Goal: Task Accomplishment & Management: Manage account settings

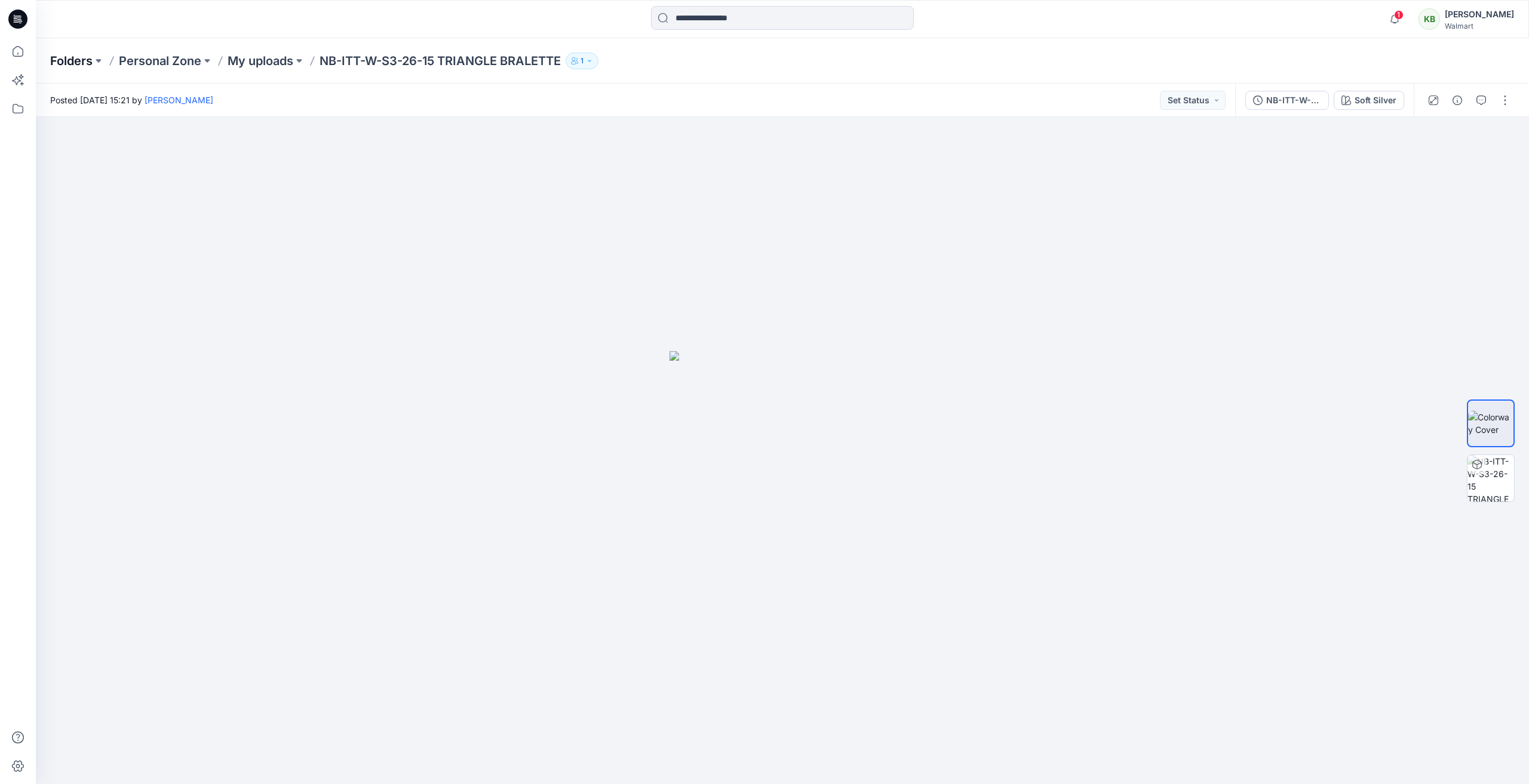
click at [76, 61] on p "Folders" at bounding box center [71, 60] width 43 height 16
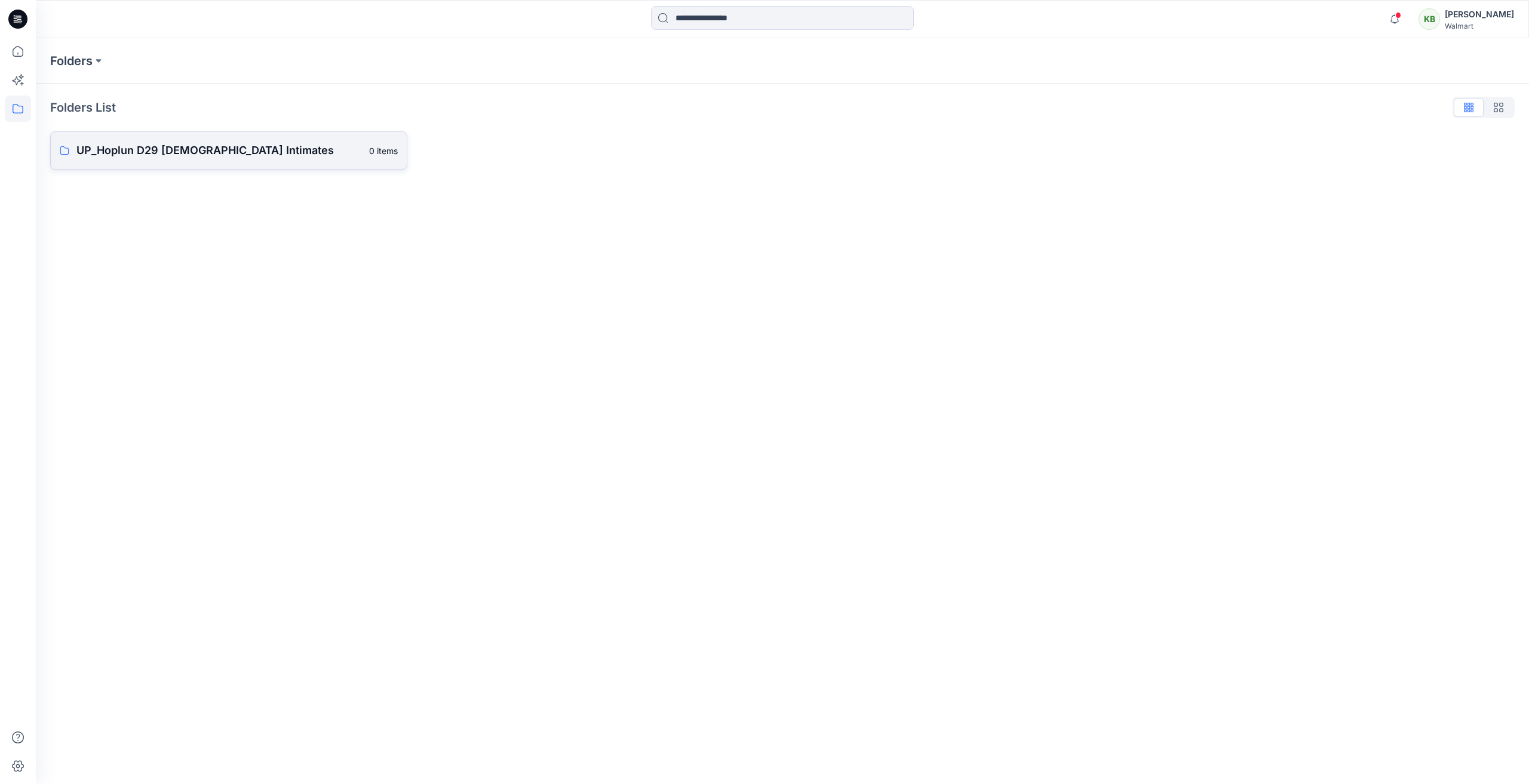
click at [149, 146] on p "UP_Hoplun D29 [DEMOGRAPHIC_DATA] Intimates" at bounding box center [219, 150] width 285 height 16
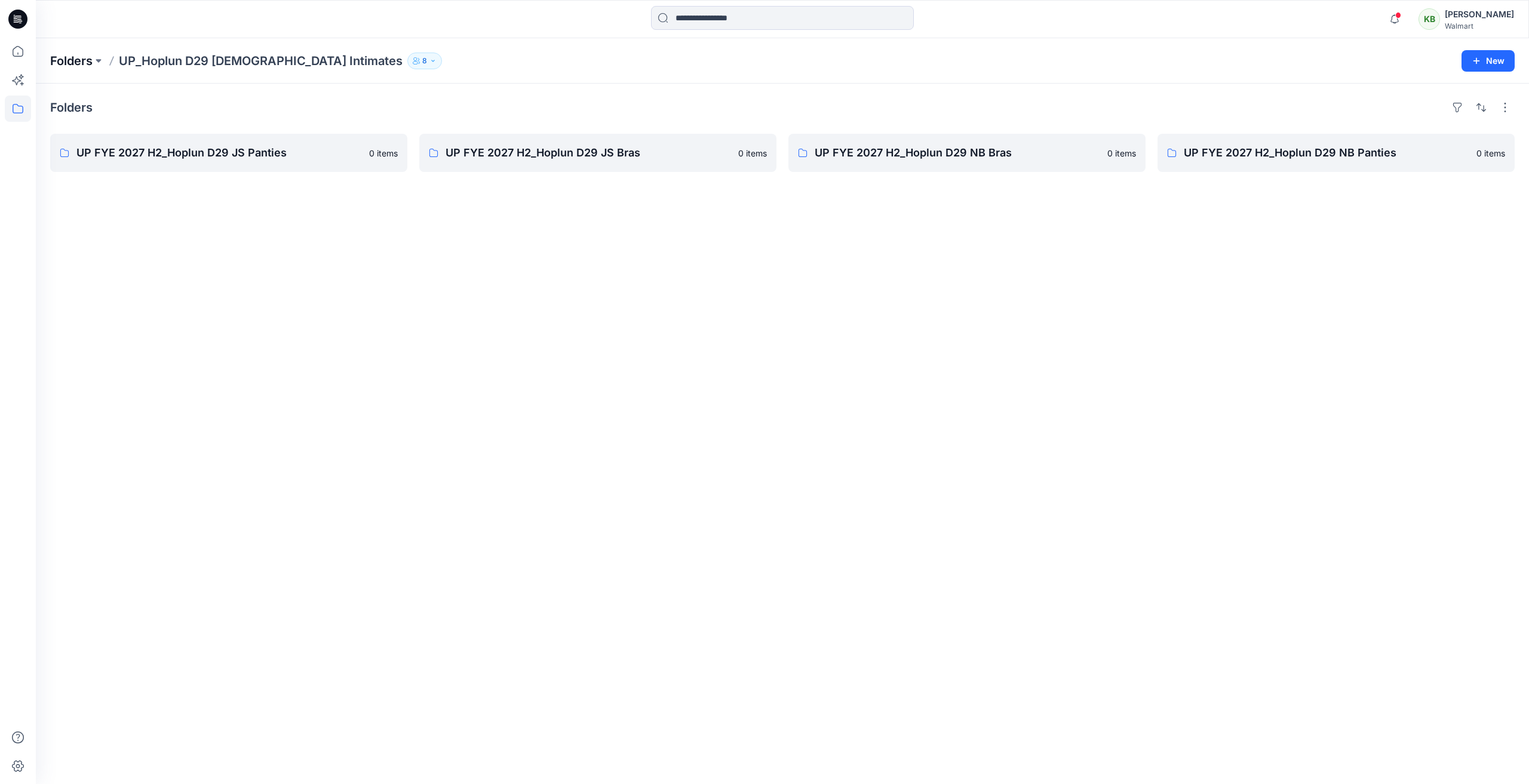
click at [65, 63] on p "Folders" at bounding box center [71, 60] width 43 height 16
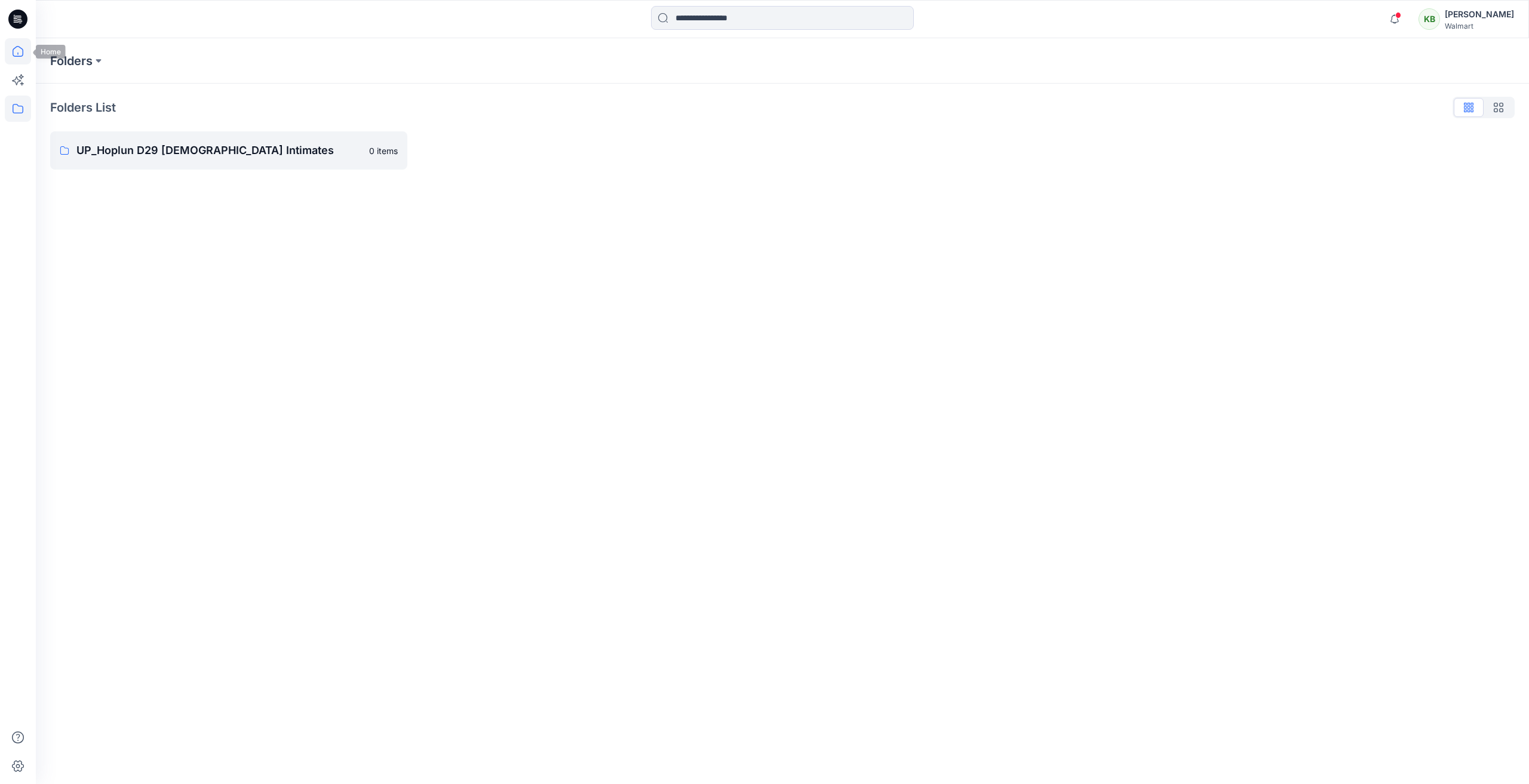
click at [15, 54] on icon at bounding box center [18, 51] width 26 height 26
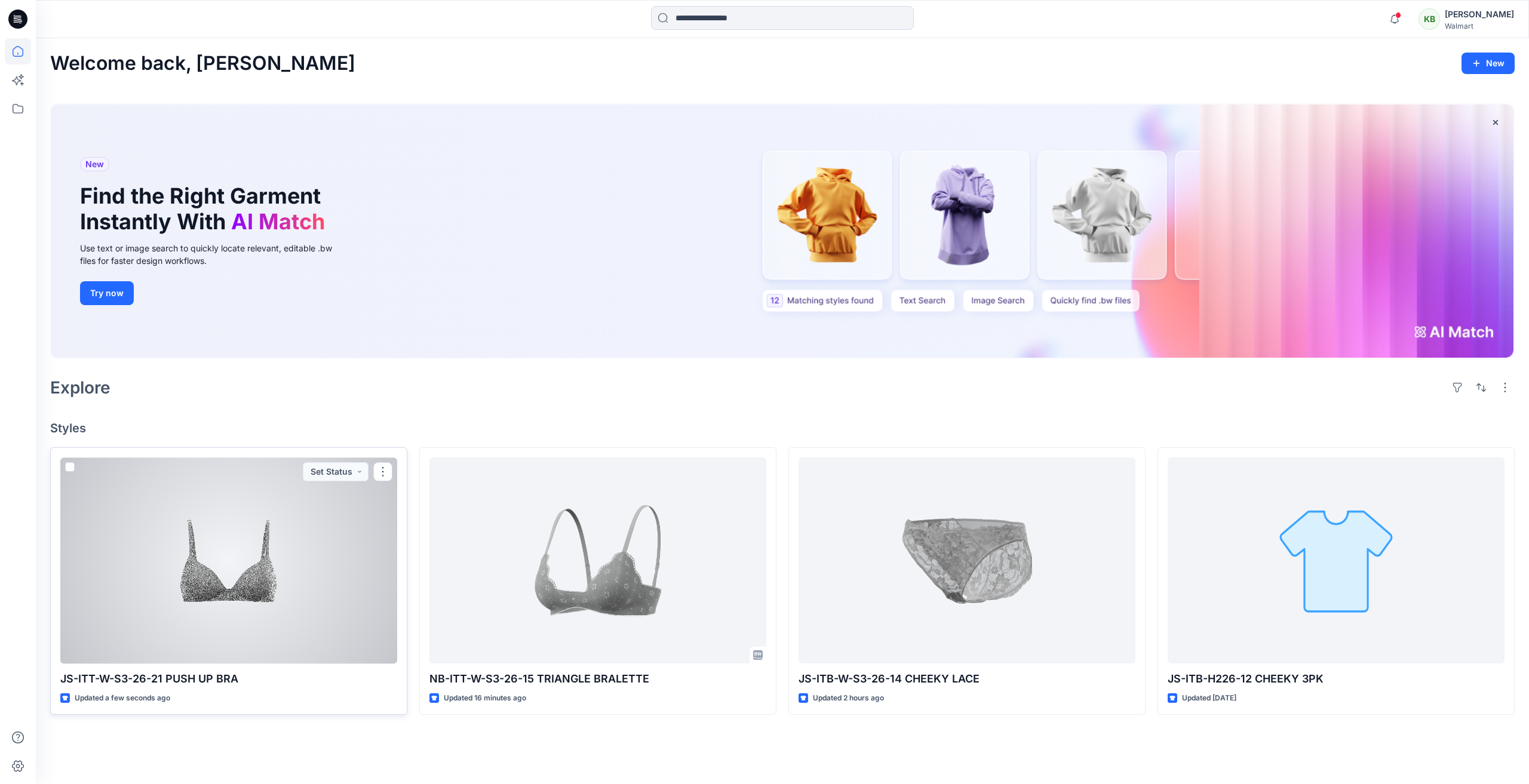
click at [332, 565] on div at bounding box center [228, 560] width 337 height 206
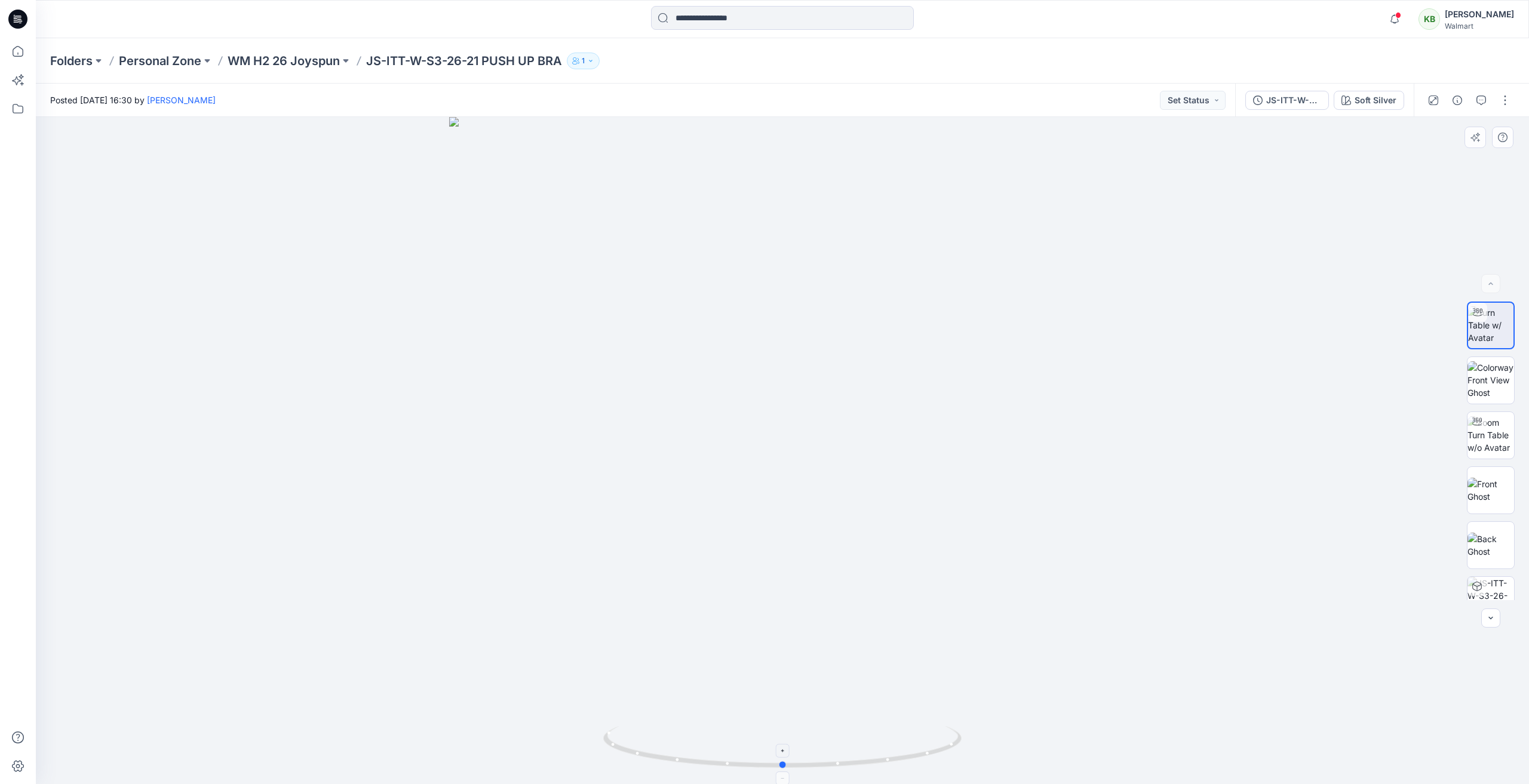
click at [947, 740] on icon at bounding box center [784, 748] width 362 height 45
click at [1500, 557] on img at bounding box center [1490, 544] width 46 height 25
click at [1496, 380] on img at bounding box center [1490, 380] width 46 height 38
click at [287, 53] on p "WM H2 26 Joyspun" at bounding box center [284, 60] width 112 height 16
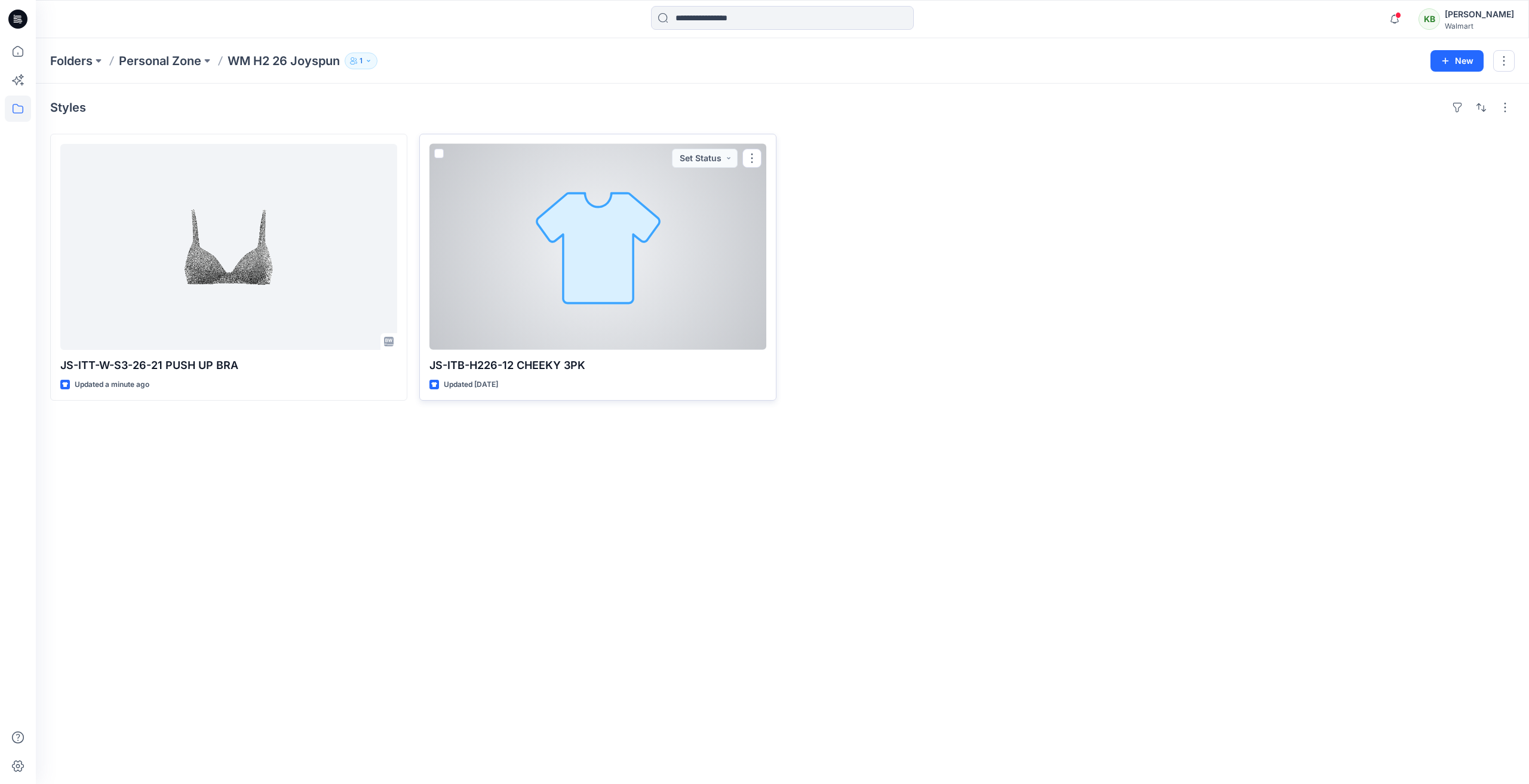
click at [490, 287] on div at bounding box center [597, 246] width 337 height 206
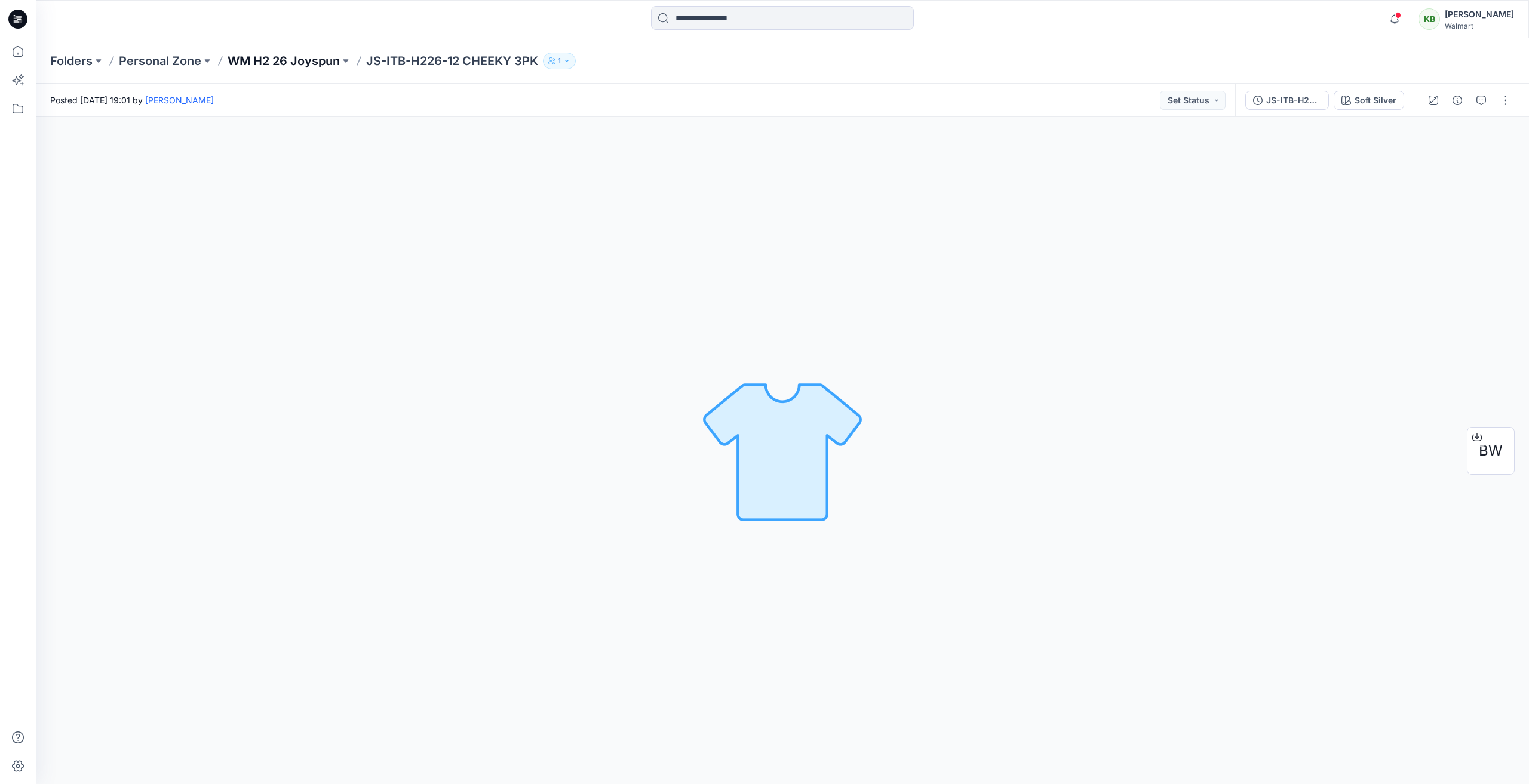
click at [302, 63] on p "WM H2 26 Joyspun" at bounding box center [284, 60] width 112 height 16
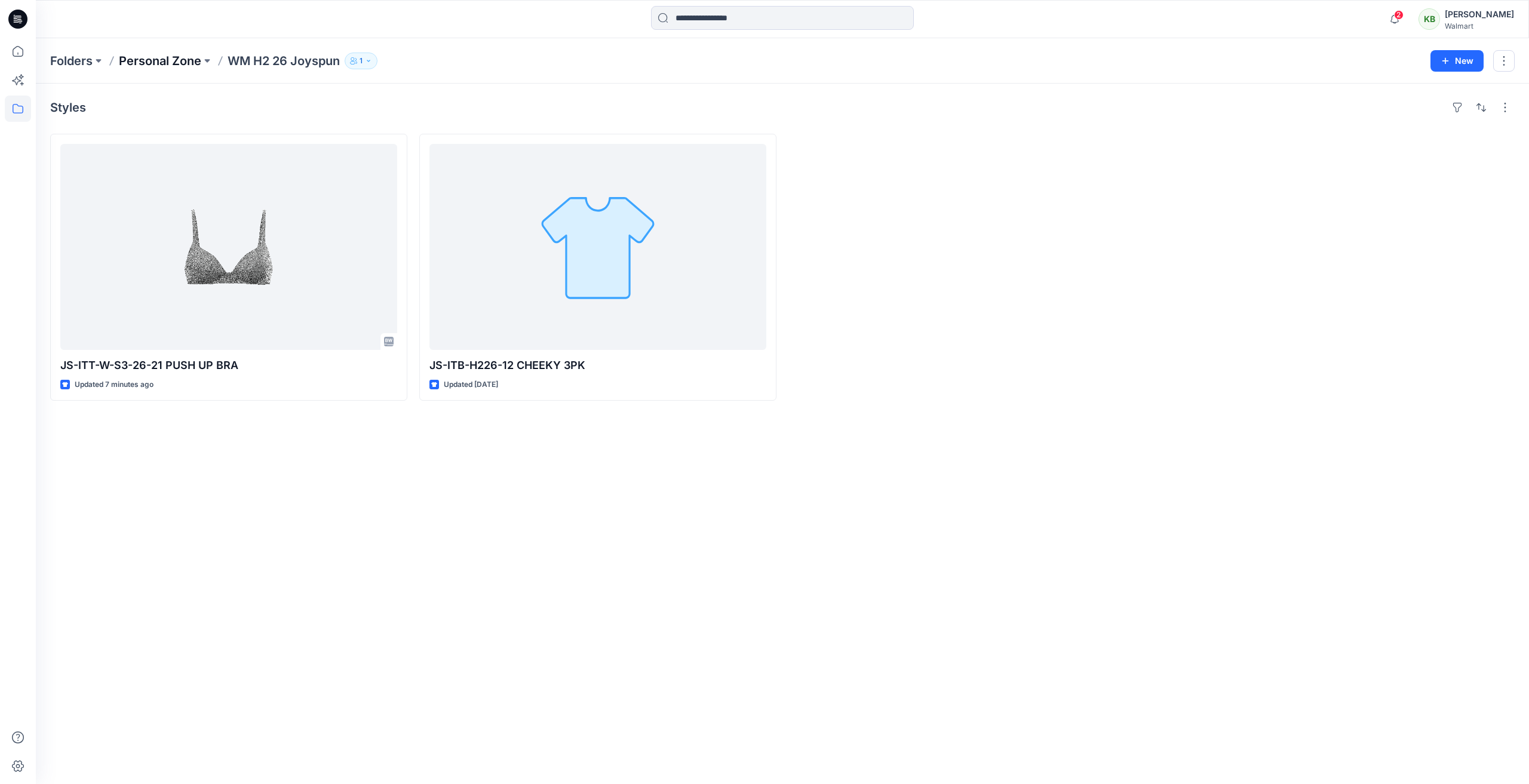
click at [162, 63] on p "Personal Zone" at bounding box center [160, 60] width 83 height 16
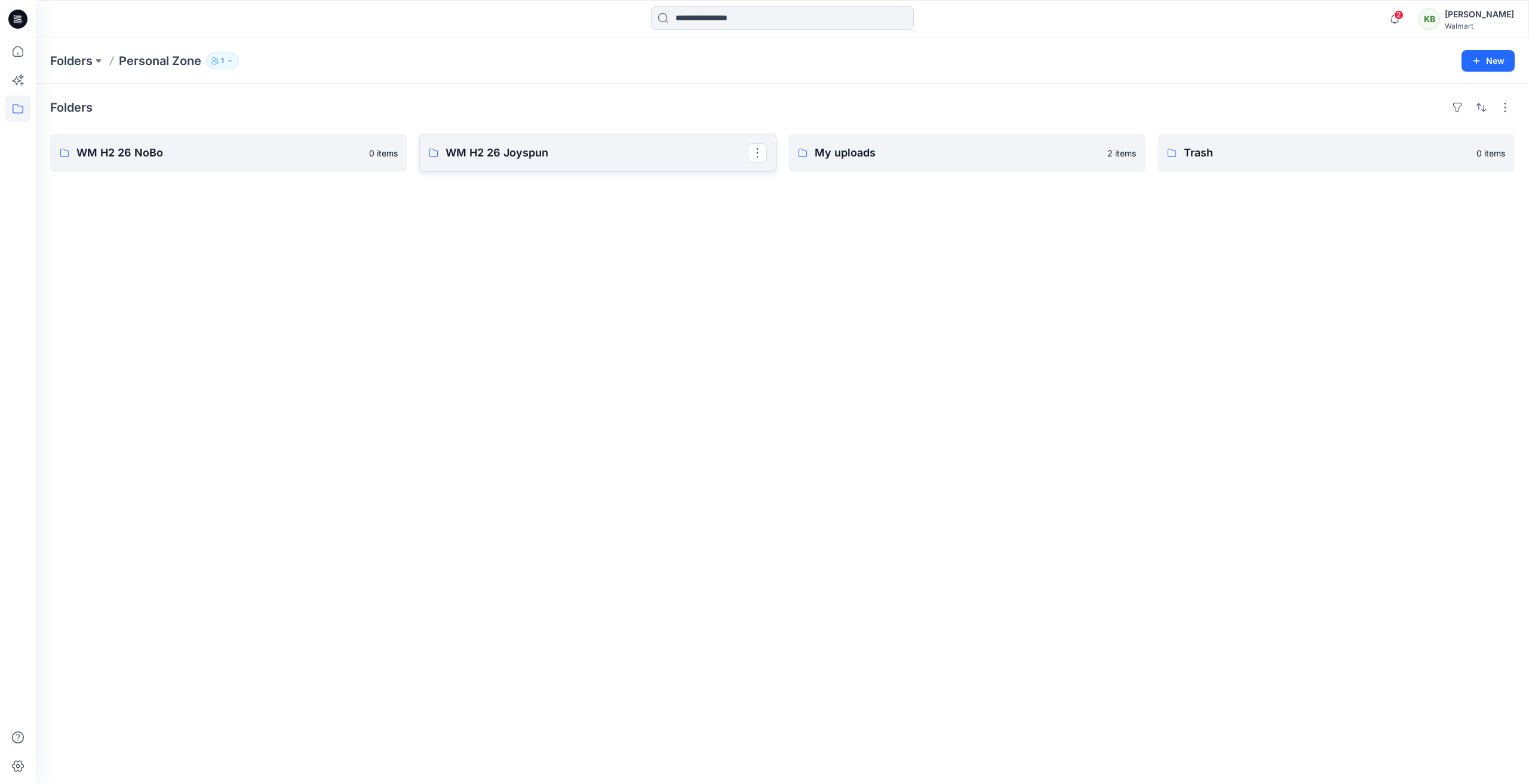
click at [589, 158] on p "WM H2 26 Joyspun" at bounding box center [597, 152] width 303 height 16
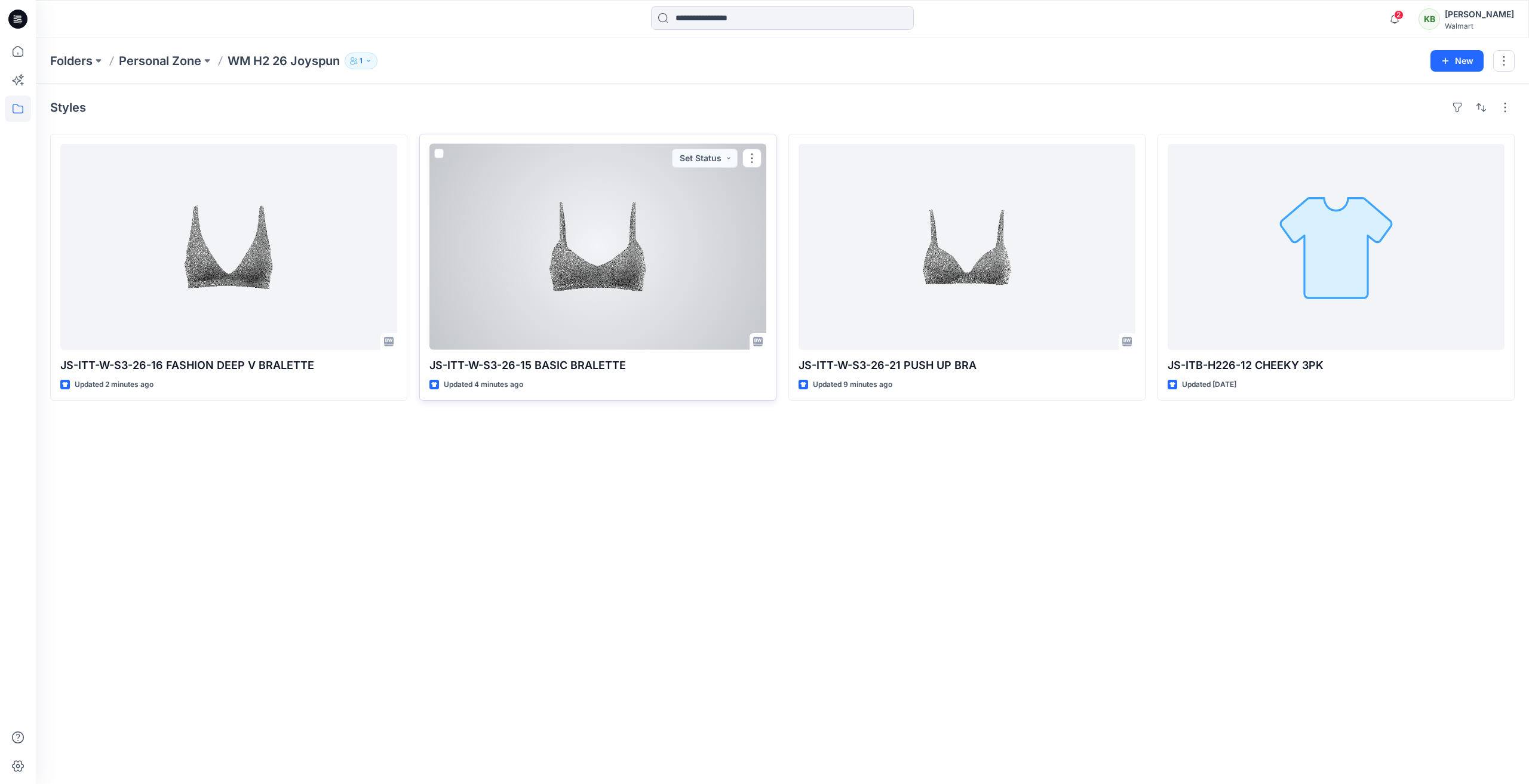
click at [668, 295] on div at bounding box center [597, 246] width 337 height 206
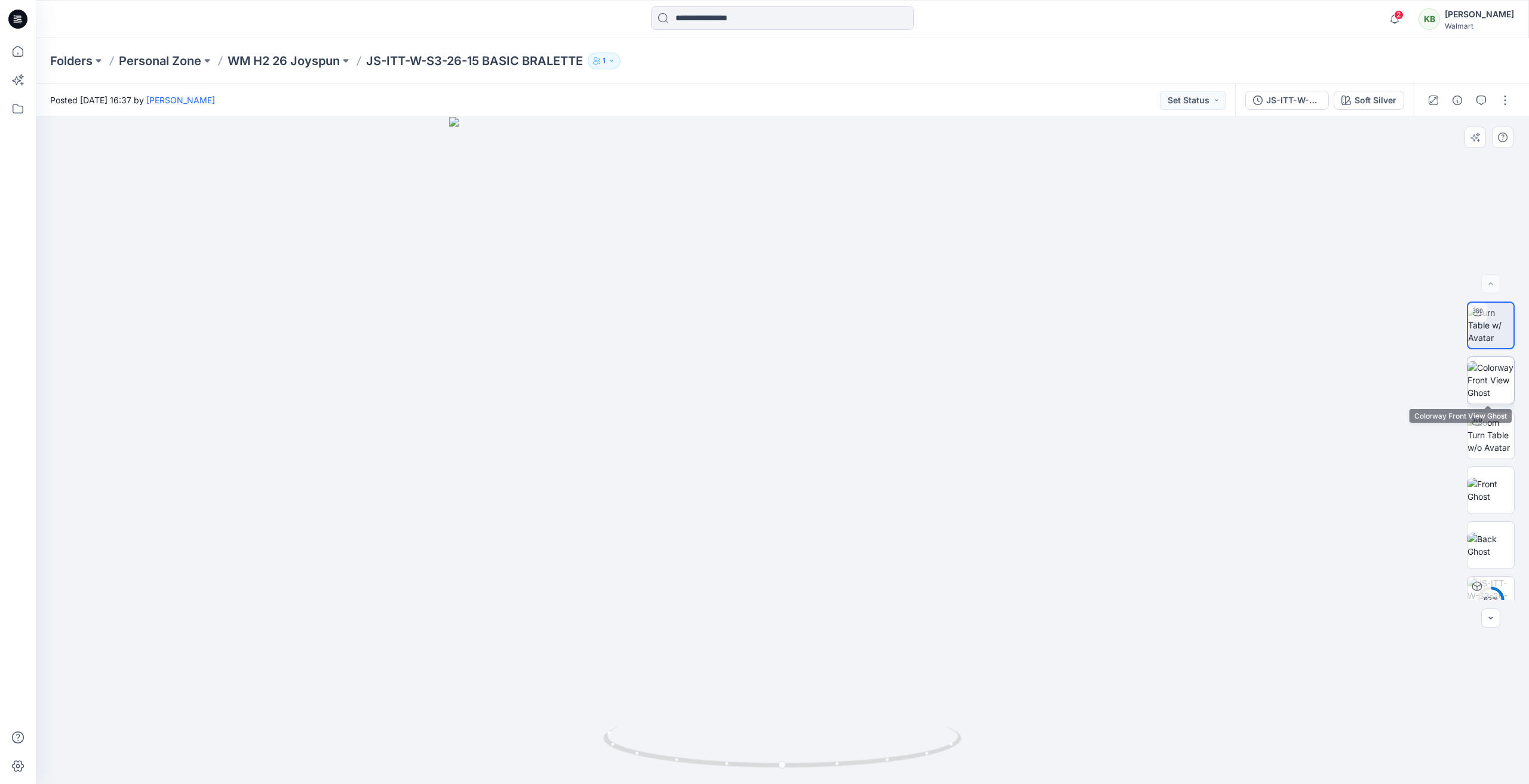
click at [1489, 393] on img at bounding box center [1490, 380] width 46 height 38
click at [1461, 438] on div at bounding box center [1490, 450] width 76 height 298
click at [1491, 441] on img at bounding box center [1490, 435] width 46 height 38
click at [1483, 502] on img at bounding box center [1490, 489] width 46 height 25
click at [1480, 553] on img at bounding box center [1490, 544] width 46 height 25
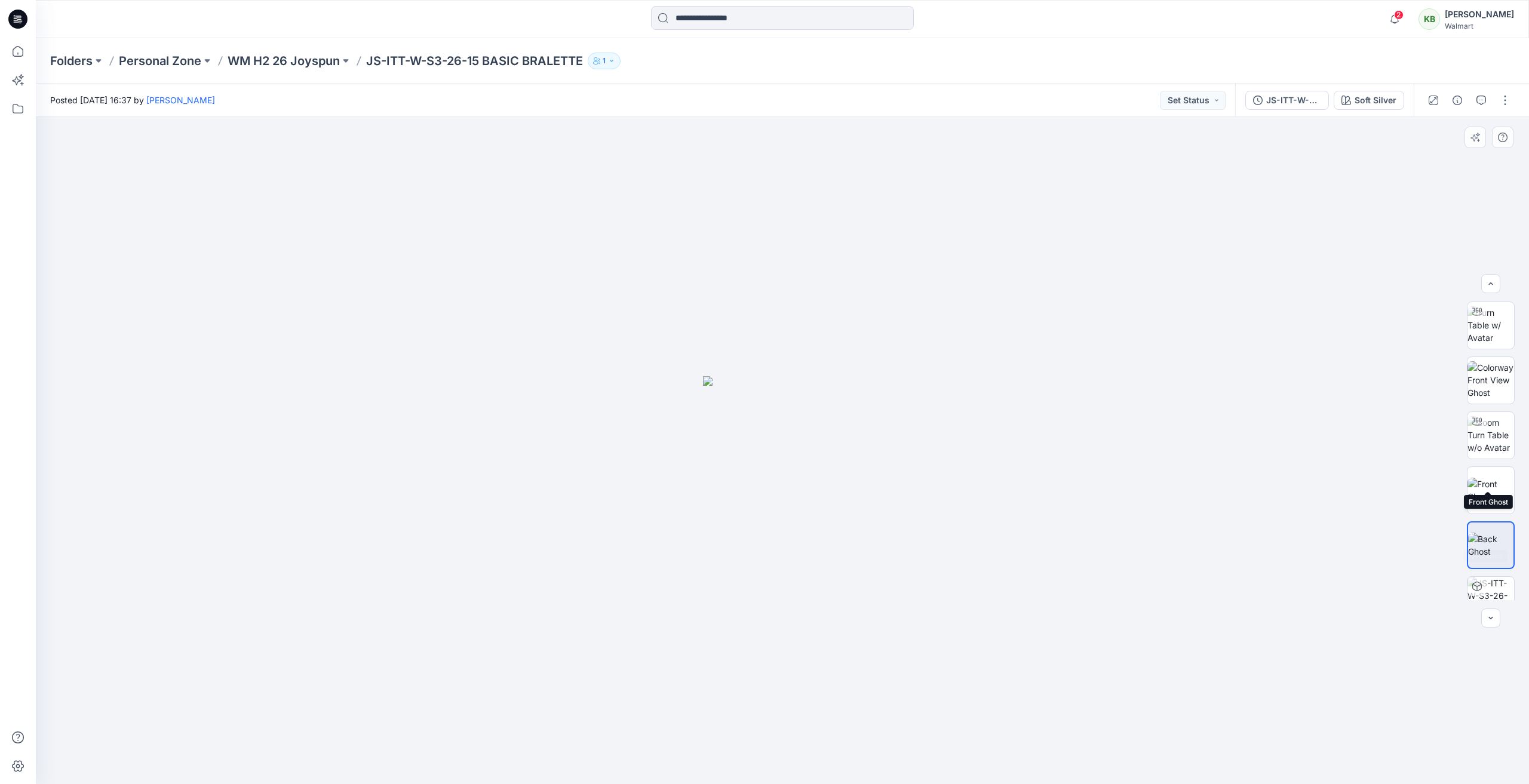
scroll to position [24, 0]
click at [1489, 578] on img at bounding box center [1490, 576] width 46 height 46
click at [1476, 526] on img at bounding box center [1490, 521] width 46 height 25
click at [1480, 461] on img at bounding box center [1490, 466] width 46 height 25
click at [1492, 357] on img at bounding box center [1490, 356] width 46 height 38
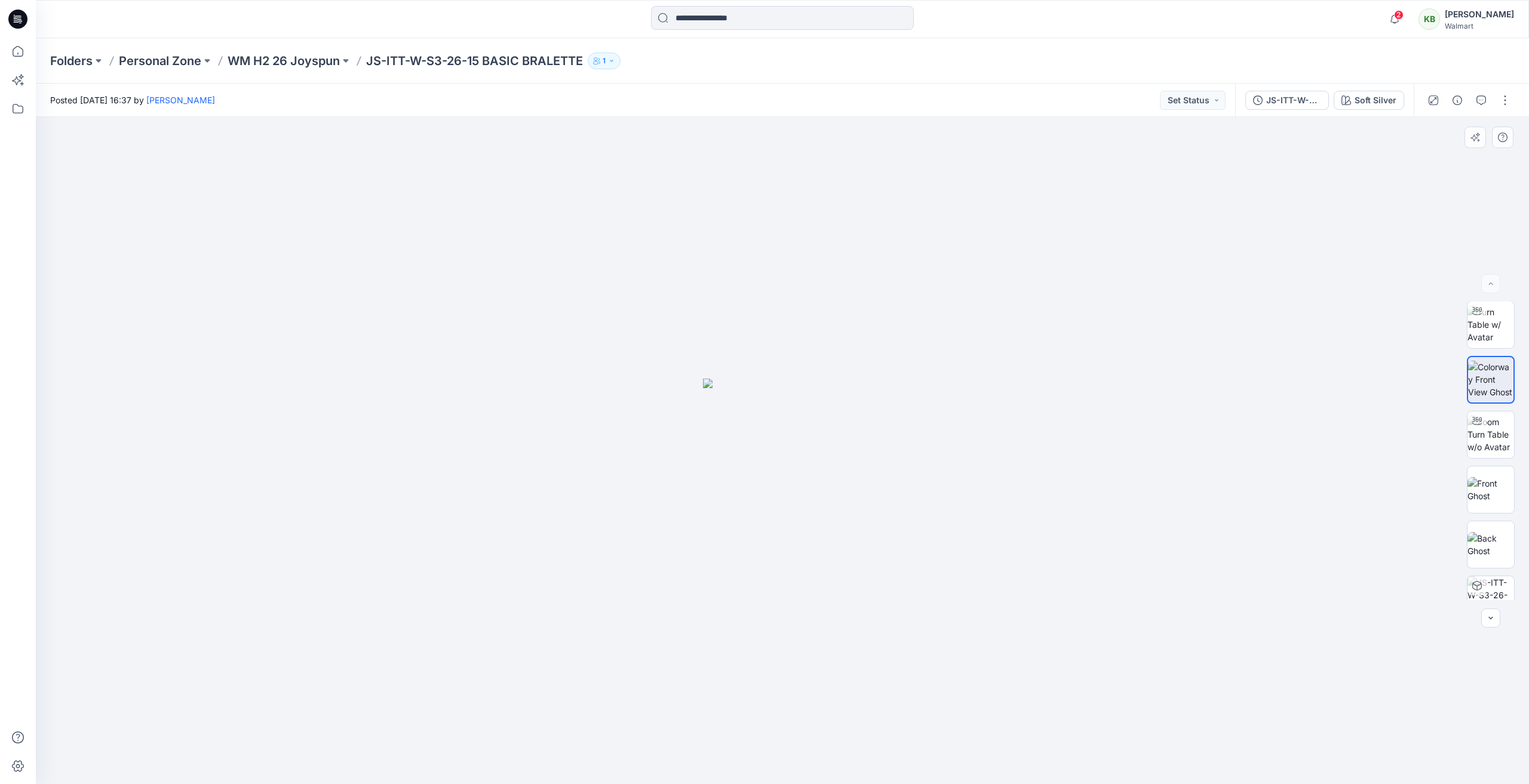
scroll to position [0, 0]
click at [296, 58] on p "WM H2 26 Joyspun" at bounding box center [284, 60] width 112 height 16
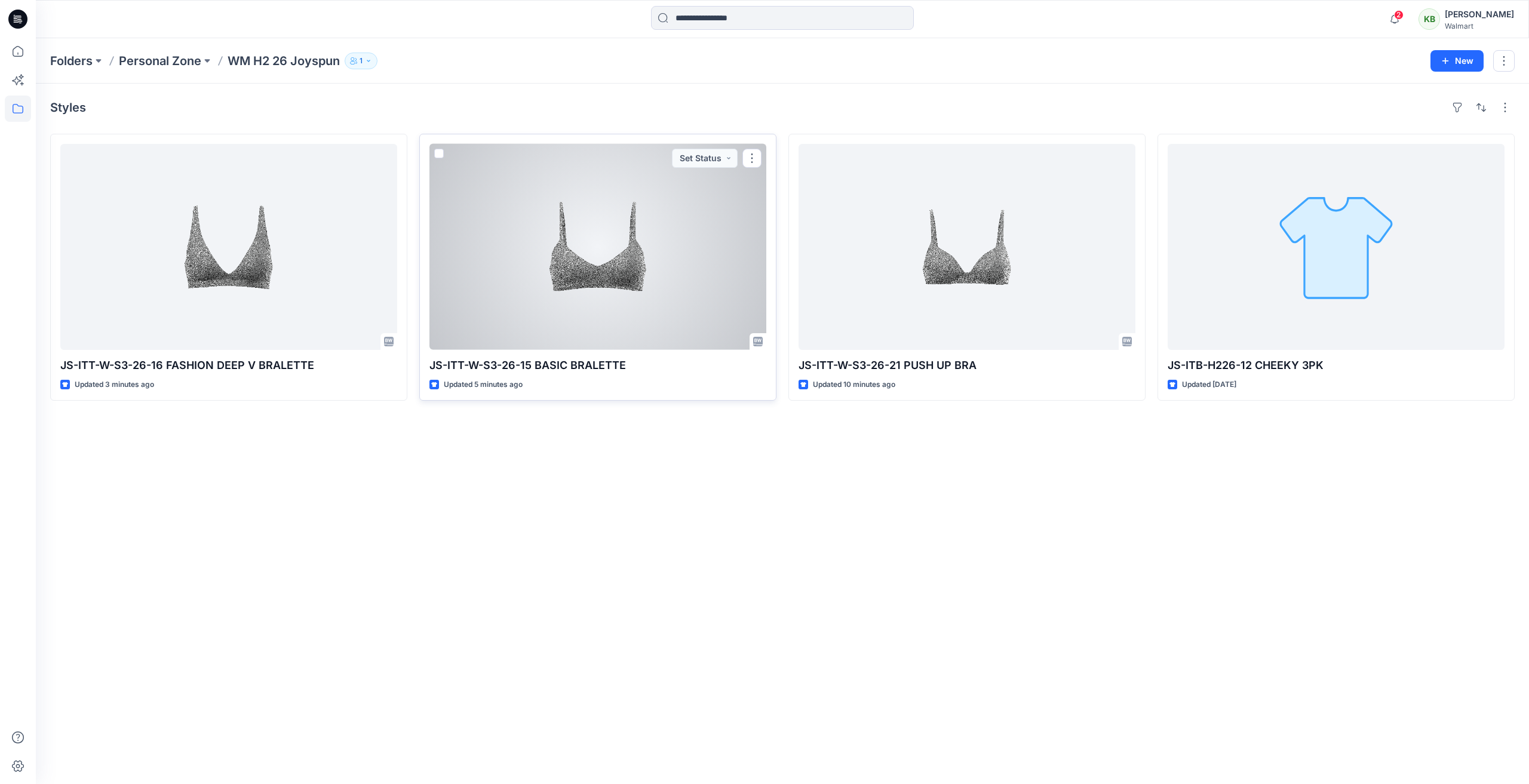
click at [545, 291] on div at bounding box center [597, 246] width 337 height 206
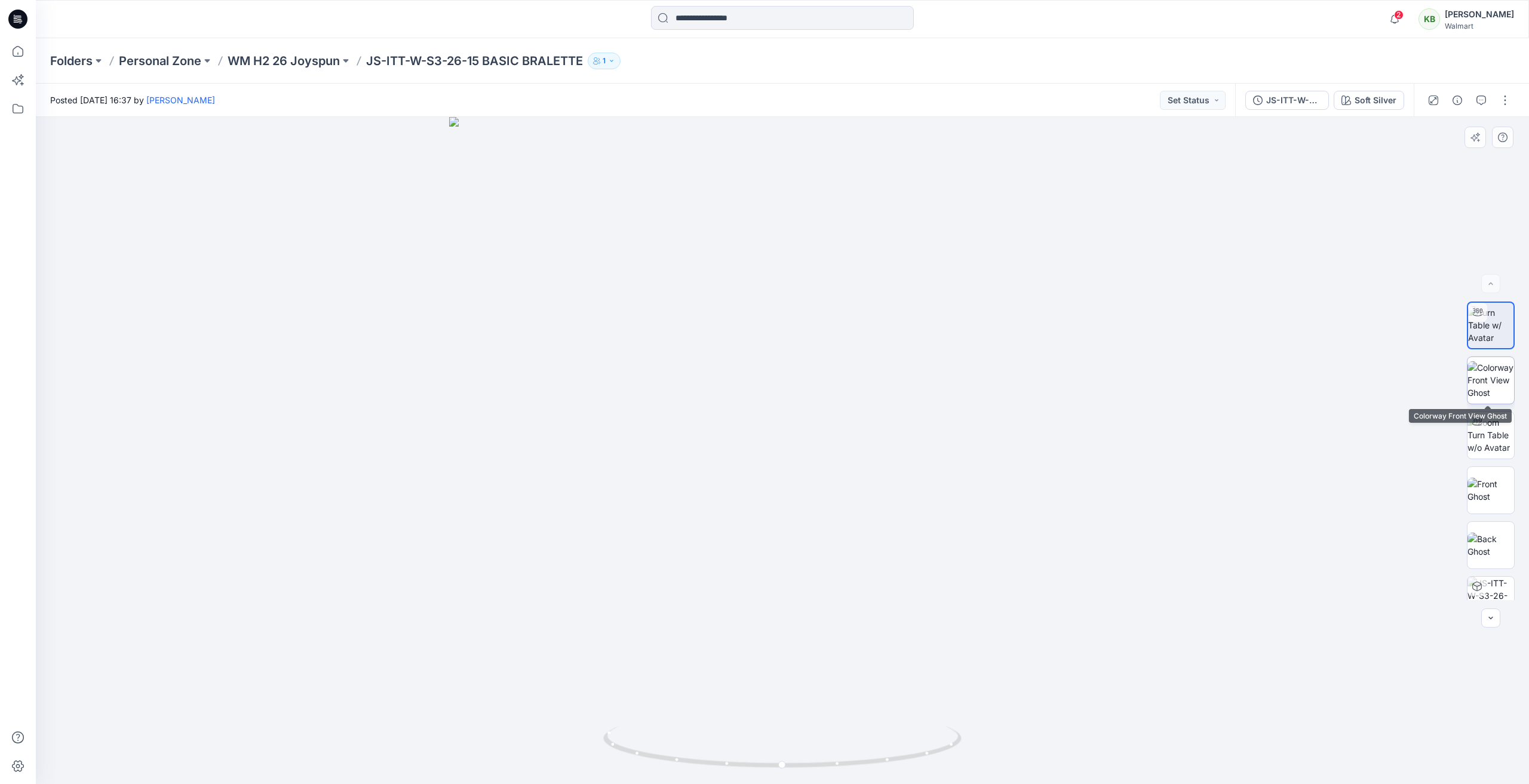
drag, startPoint x: 1492, startPoint y: 373, endPoint x: 1492, endPoint y: 383, distance: 10.0
click at [1492, 382] on img at bounding box center [1490, 380] width 46 height 38
click at [1482, 500] on img at bounding box center [1490, 489] width 46 height 25
click at [1484, 553] on img at bounding box center [1490, 544] width 46 height 25
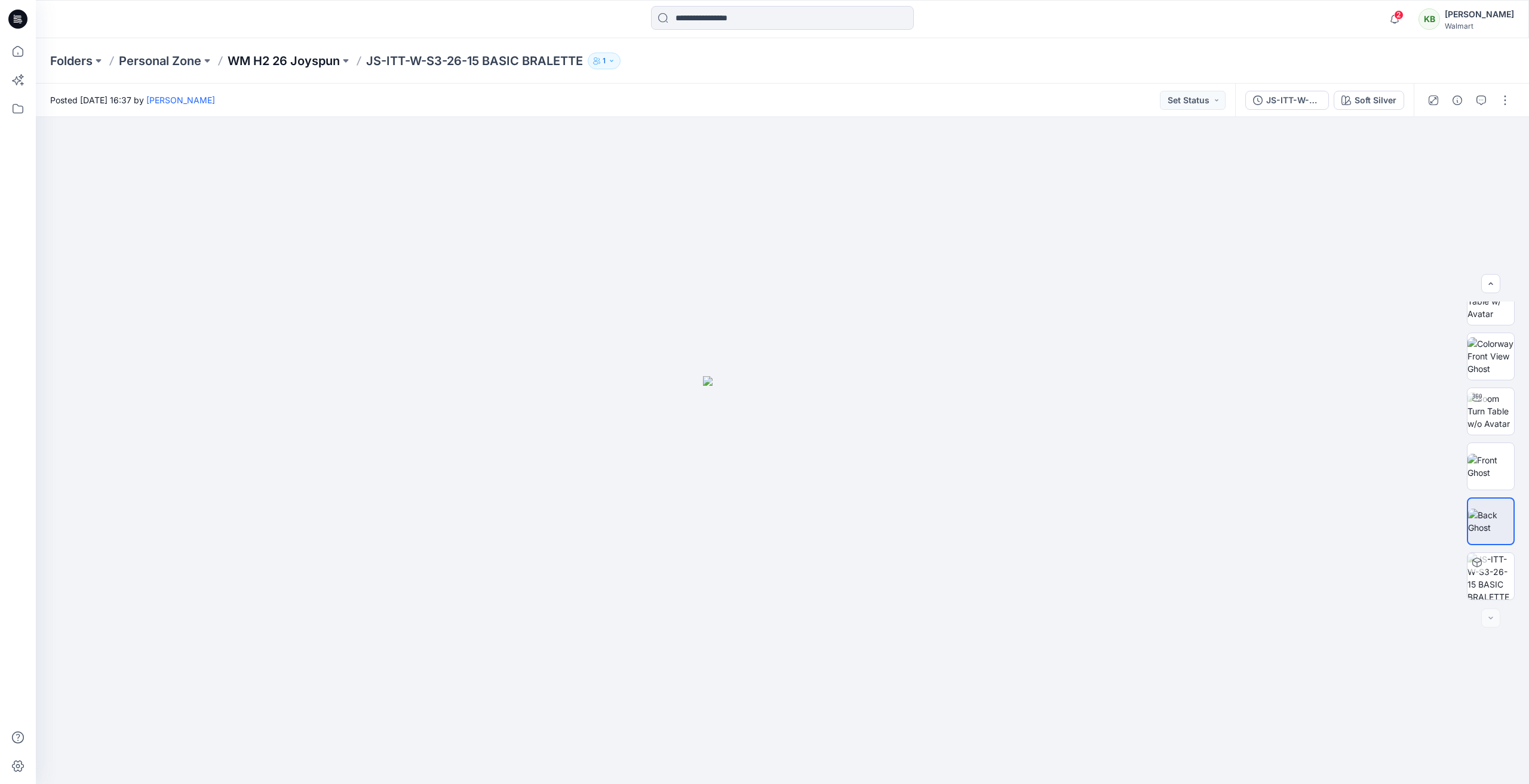
click at [278, 61] on p "WM H2 26 Joyspun" at bounding box center [284, 60] width 112 height 16
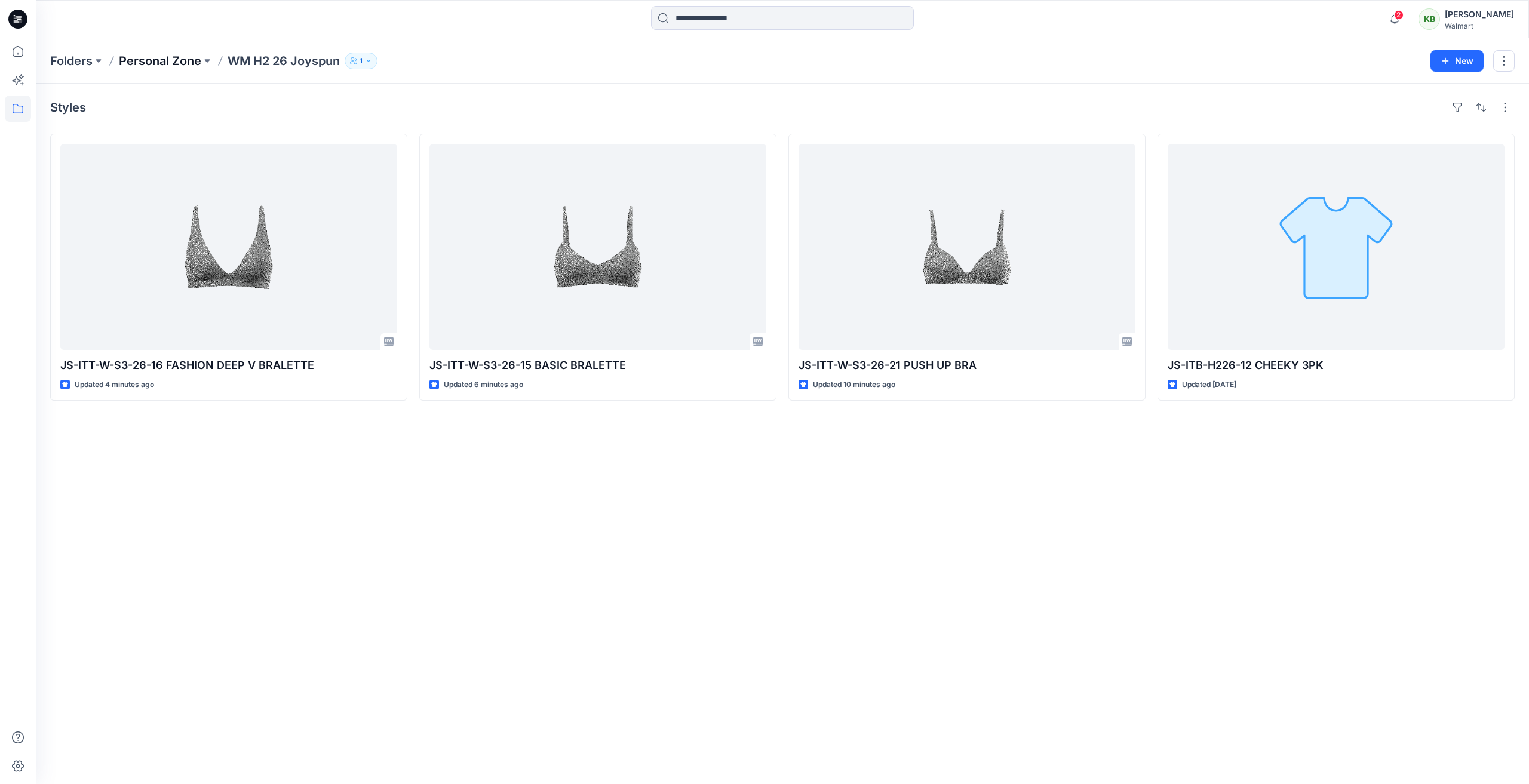
click at [164, 58] on p "Personal Zone" at bounding box center [160, 60] width 83 height 16
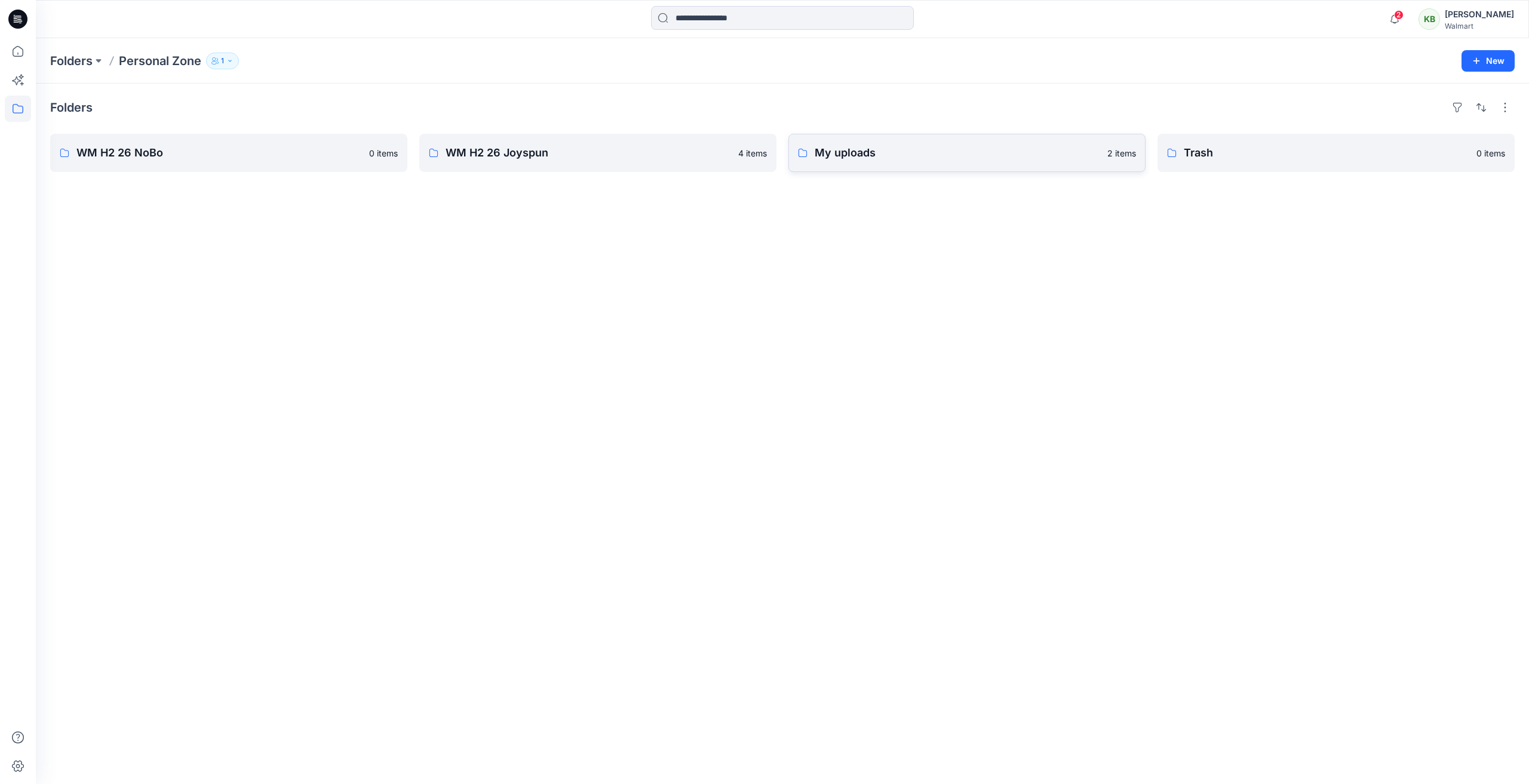
click at [876, 160] on p "My uploads" at bounding box center [957, 152] width 285 height 16
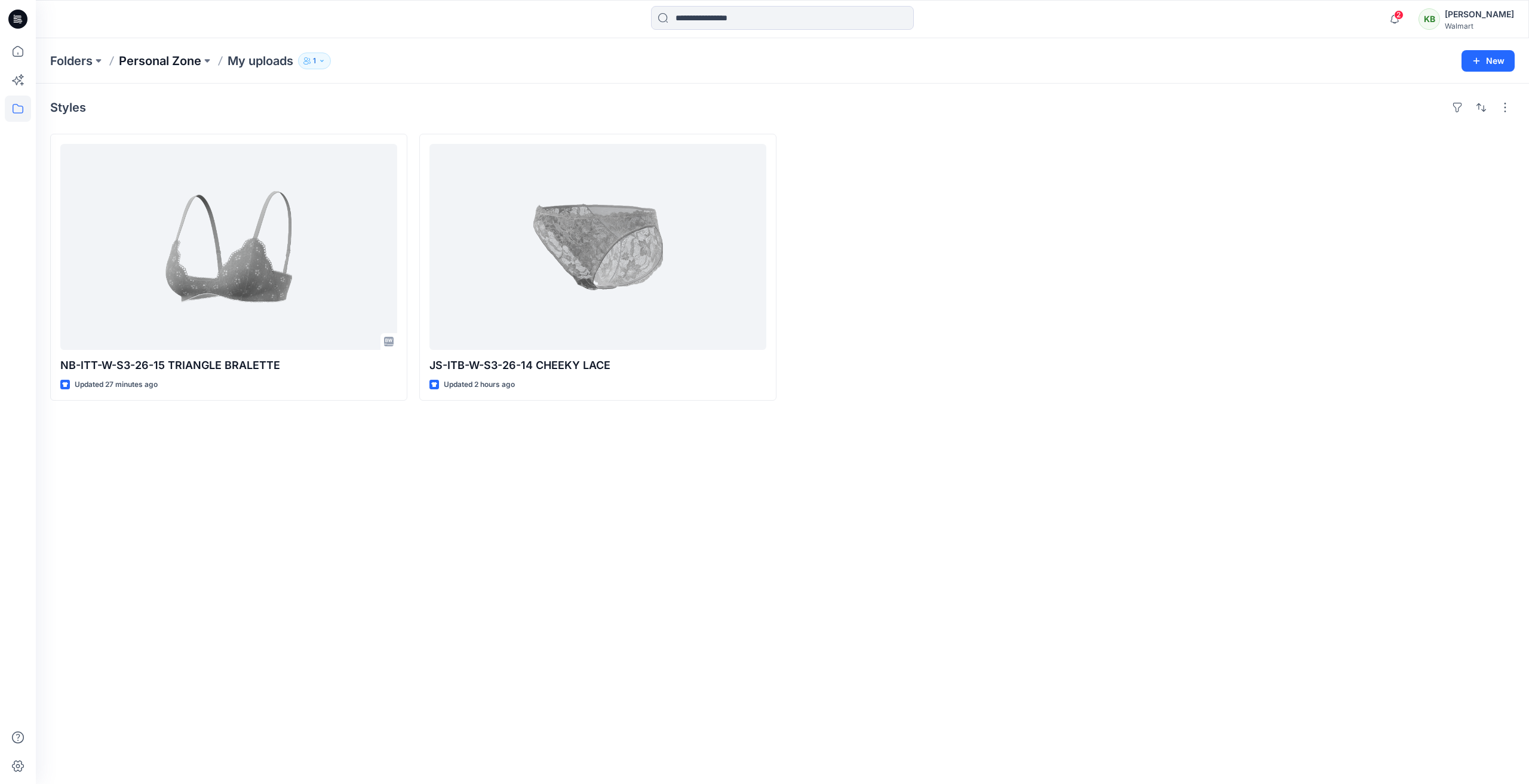
click at [157, 58] on p "Personal Zone" at bounding box center [160, 60] width 83 height 16
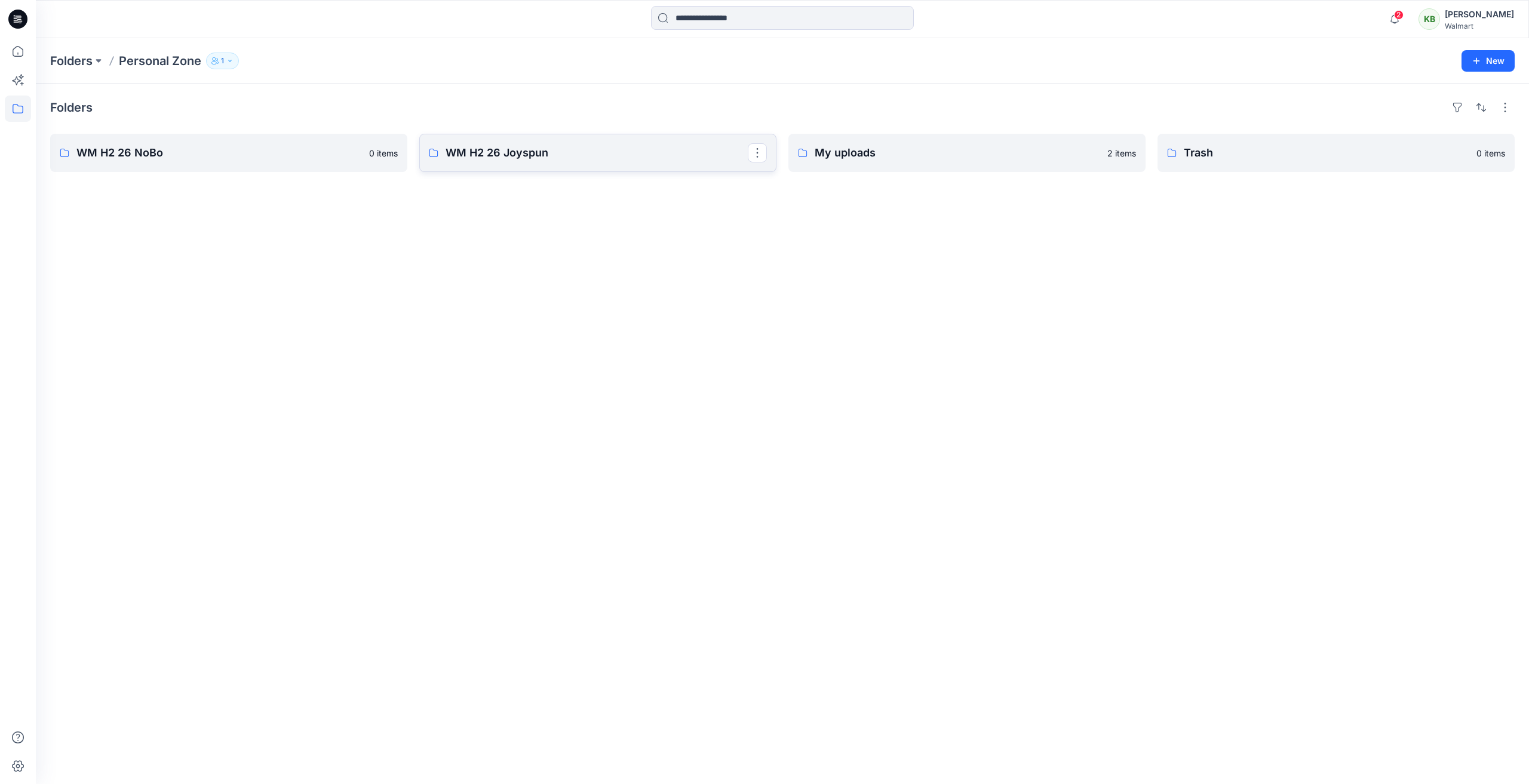
click at [597, 152] on p "WM H2 26 Joyspun" at bounding box center [597, 152] width 303 height 16
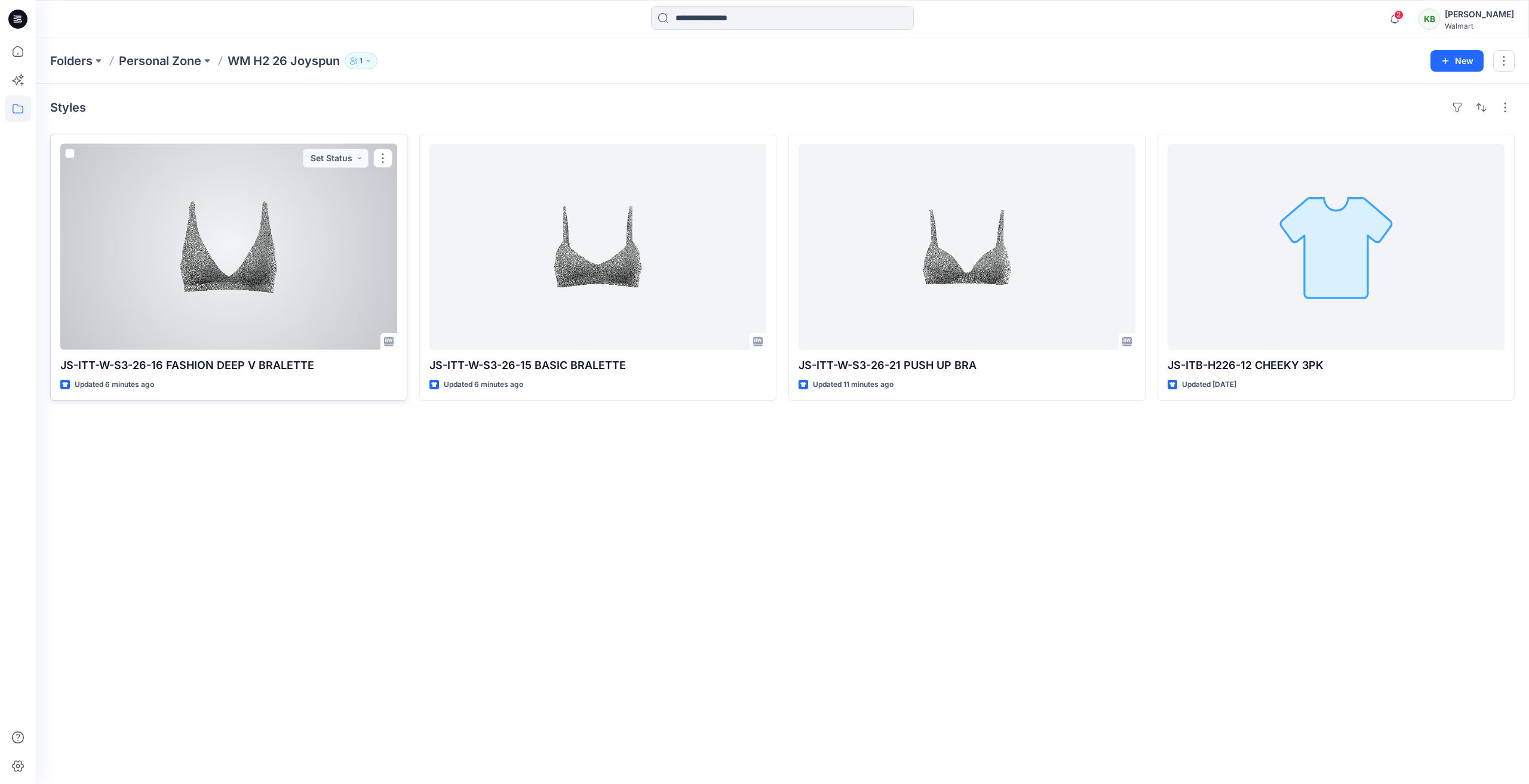
click at [329, 324] on div at bounding box center [228, 246] width 337 height 206
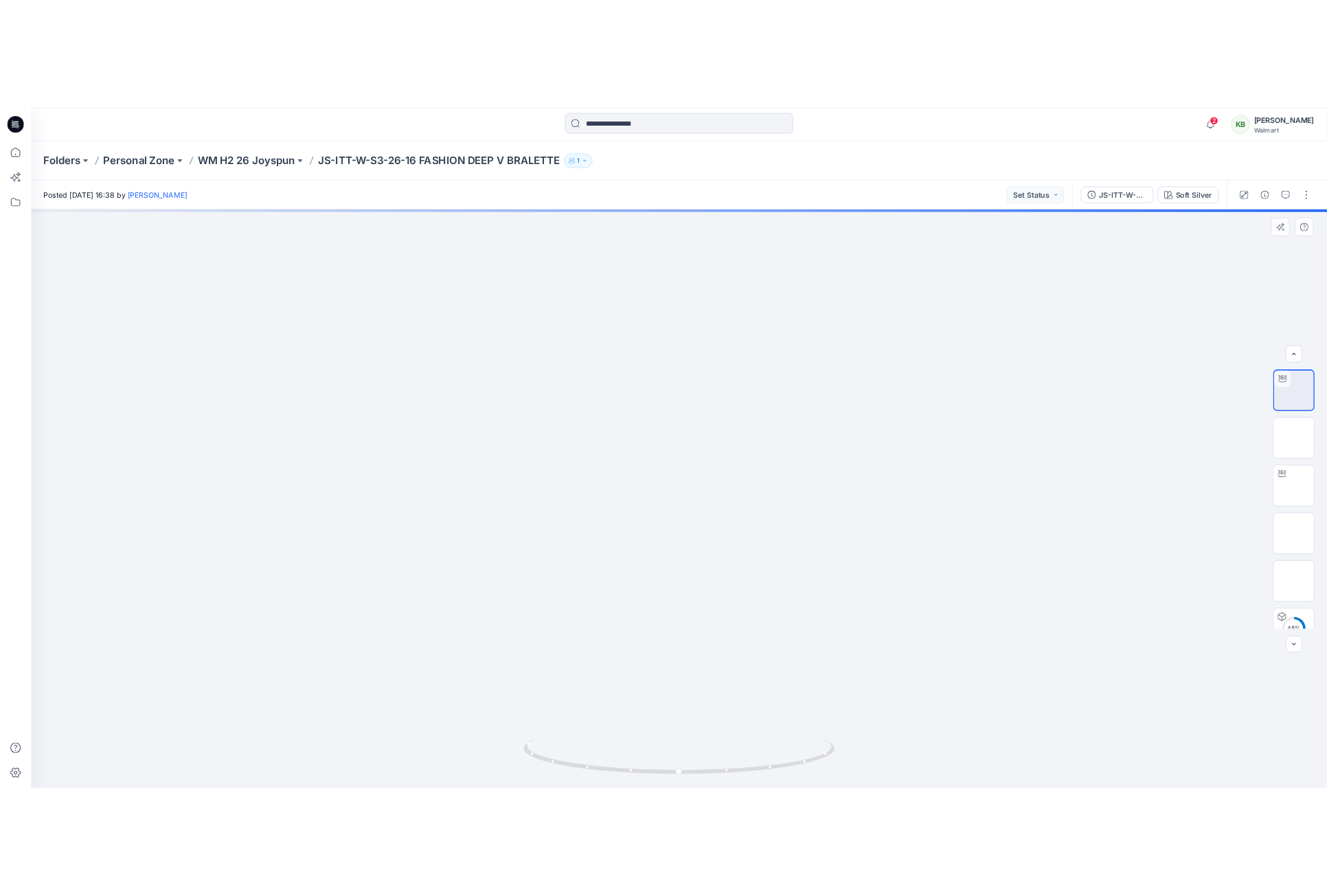
scroll to position [28, 0]
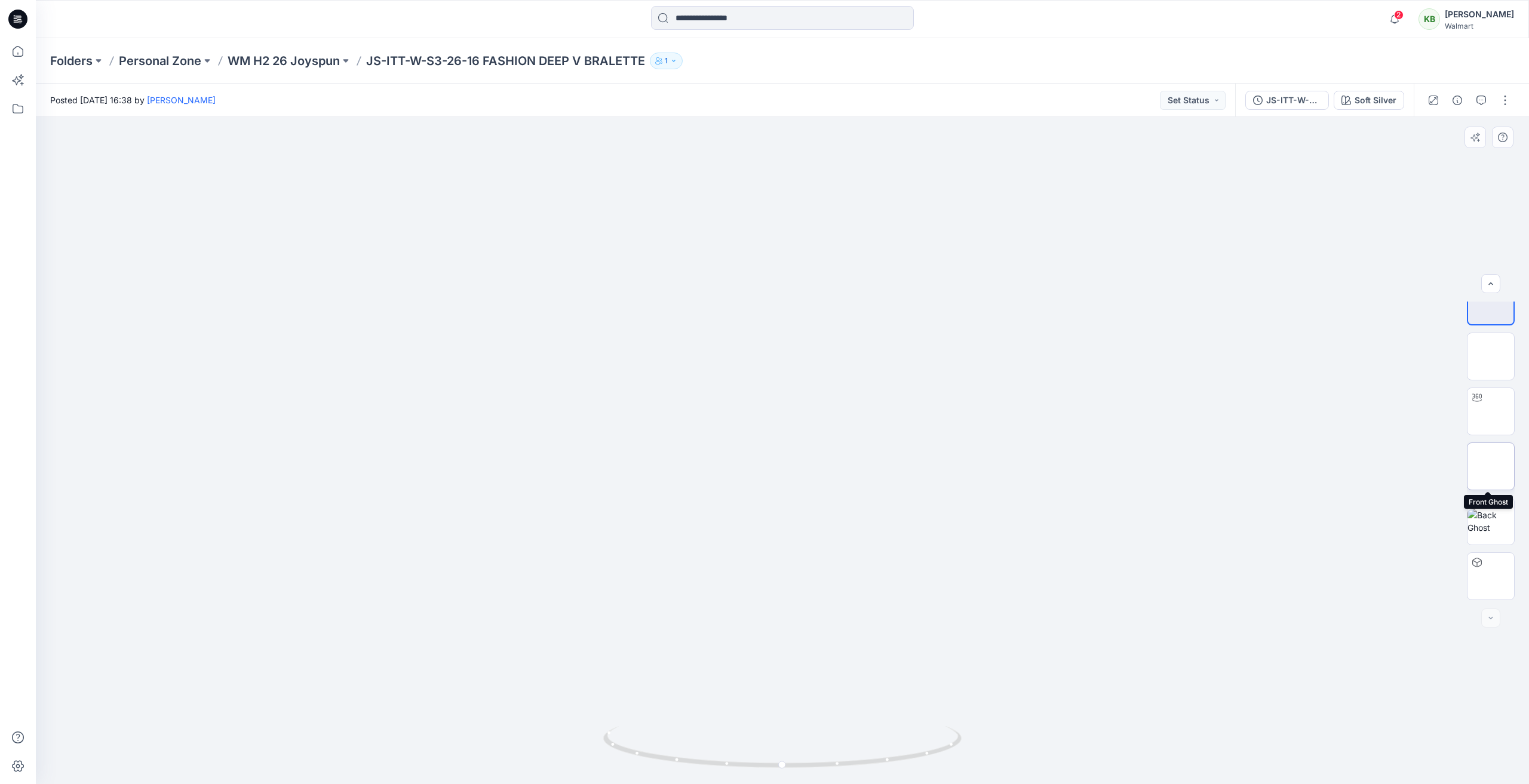
click at [1491, 466] on img at bounding box center [1491, 466] width 0 height 0
click at [306, 60] on p "WM H2 26 Joyspun" at bounding box center [284, 60] width 112 height 16
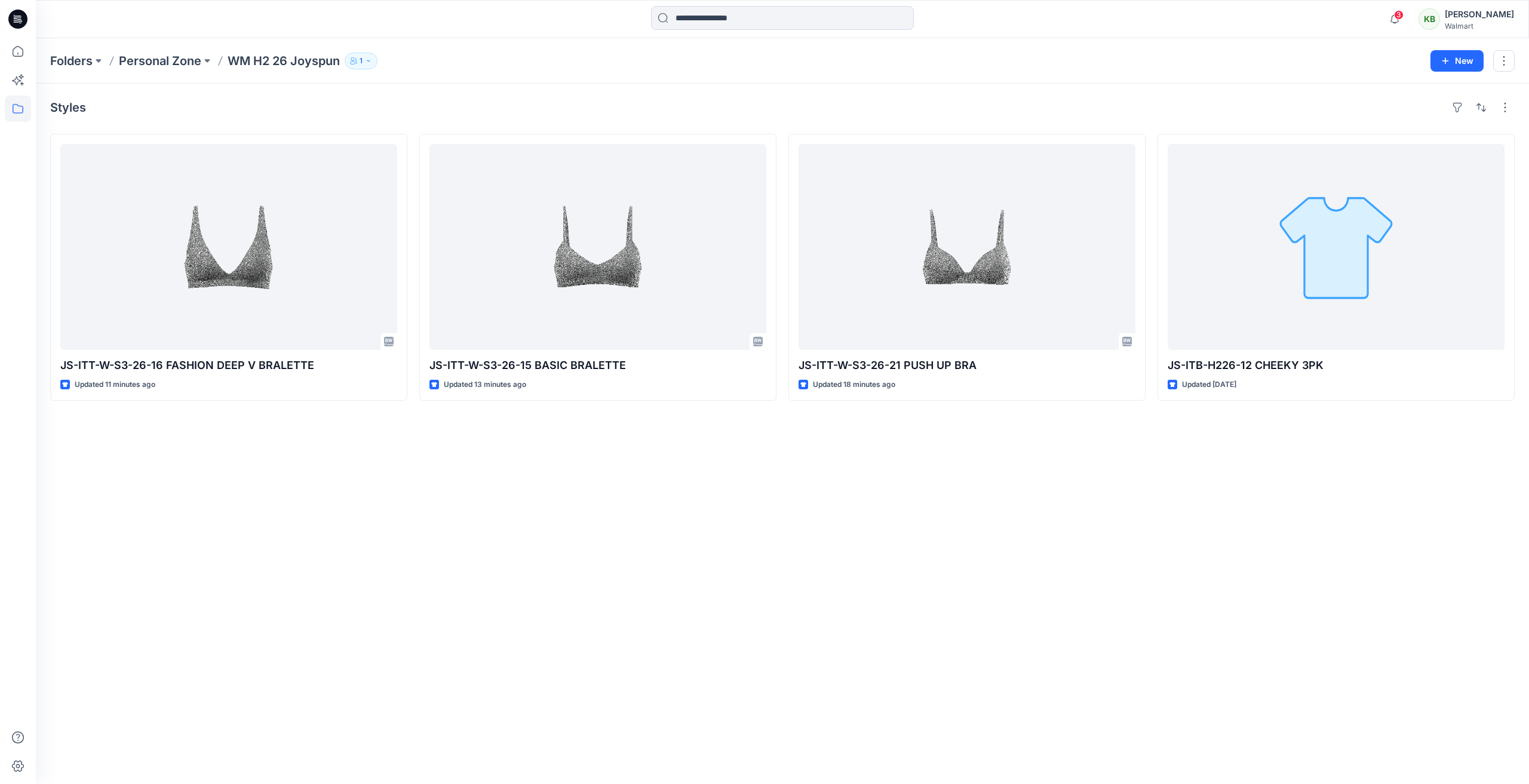
click at [251, 61] on p "WM H2 26 Joyspun" at bounding box center [284, 60] width 112 height 16
click at [164, 63] on p "Personal Zone" at bounding box center [160, 60] width 83 height 16
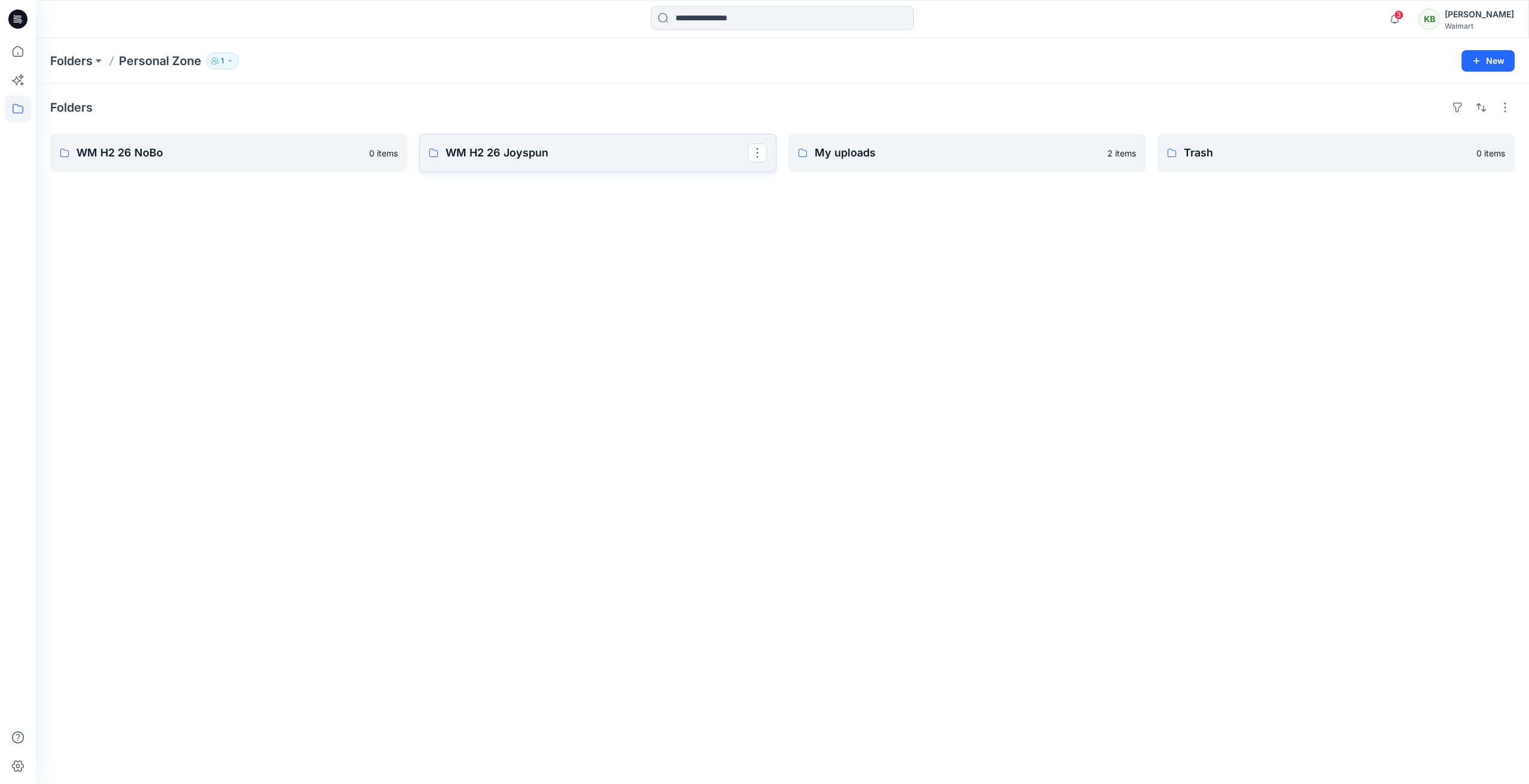
click at [542, 161] on link "WM H2 26 Joyspun" at bounding box center [598, 153] width 357 height 38
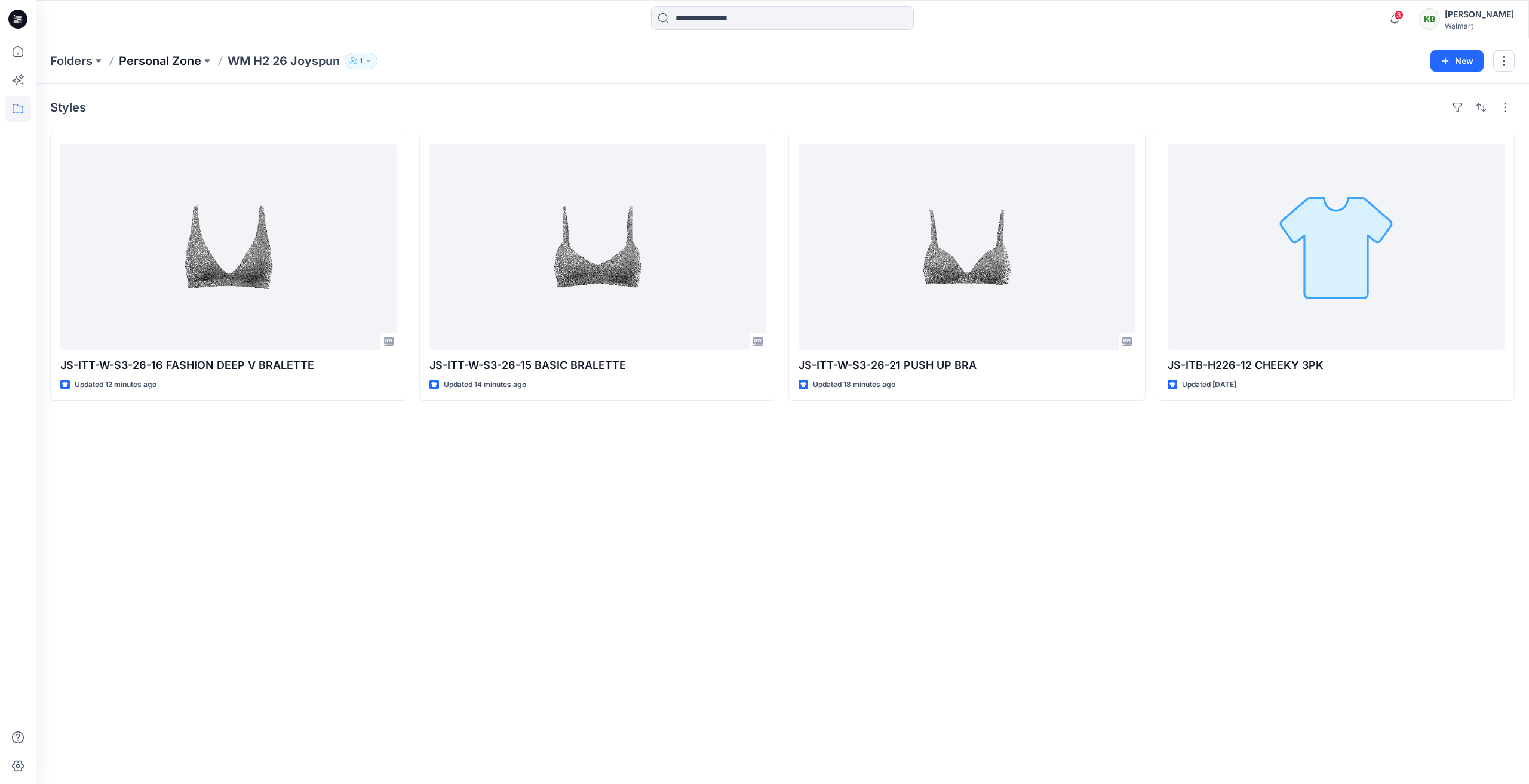
click at [173, 60] on p "Personal Zone" at bounding box center [160, 60] width 83 height 16
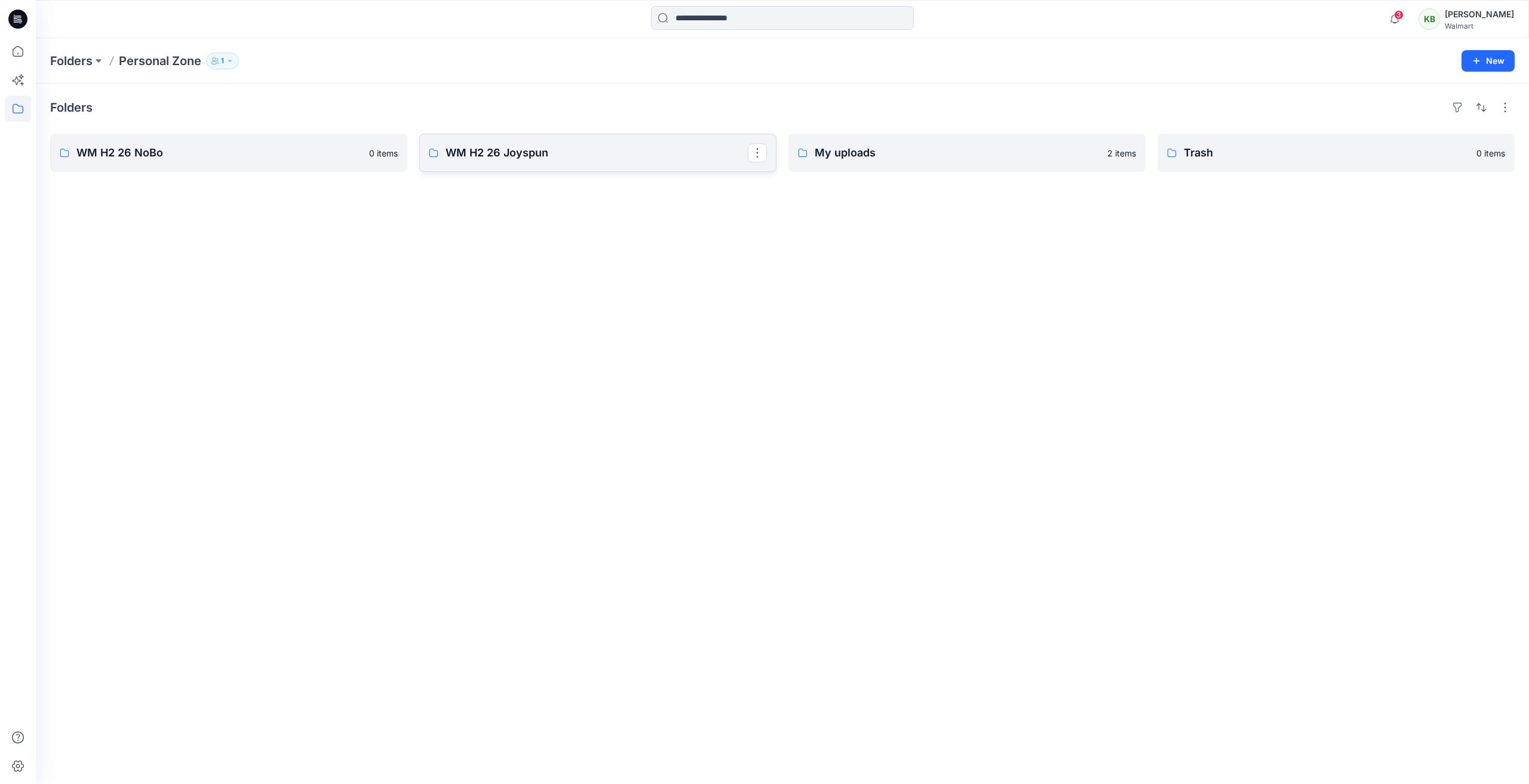
click at [529, 153] on p "WM H2 26 Joyspun" at bounding box center [597, 152] width 303 height 16
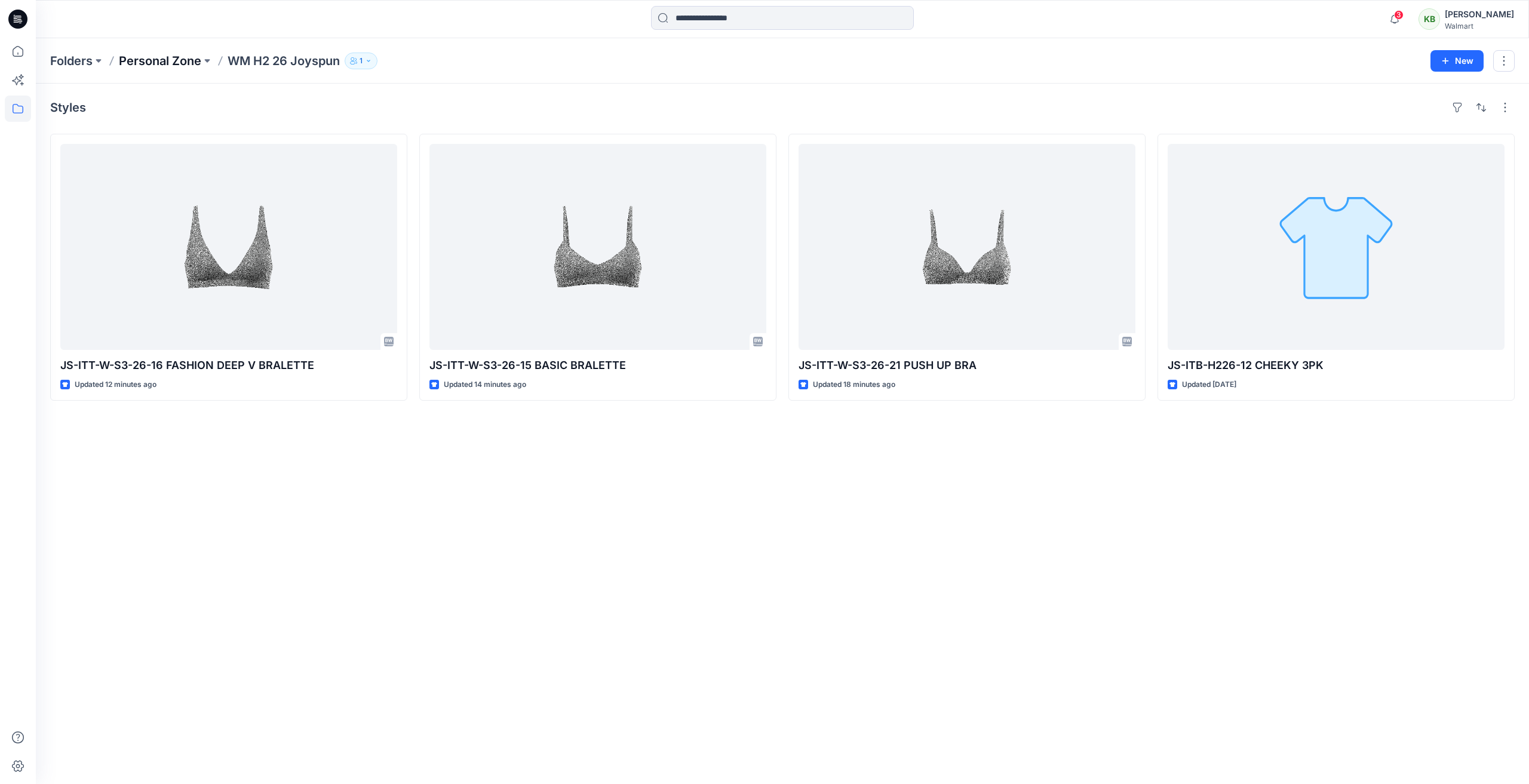
click at [156, 53] on p "Personal Zone" at bounding box center [160, 60] width 83 height 16
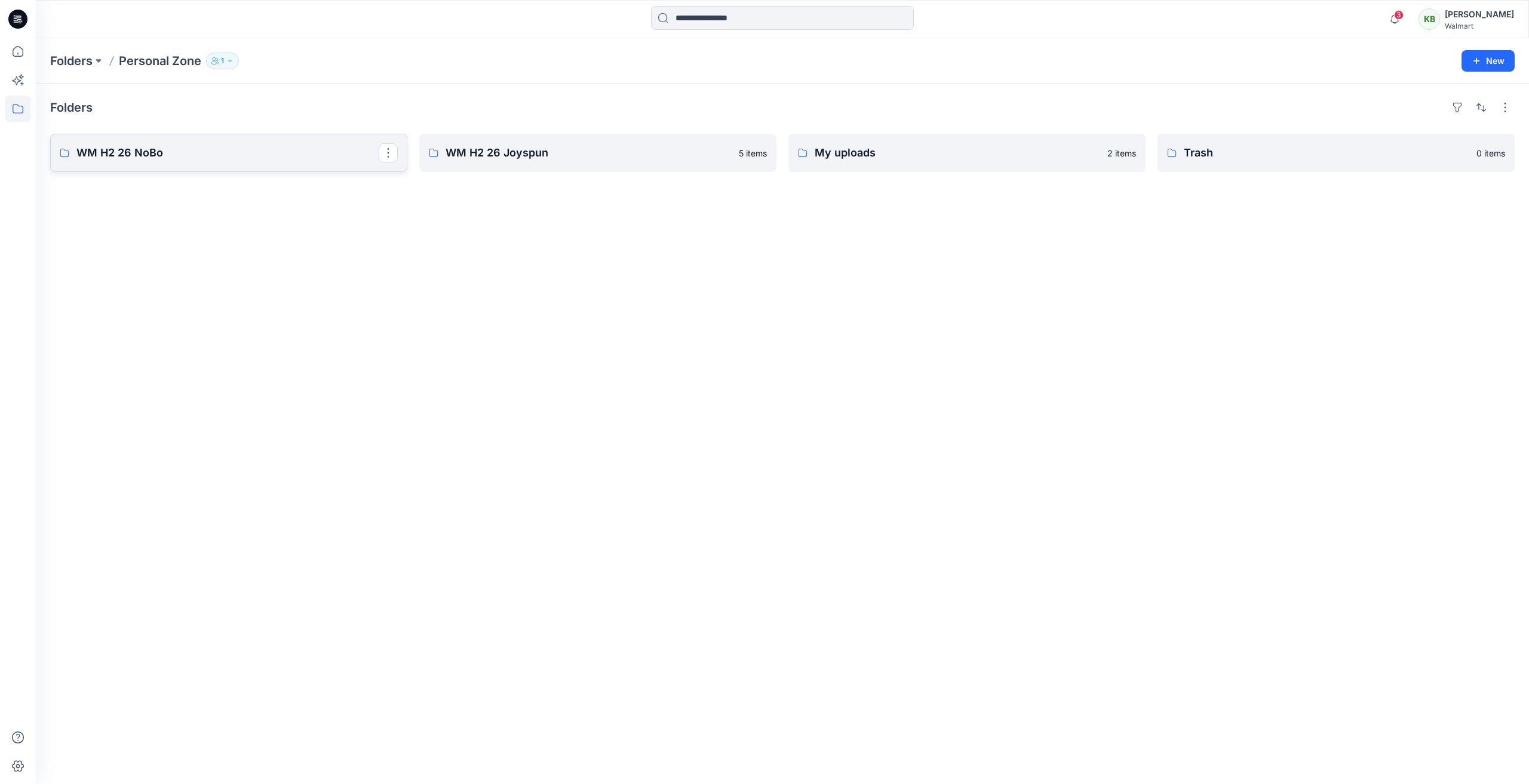
click at [164, 146] on p "WM H2 26 NoBo" at bounding box center [227, 152] width 303 height 16
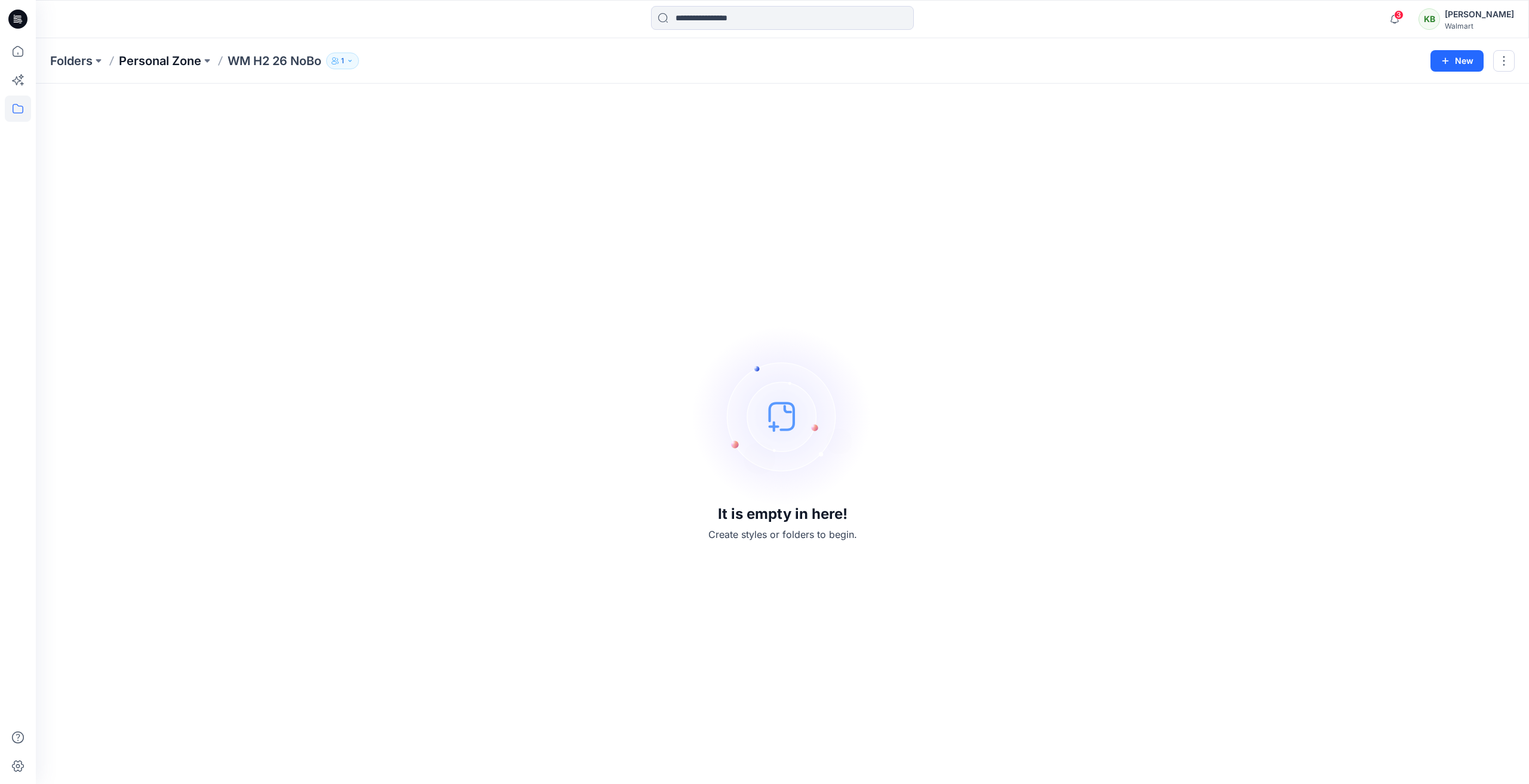
click at [169, 65] on p "Personal Zone" at bounding box center [160, 60] width 83 height 16
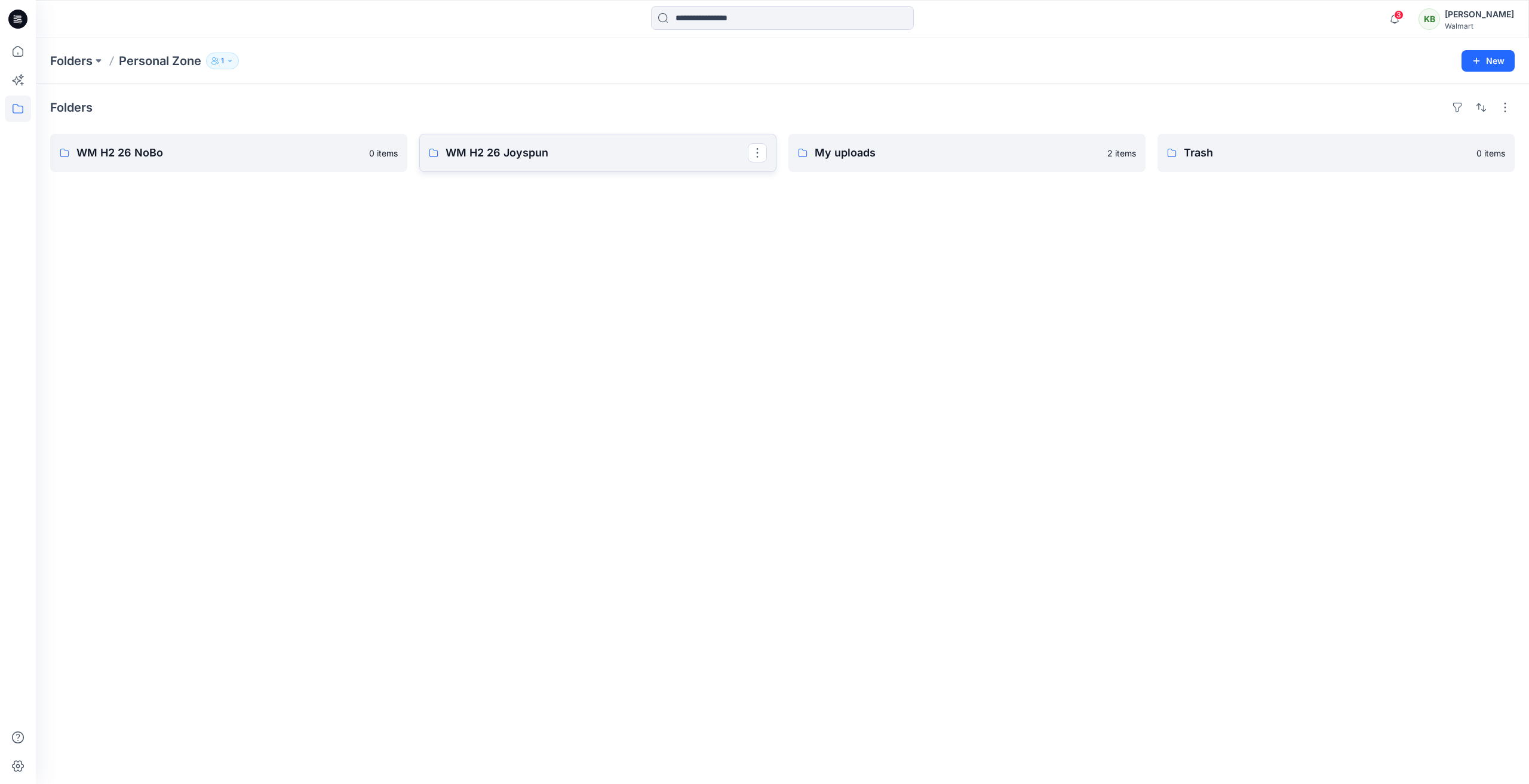
click at [554, 148] on p "WM H2 26 Joyspun" at bounding box center [597, 152] width 303 height 16
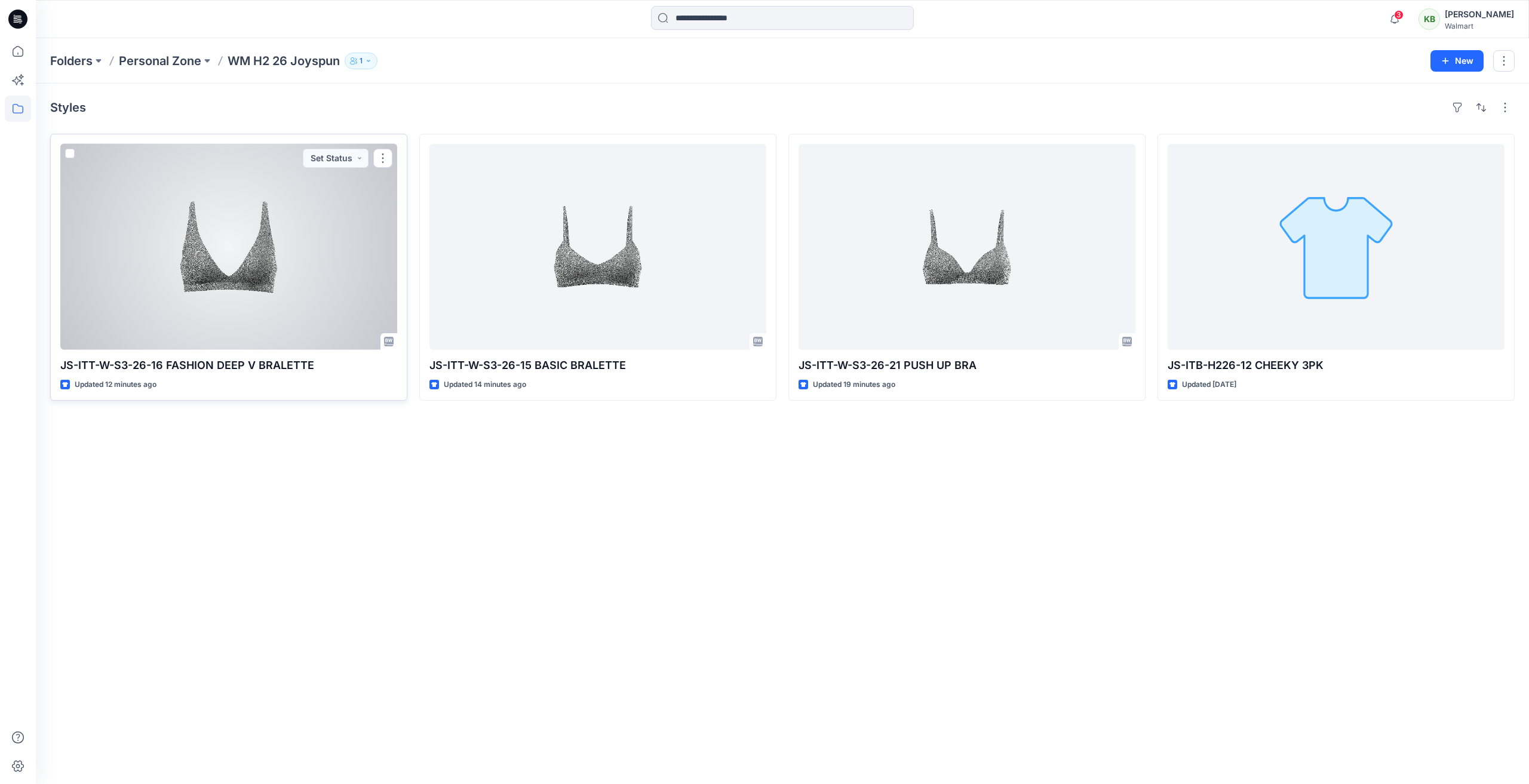
click at [167, 328] on div at bounding box center [228, 246] width 337 height 206
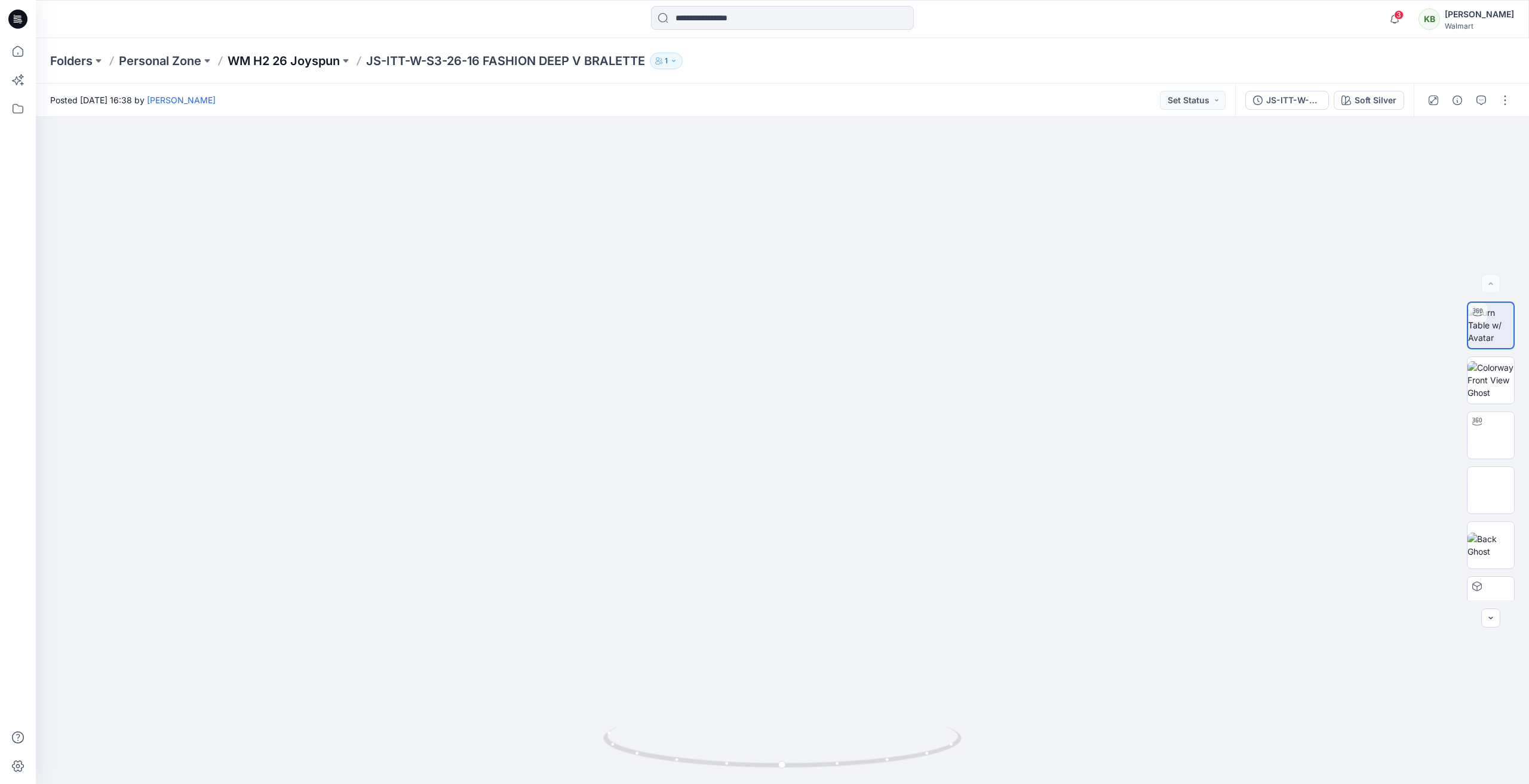
click at [317, 63] on p "WM H2 26 Joyspun" at bounding box center [284, 60] width 112 height 16
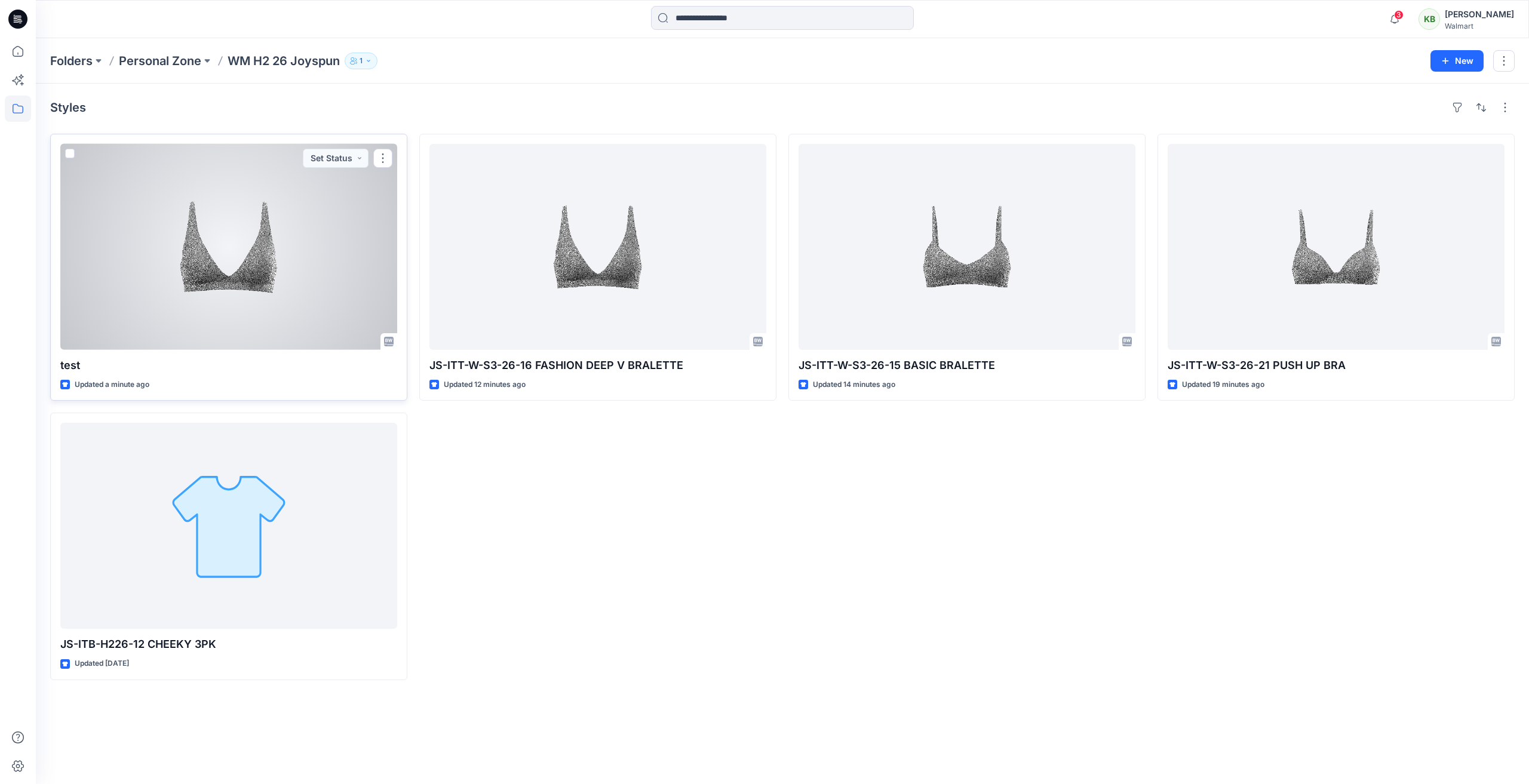
click at [189, 317] on div at bounding box center [228, 246] width 337 height 206
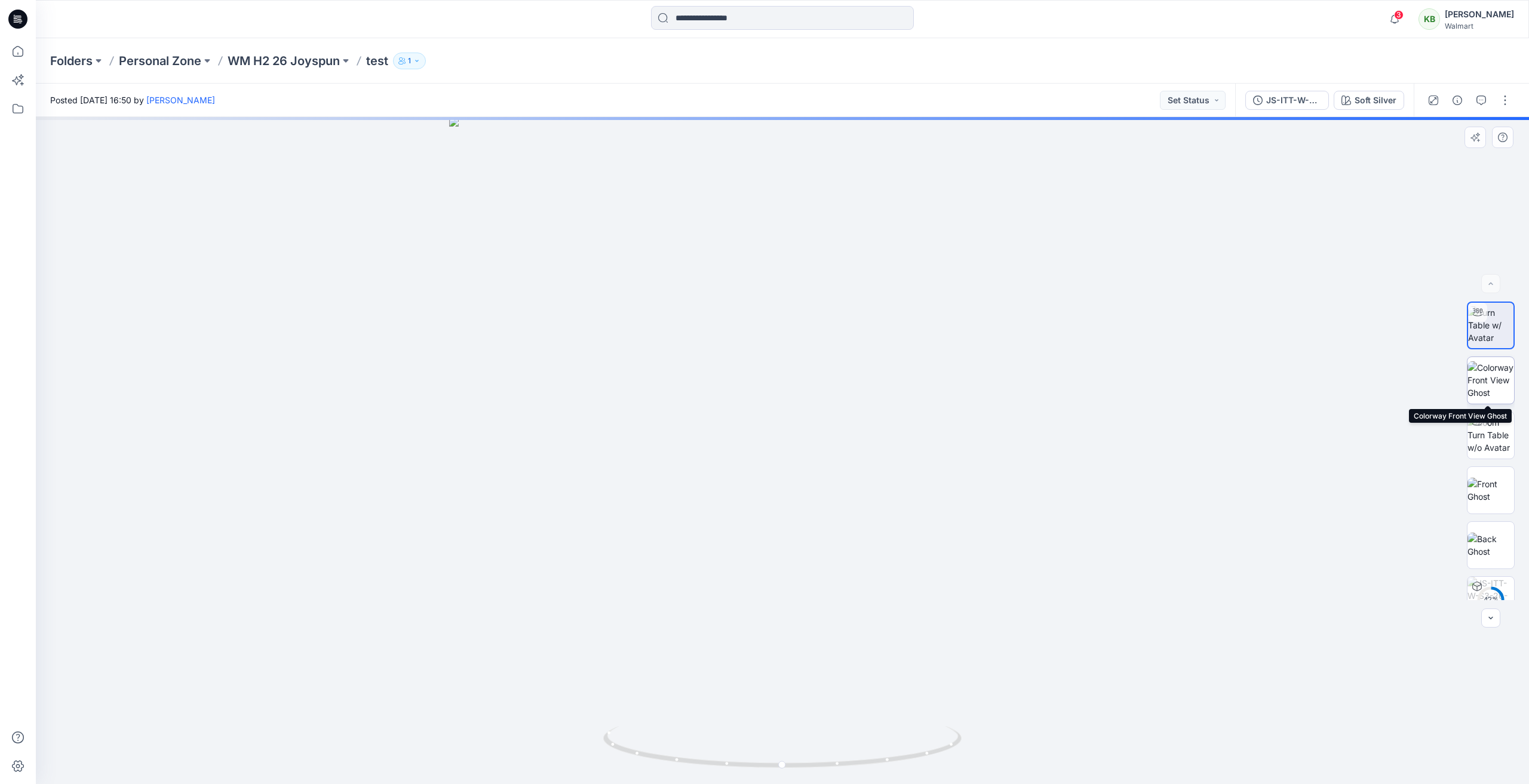
click at [1493, 388] on img at bounding box center [1490, 380] width 46 height 38
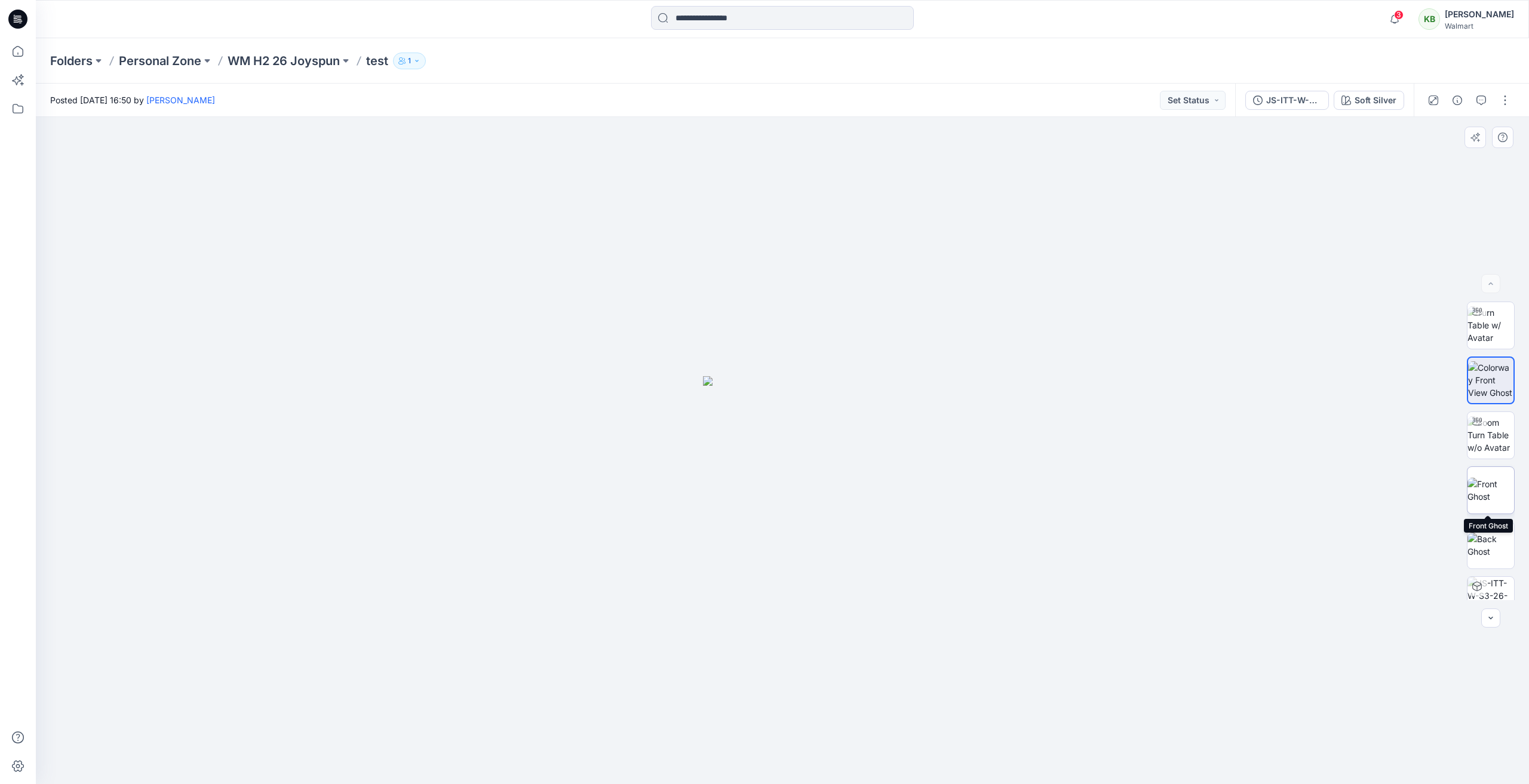
click at [1474, 499] on img at bounding box center [1490, 489] width 46 height 25
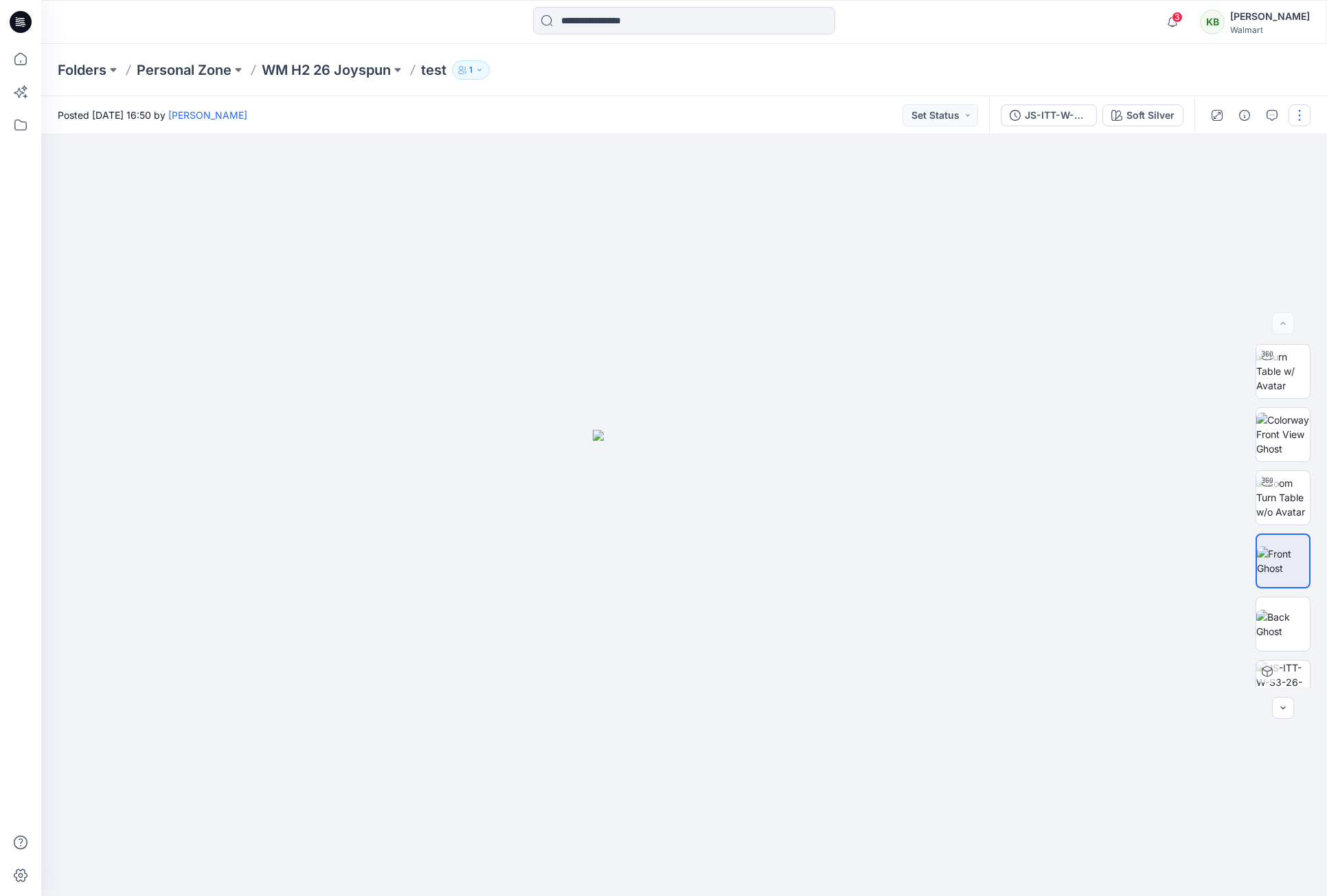
click at [1295, 117] on button "button" at bounding box center [1299, 115] width 22 height 22
click at [1221, 83] on div "Folders Personal Zone WM H2 26 Joyspun test 1" at bounding box center [684, 70] width 1286 height 52
click at [305, 73] on p "WM H2 26 Joyspun" at bounding box center [327, 70] width 129 height 19
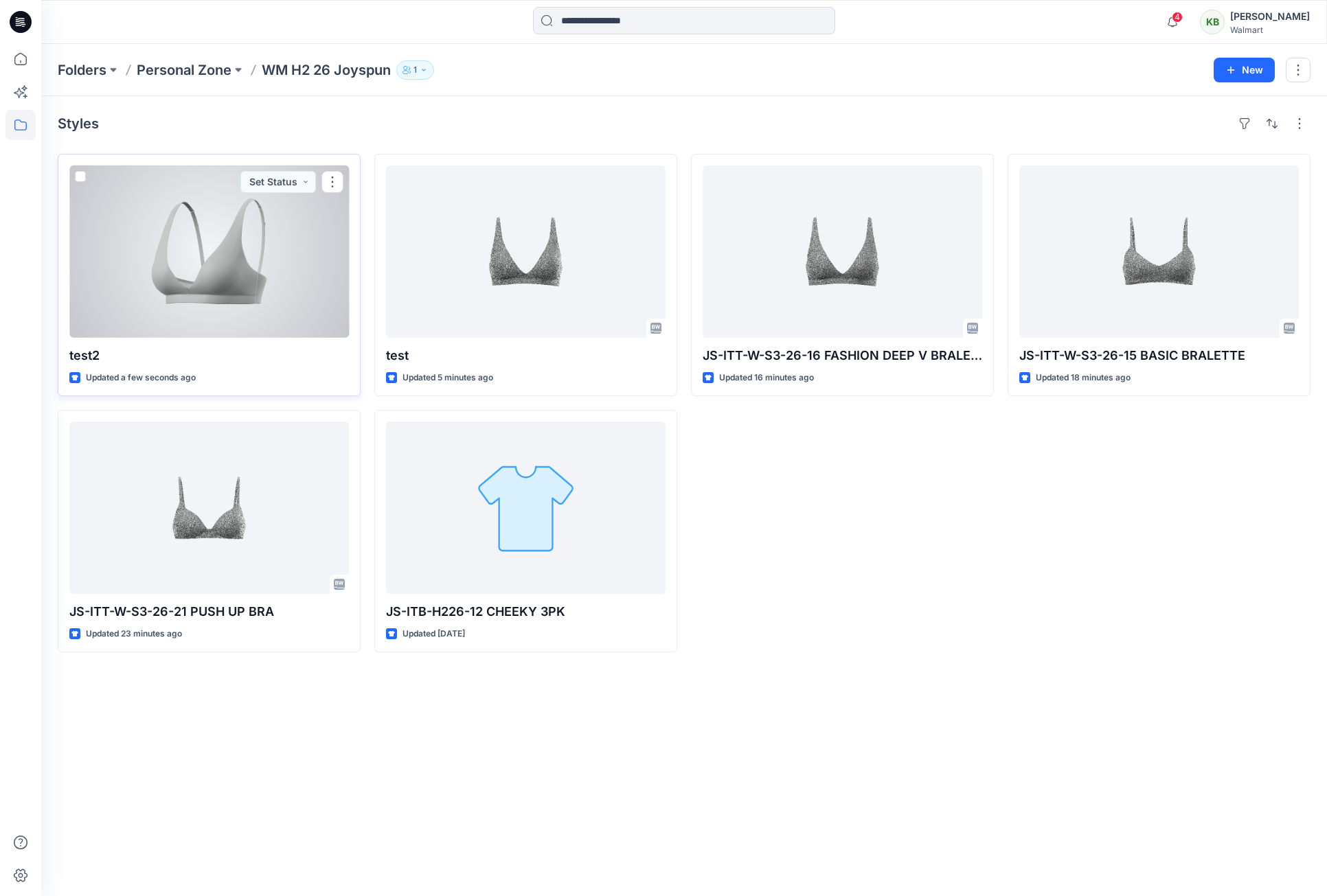
click at [285, 308] on div at bounding box center [209, 251] width 279 height 173
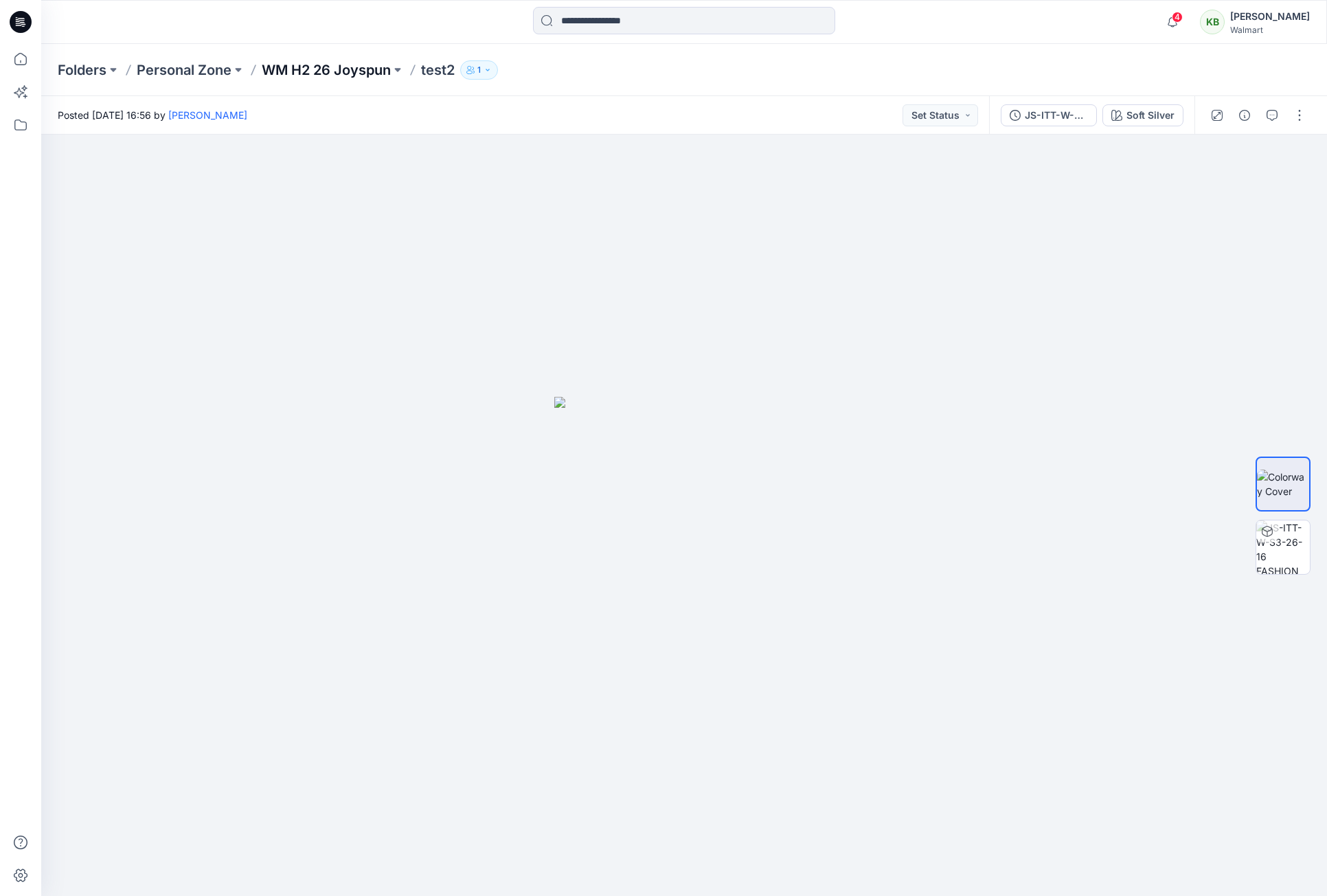
click at [300, 67] on p "WM H2 26 Joyspun" at bounding box center [327, 70] width 129 height 19
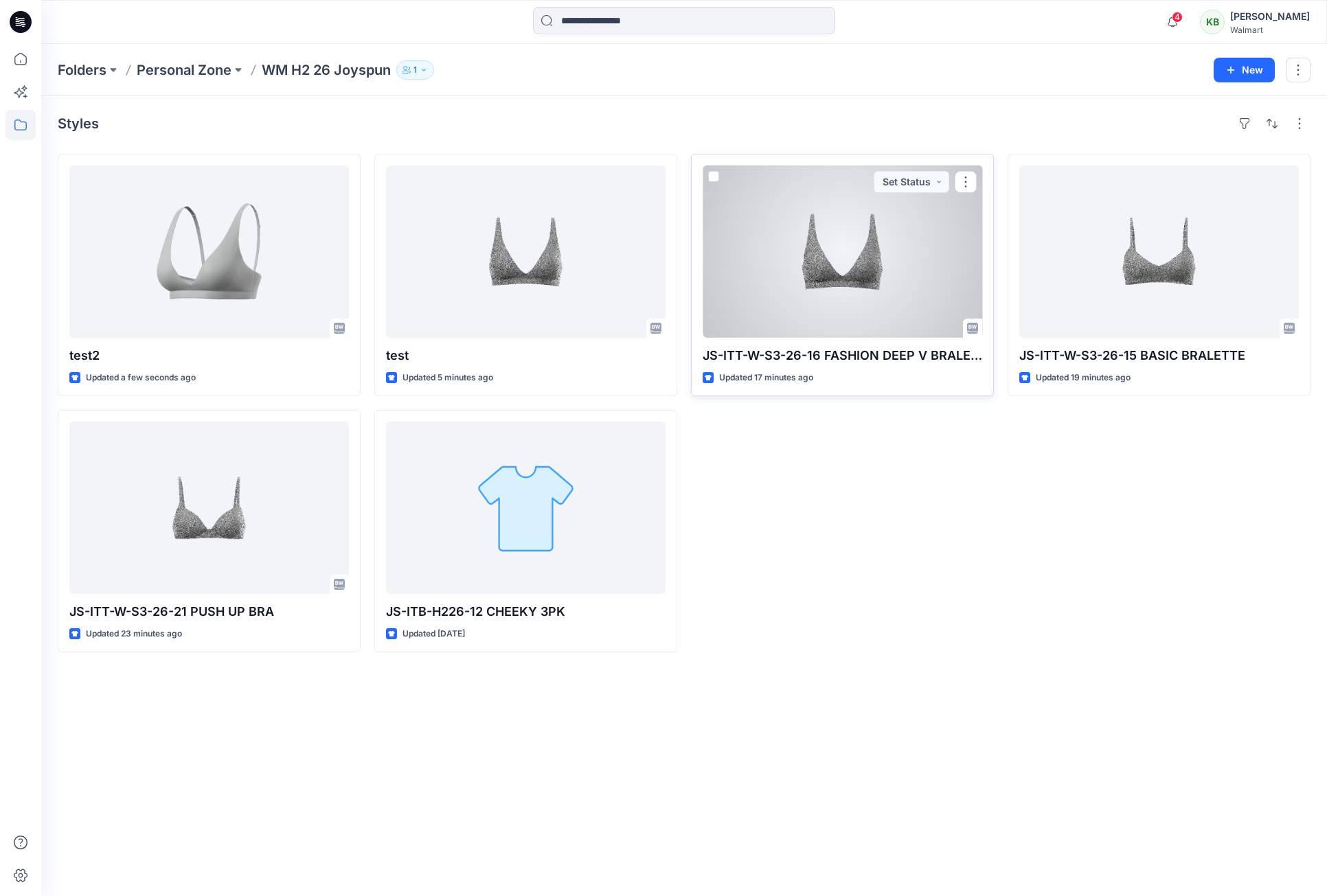
click at [919, 275] on div at bounding box center [842, 251] width 279 height 173
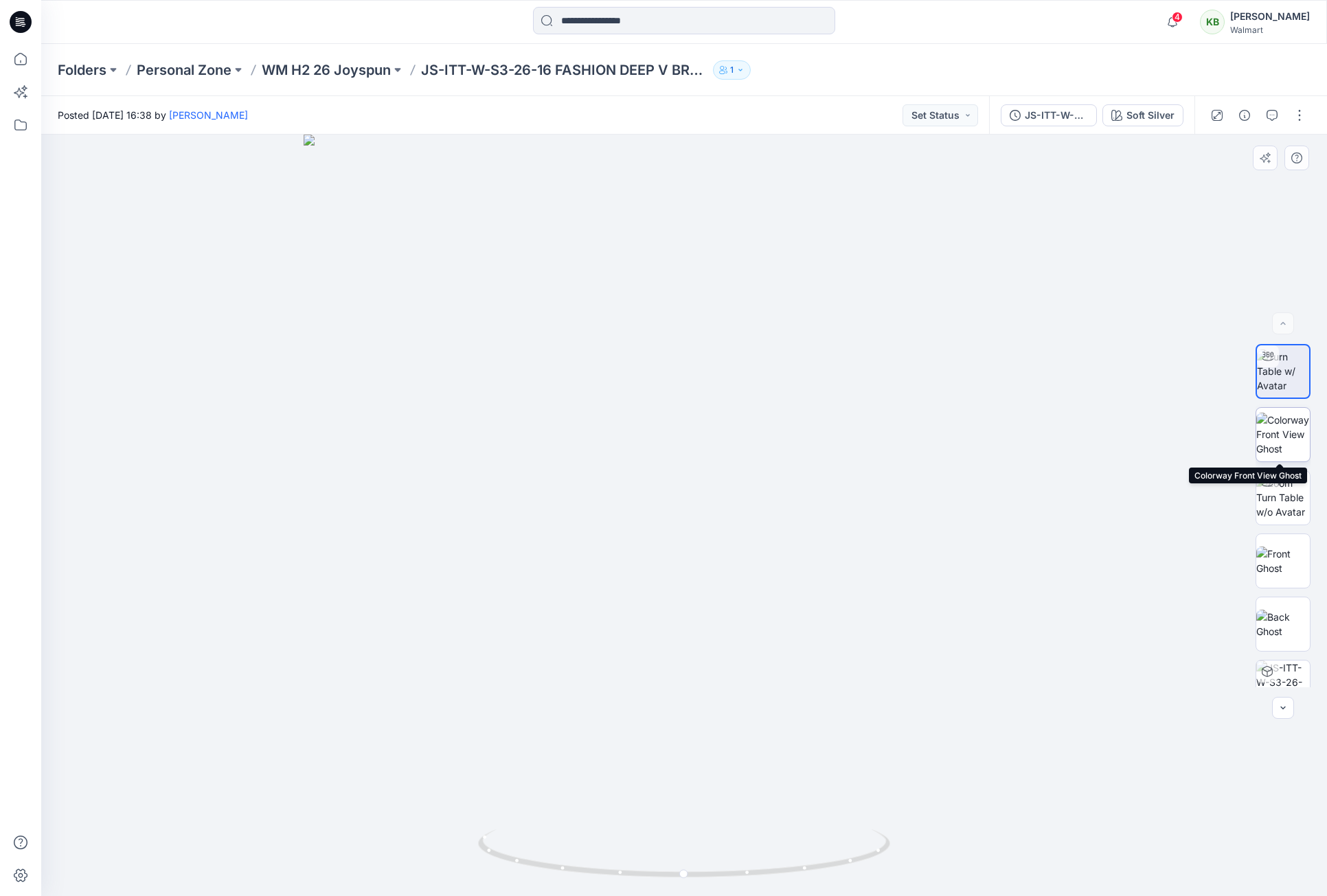
click at [1278, 443] on img at bounding box center [1283, 434] width 53 height 43
click at [1268, 561] on img at bounding box center [1283, 561] width 53 height 29
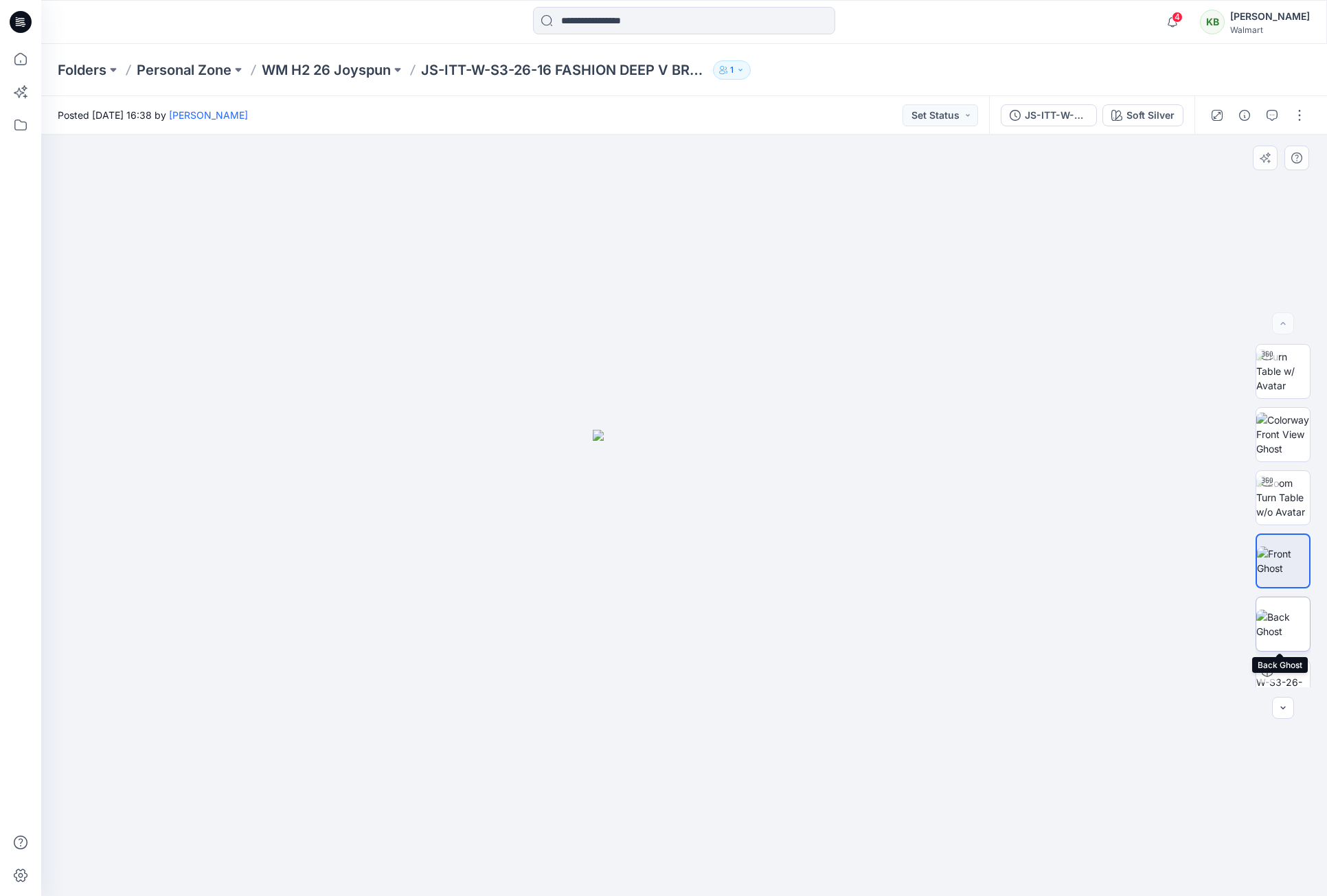
click at [1285, 620] on img at bounding box center [1283, 624] width 53 height 29
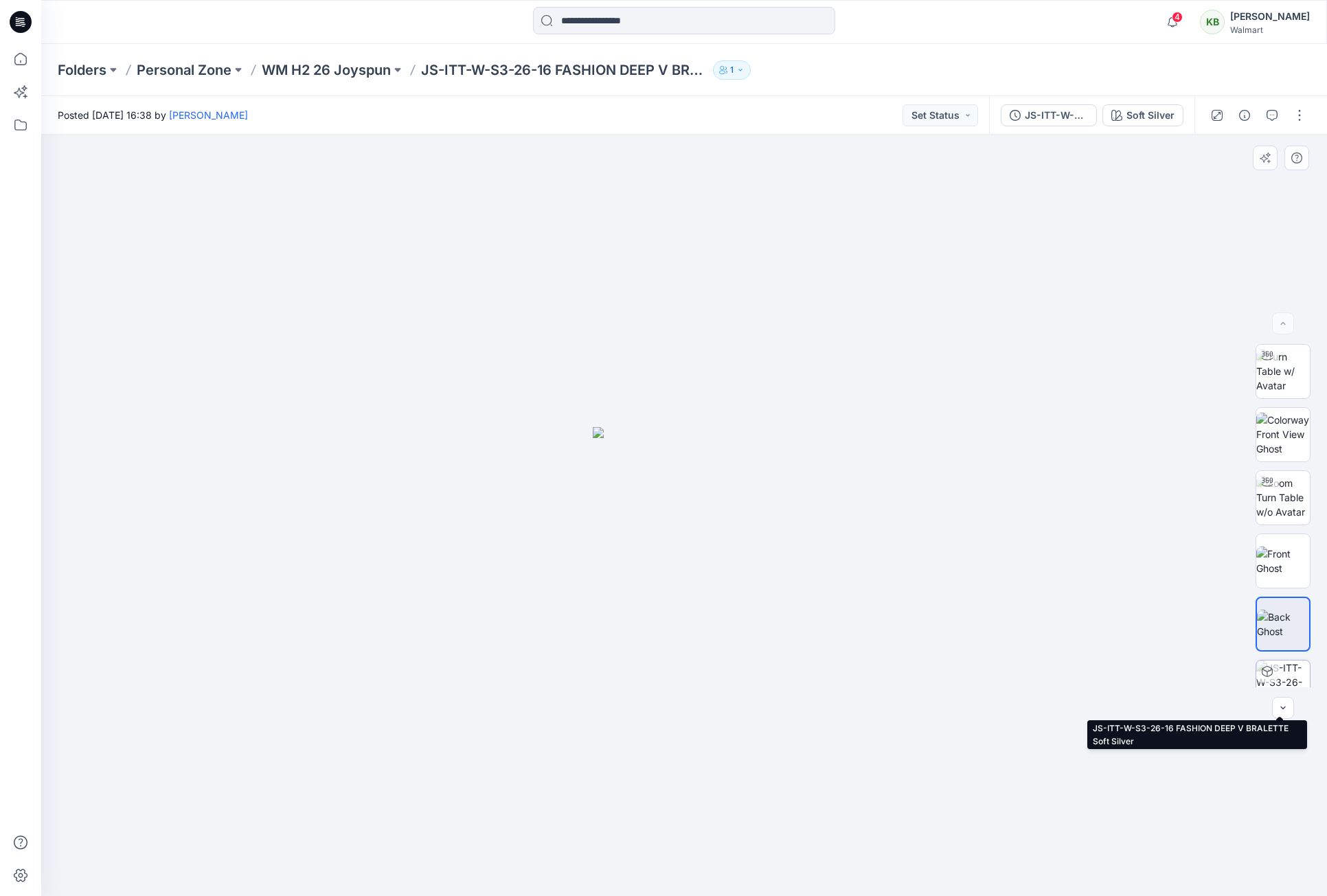
click at [1289, 672] on img at bounding box center [1283, 687] width 53 height 53
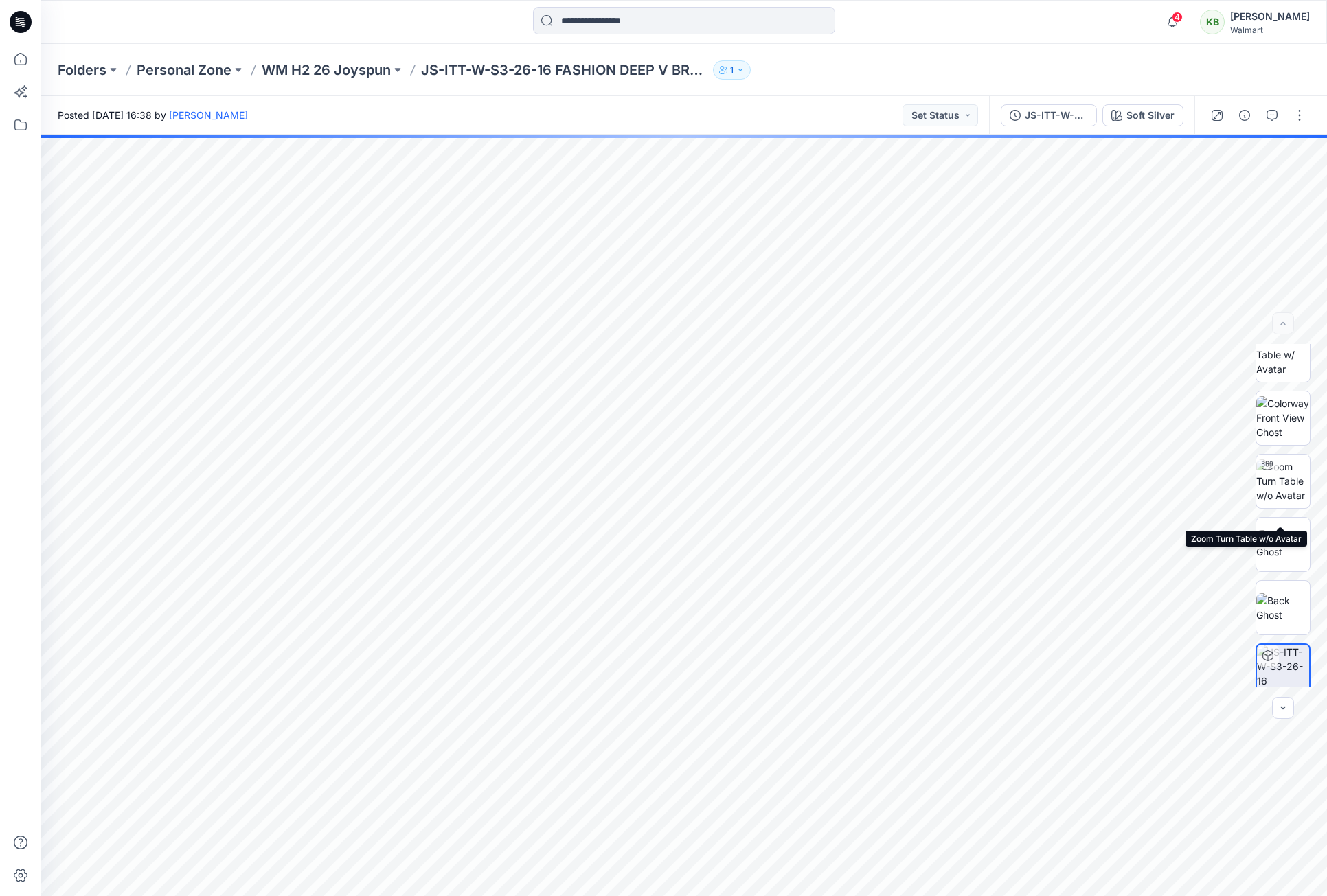
scroll to position [28, 0]
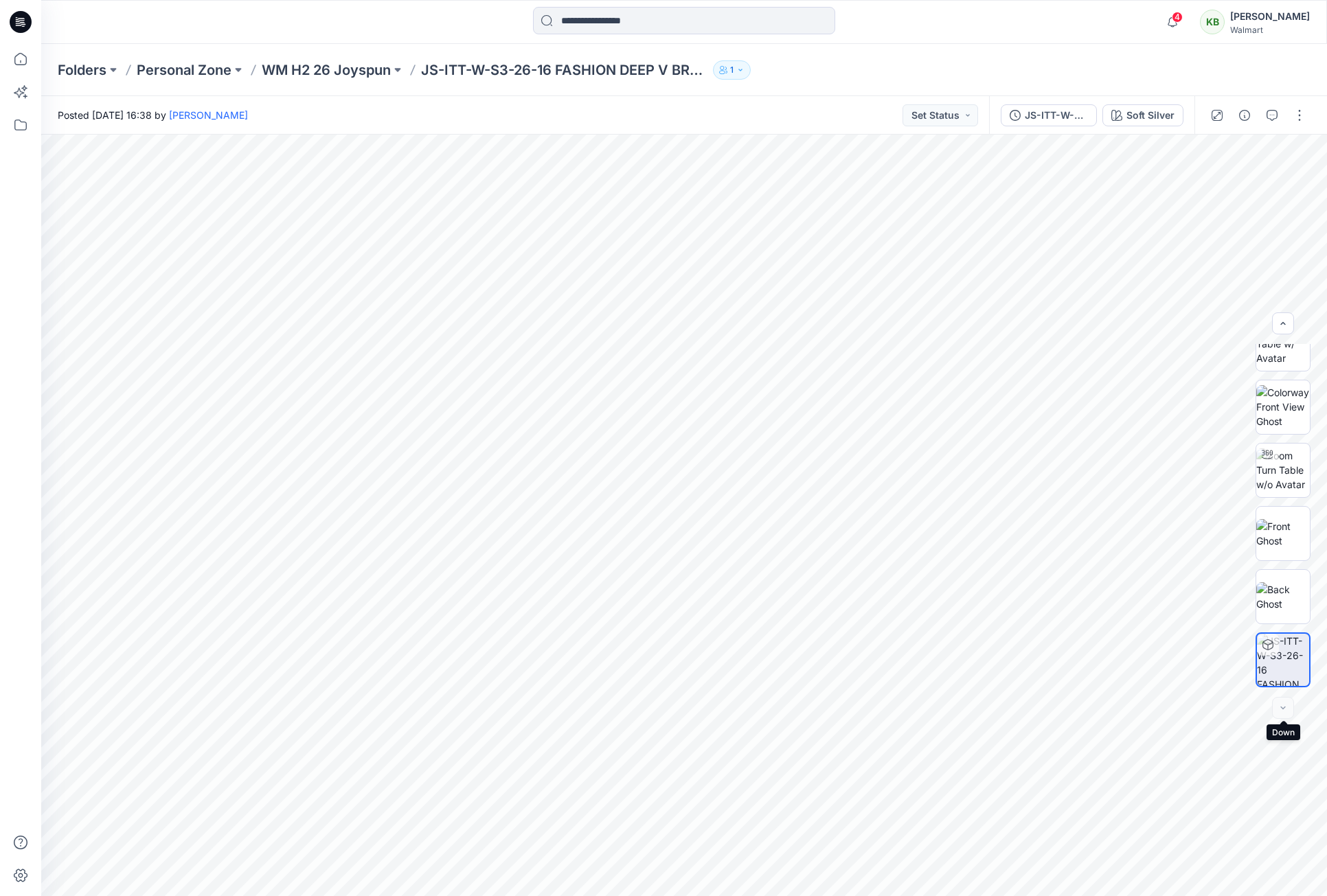
click at [1286, 708] on div at bounding box center [1283, 708] width 22 height 22
click at [1280, 710] on div at bounding box center [1283, 708] width 22 height 22
click at [1270, 480] on img at bounding box center [1283, 470] width 53 height 43
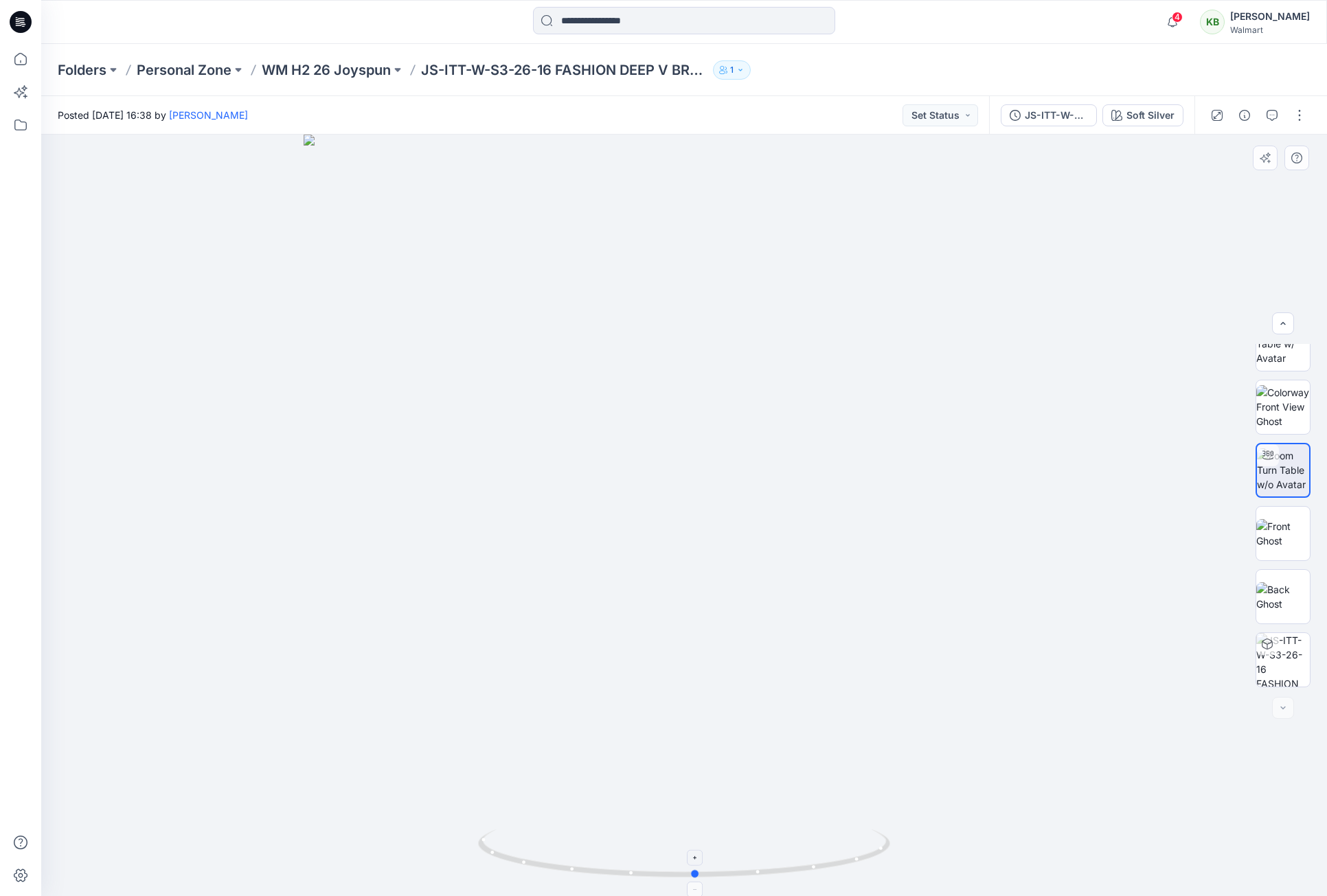
drag, startPoint x: 790, startPoint y: 817, endPoint x: 806, endPoint y: 846, distance: 33.1
click at [806, 846] on div at bounding box center [684, 515] width 1286 height 761
drag, startPoint x: 846, startPoint y: 727, endPoint x: 801, endPoint y: 744, distance: 48.1
click at [801, 744] on img at bounding box center [637, 53] width 2646 height 1685
drag, startPoint x: 847, startPoint y: 845, endPoint x: 797, endPoint y: 873, distance: 57.3
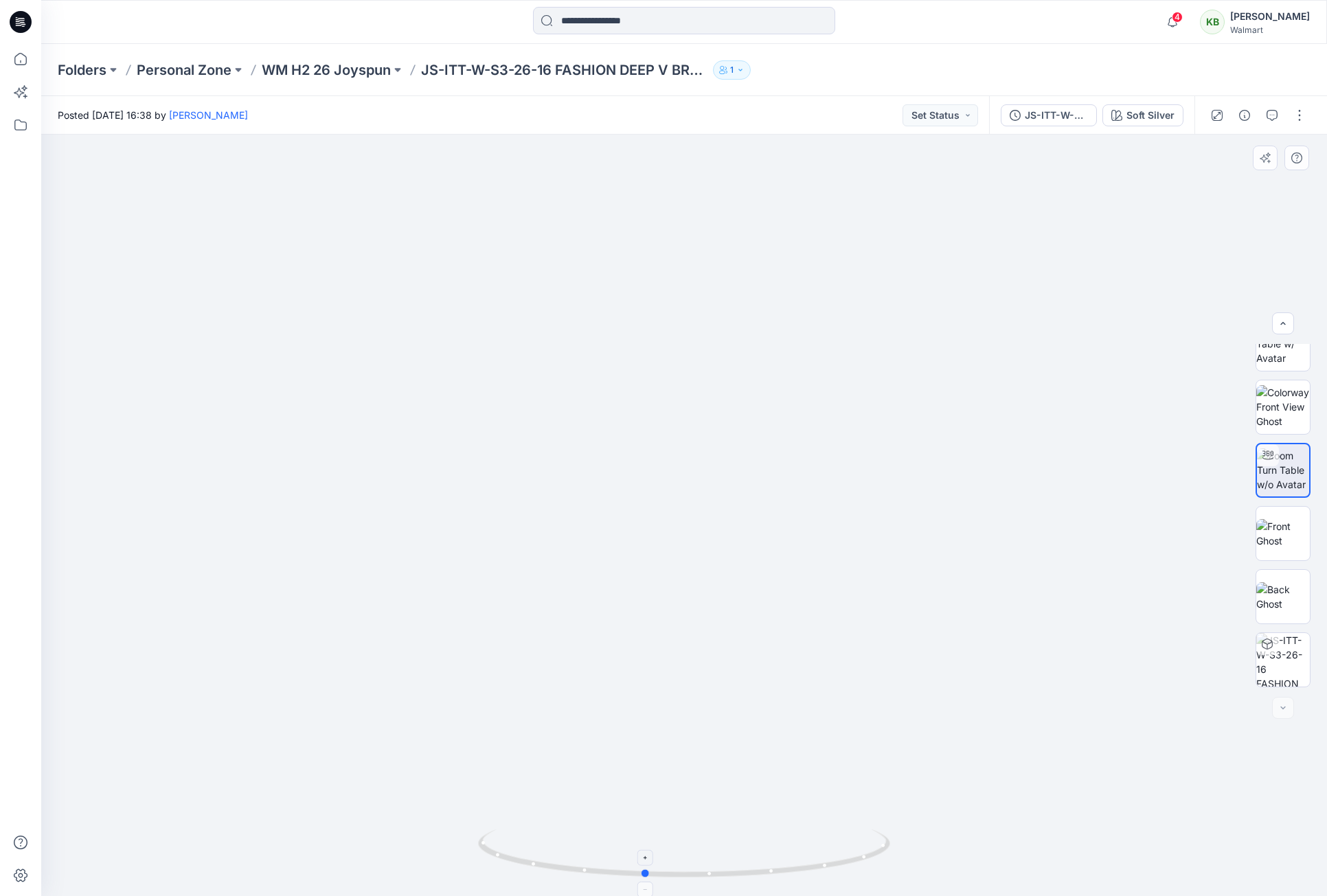
click at [797, 873] on icon at bounding box center [686, 854] width 416 height 52
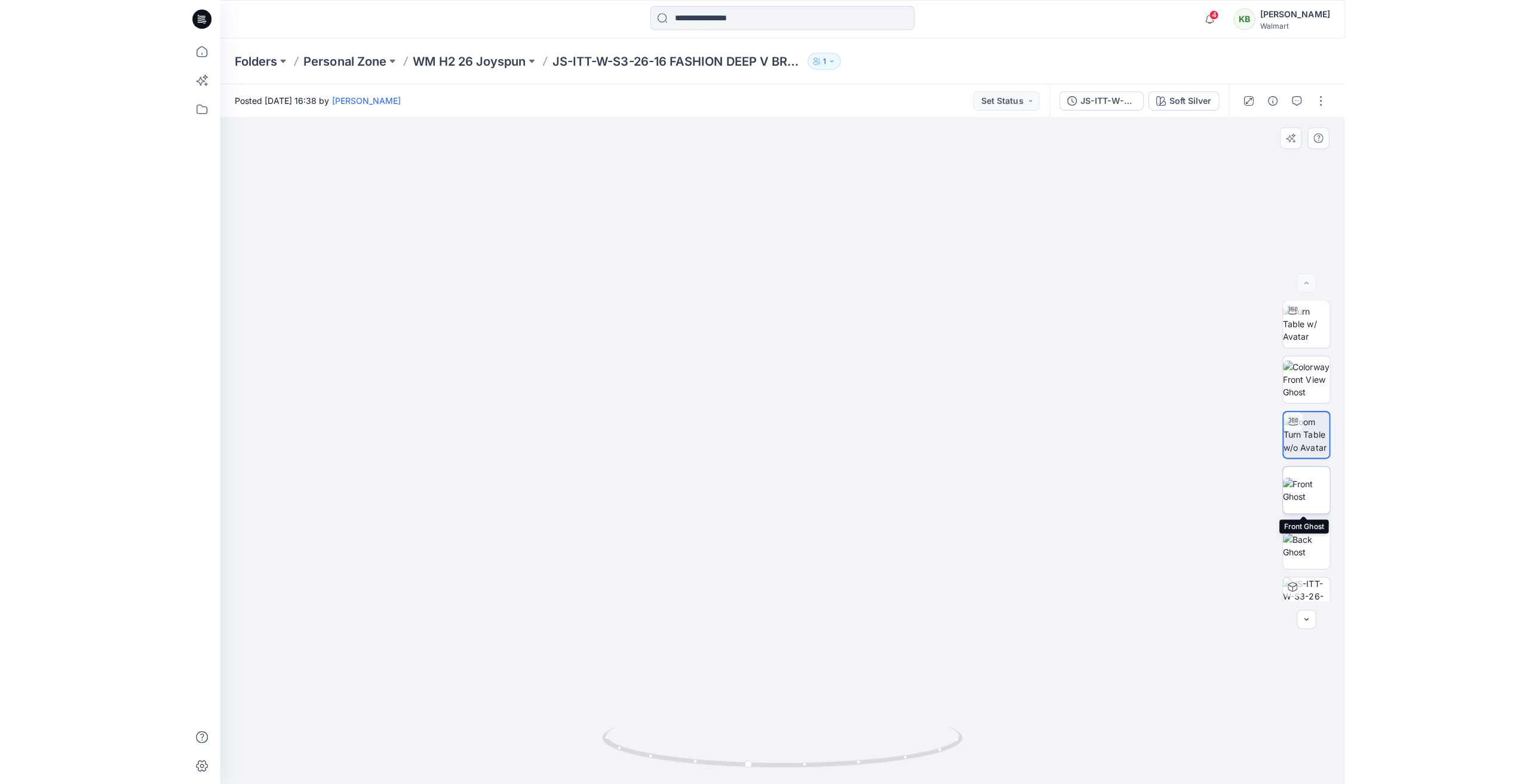
scroll to position [0, 0]
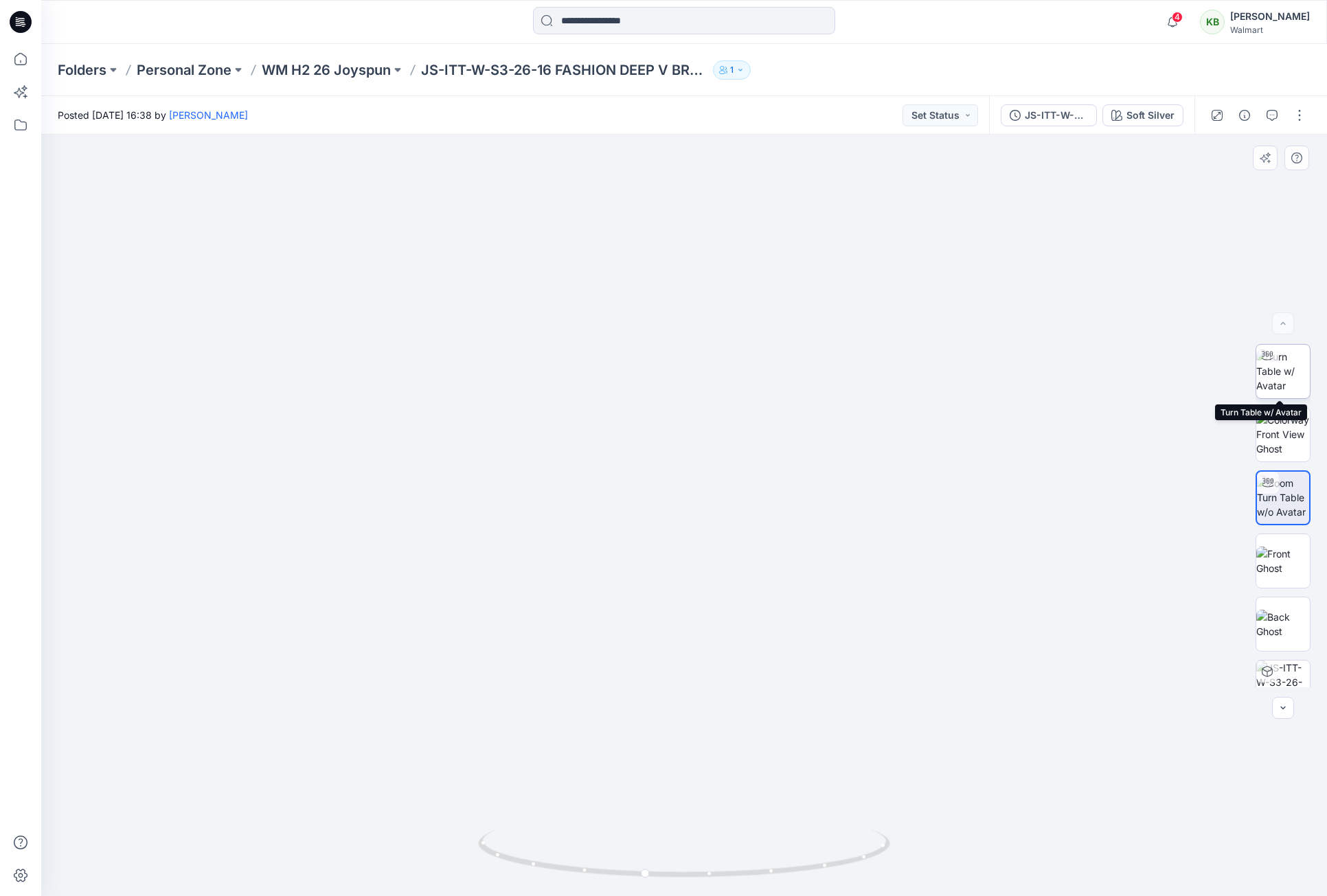
click at [1263, 366] on div at bounding box center [1267, 355] width 22 height 22
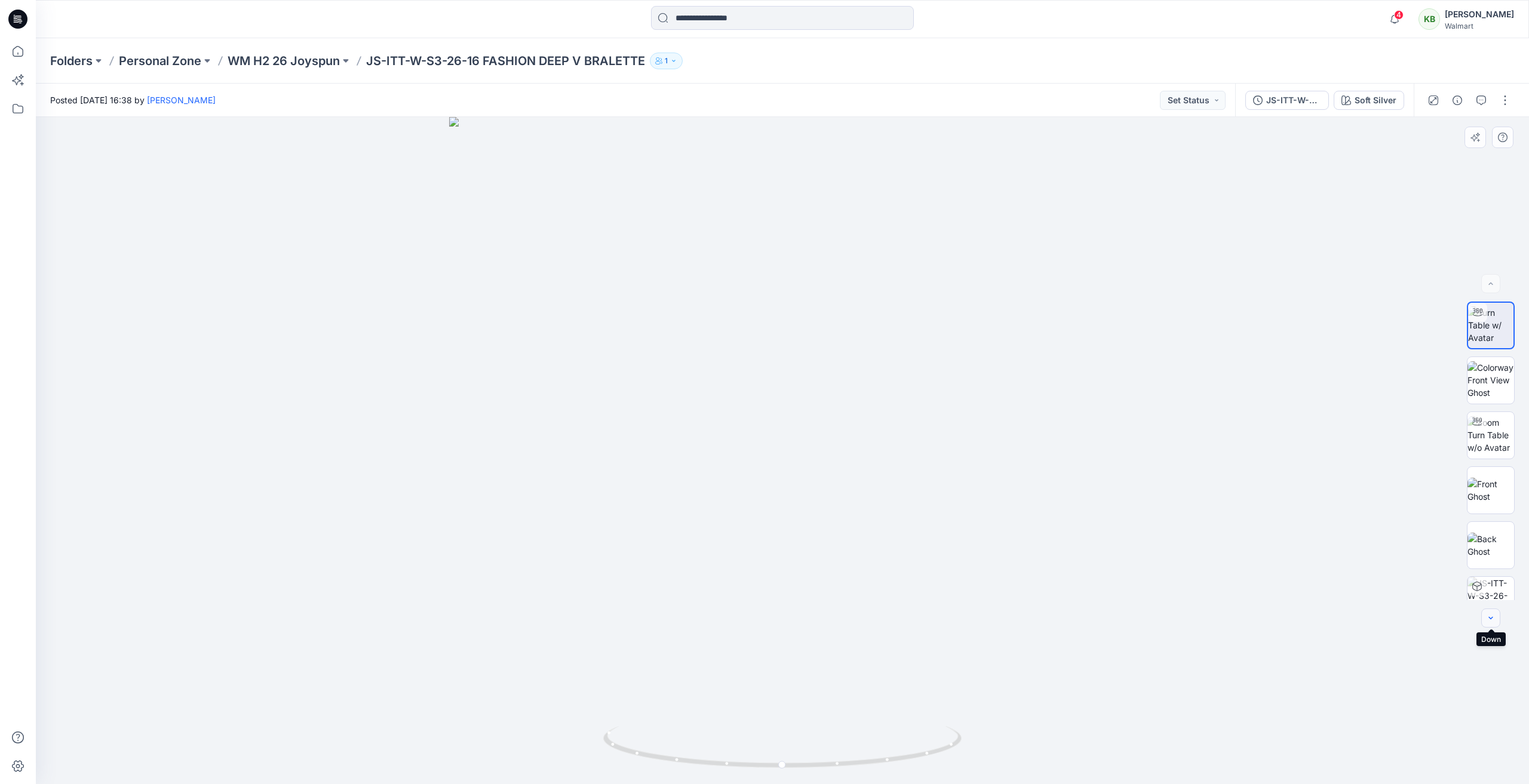
click at [1490, 623] on button "button" at bounding box center [1491, 618] width 19 height 19
click at [1501, 98] on button "button" at bounding box center [1505, 100] width 19 height 19
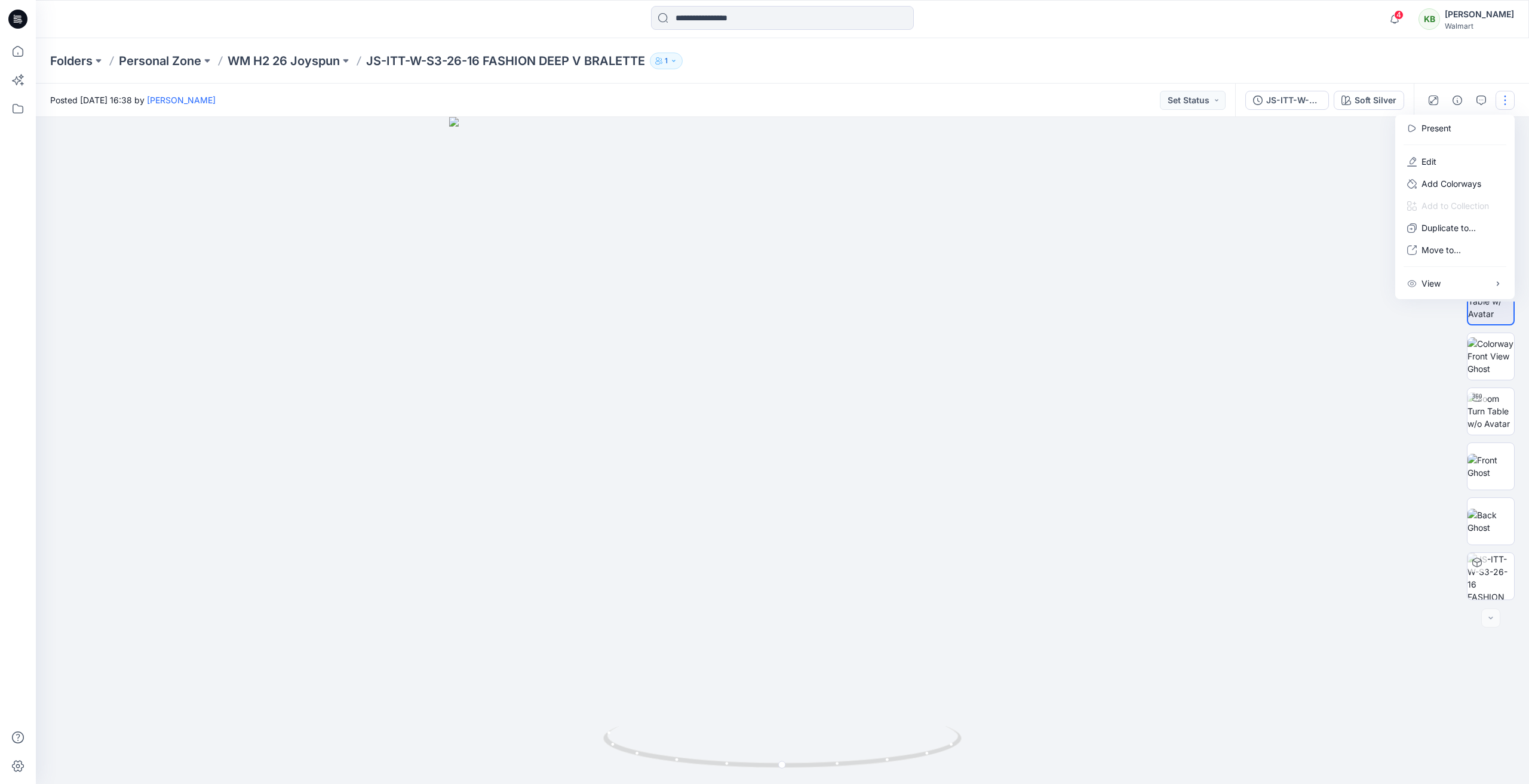
click at [1202, 60] on div "Folders Personal Zone WM H2 26 Joyspun JS-ITT-W-S3-26-16 FASHION DEEP V BRALETT…" at bounding box center [735, 60] width 1371 height 16
click at [1506, 96] on button "button" at bounding box center [1505, 100] width 19 height 19
click at [1436, 159] on p "Edit" at bounding box center [1429, 161] width 15 height 13
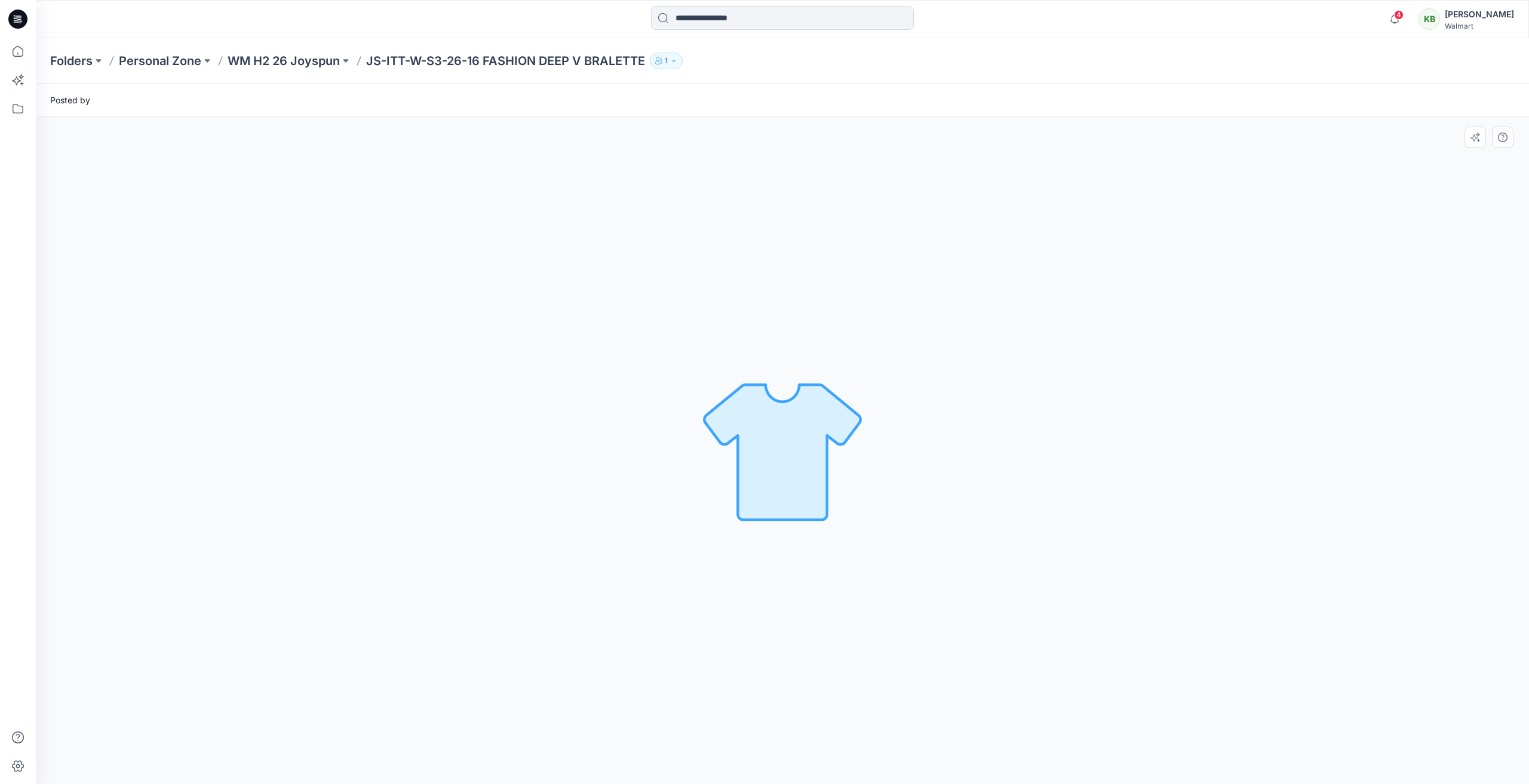
scroll to position [0, 0]
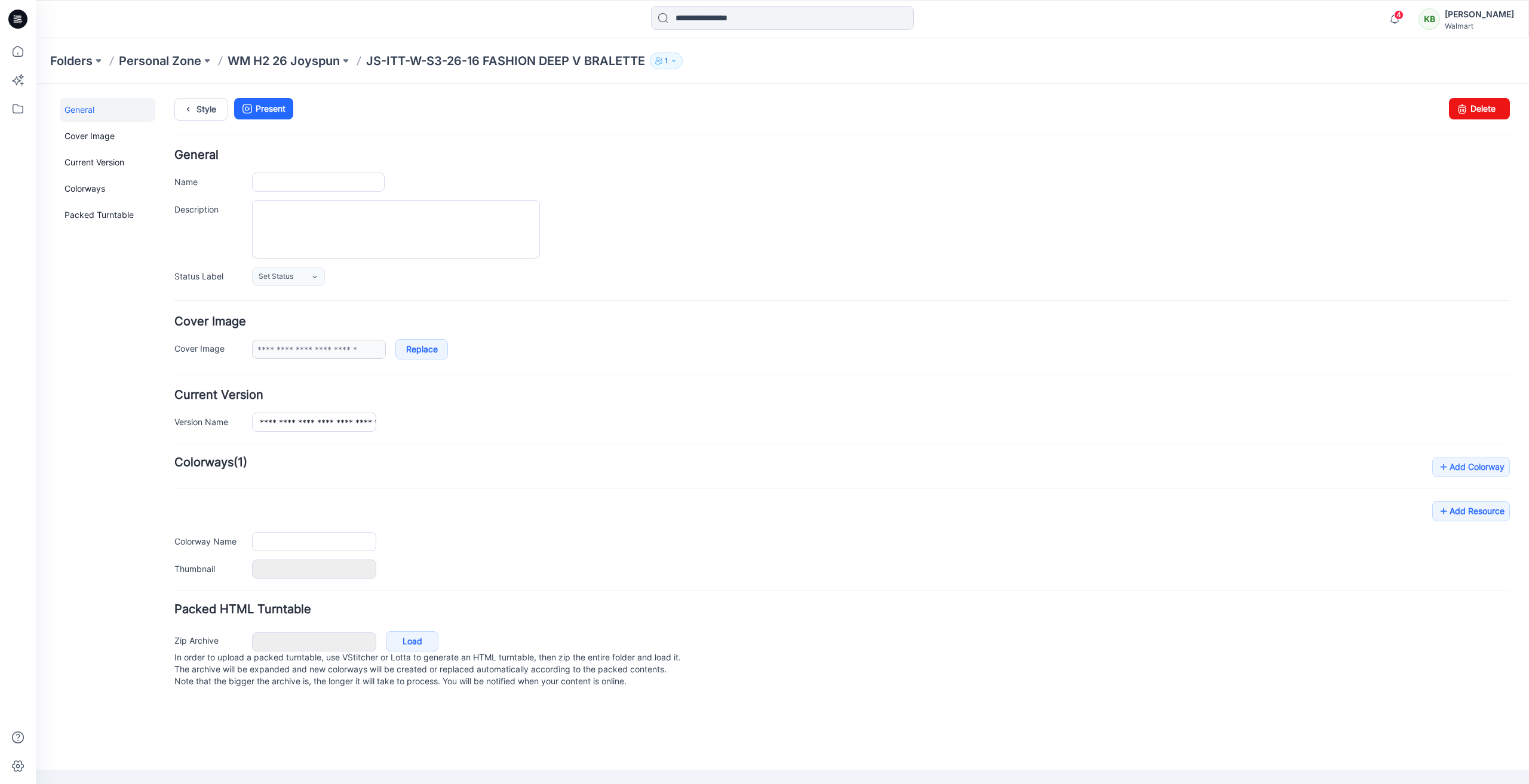
type input "**********"
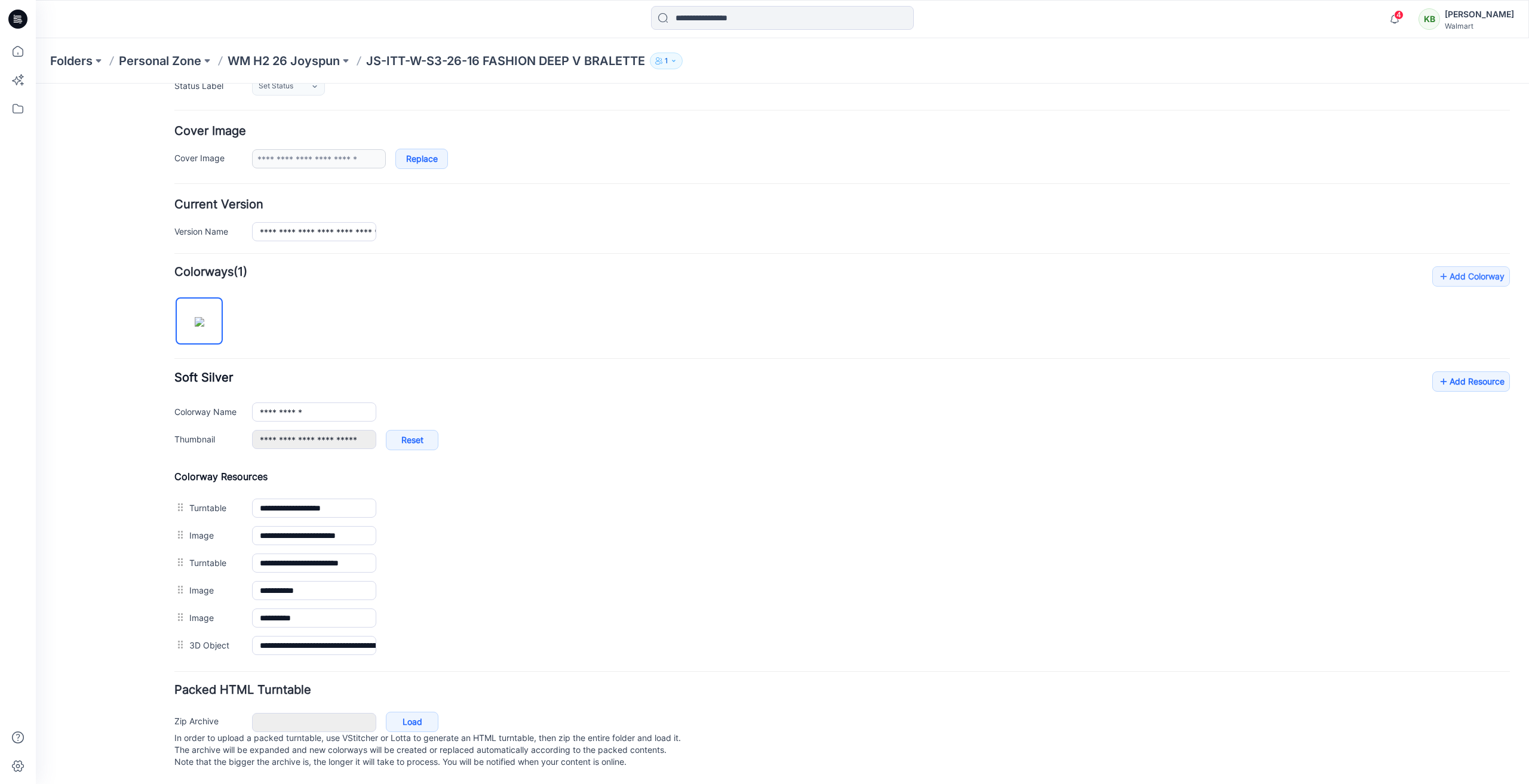
scroll to position [202, 0]
click at [1444, 371] on link "Add Resource" at bounding box center [1471, 381] width 78 height 21
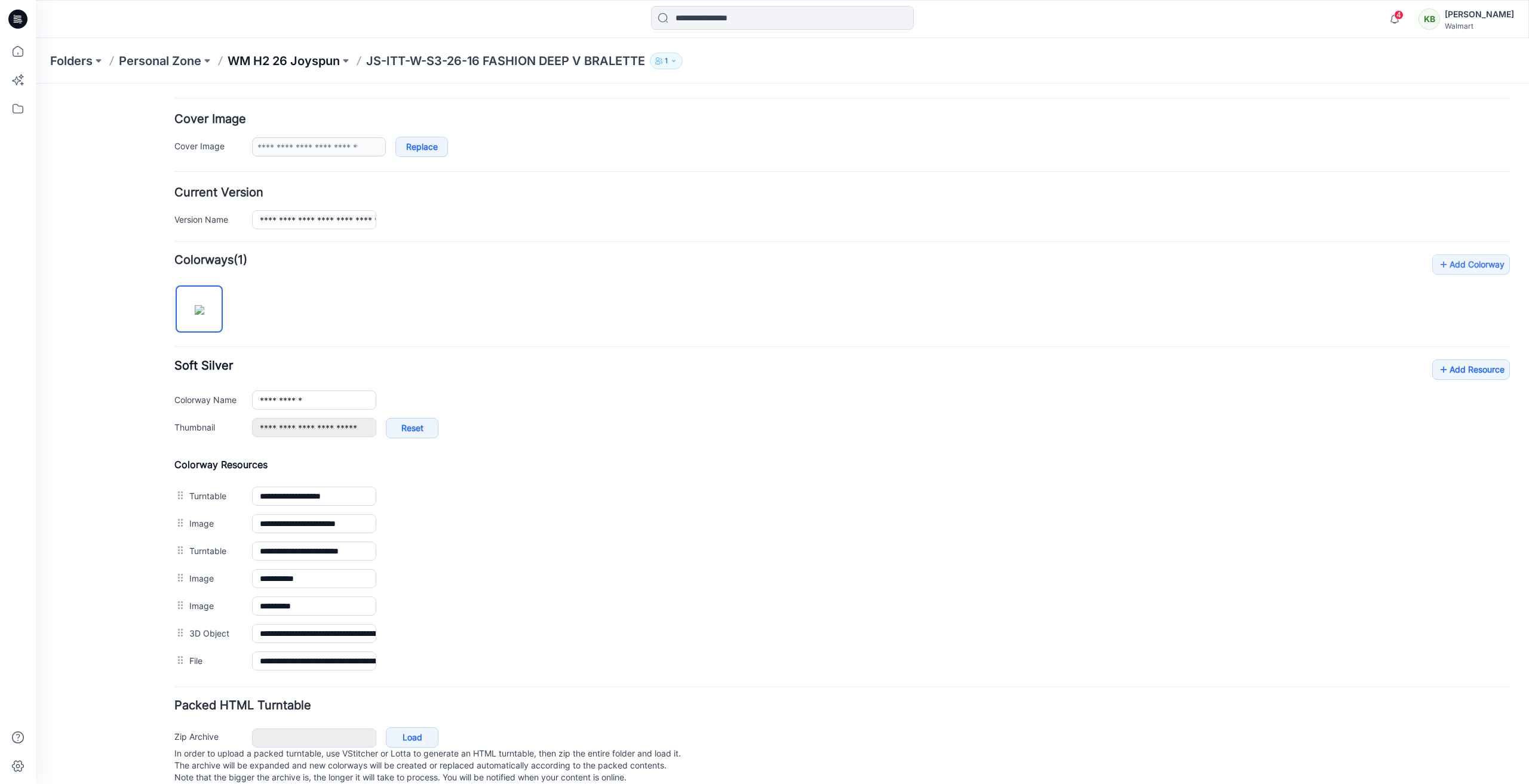
click at [307, 64] on p "WM H2 26 Joyspun" at bounding box center [284, 60] width 112 height 16
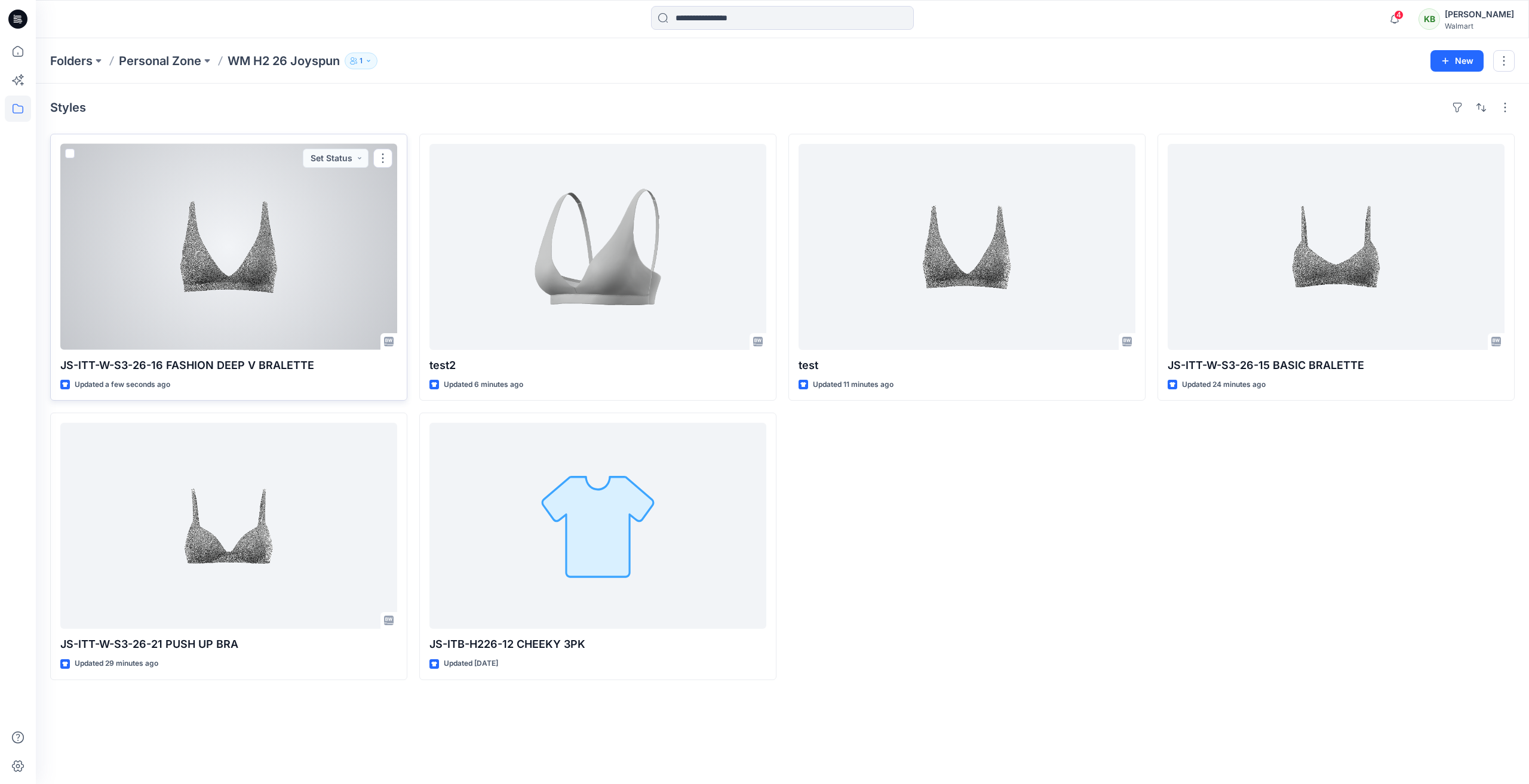
click at [332, 272] on div at bounding box center [228, 246] width 337 height 206
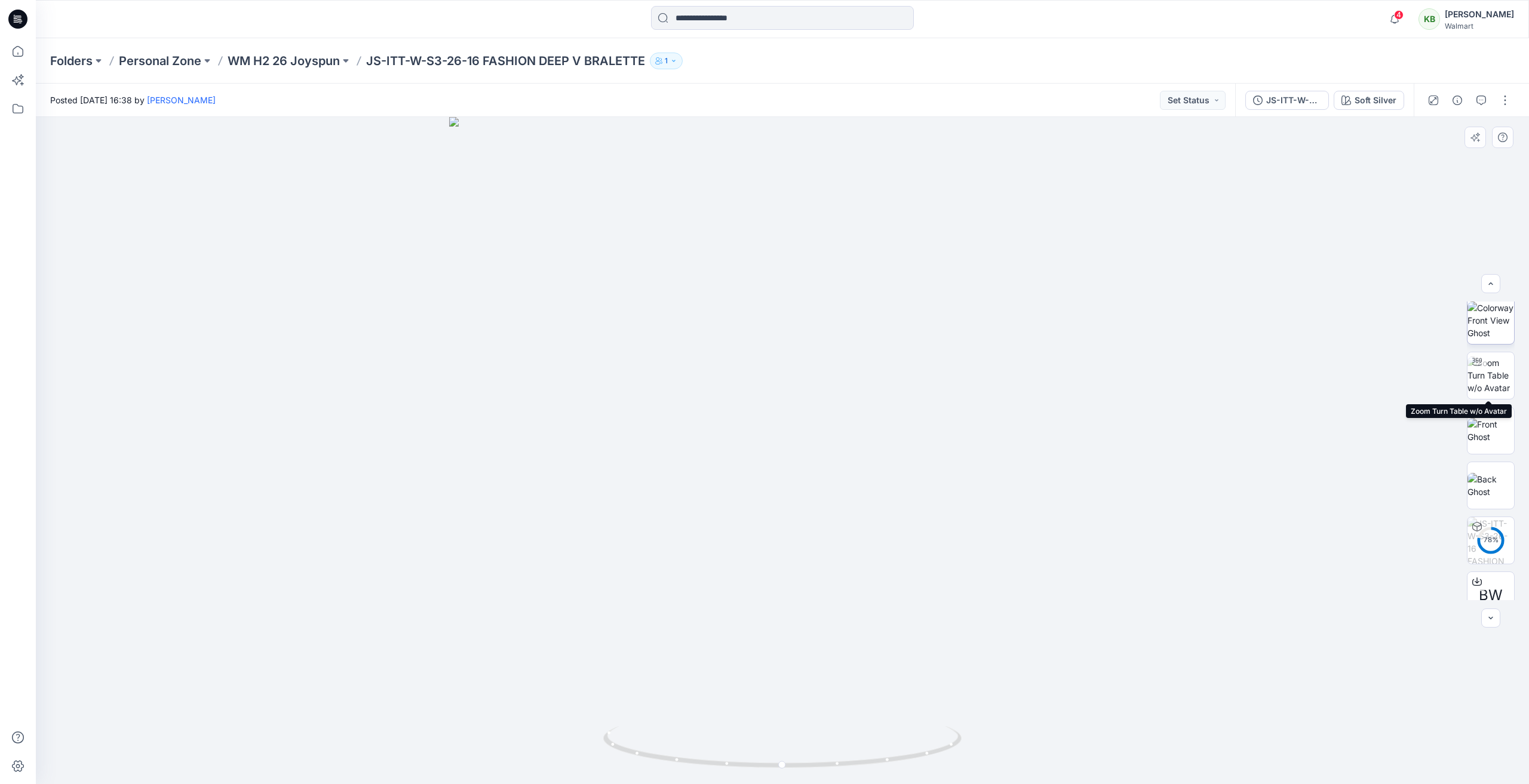
scroll to position [79, 0]
click at [249, 57] on p "WM H2 26 Joyspun" at bounding box center [284, 60] width 112 height 16
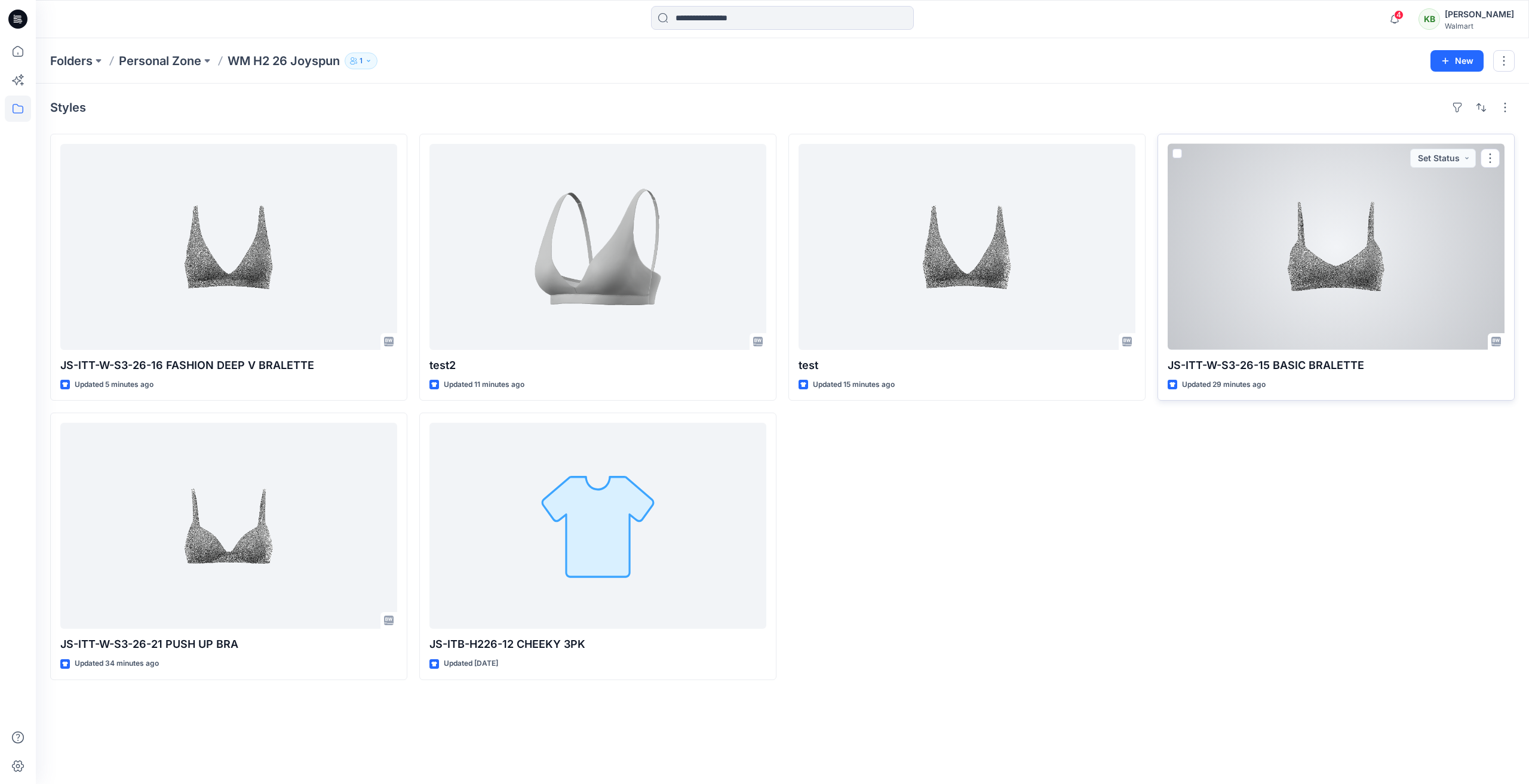
click at [1447, 237] on div at bounding box center [1335, 246] width 337 height 206
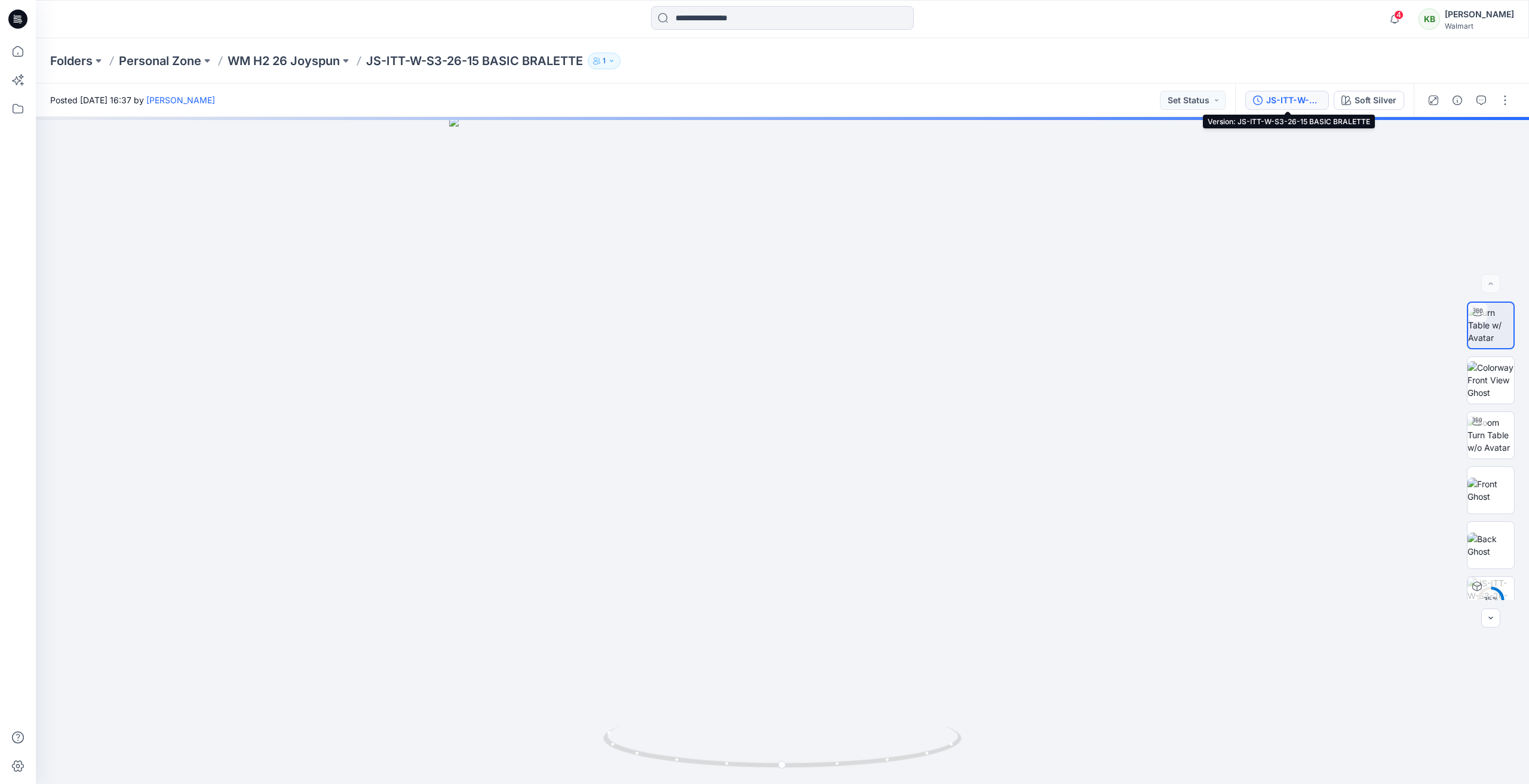
click at [1274, 101] on div "JS-ITT-W-S3-26-15 BASIC BRALETTE" at bounding box center [1293, 100] width 55 height 13
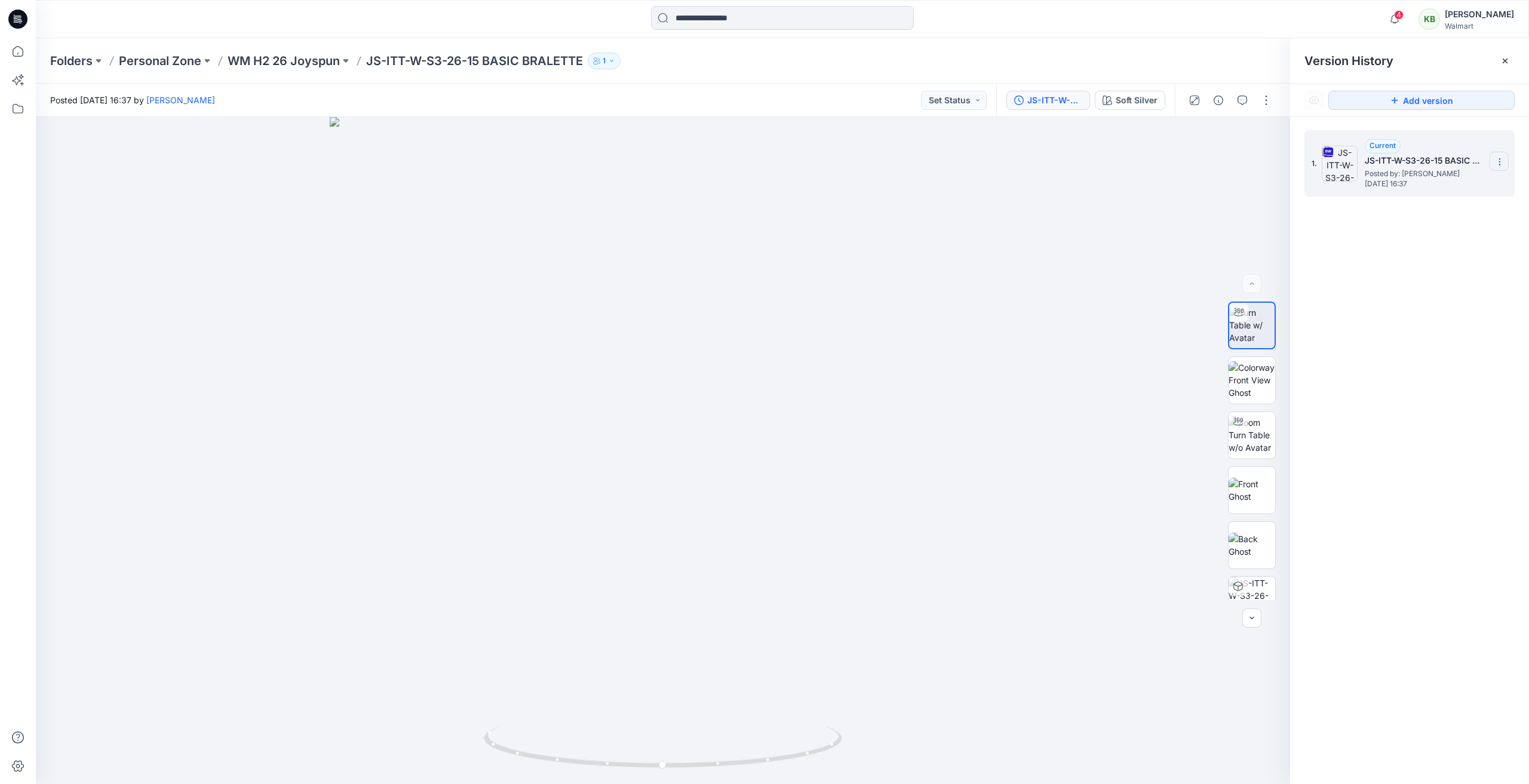
click at [1501, 161] on icon at bounding box center [1499, 161] width 9 height 9
click at [1152, 30] on div at bounding box center [782, 18] width 747 height 26
click at [1506, 60] on icon at bounding box center [1505, 60] width 5 height 5
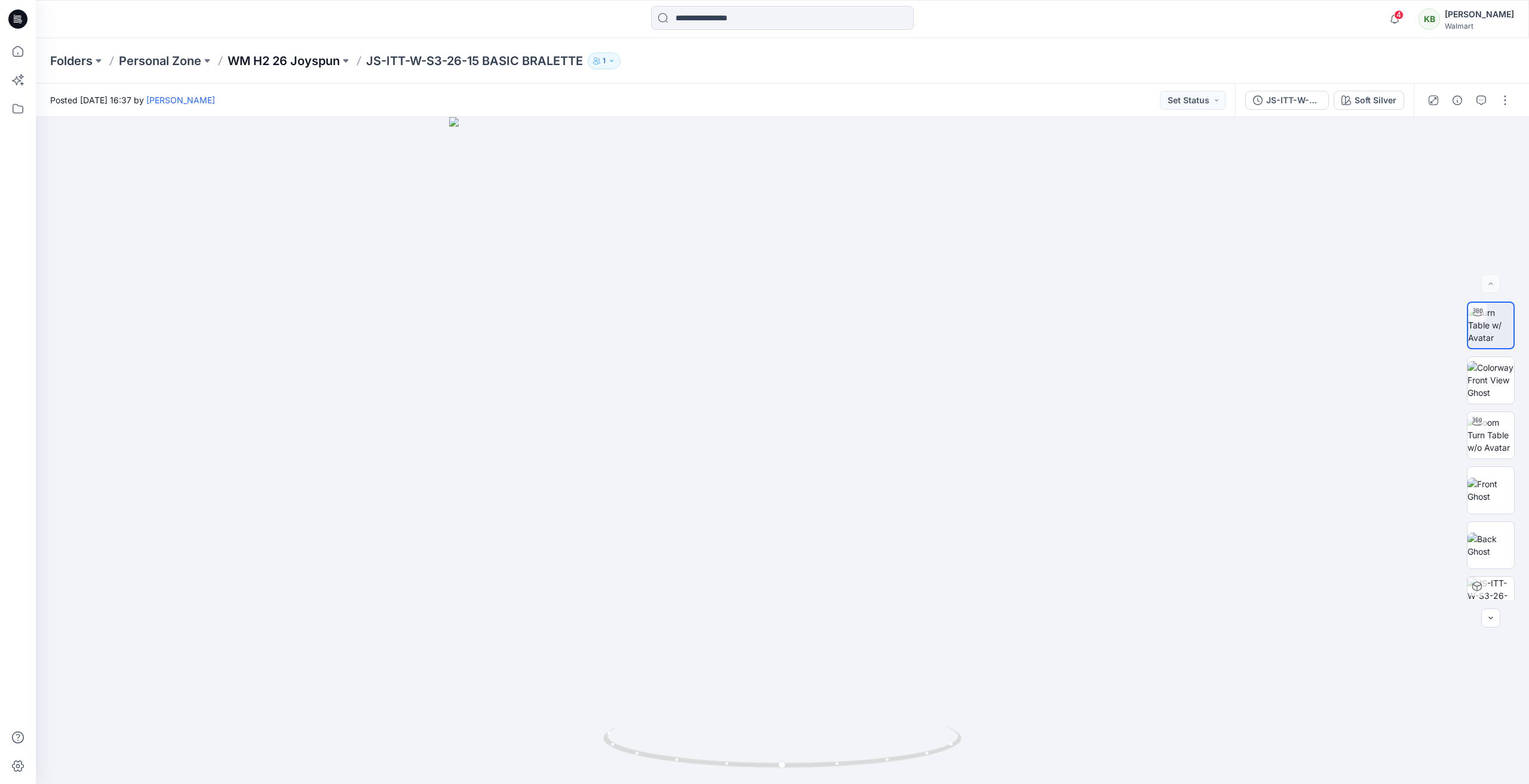
click at [265, 61] on p "WM H2 26 Joyspun" at bounding box center [284, 60] width 112 height 16
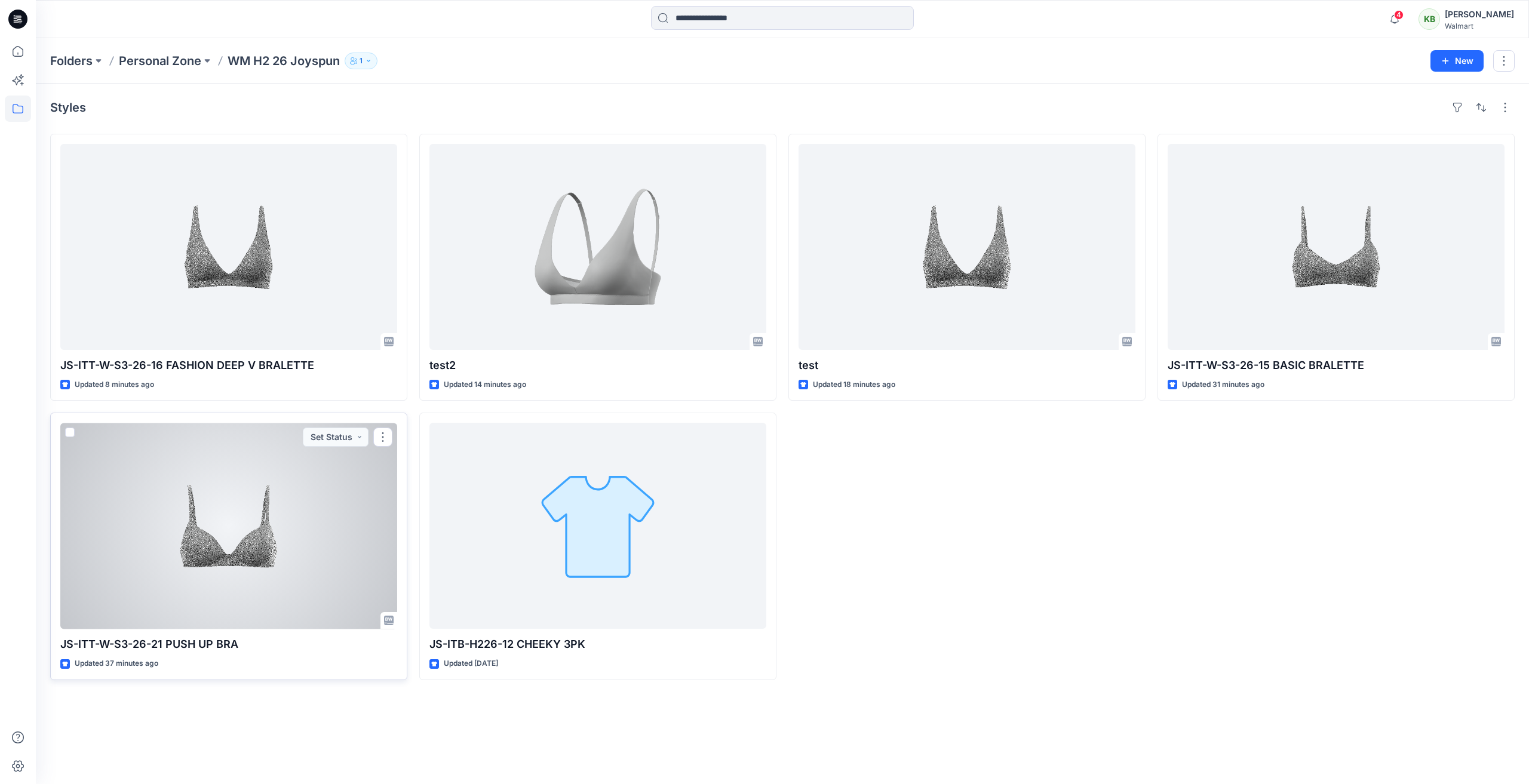
click at [311, 498] on div at bounding box center [228, 525] width 337 height 206
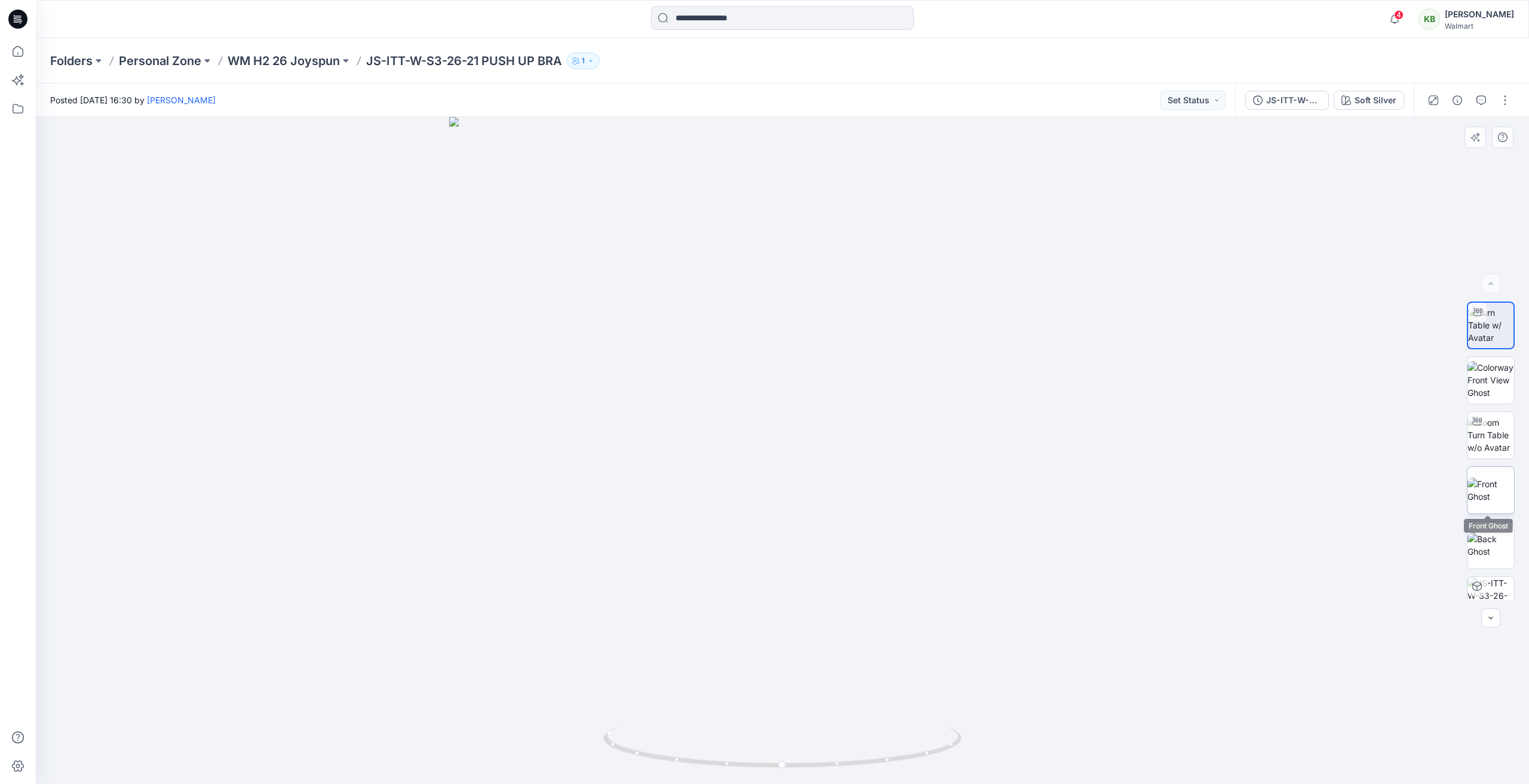
click at [1494, 495] on img at bounding box center [1490, 489] width 46 height 25
click at [1493, 541] on img at bounding box center [1490, 544] width 46 height 25
click at [1494, 392] on img at bounding box center [1490, 380] width 46 height 38
click at [281, 61] on p "WM H2 26 Joyspun" at bounding box center [284, 60] width 112 height 16
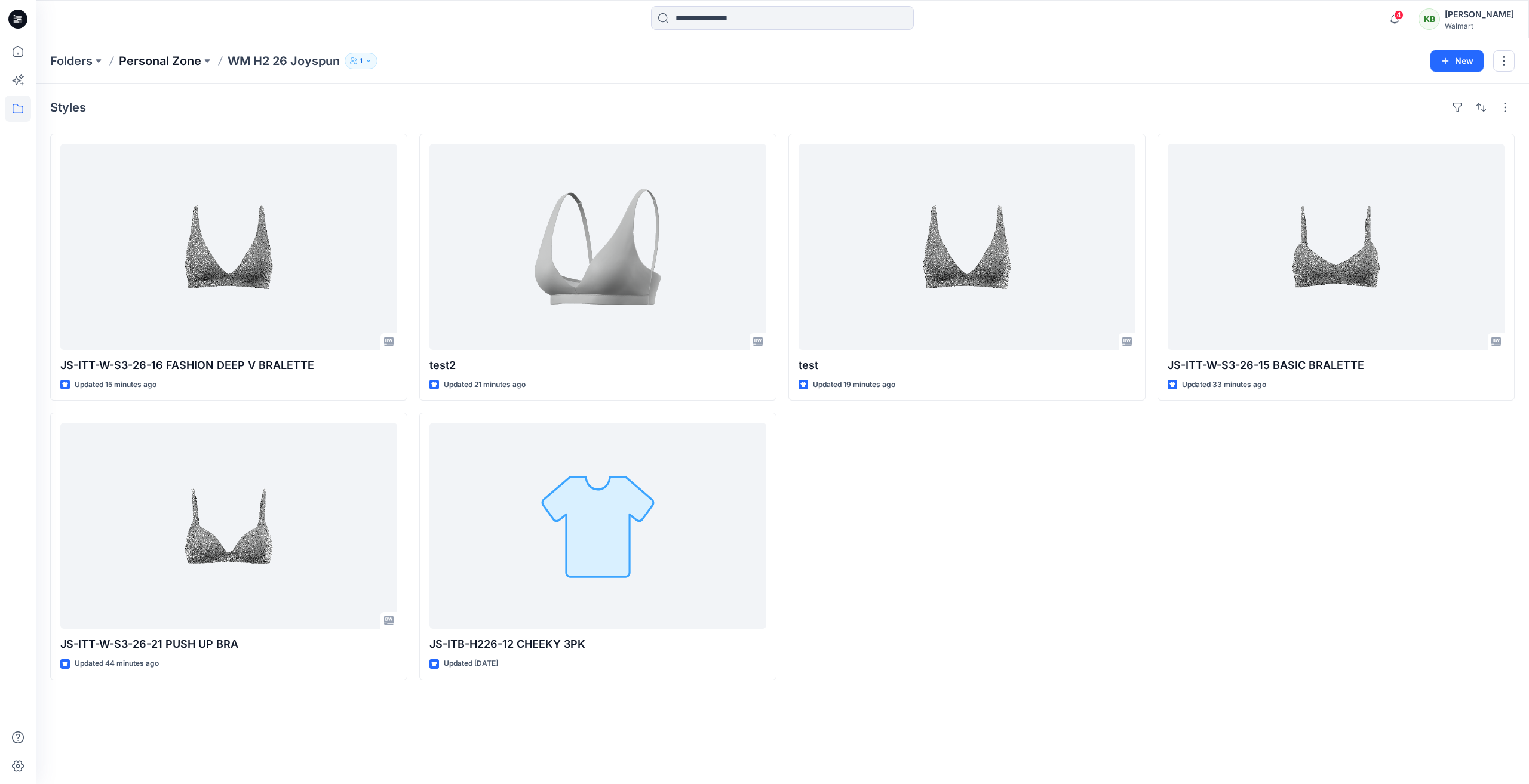
click at [164, 64] on p "Personal Zone" at bounding box center [160, 60] width 83 height 16
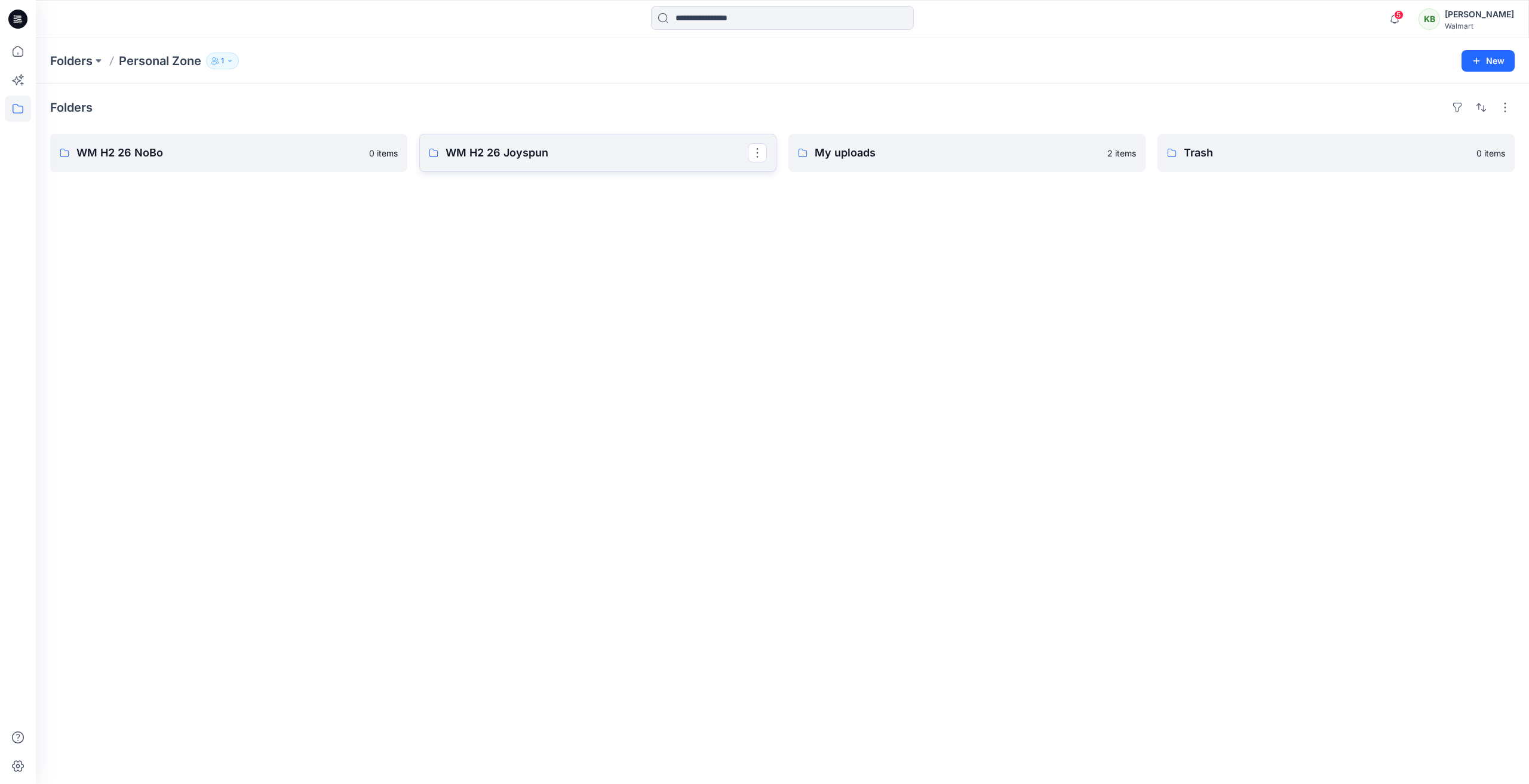
click at [580, 149] on p "WM H2 26 Joyspun" at bounding box center [597, 152] width 303 height 16
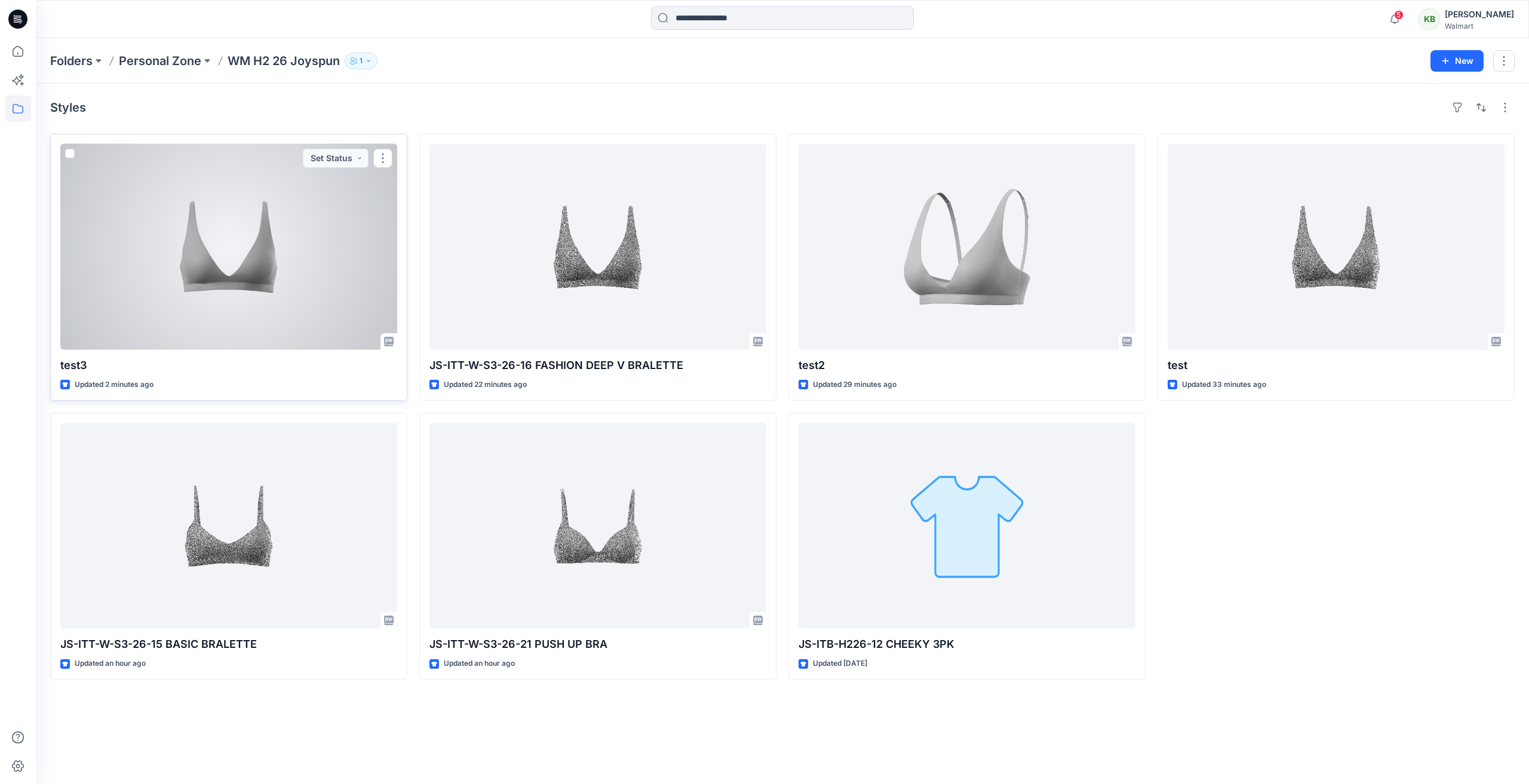
click at [340, 250] on div at bounding box center [228, 246] width 337 height 206
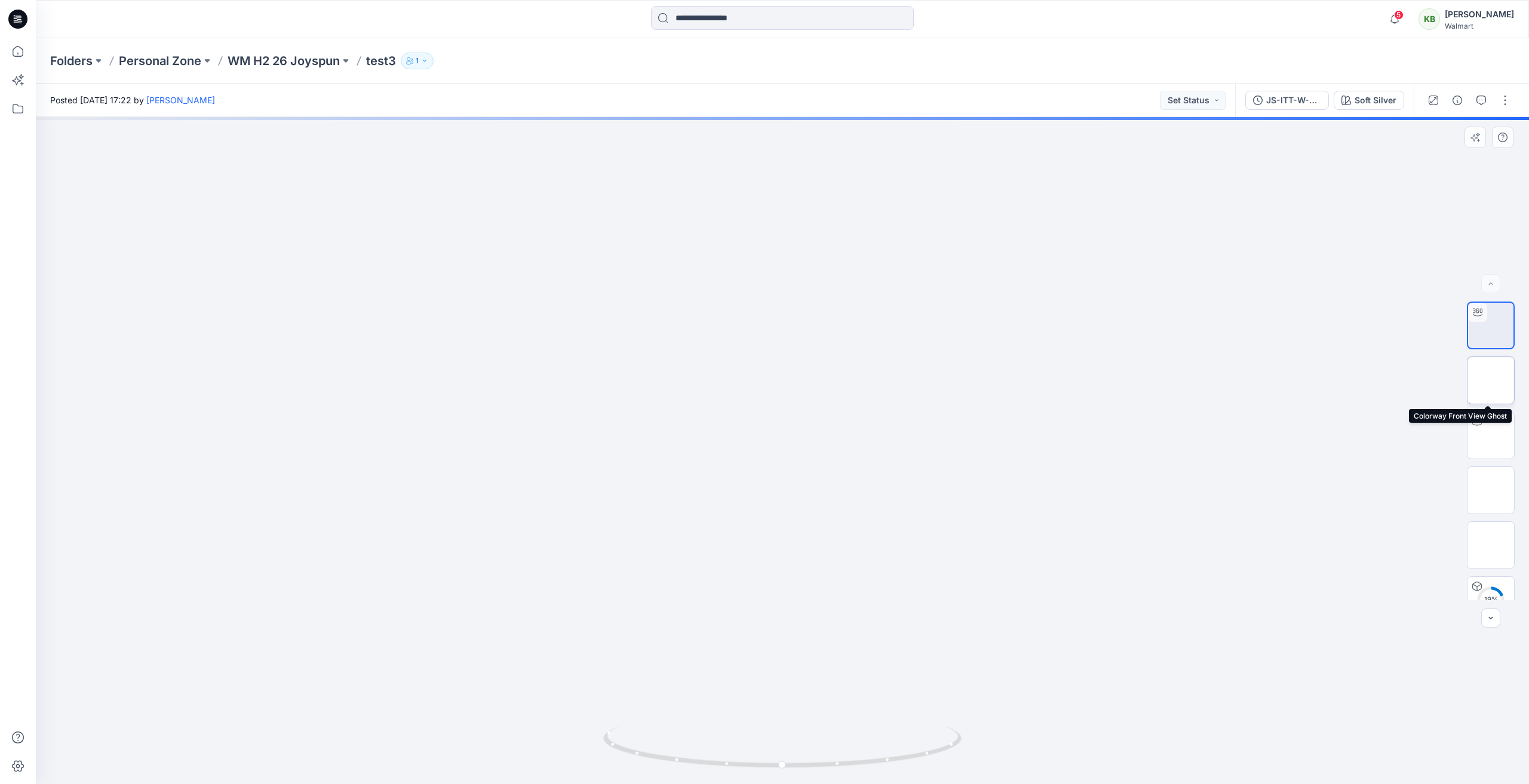
click at [1491, 380] on img at bounding box center [1491, 380] width 0 height 0
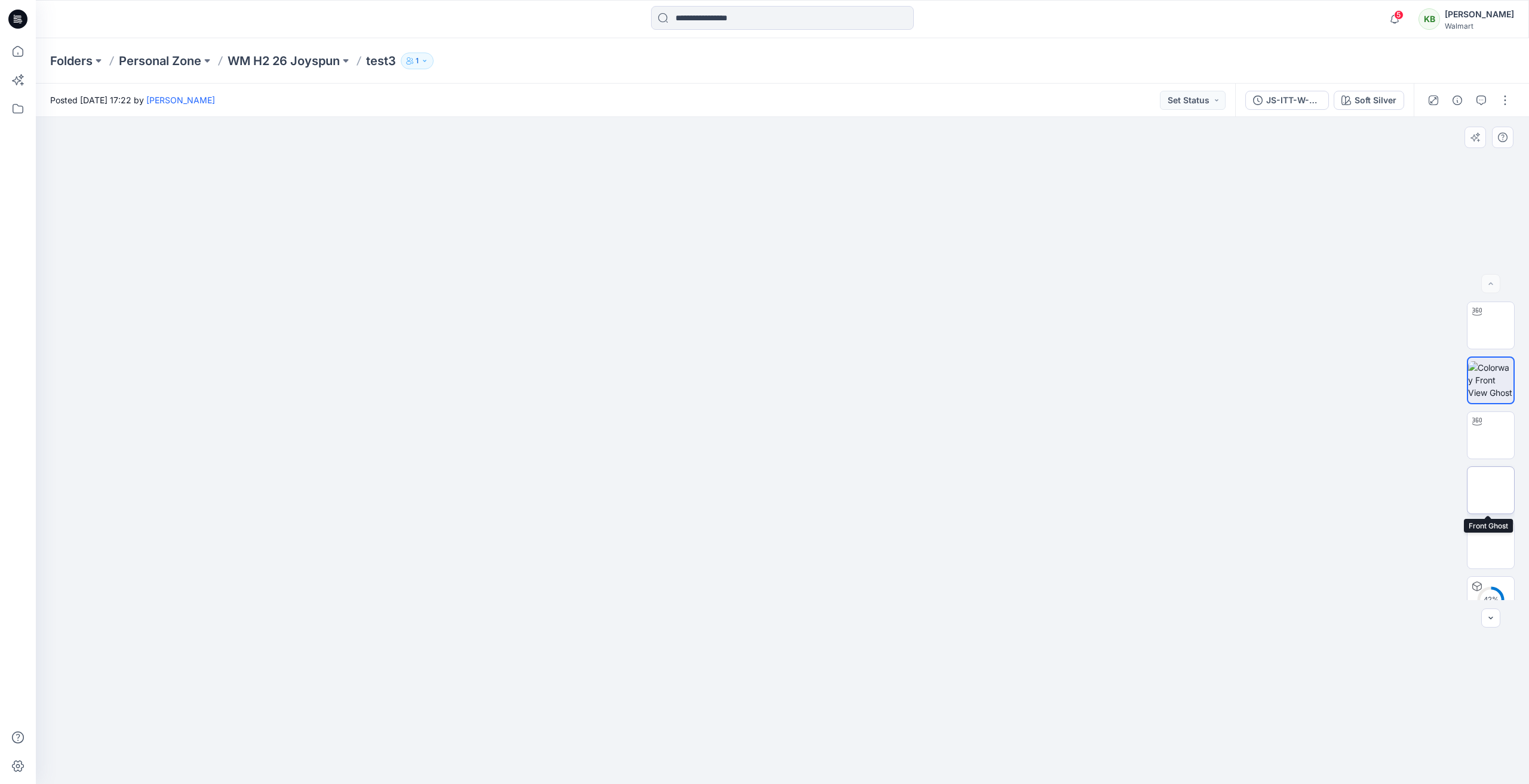
click at [1491, 490] on img at bounding box center [1491, 490] width 0 height 0
click at [1481, 539] on img at bounding box center [1490, 544] width 46 height 25
click at [1509, 100] on button "button" at bounding box center [1505, 100] width 19 height 19
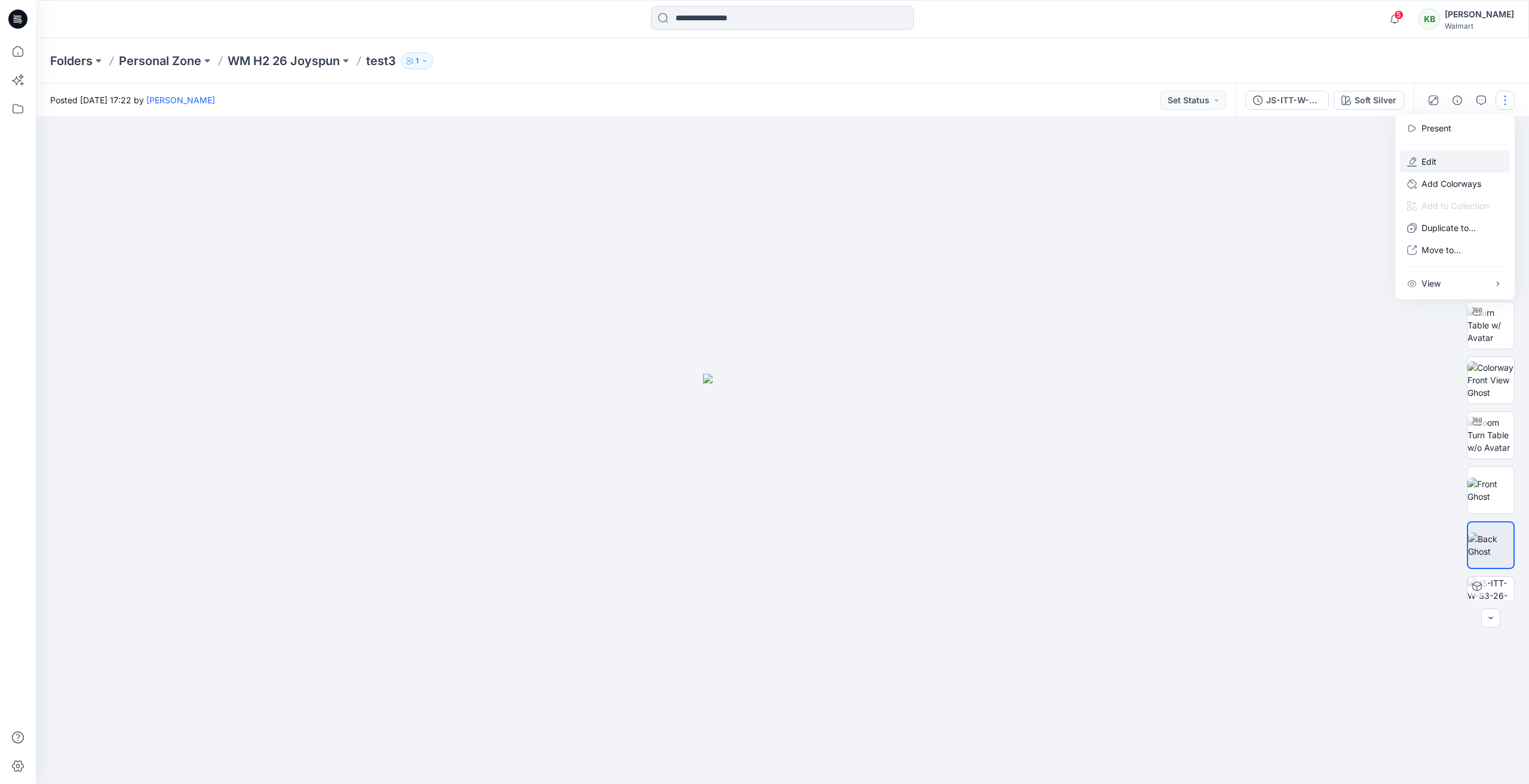
click at [1439, 157] on button "Edit" at bounding box center [1455, 161] width 110 height 22
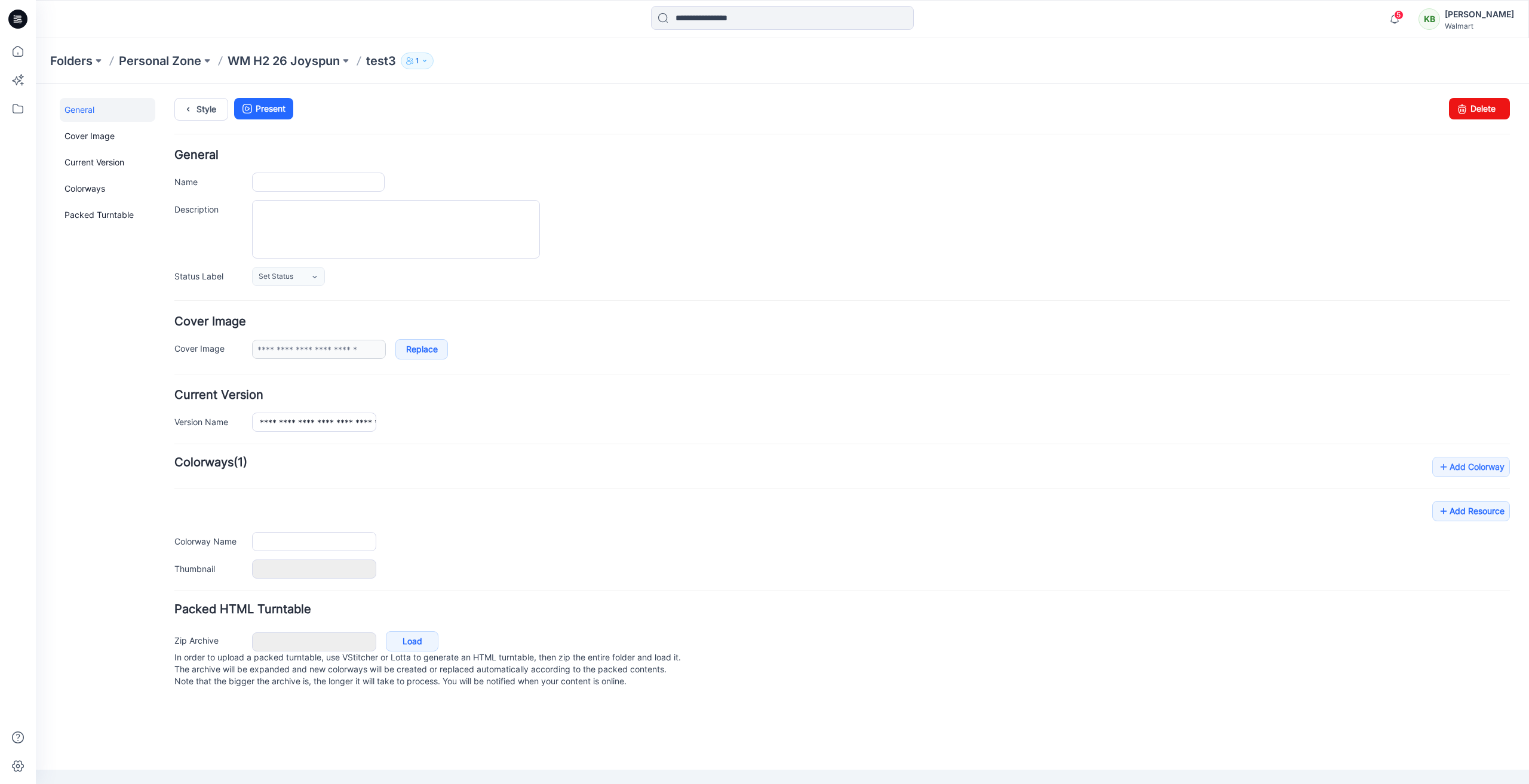
type input "*****"
type input "**********"
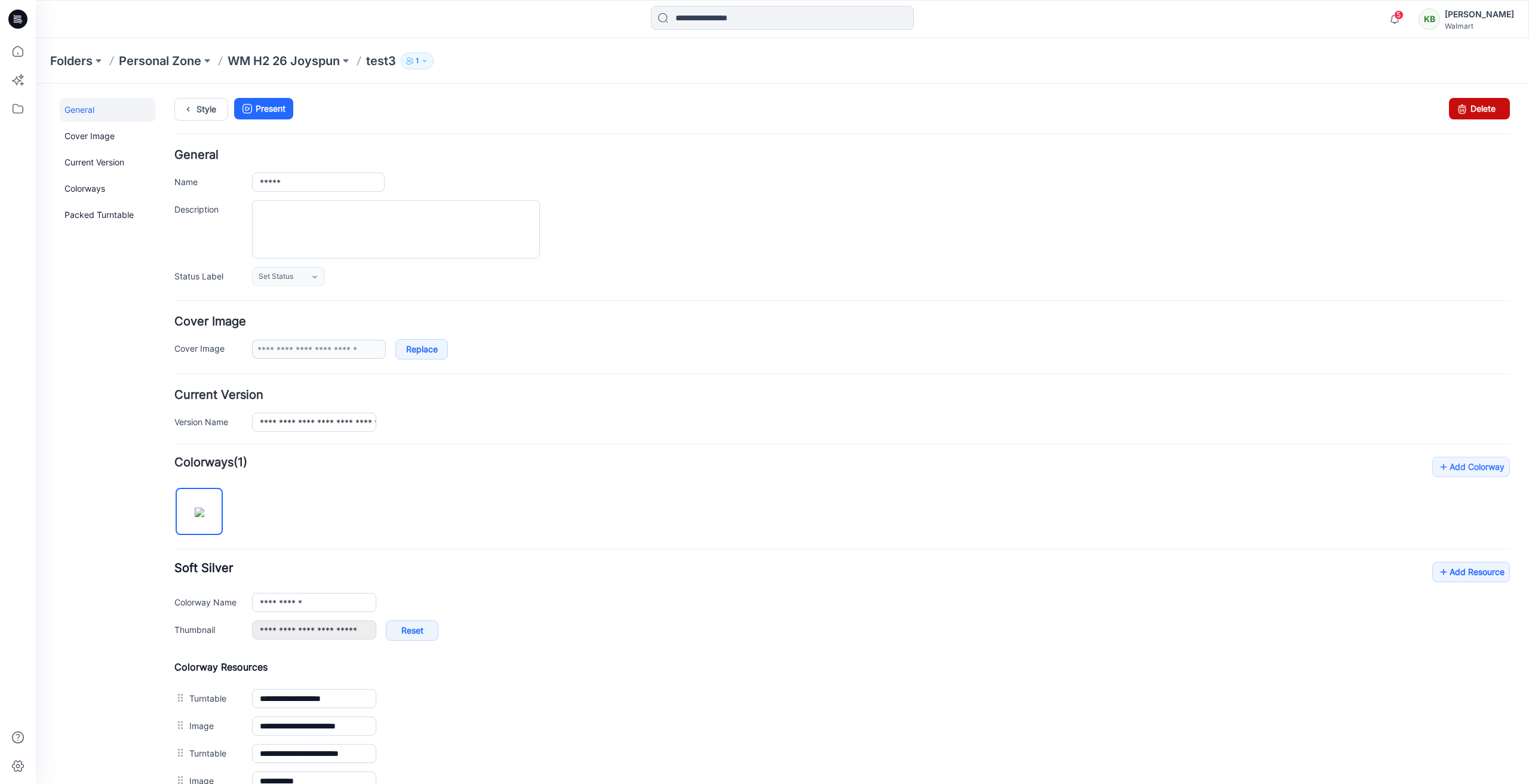
click at [1454, 111] on icon at bounding box center [1461, 109] width 16 height 21
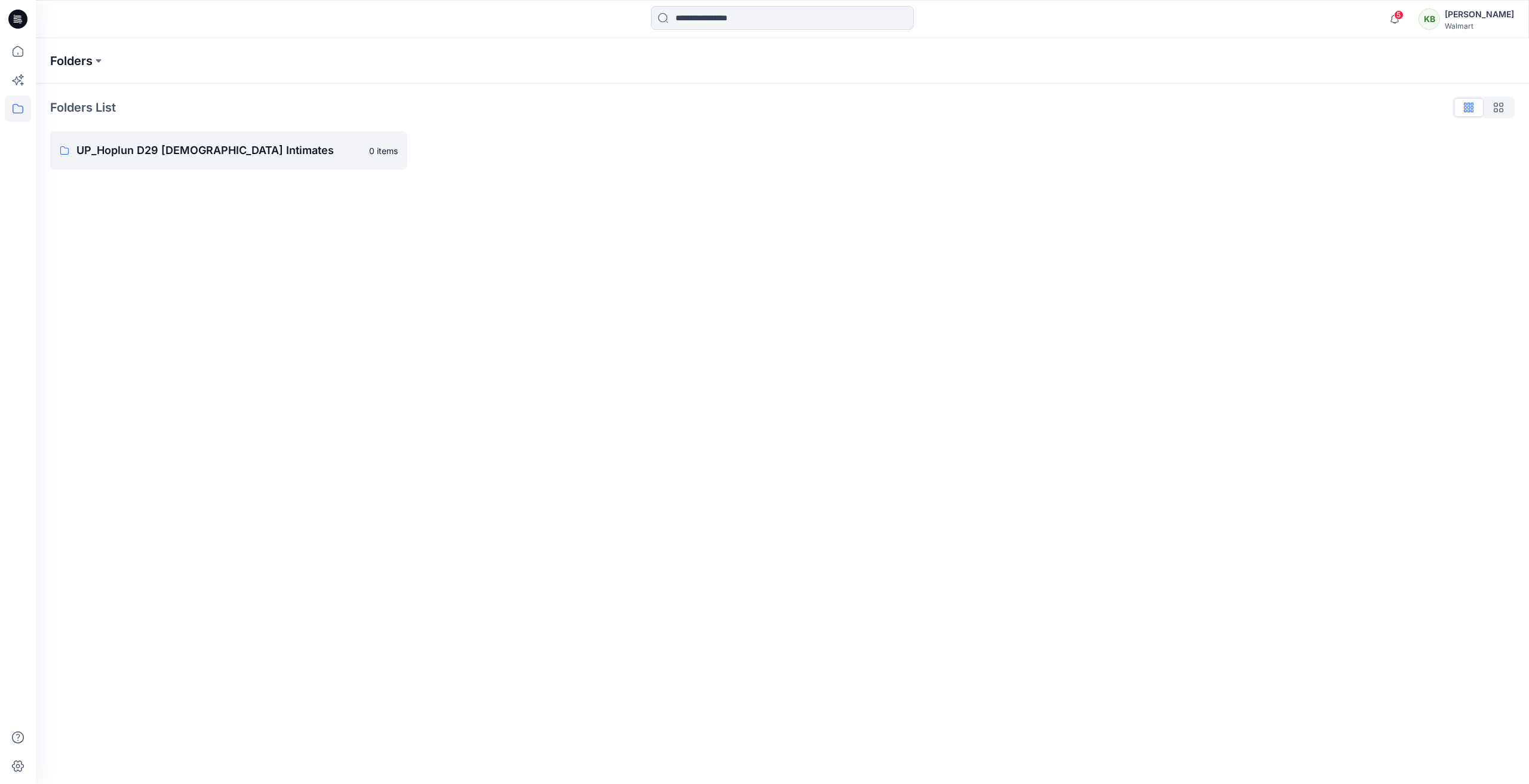
click at [73, 56] on p "Folders" at bounding box center [71, 60] width 43 height 16
click at [25, 40] on icon at bounding box center [18, 51] width 26 height 26
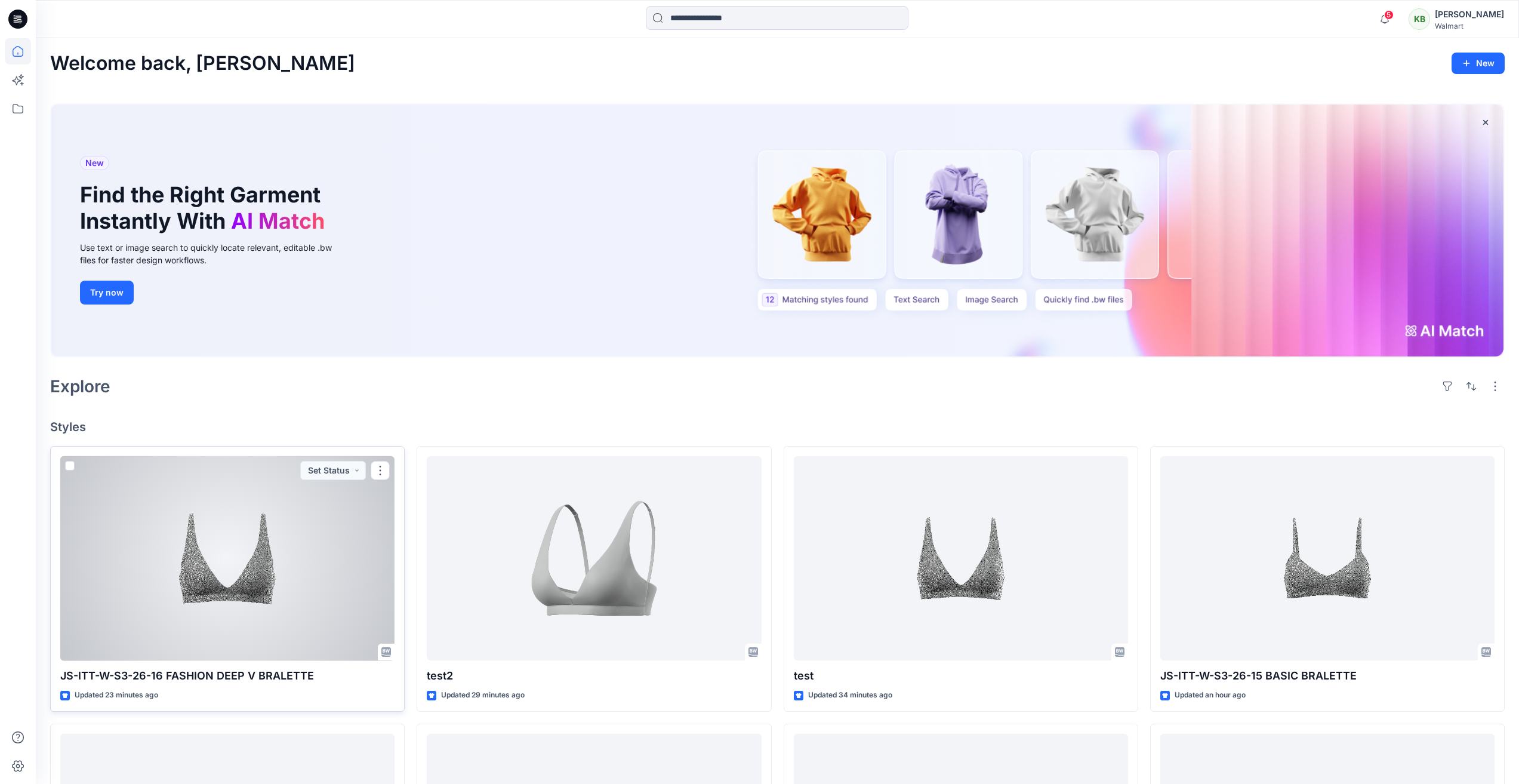
click at [338, 556] on div at bounding box center [228, 558] width 334 height 205
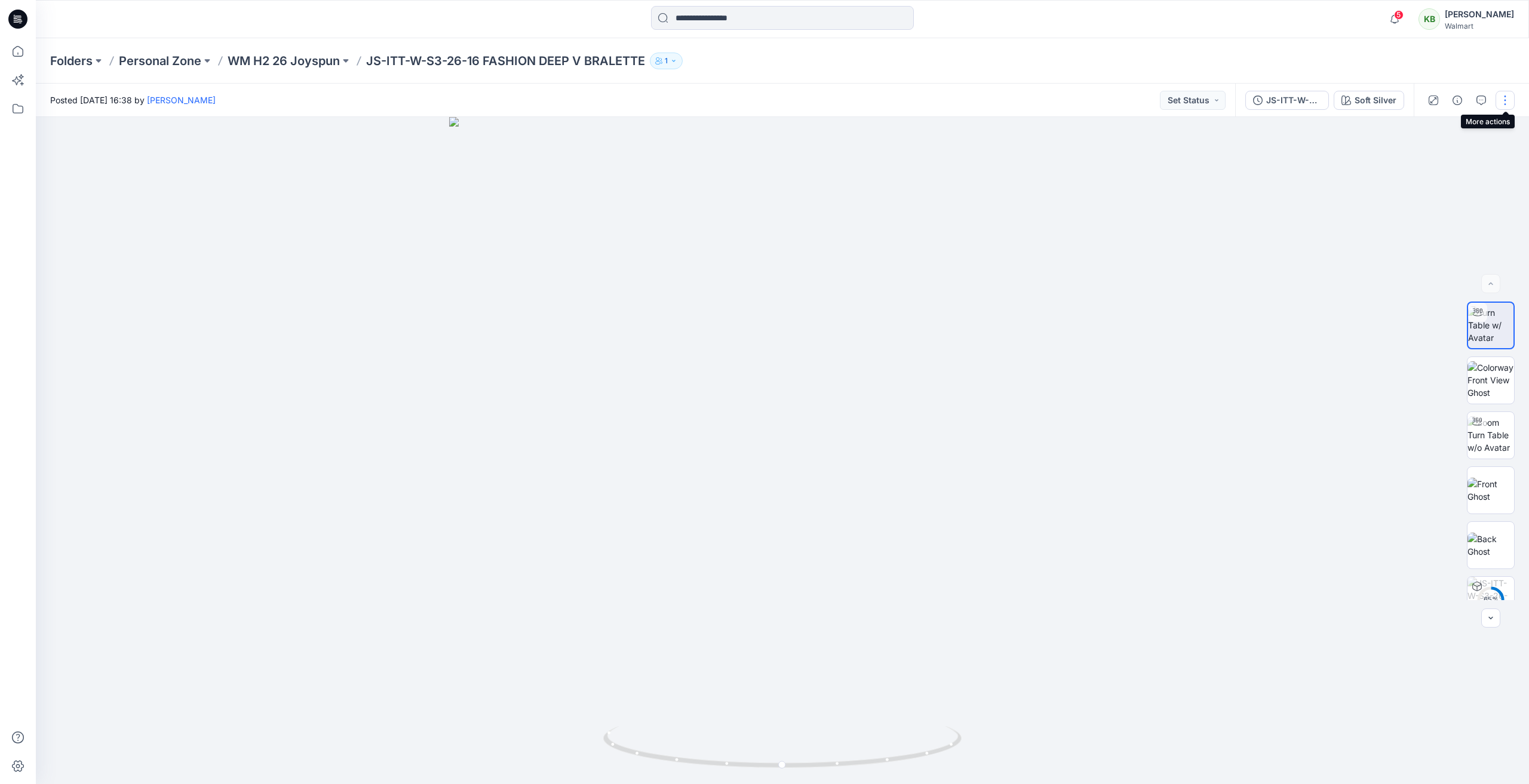
click at [1507, 102] on button "button" at bounding box center [1505, 100] width 19 height 19
click at [1433, 158] on p "Edit" at bounding box center [1429, 161] width 15 height 13
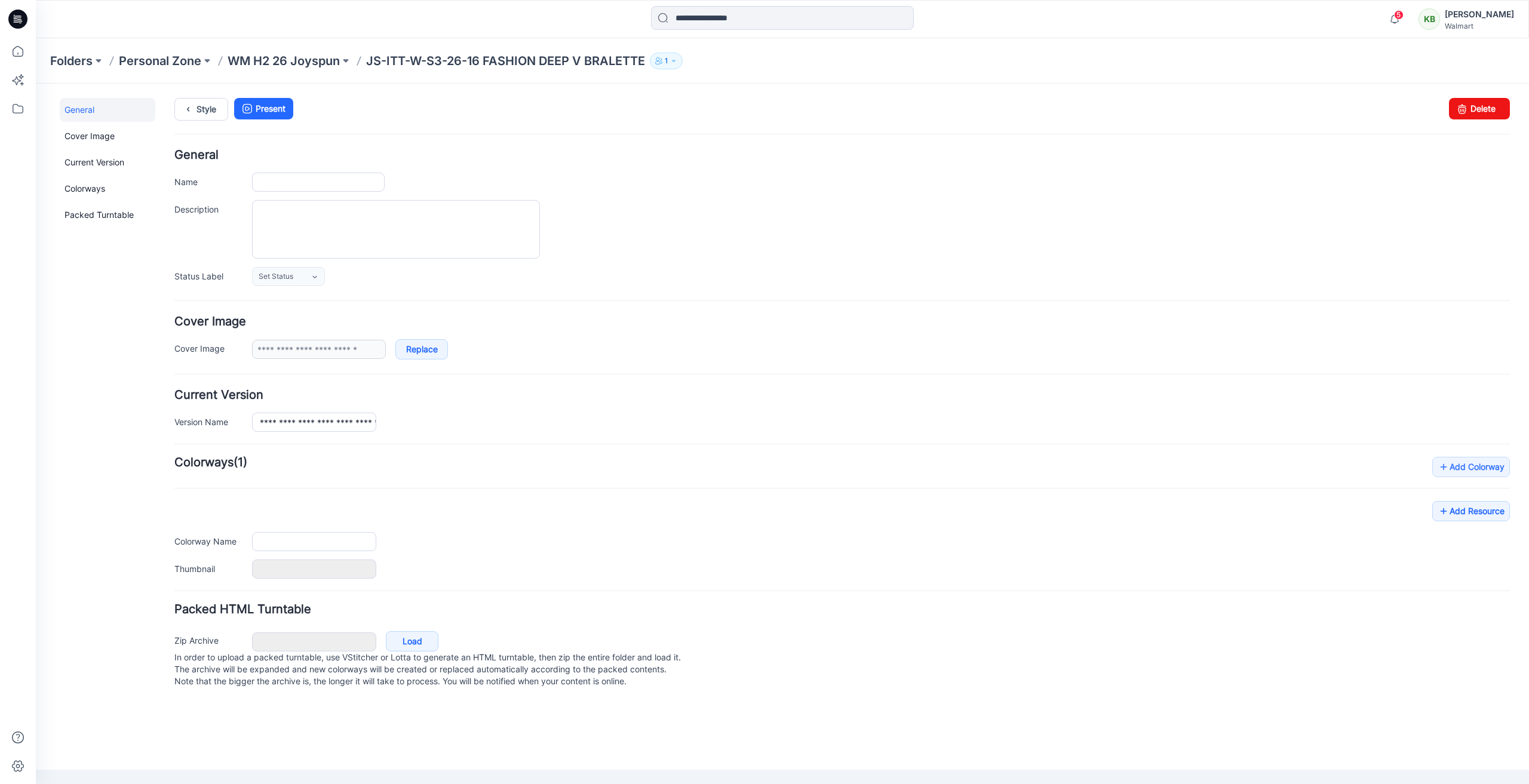
type input "**********"
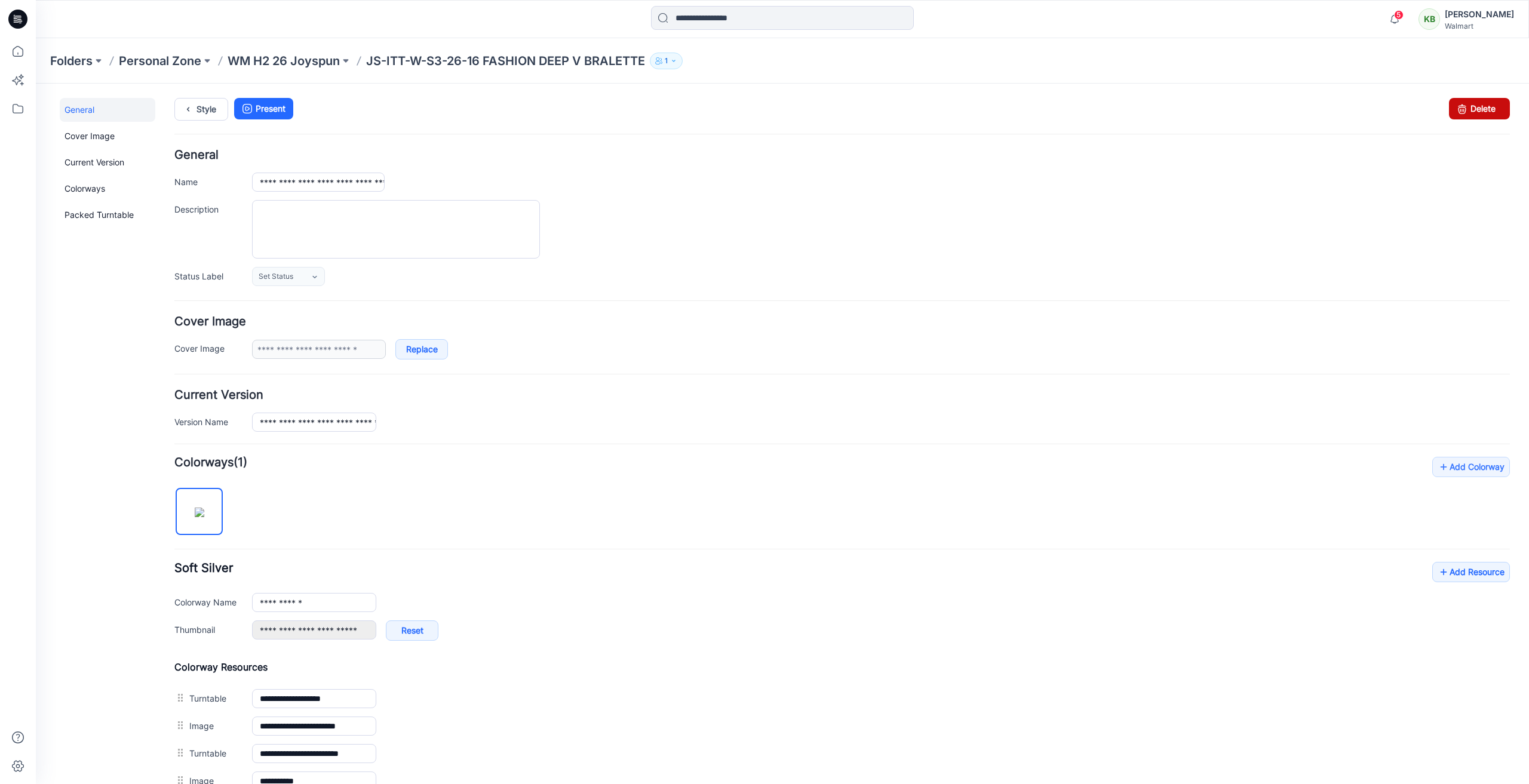
click at [1461, 112] on link "Delete" at bounding box center [1479, 109] width 61 height 21
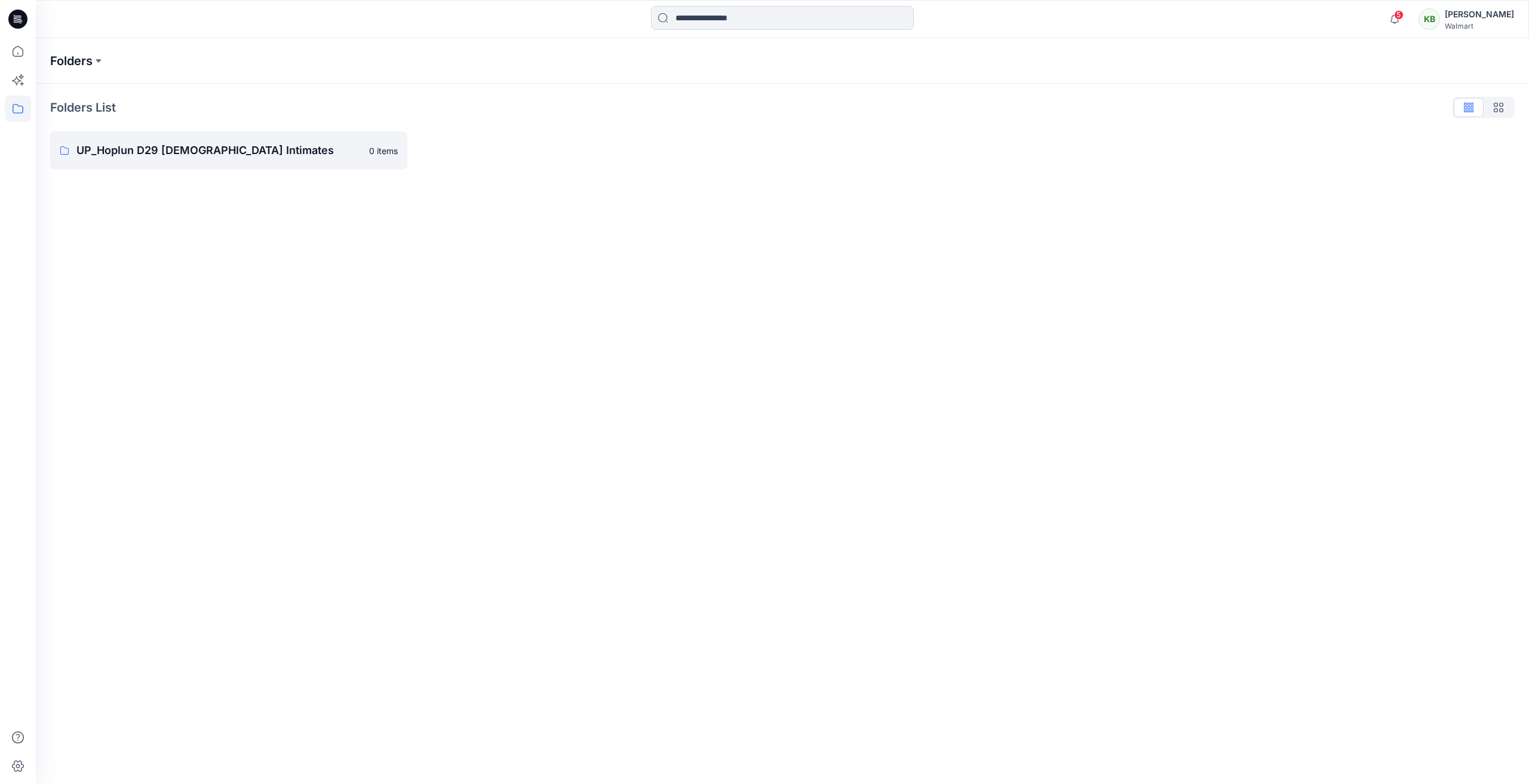
click at [59, 60] on p "Folders" at bounding box center [71, 60] width 43 height 16
click at [98, 55] on button at bounding box center [98, 60] width 12 height 16
click at [176, 121] on input at bounding box center [137, 117] width 155 height 21
click at [233, 67] on div "Folders Folders UP_Hoplun D29 [DEMOGRAPHIC_DATA] Intimates" at bounding box center [735, 60] width 1371 height 16
click at [22, 50] on icon at bounding box center [18, 51] width 11 height 11
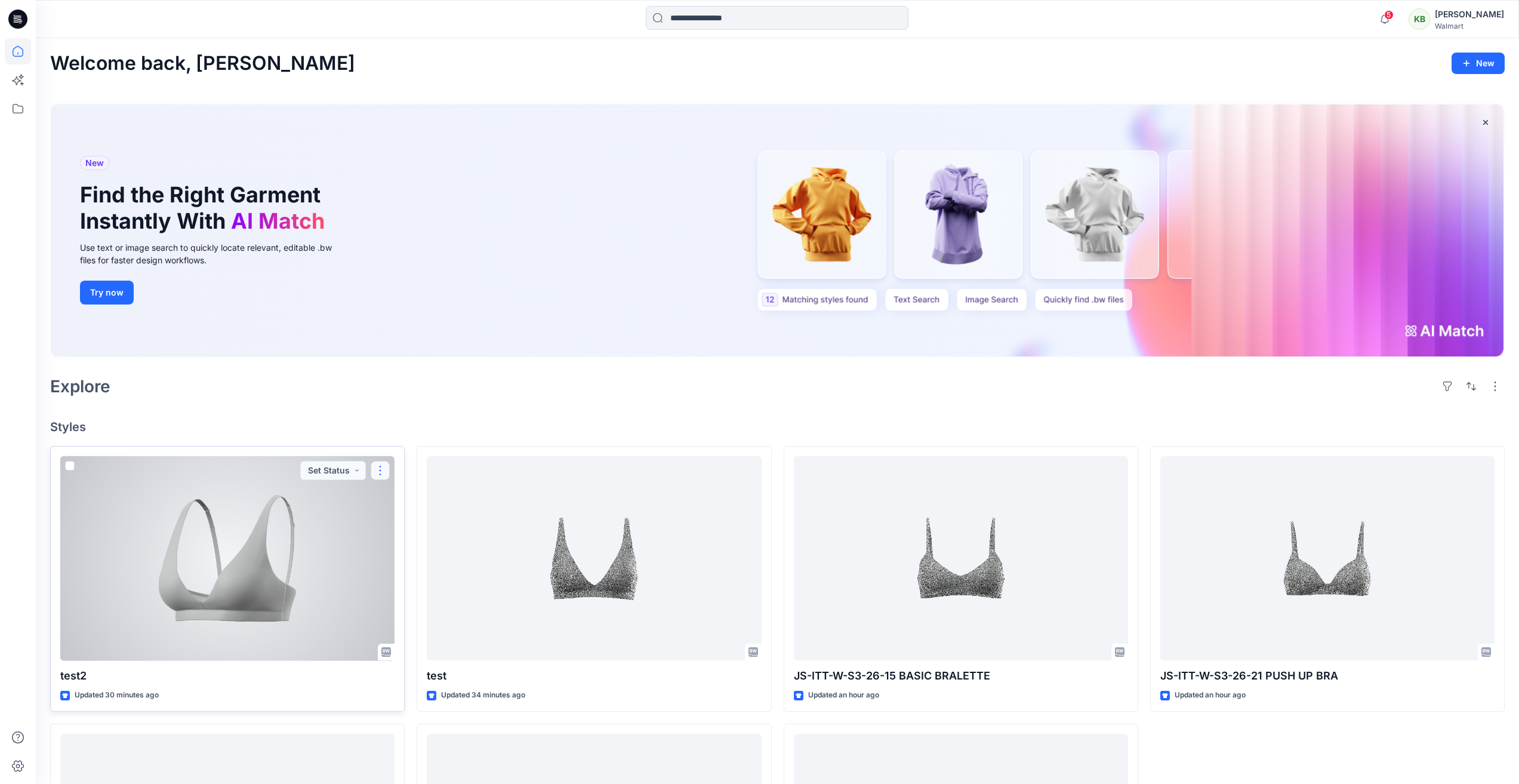
click at [378, 472] on button "button" at bounding box center [380, 470] width 19 height 19
click at [398, 499] on p "Edit" at bounding box center [402, 498] width 15 height 13
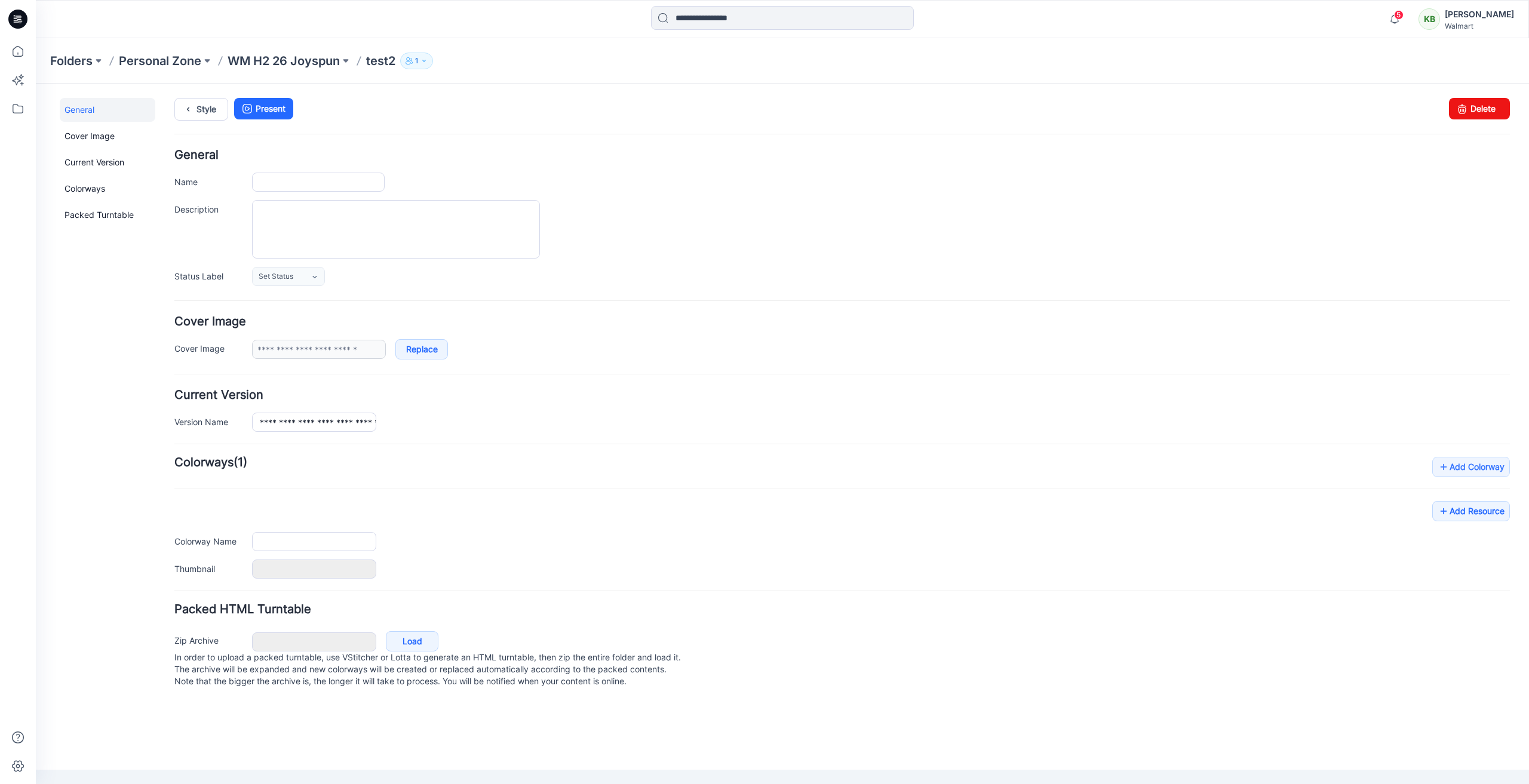
type input "*****"
type input "**********"
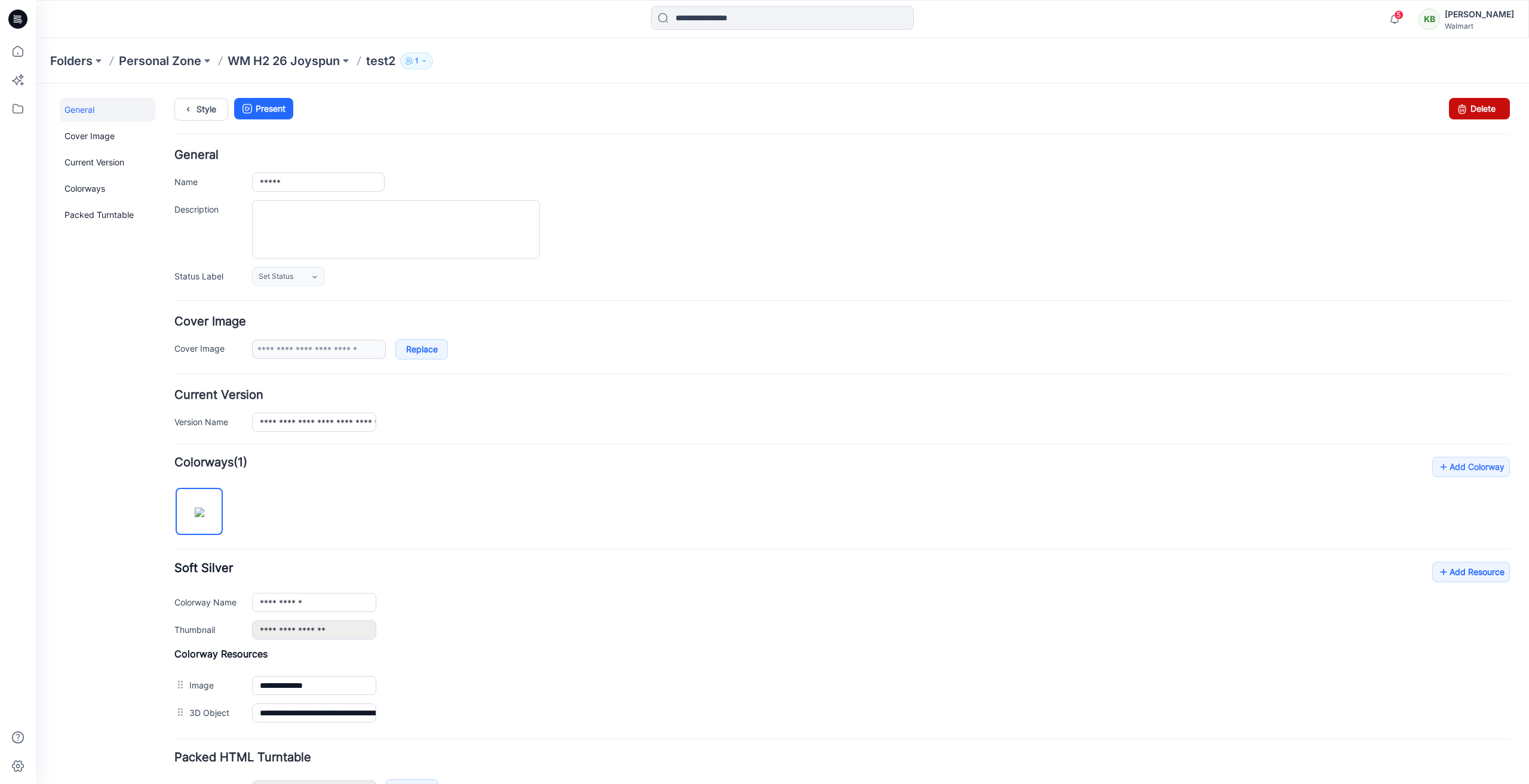
click at [1467, 105] on link "Delete" at bounding box center [1479, 109] width 61 height 21
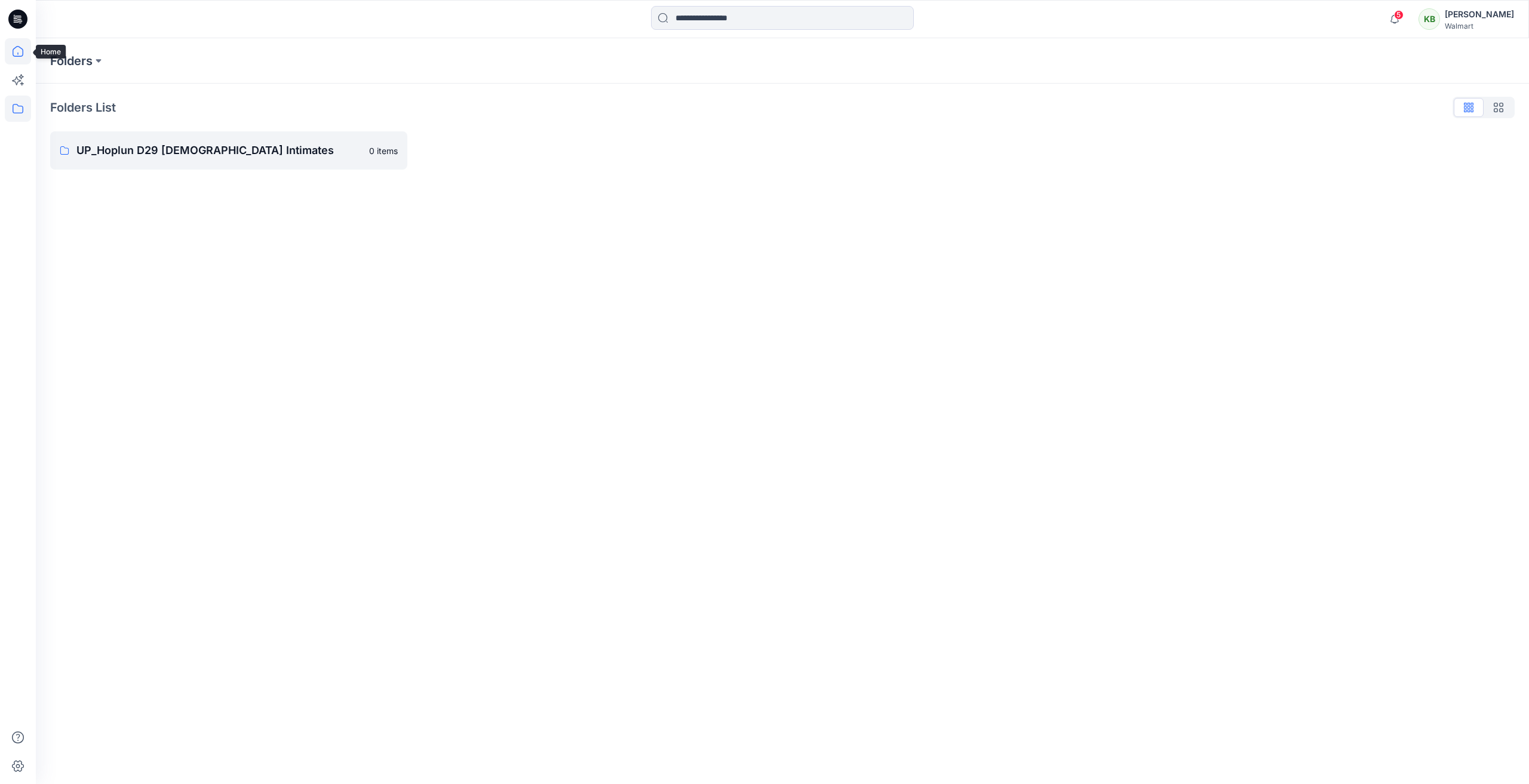
click at [21, 51] on icon at bounding box center [18, 51] width 26 height 26
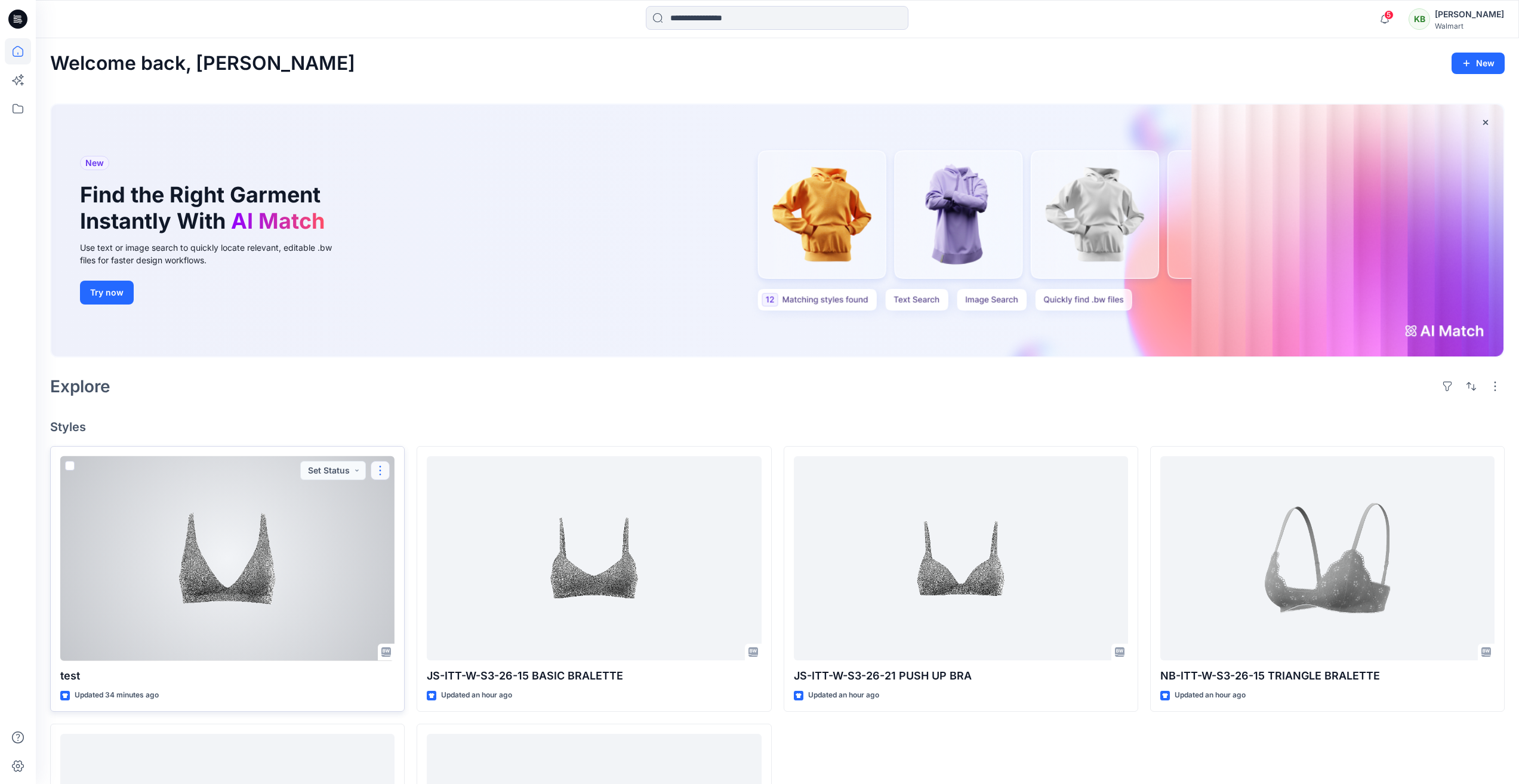
click at [381, 471] on button "button" at bounding box center [380, 470] width 19 height 19
click at [401, 499] on p "Edit" at bounding box center [402, 498] width 15 height 13
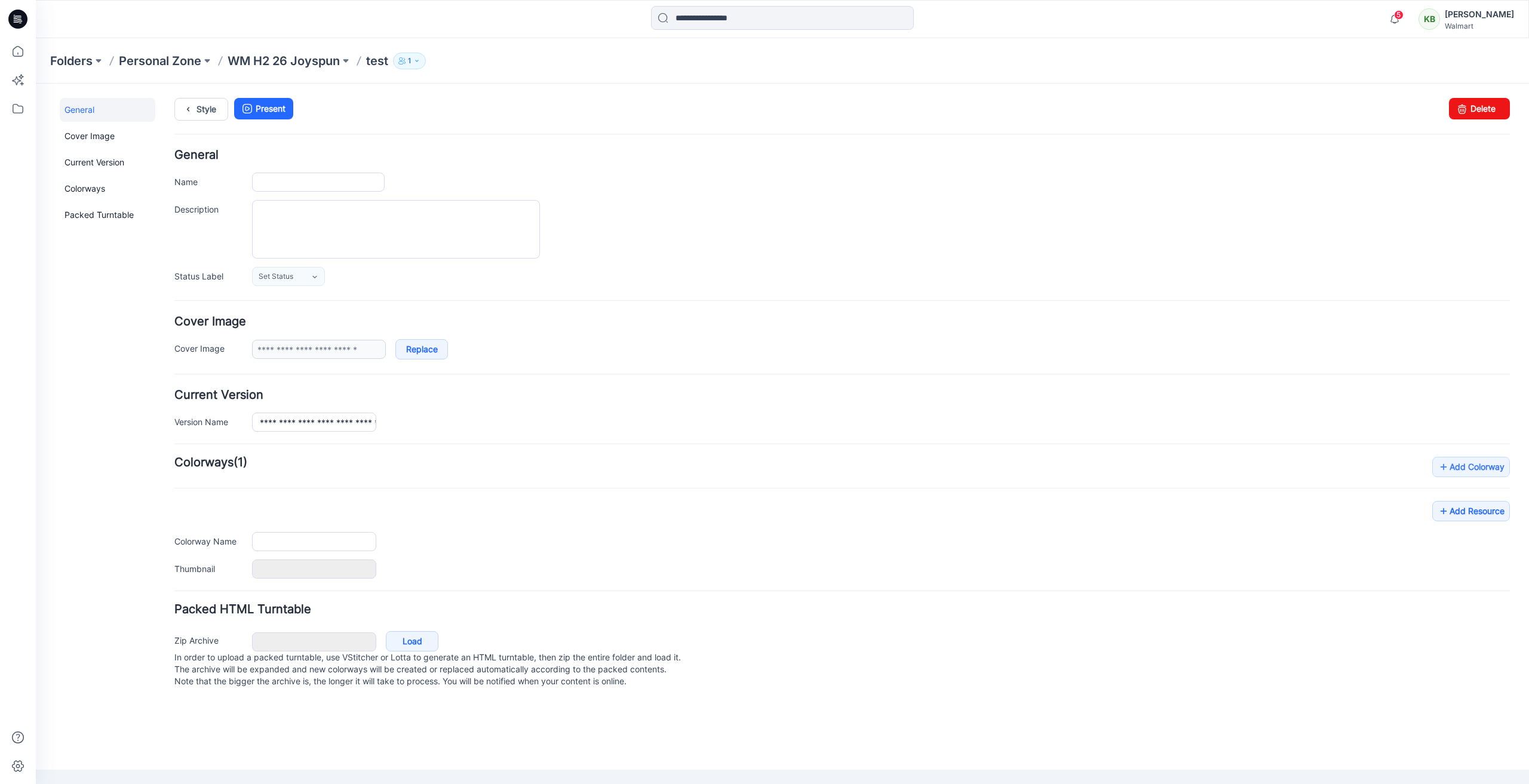
type input "****"
type input "**********"
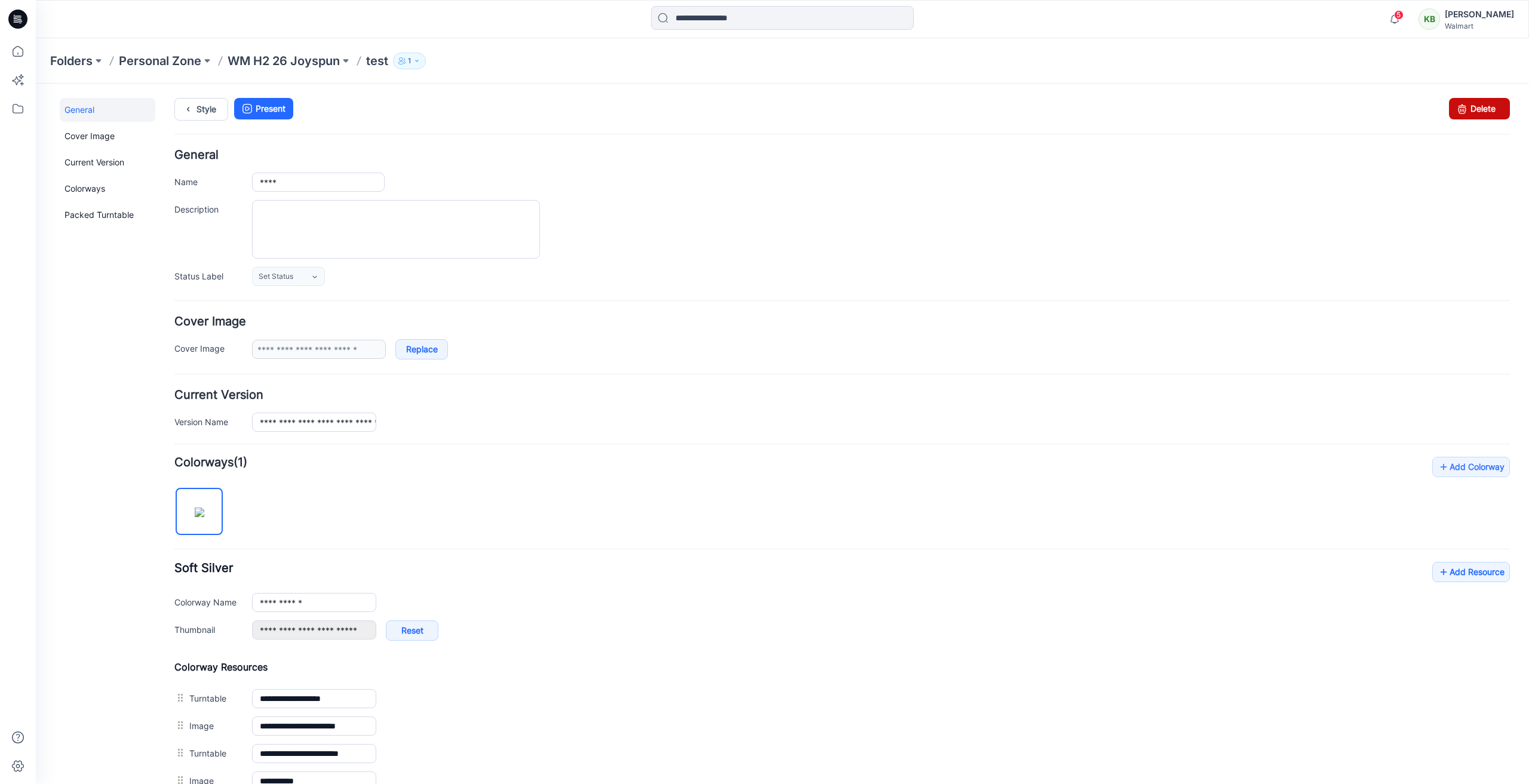
drag, startPoint x: 1468, startPoint y: 105, endPoint x: 855, endPoint y: 143, distance: 614.2
click at [1468, 105] on link "Delete" at bounding box center [1479, 109] width 61 height 21
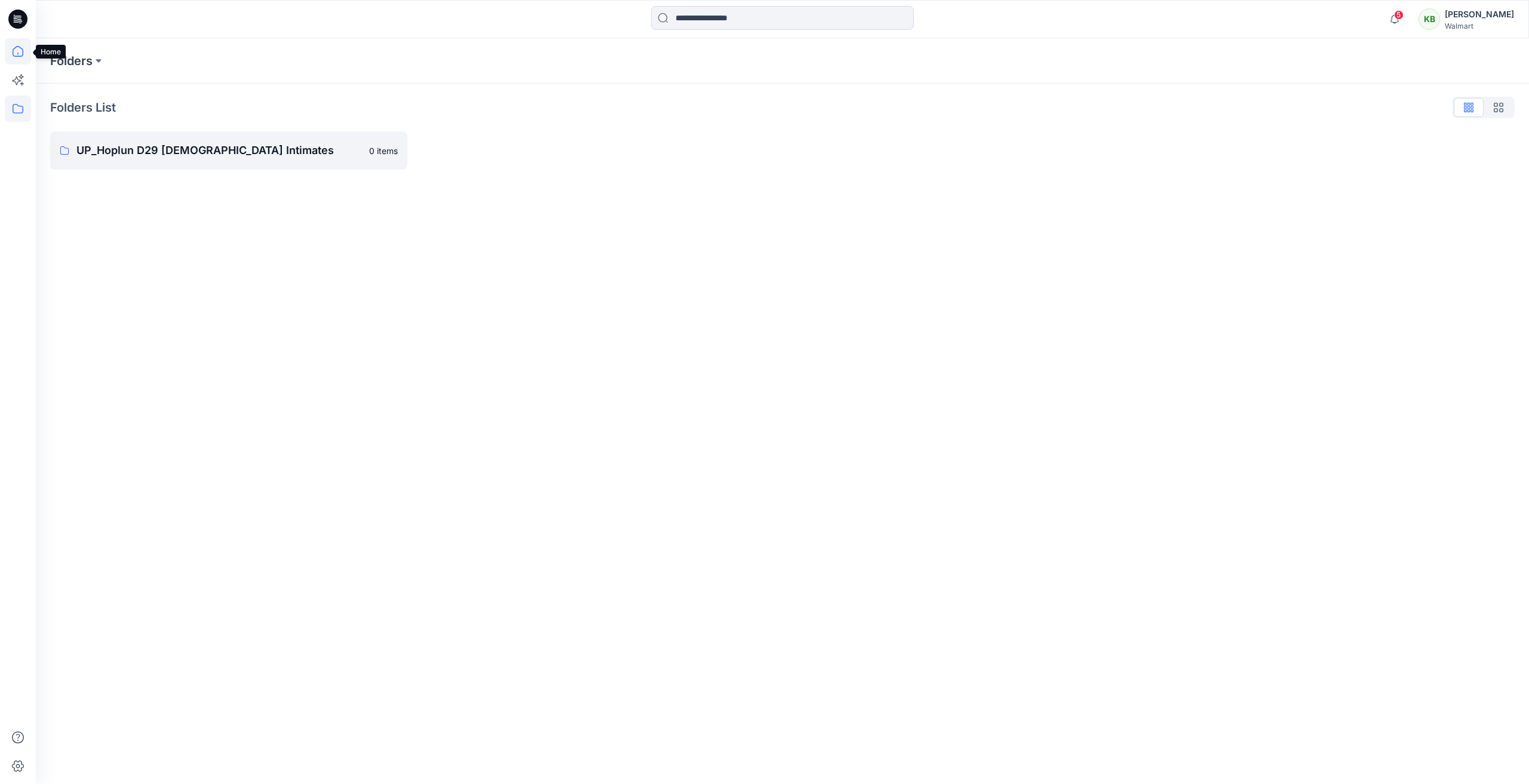
click at [15, 54] on icon at bounding box center [18, 51] width 26 height 26
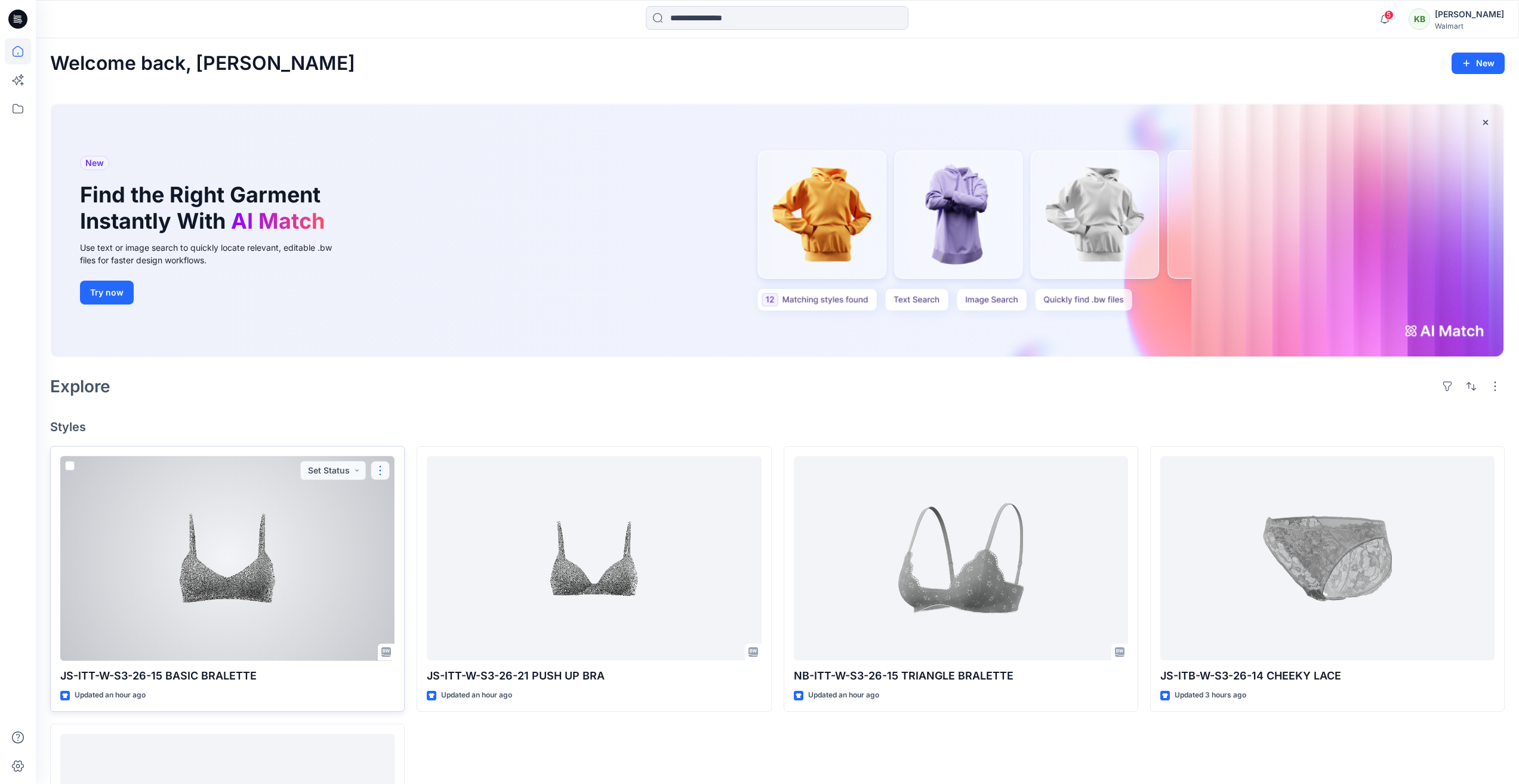
click at [382, 472] on button "button" at bounding box center [380, 470] width 19 height 19
click at [402, 499] on p "Edit" at bounding box center [402, 498] width 15 height 13
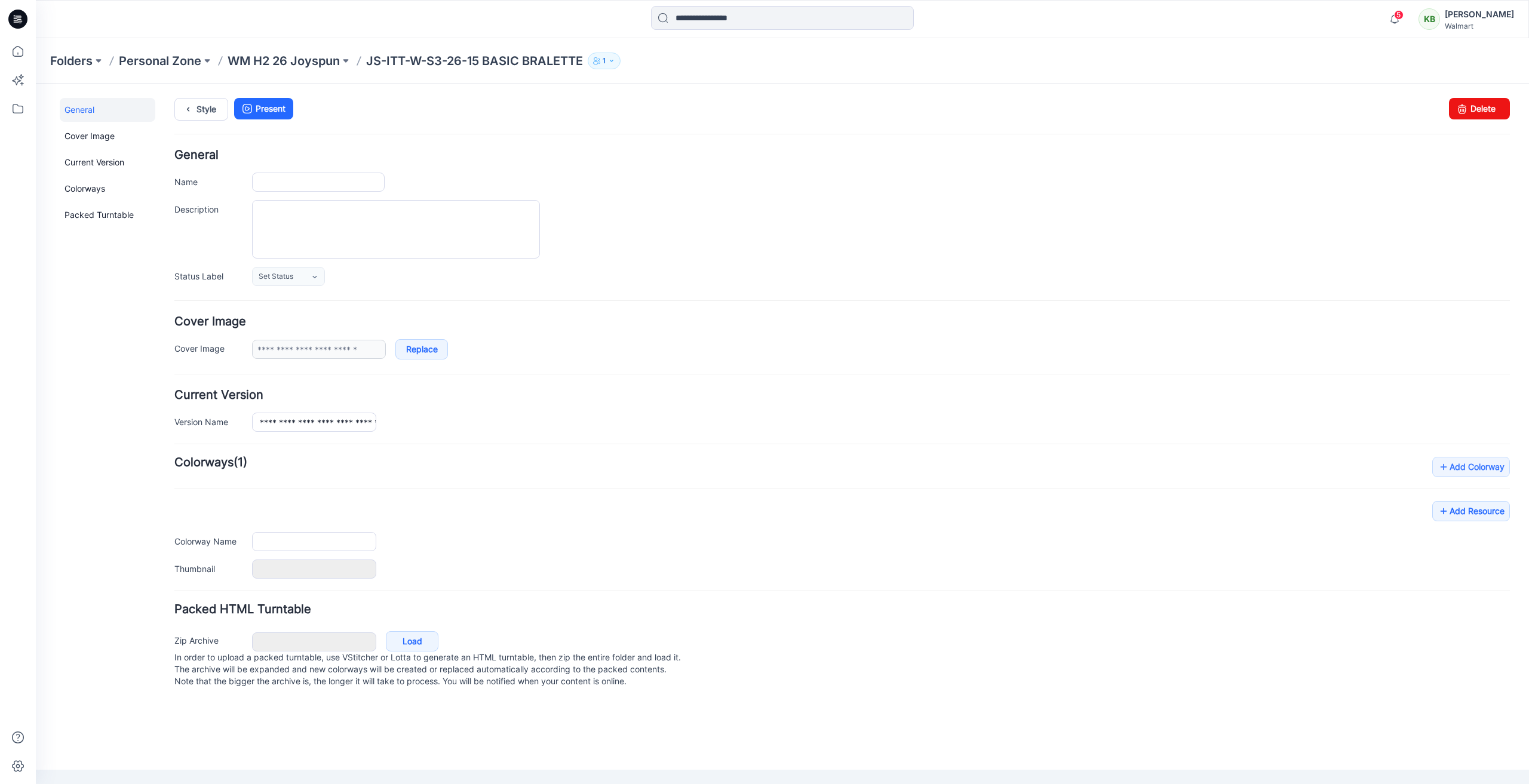
type input "**********"
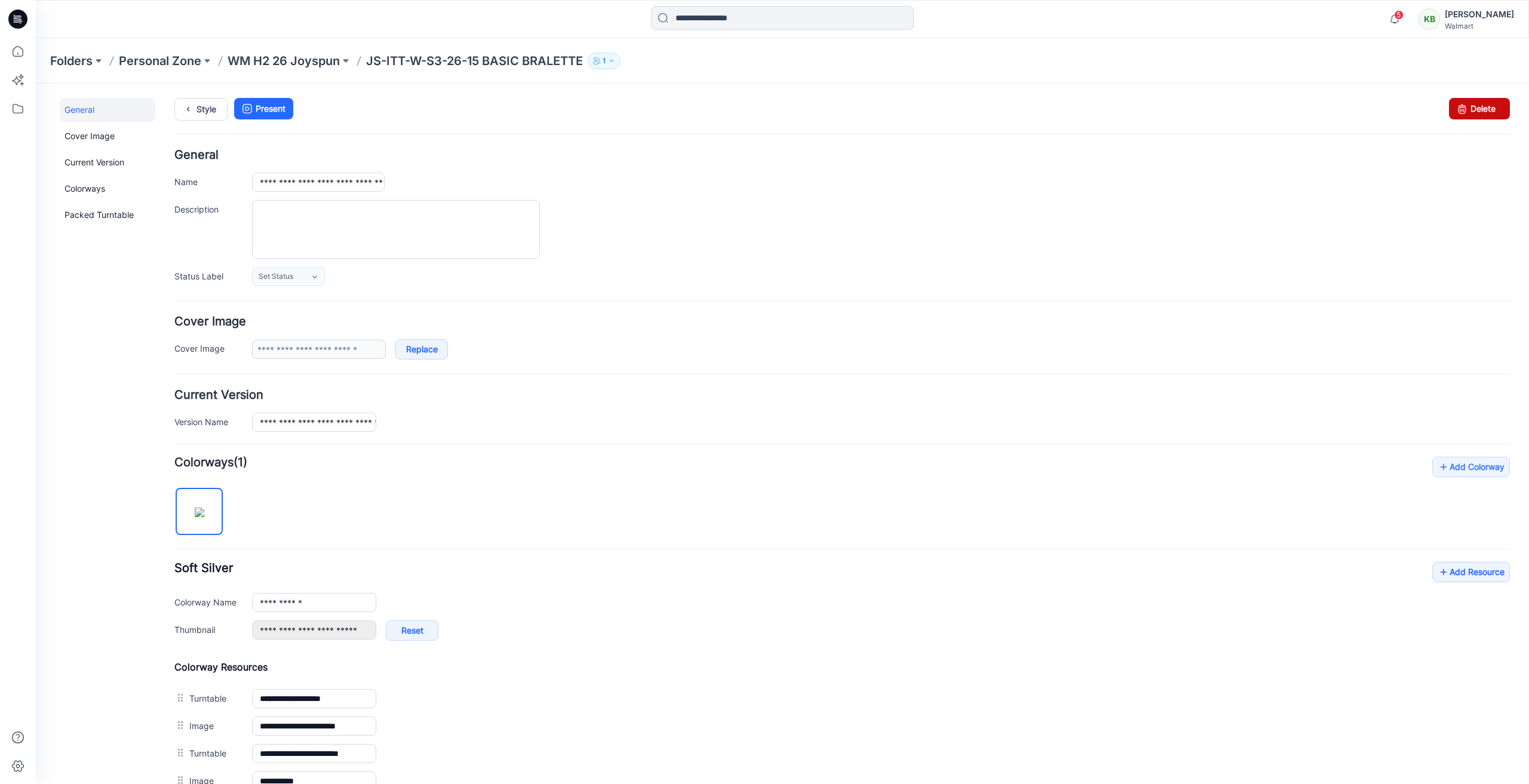
click at [1467, 107] on link "Delete" at bounding box center [1479, 109] width 61 height 21
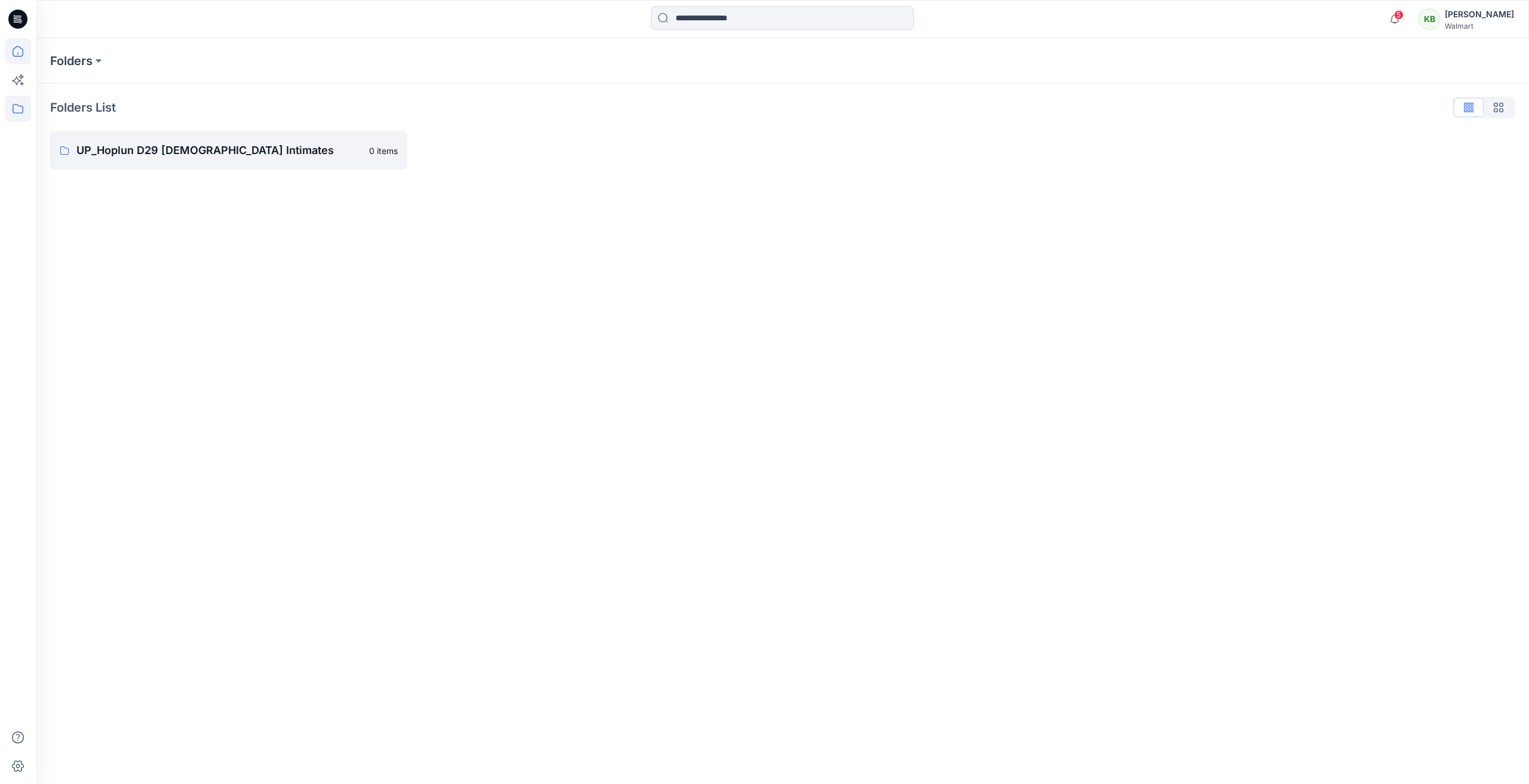
click at [21, 48] on icon at bounding box center [18, 51] width 11 height 11
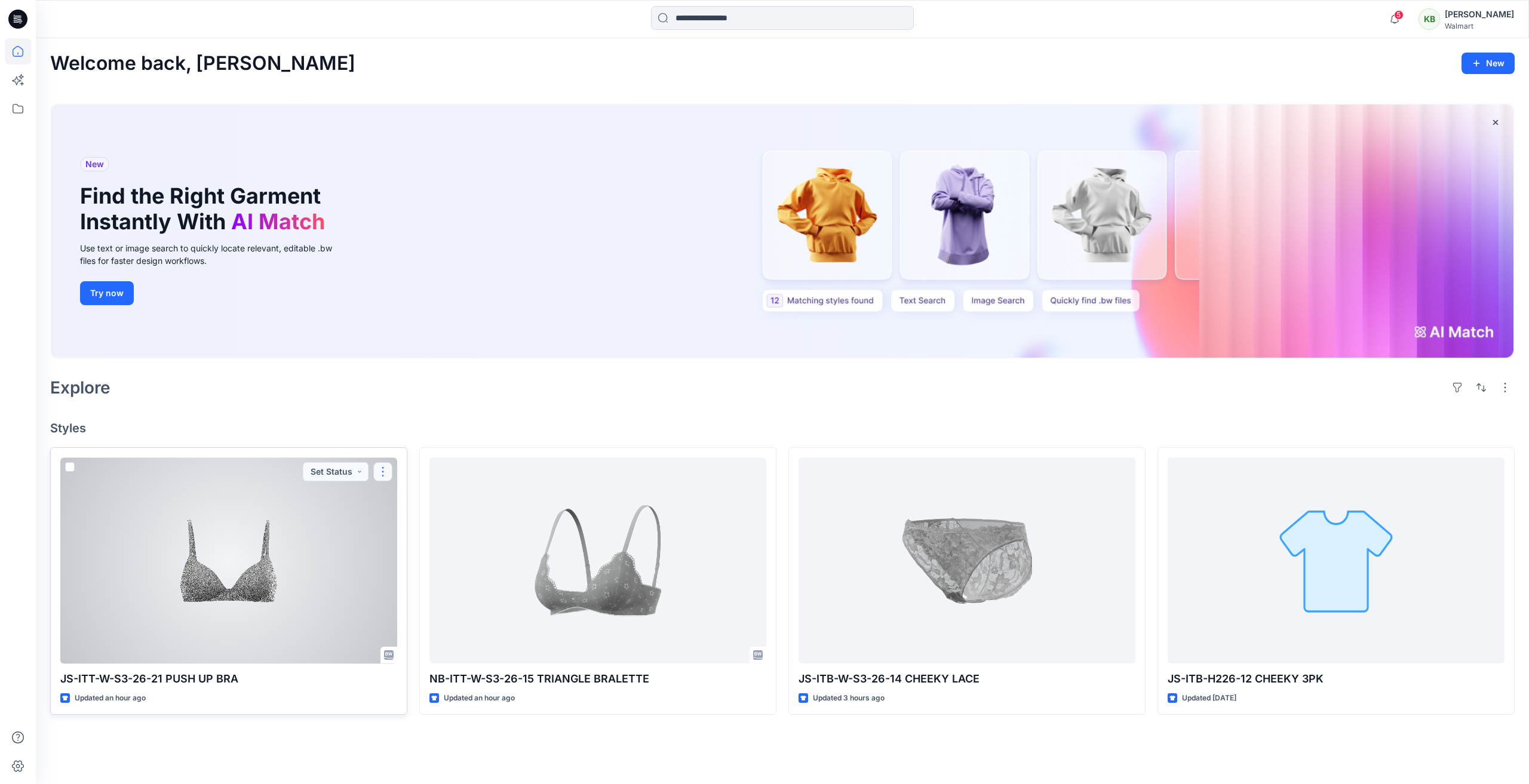
click at [388, 472] on button "button" at bounding box center [382, 471] width 19 height 19
click at [409, 499] on p "Edit" at bounding box center [404, 499] width 15 height 13
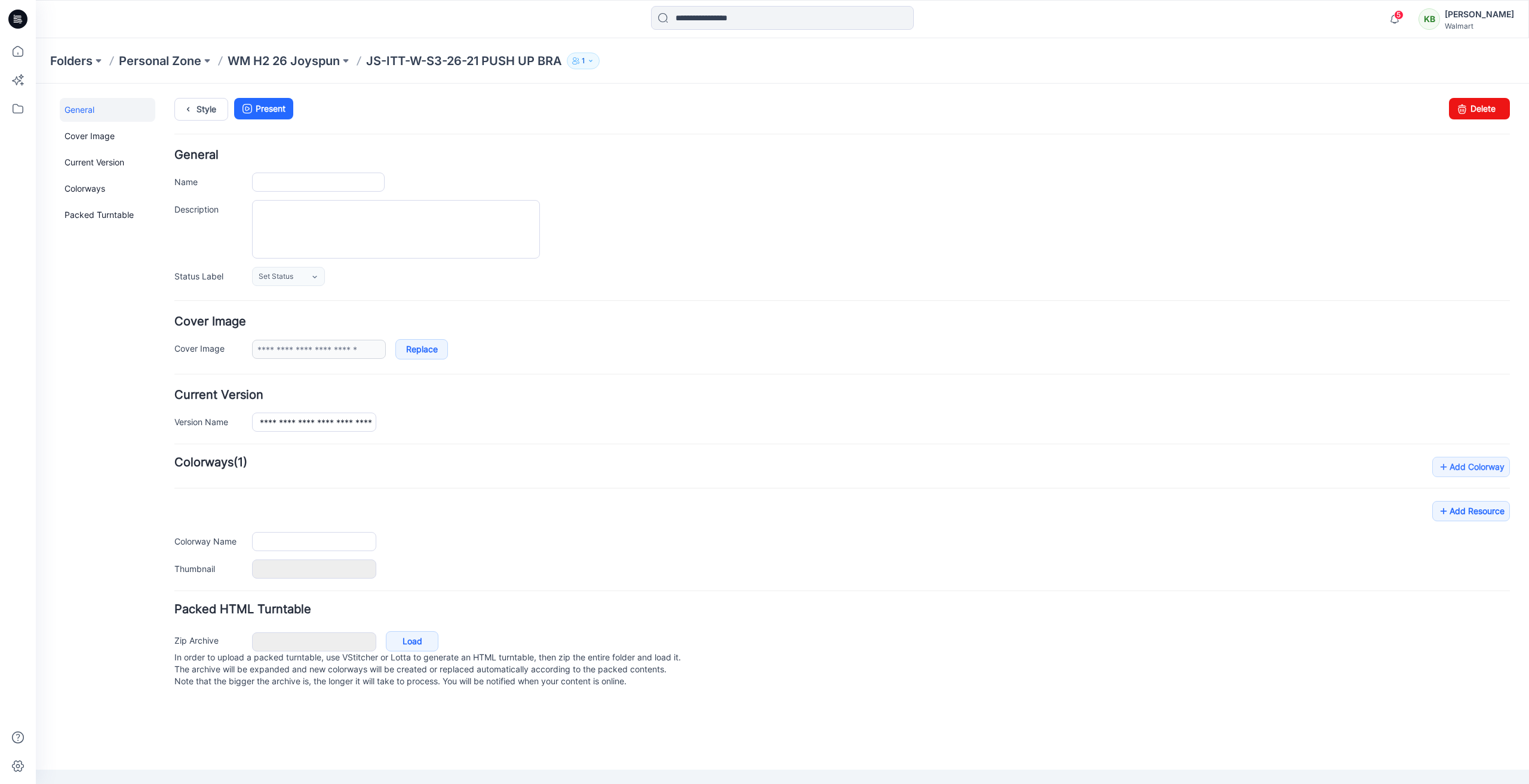
type input "**********"
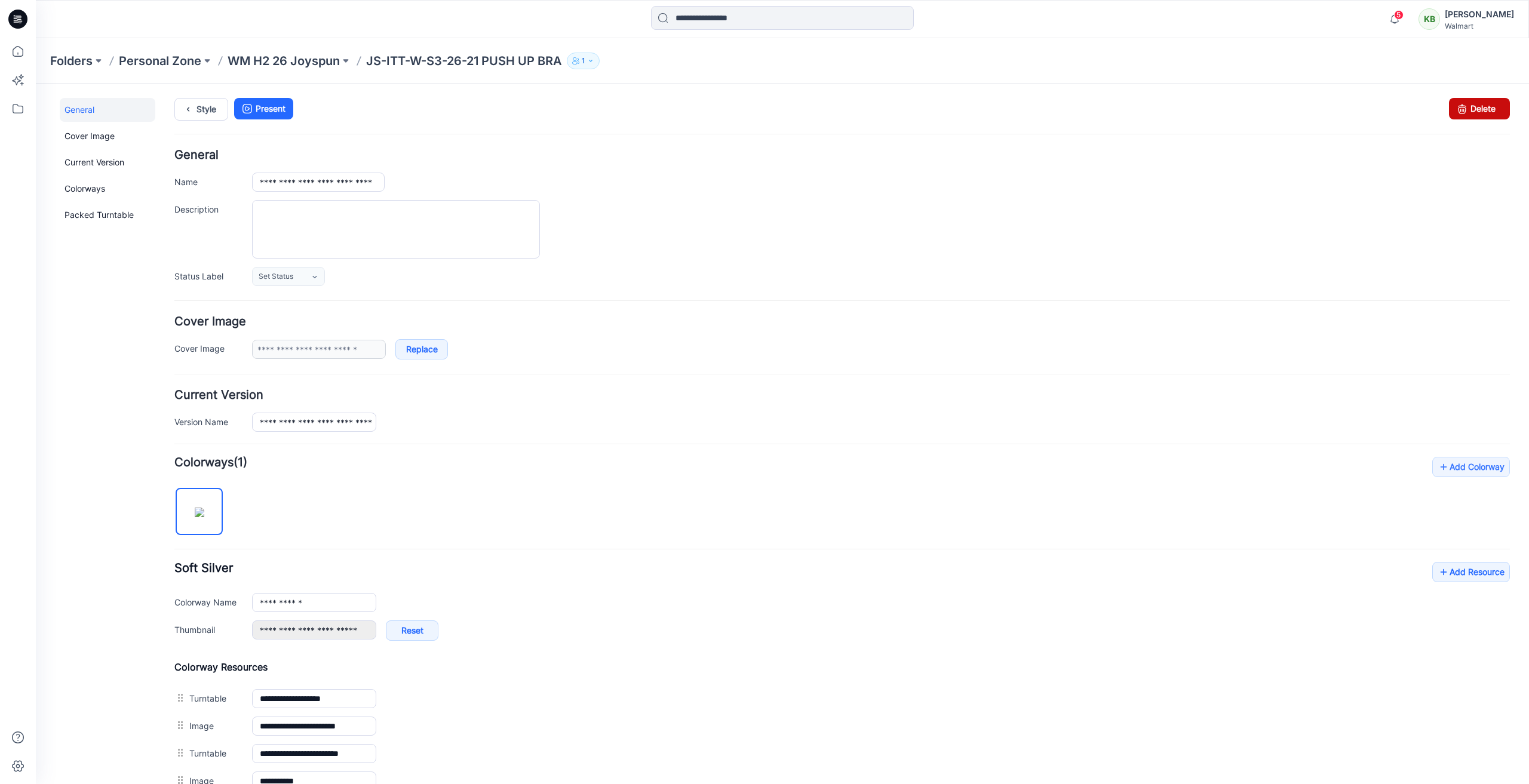
click at [1466, 102] on link "Delete" at bounding box center [1479, 109] width 61 height 21
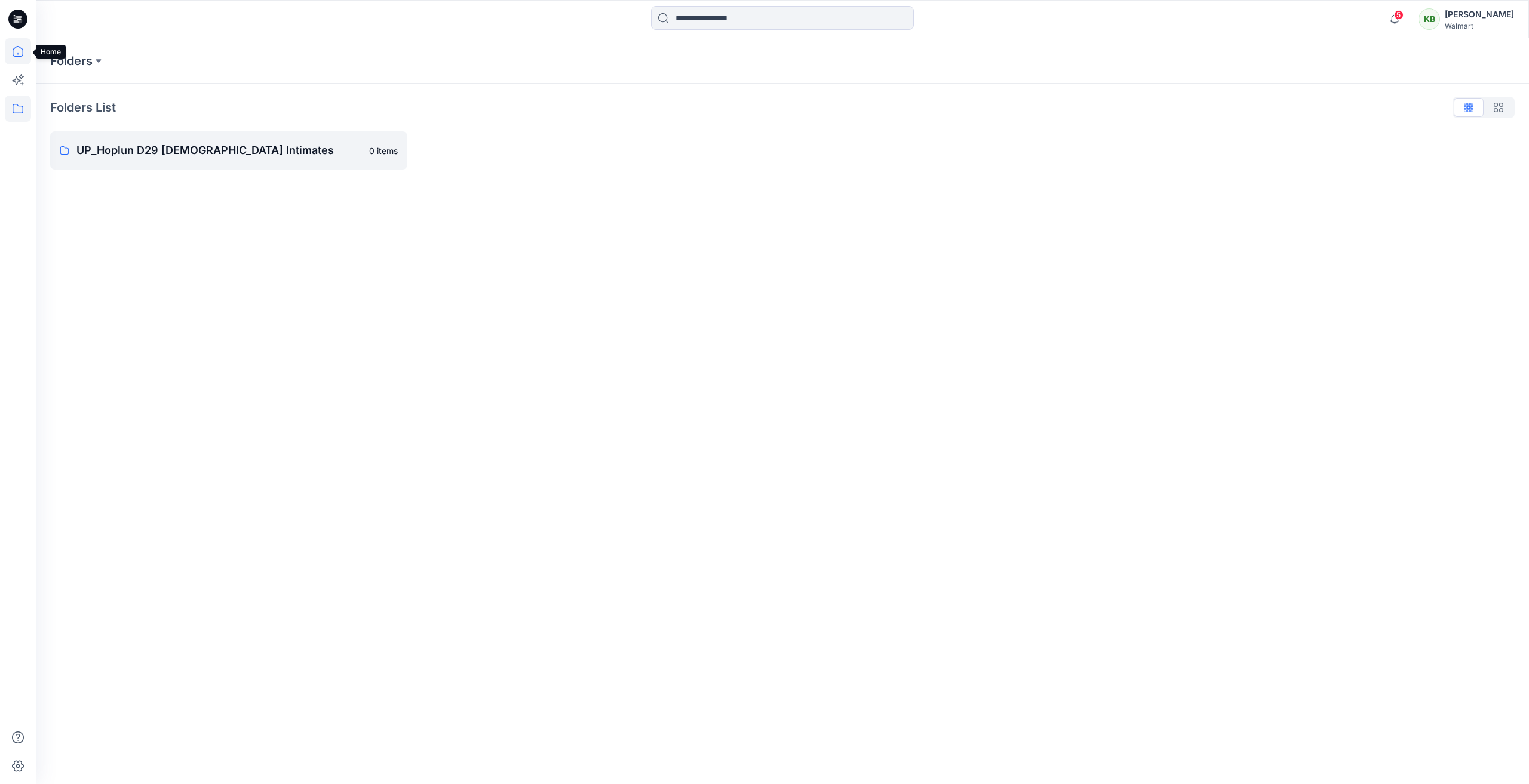
click at [16, 53] on icon at bounding box center [18, 51] width 26 height 26
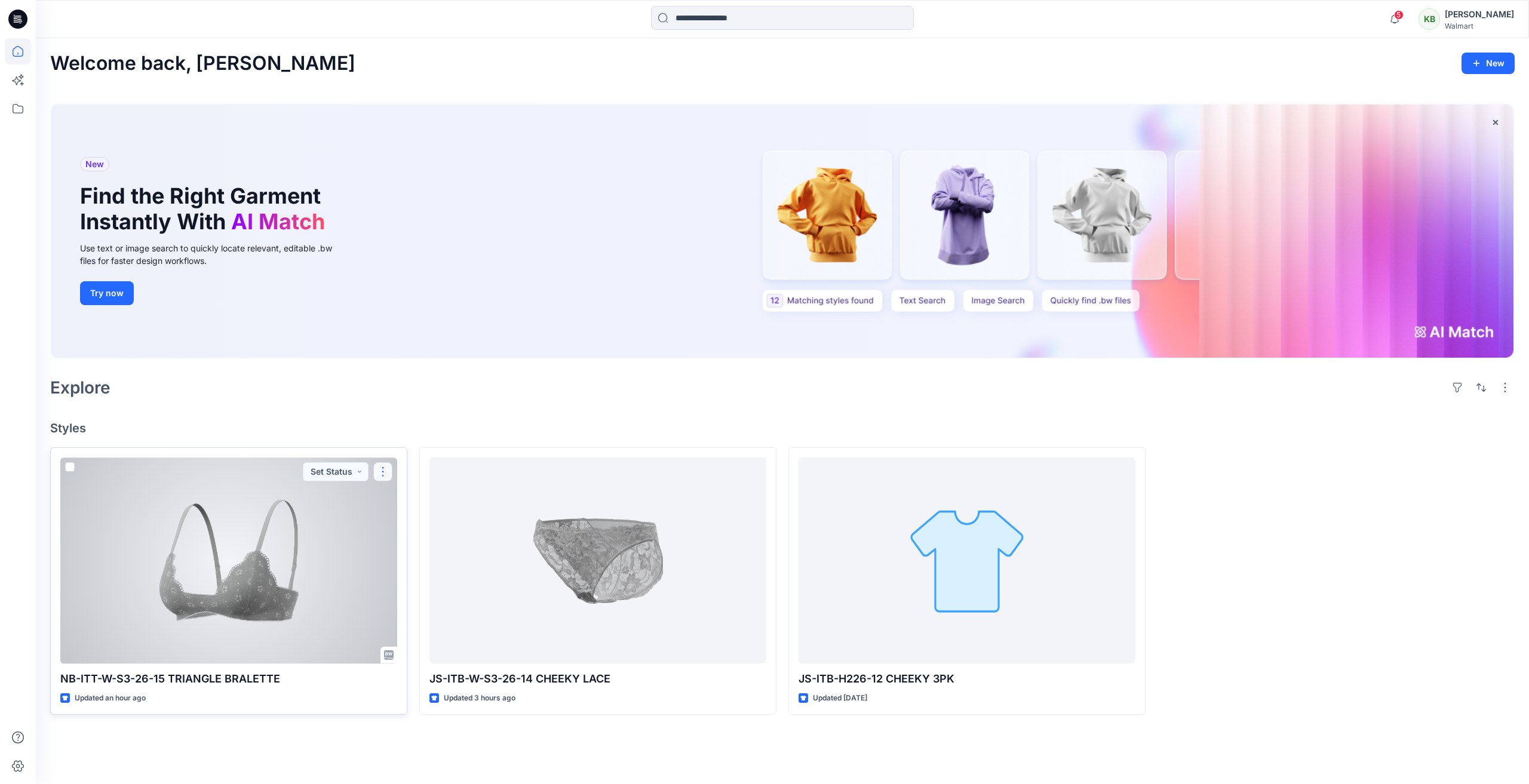
click at [378, 476] on button "button" at bounding box center [382, 471] width 19 height 19
click at [401, 497] on p "Edit" at bounding box center [404, 499] width 15 height 13
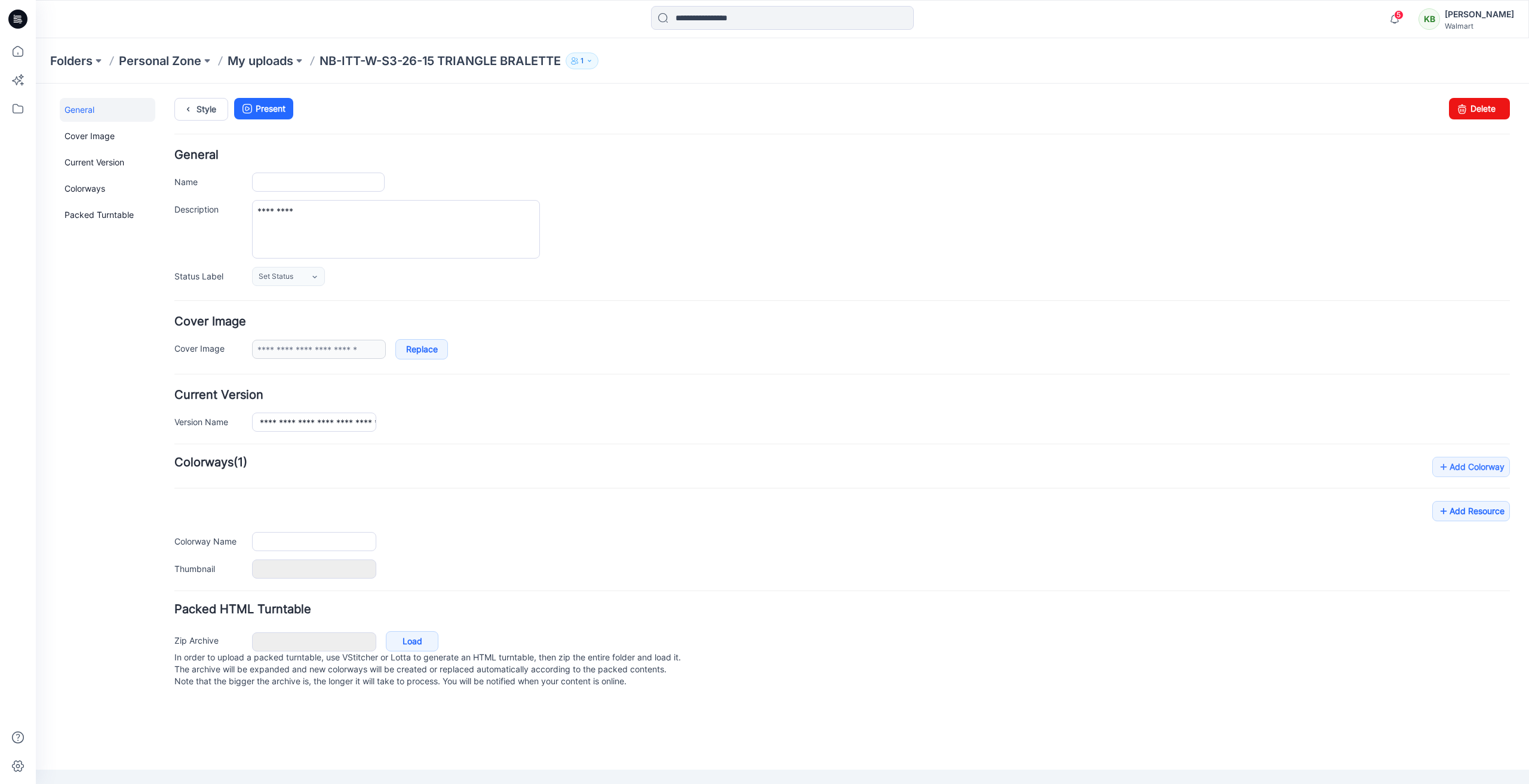
type input "**********"
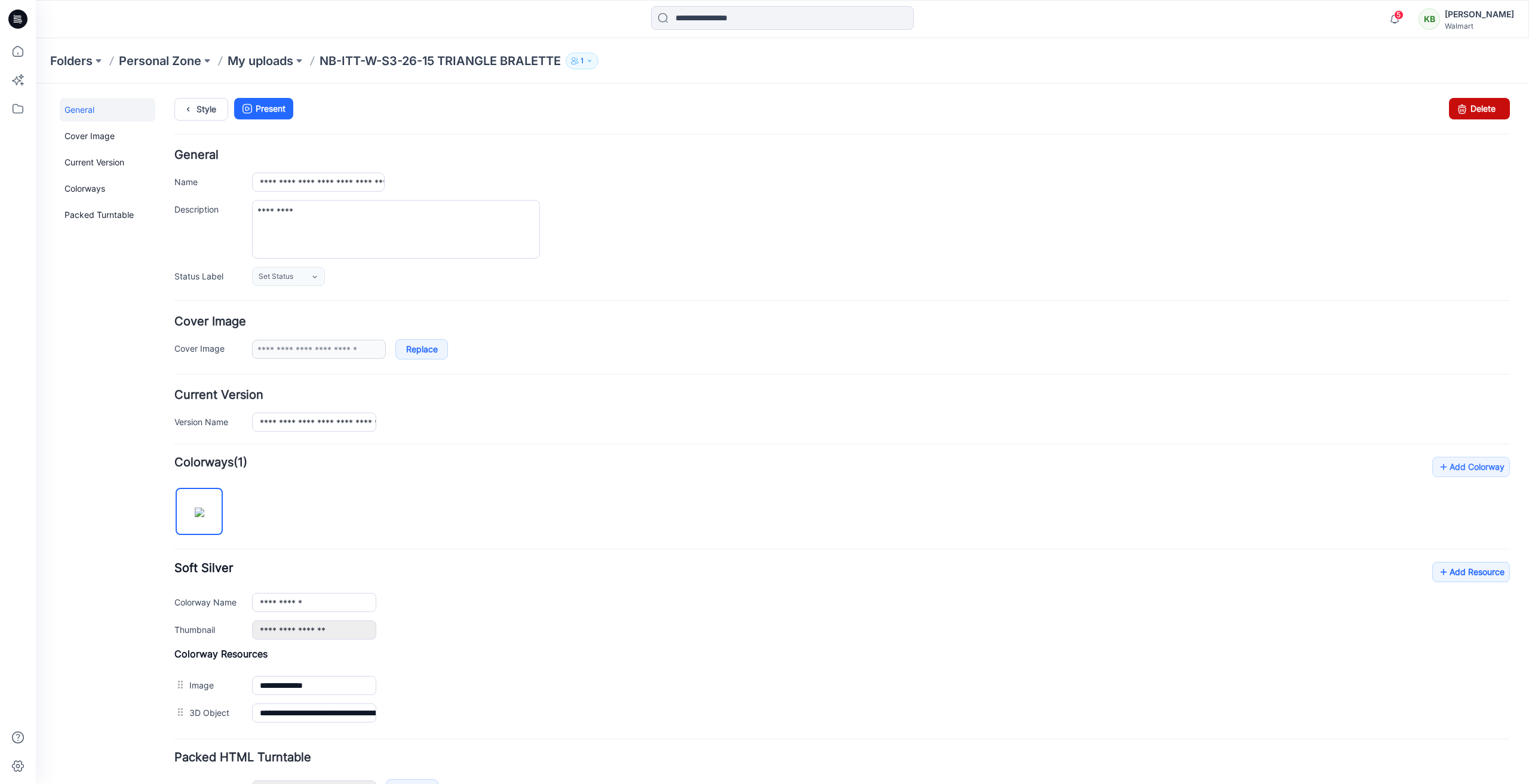
click at [1464, 112] on link "Delete" at bounding box center [1479, 109] width 61 height 21
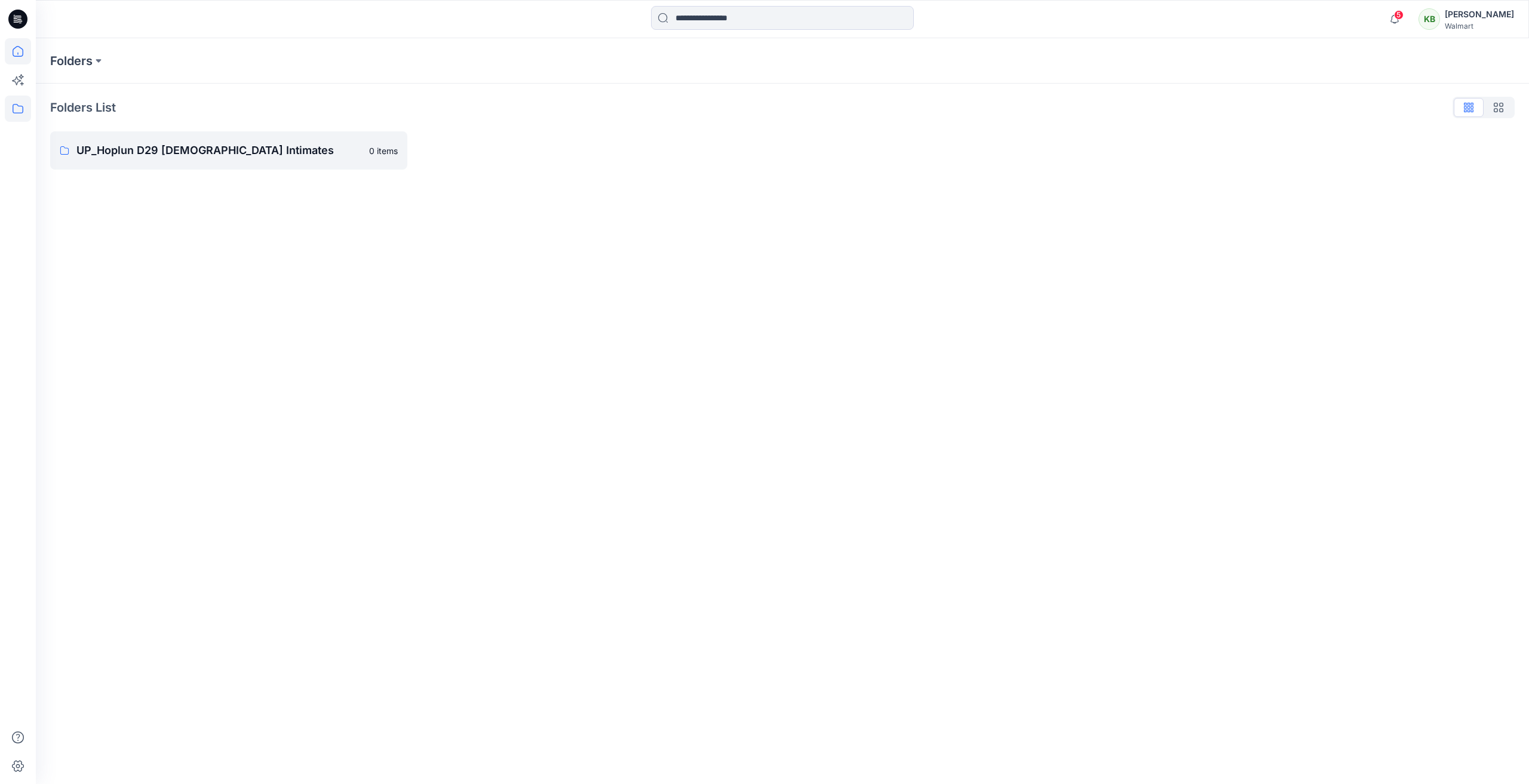
click at [20, 53] on icon at bounding box center [18, 51] width 26 height 26
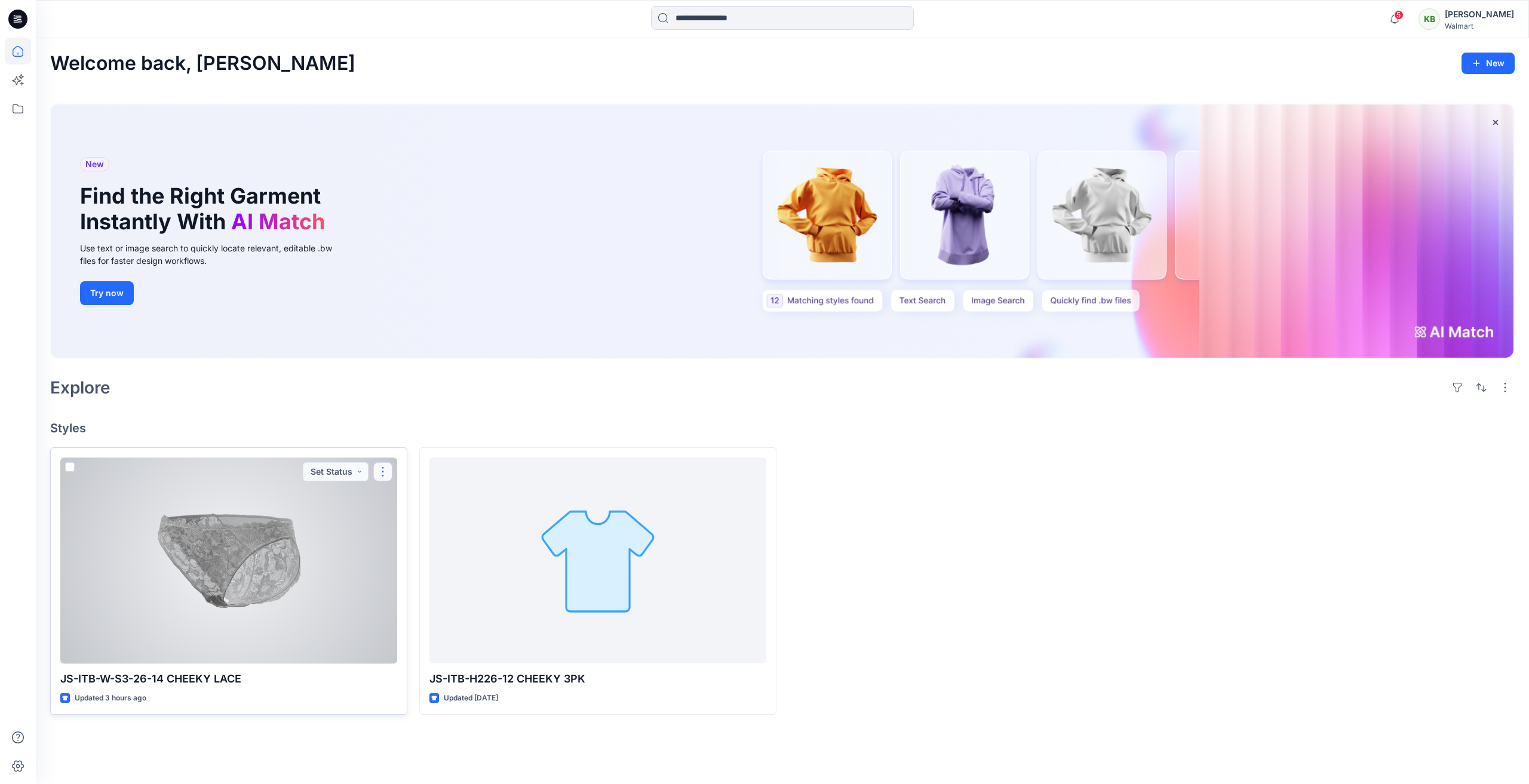
click at [379, 470] on button "button" at bounding box center [382, 471] width 19 height 19
click at [397, 499] on p "Edit" at bounding box center [404, 499] width 15 height 13
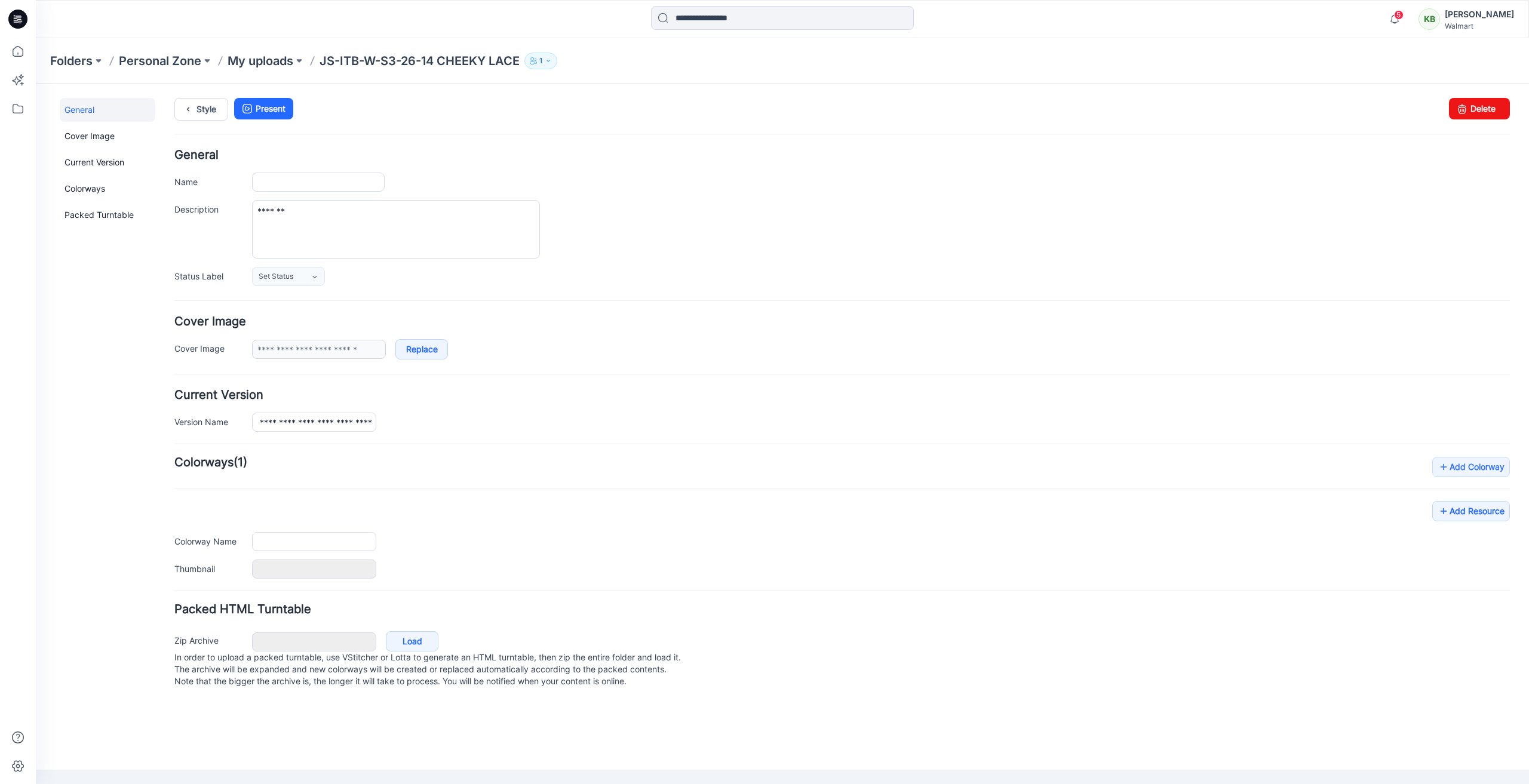
type input "**********"
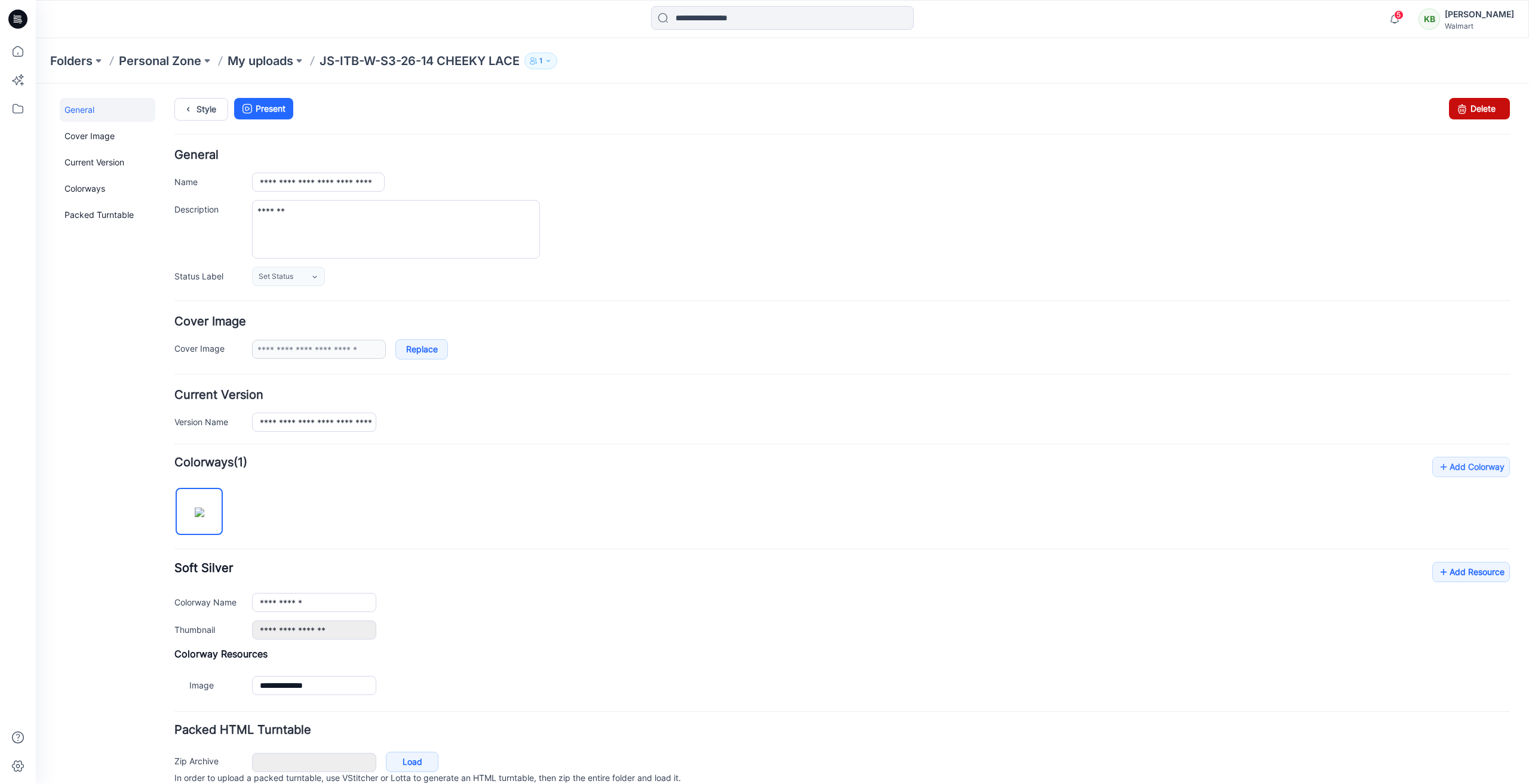
click at [1493, 112] on link "Delete" at bounding box center [1479, 109] width 61 height 21
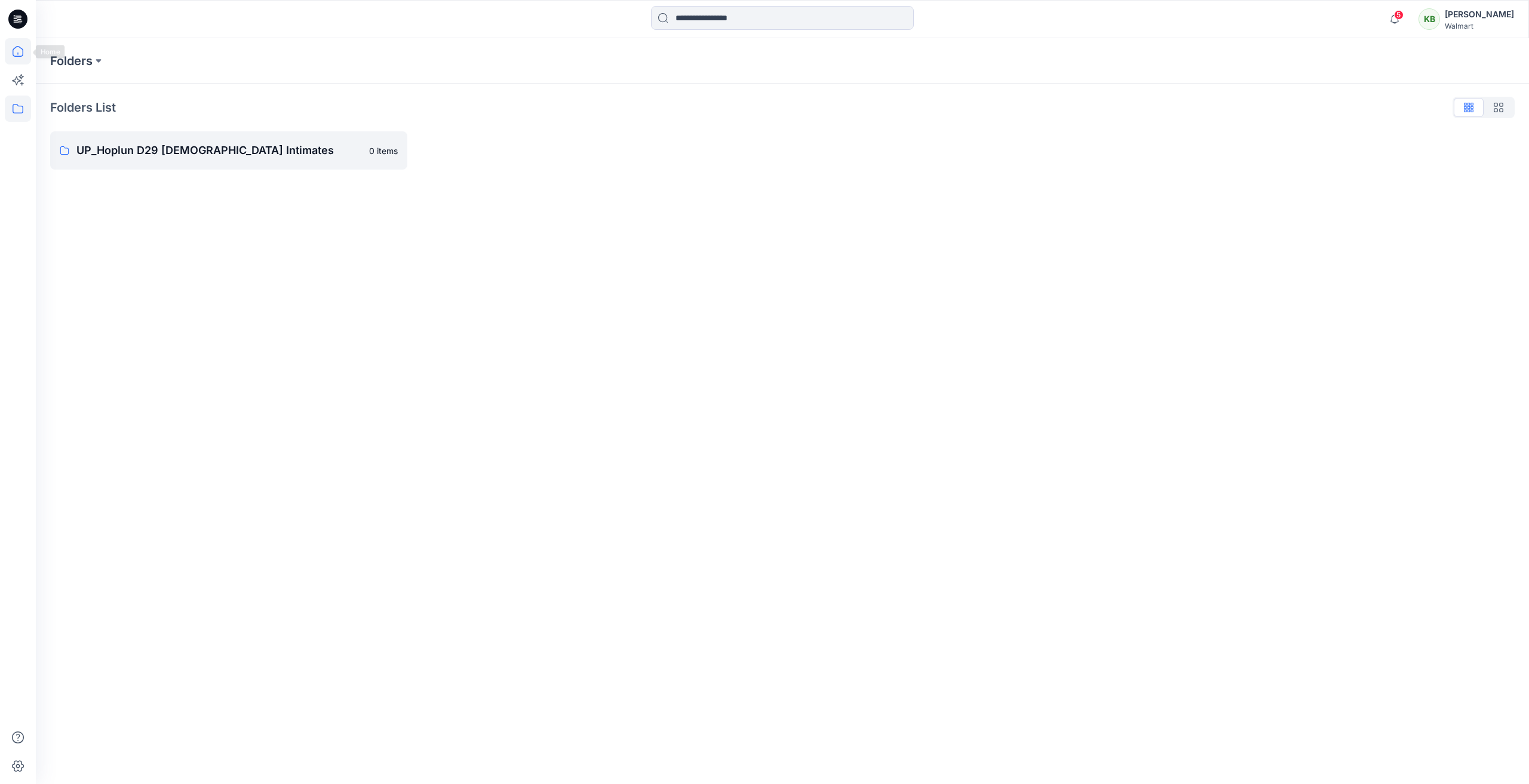
click at [26, 49] on icon at bounding box center [18, 51] width 26 height 26
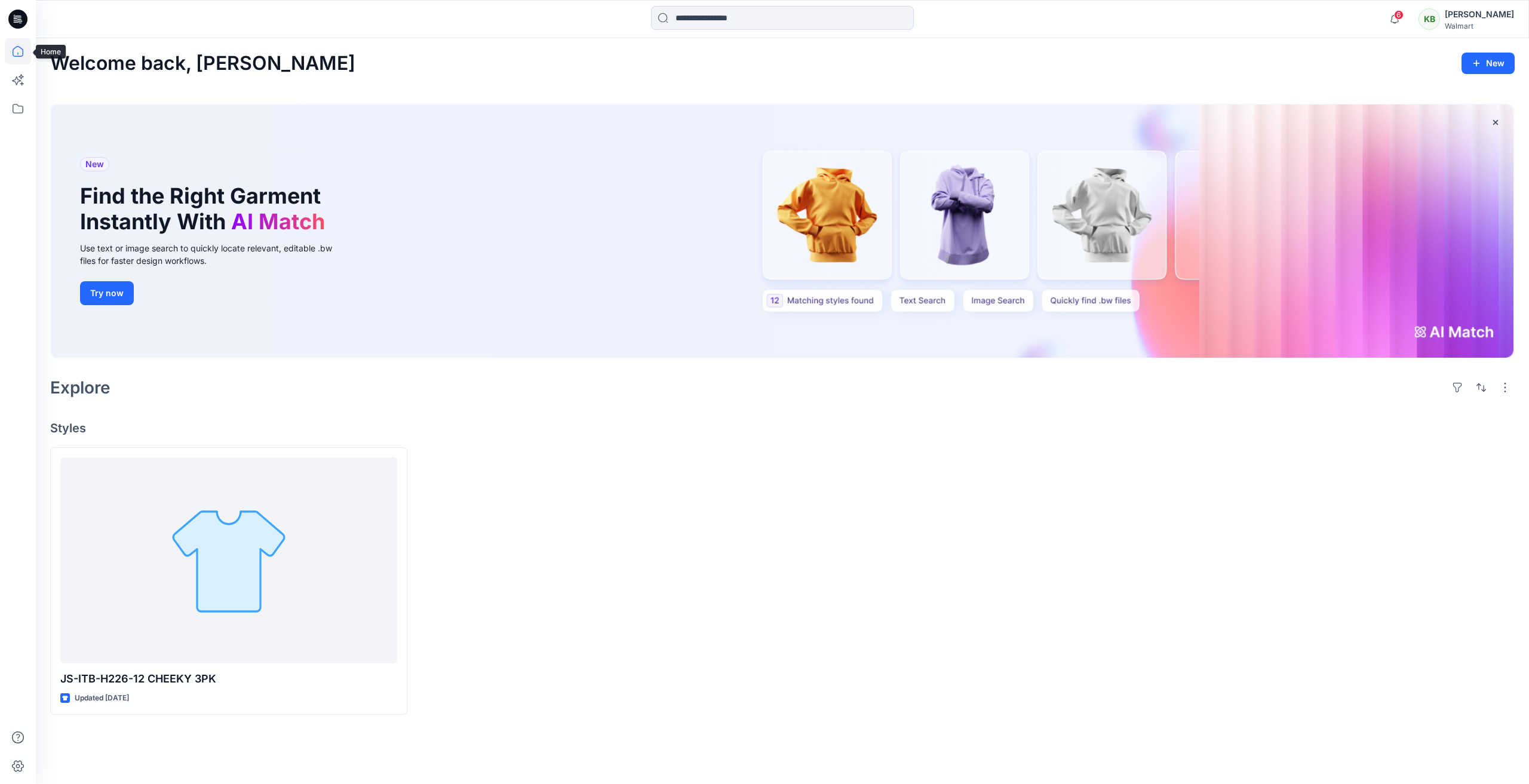
click at [14, 52] on icon at bounding box center [18, 51] width 26 height 26
click at [23, 115] on icon at bounding box center [18, 108] width 26 height 26
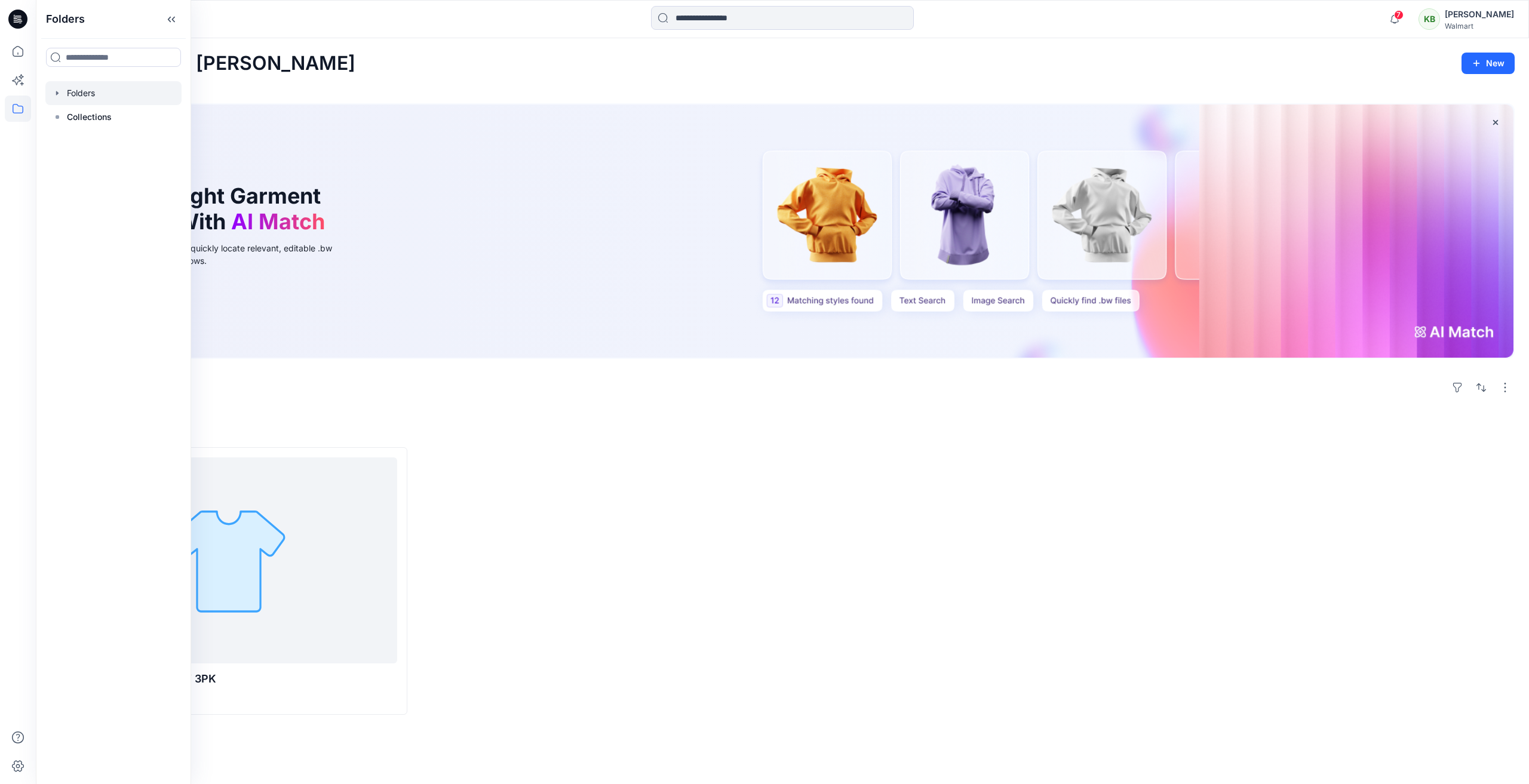
click at [80, 90] on div at bounding box center [113, 93] width 136 height 24
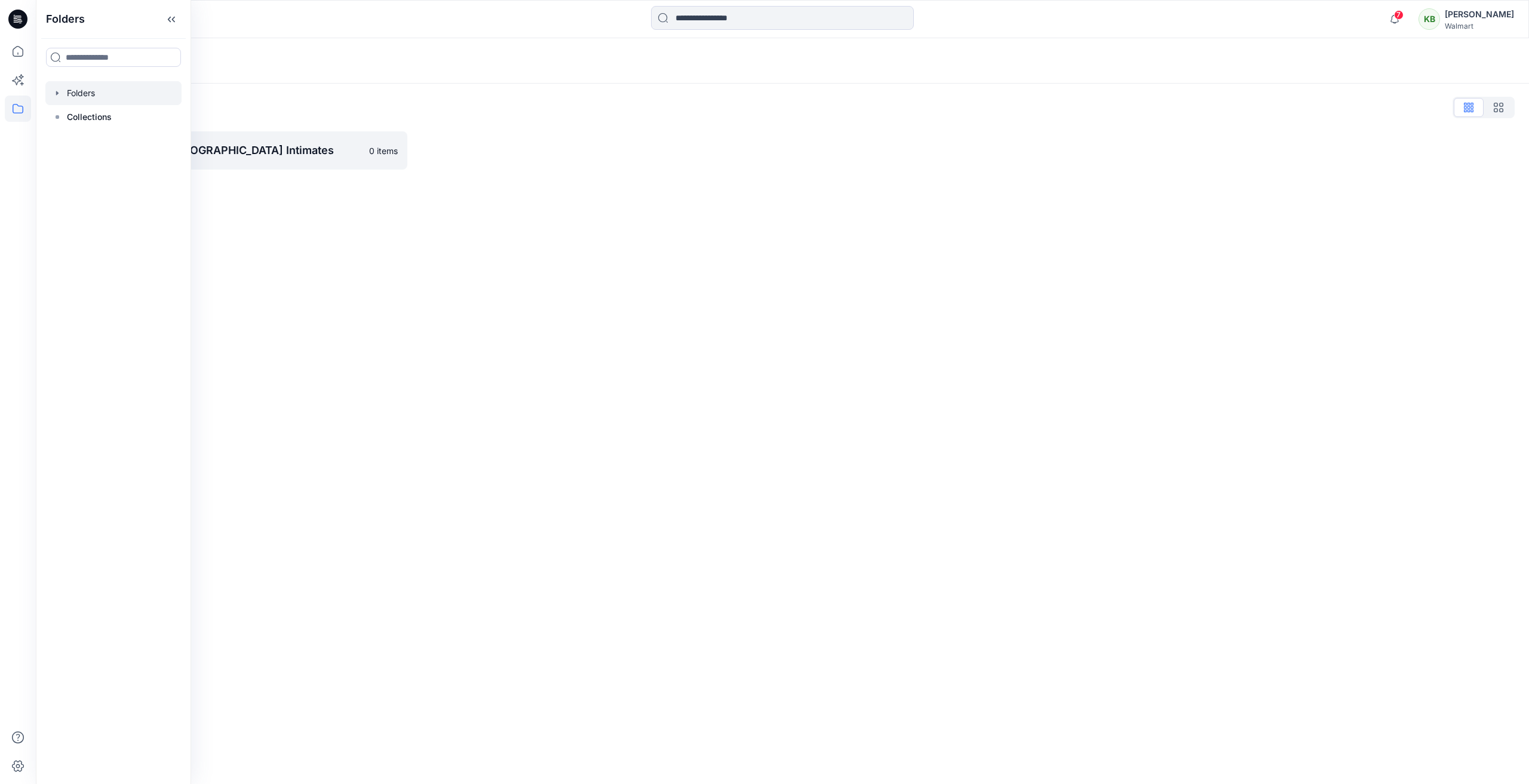
click at [243, 219] on div "Folders Folders List UP_Hoplun D29 Ladies Intimates 0 items" at bounding box center [782, 411] width 1493 height 746
click at [1489, 14] on div "[PERSON_NAME]" at bounding box center [1479, 14] width 69 height 14
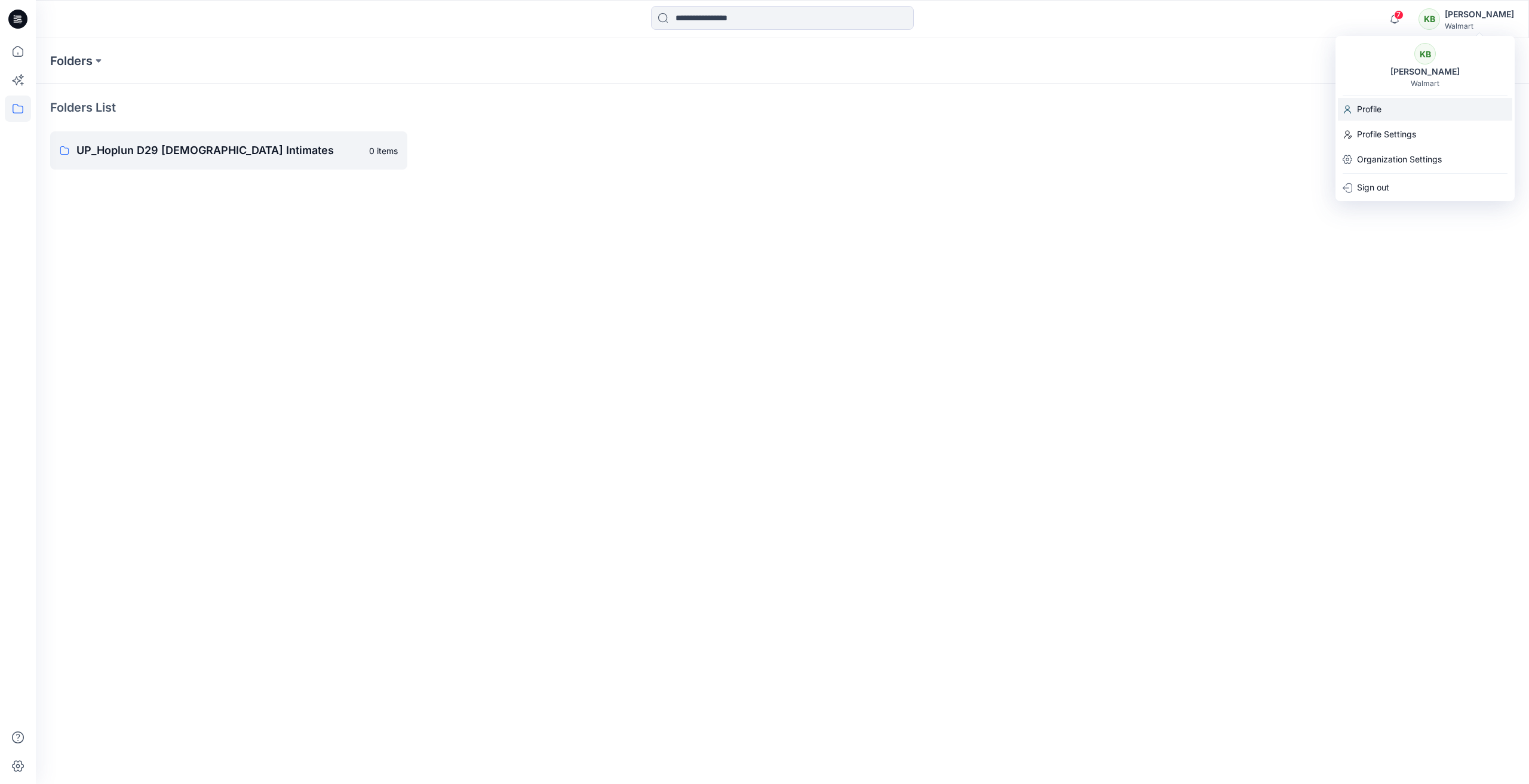
click at [1403, 114] on div "Profile" at bounding box center [1424, 110] width 174 height 23
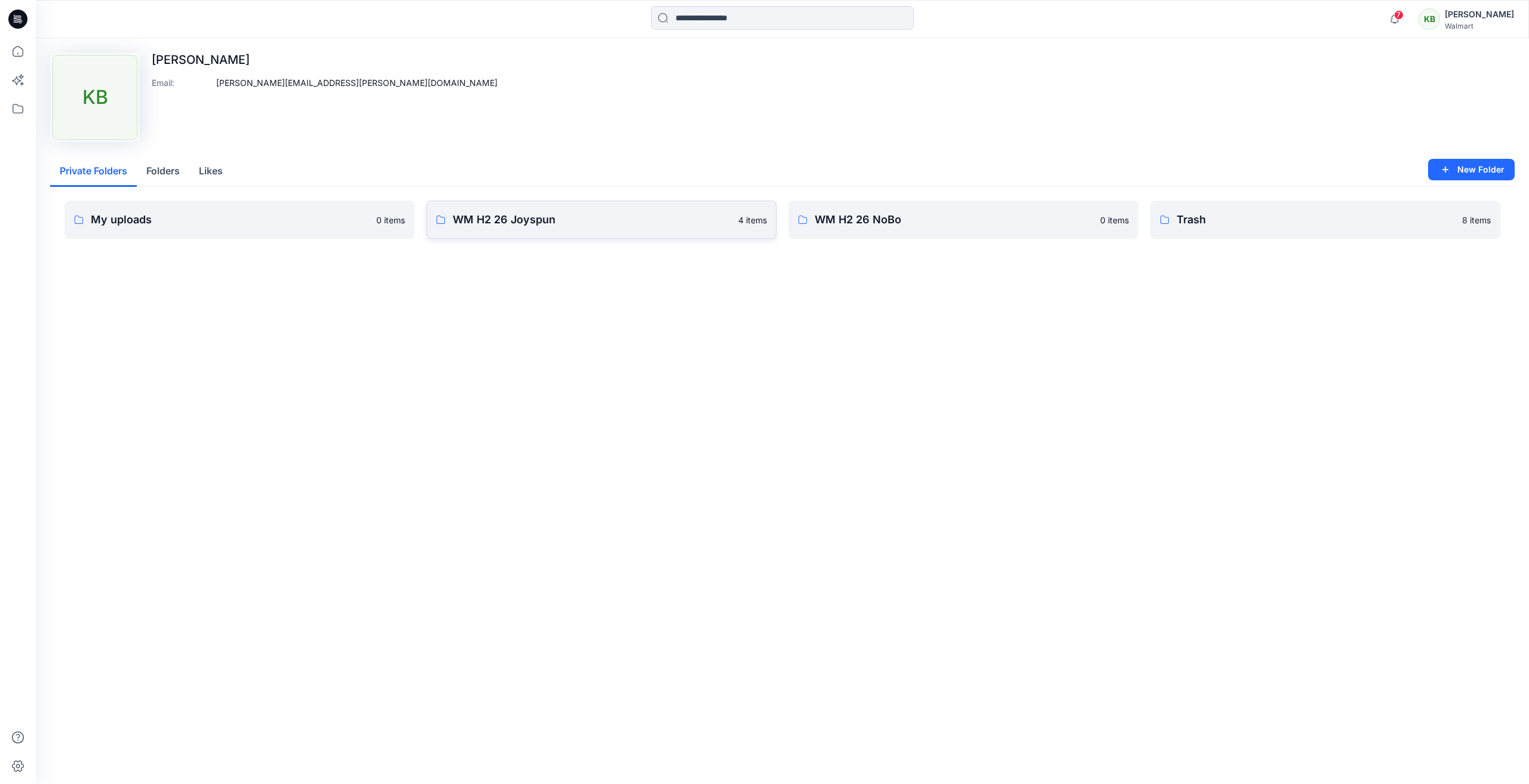
click at [584, 222] on p "WM H2 26 Joyspun" at bounding box center [592, 219] width 278 height 16
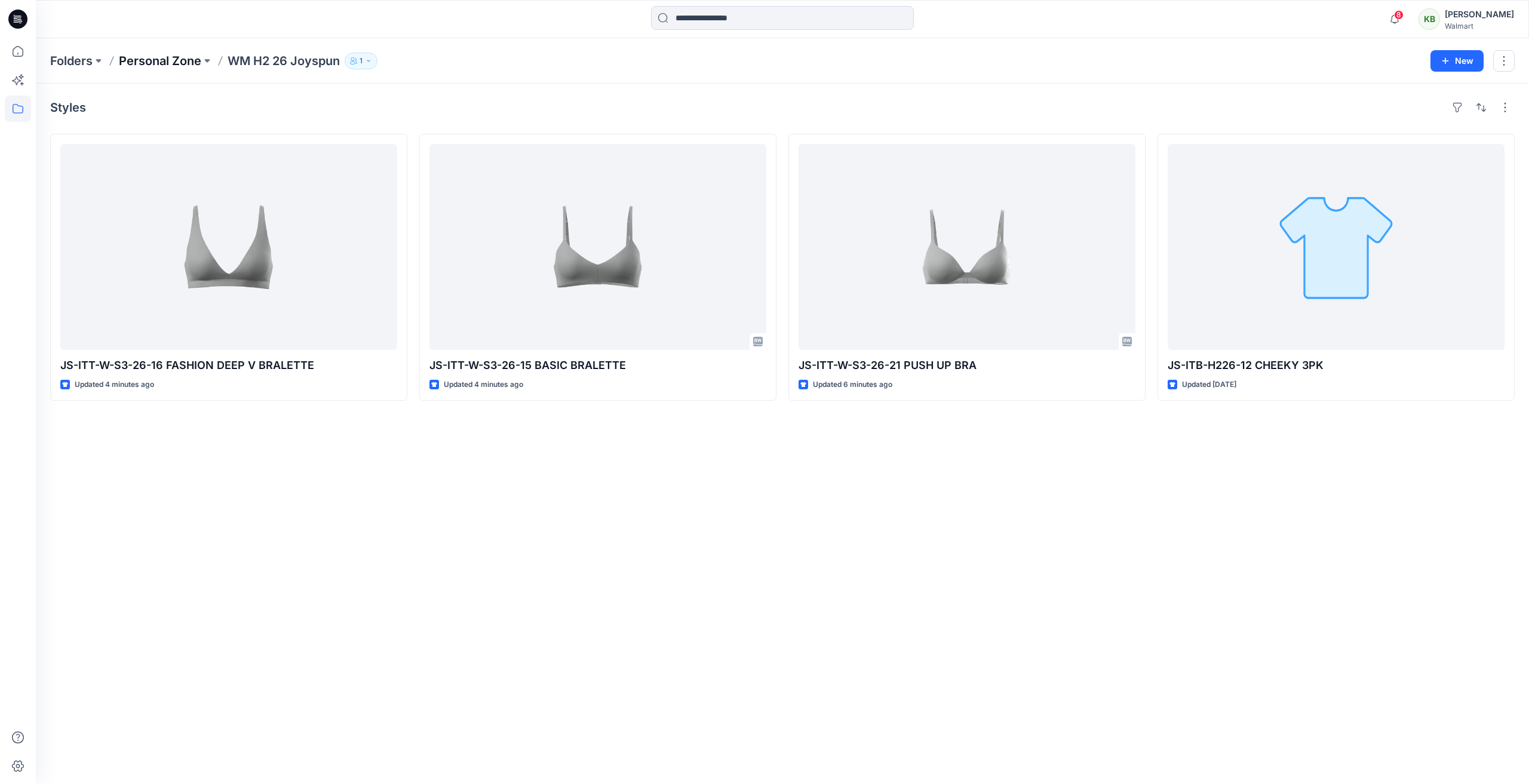
click at [180, 62] on p "Personal Zone" at bounding box center [160, 60] width 83 height 16
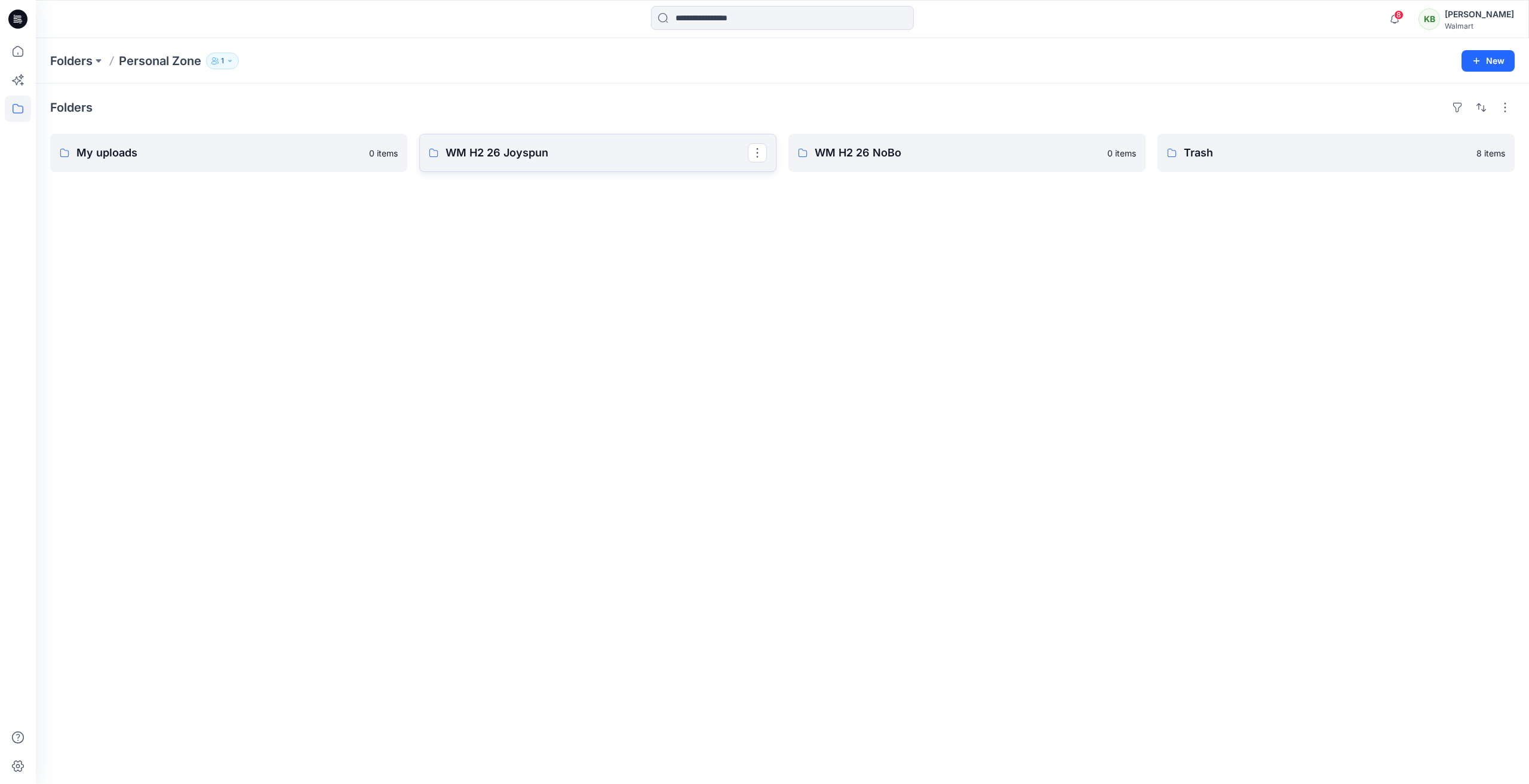
click at [573, 162] on link "WM H2 26 Joyspun" at bounding box center [598, 153] width 357 height 38
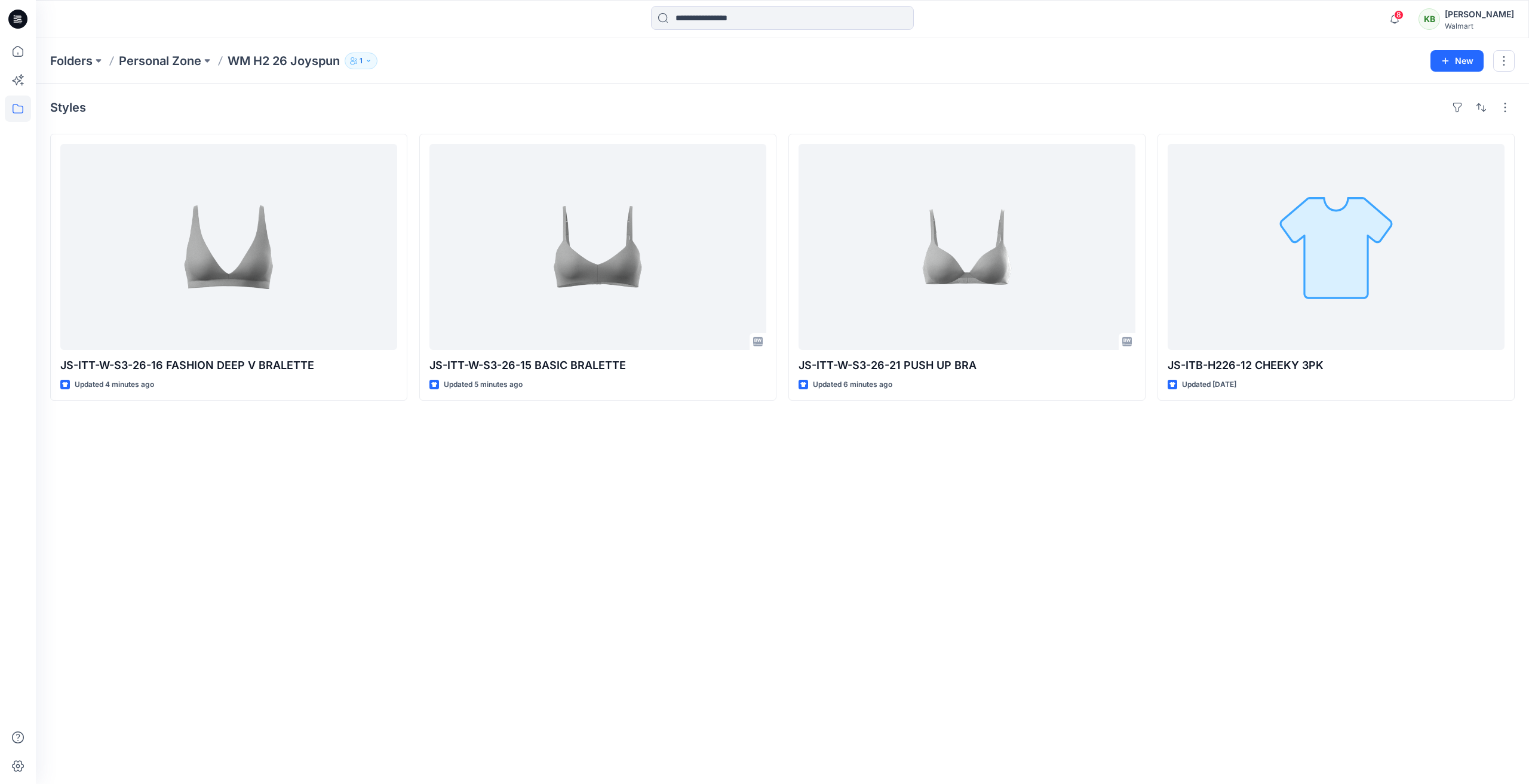
click at [270, 60] on p "WM H2 26 Joyspun" at bounding box center [284, 60] width 112 height 16
click at [191, 58] on p "Personal Zone" at bounding box center [160, 60] width 83 height 16
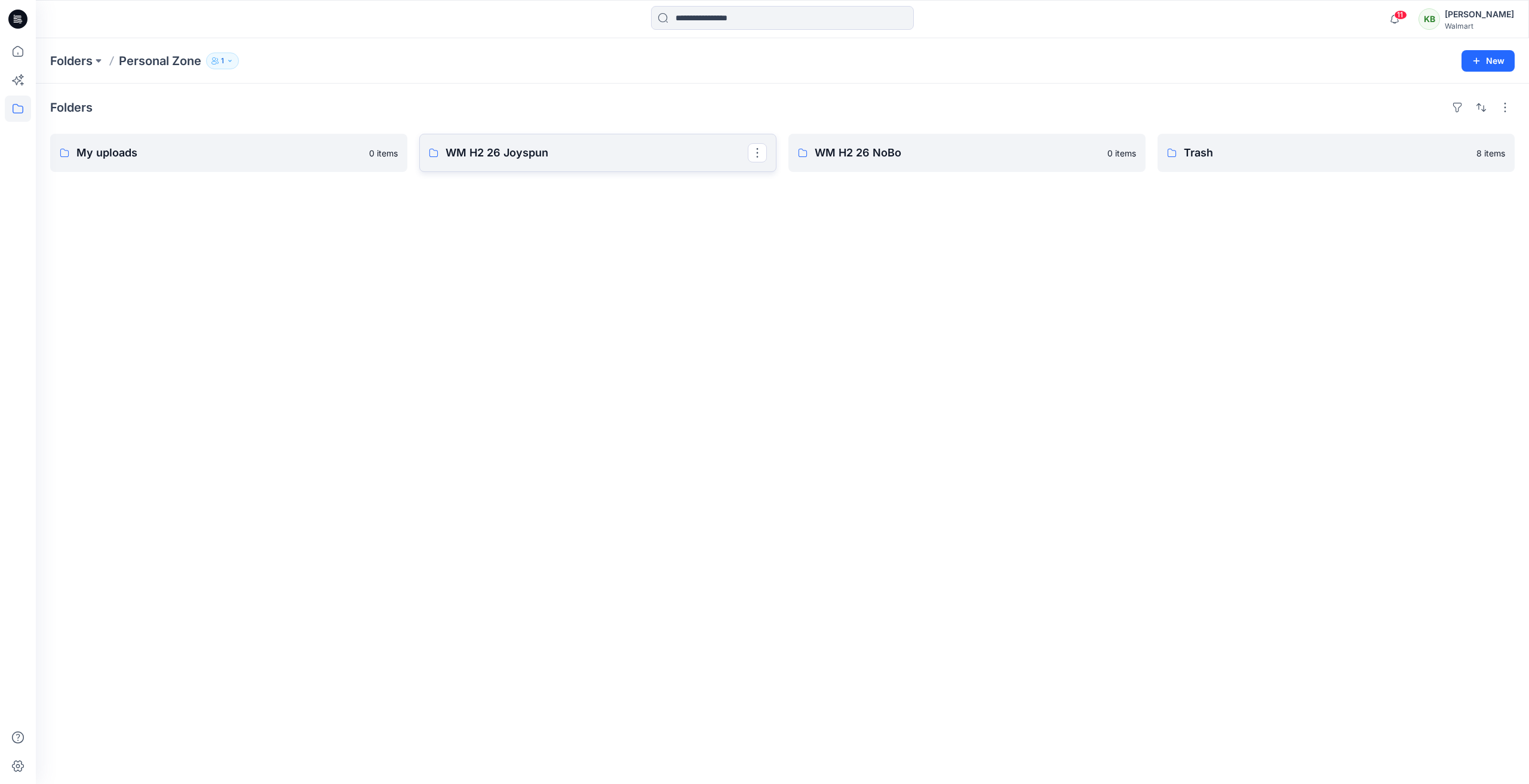
click at [624, 154] on p "WM H2 26 Joyspun" at bounding box center [597, 152] width 303 height 16
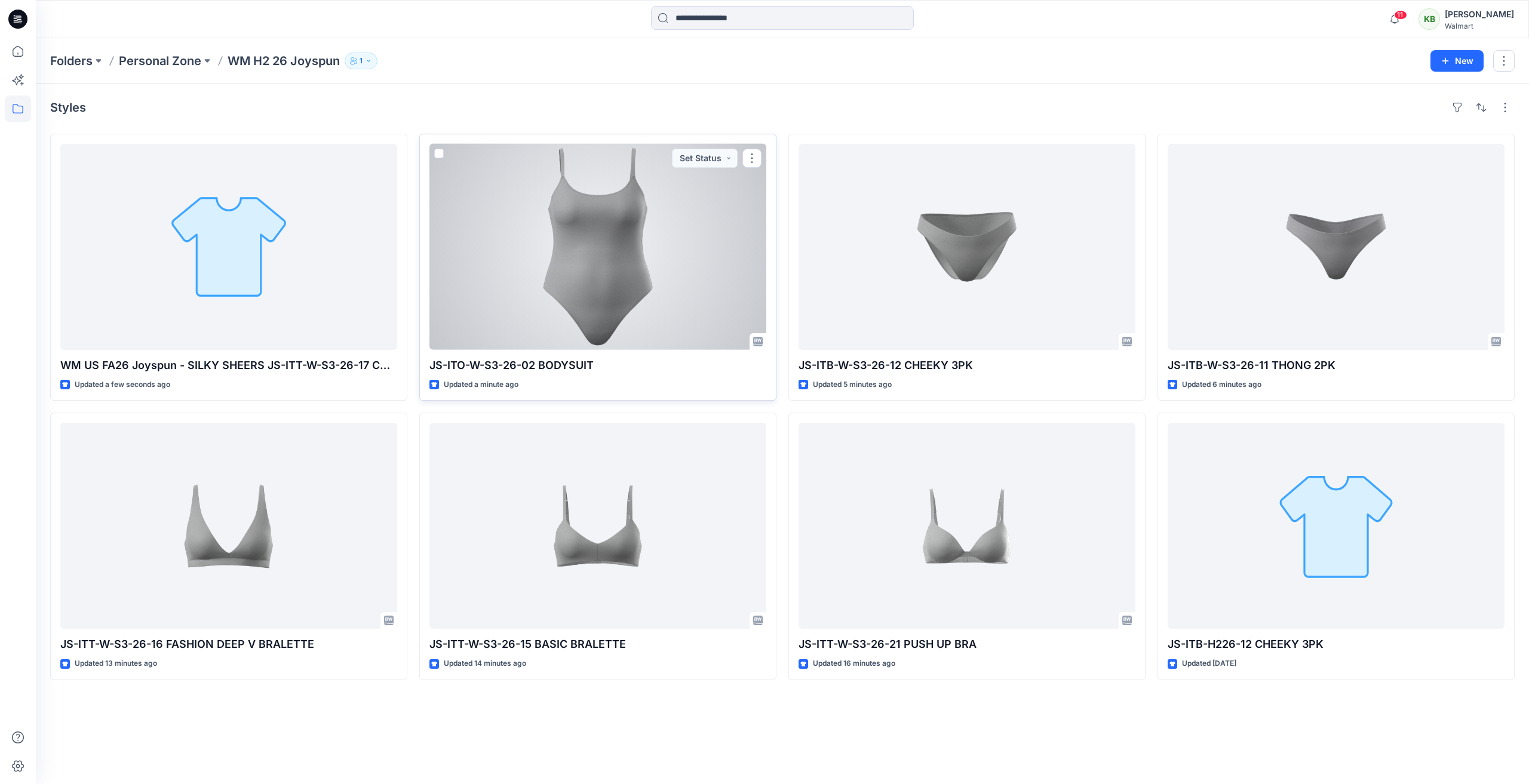
click at [709, 228] on div at bounding box center [597, 246] width 337 height 206
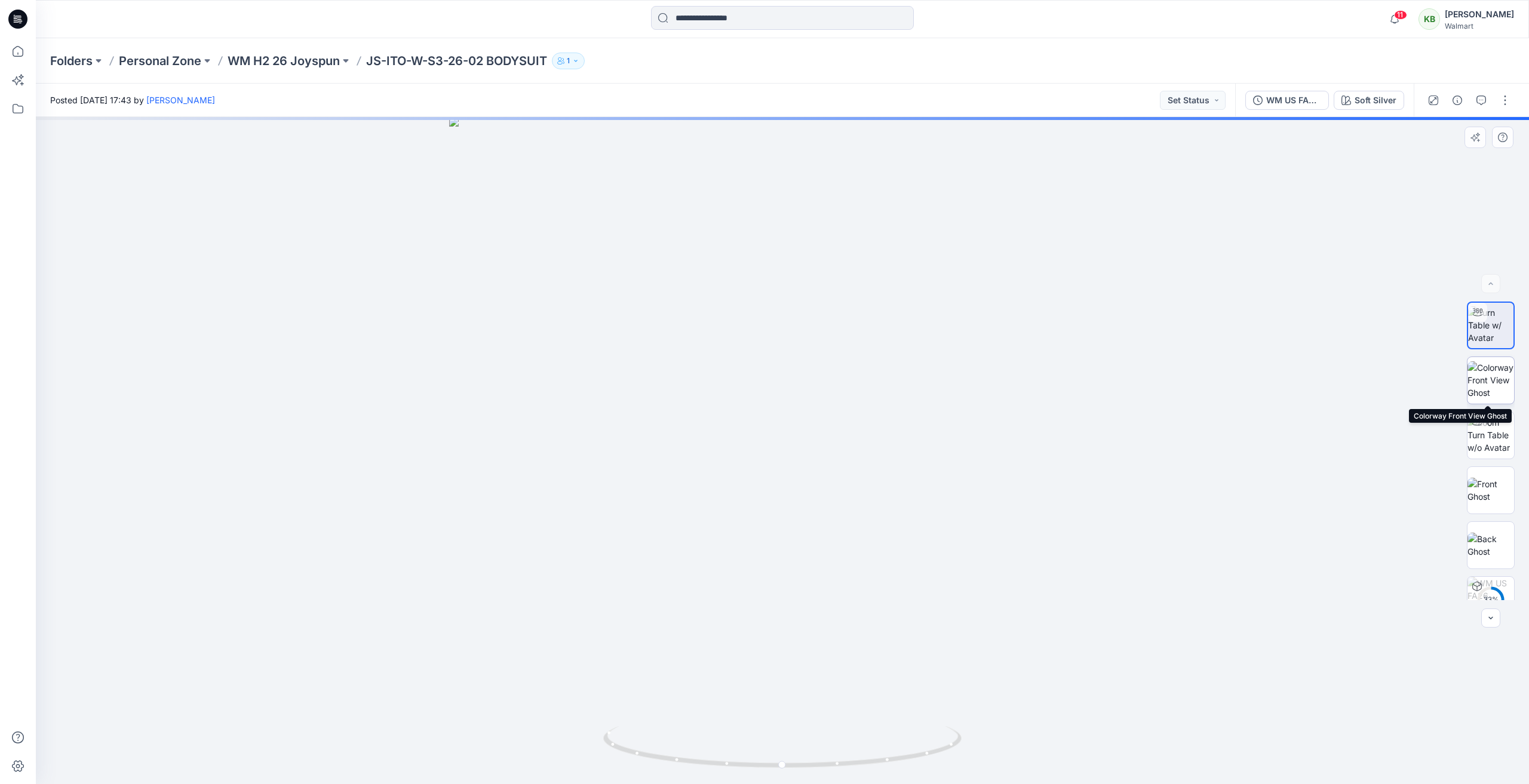
click at [1480, 389] on img at bounding box center [1490, 380] width 46 height 38
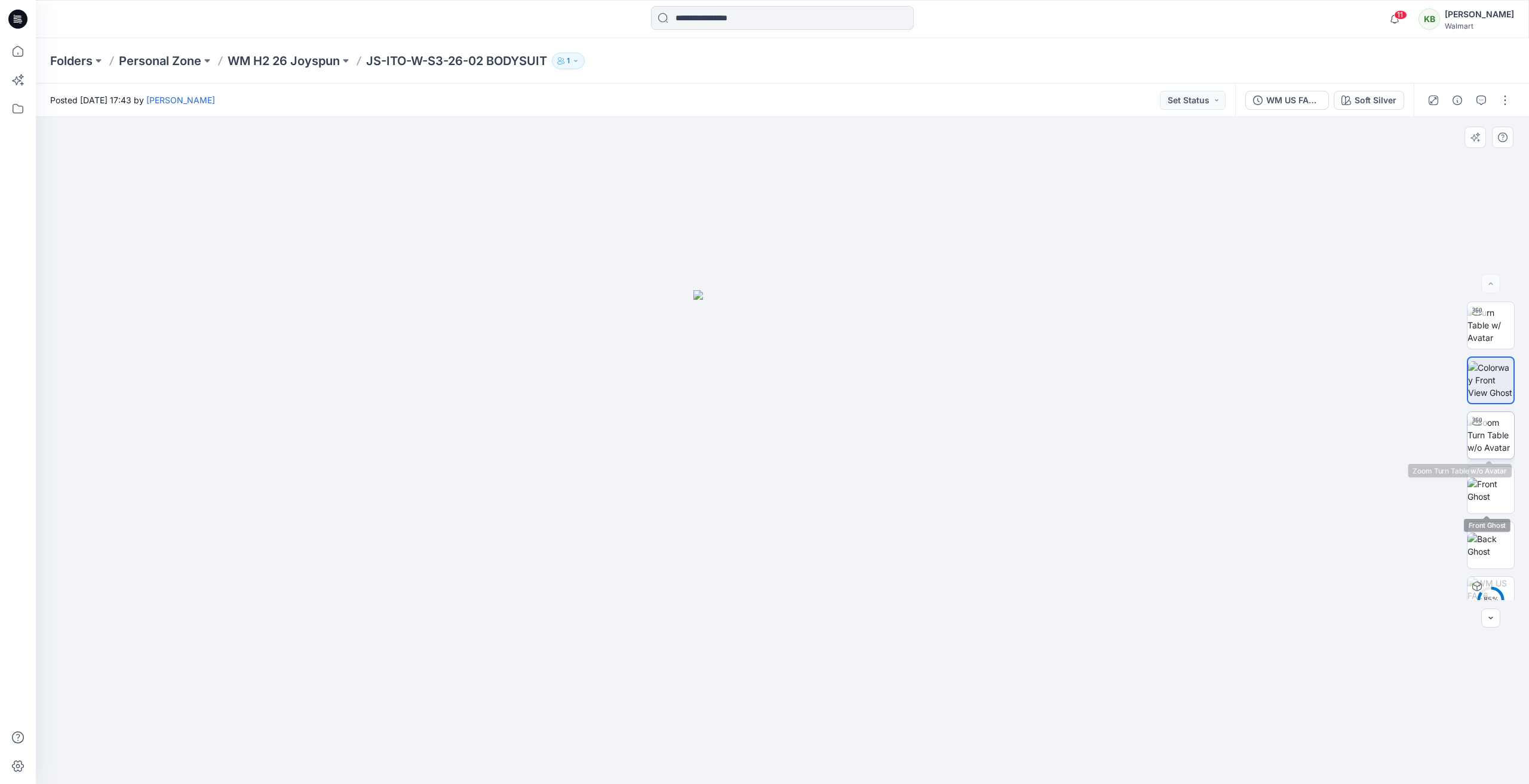
click at [1493, 449] on img at bounding box center [1490, 435] width 46 height 38
click at [1493, 489] on img at bounding box center [1490, 489] width 46 height 25
click at [1497, 540] on img at bounding box center [1490, 544] width 46 height 25
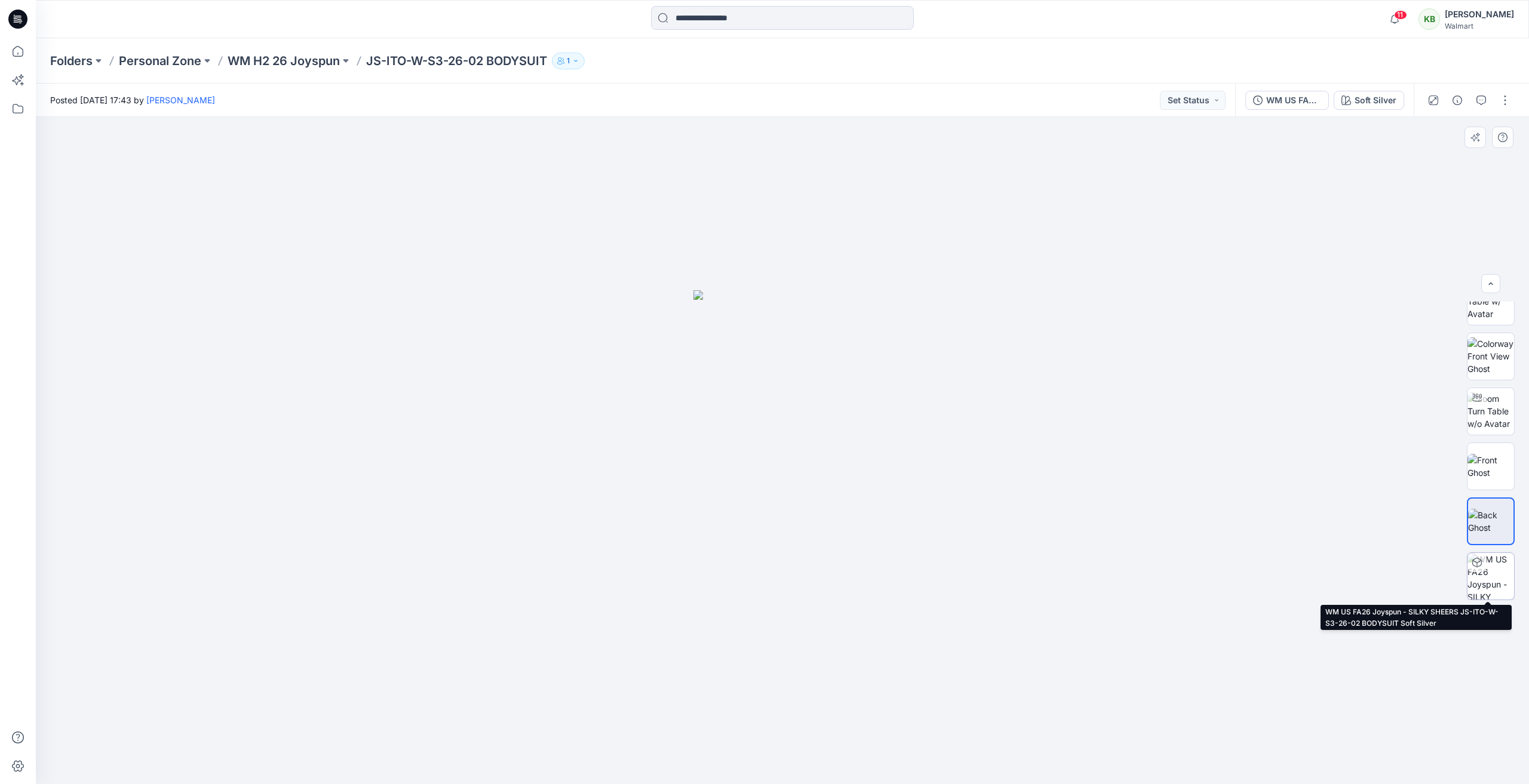
click at [1488, 566] on img at bounding box center [1490, 576] width 46 height 46
click at [246, 65] on p "WM H2 26 Joyspun" at bounding box center [284, 60] width 112 height 16
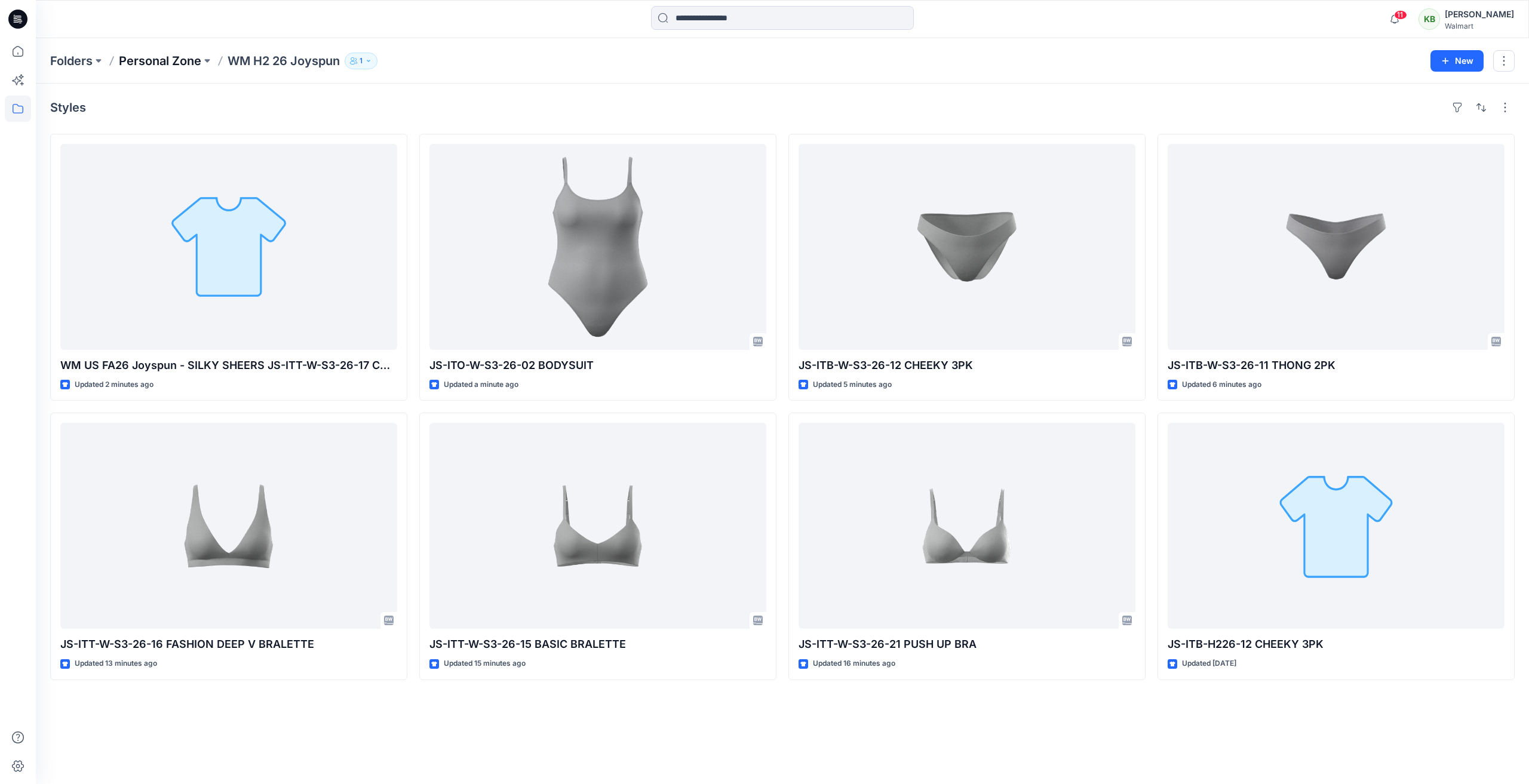
click at [162, 67] on p "Personal Zone" at bounding box center [160, 60] width 83 height 16
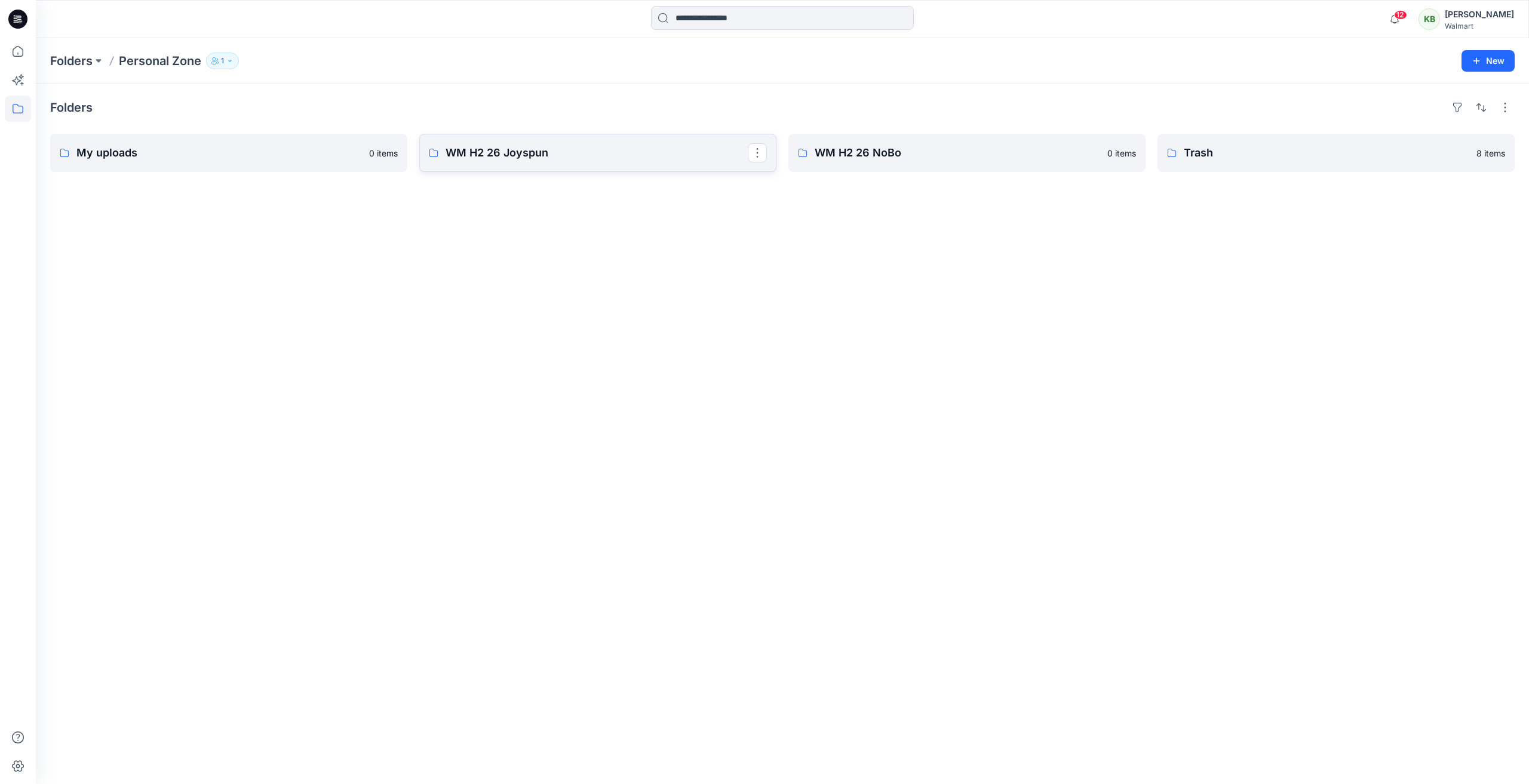
click at [597, 155] on p "WM H2 26 Joyspun" at bounding box center [597, 152] width 303 height 16
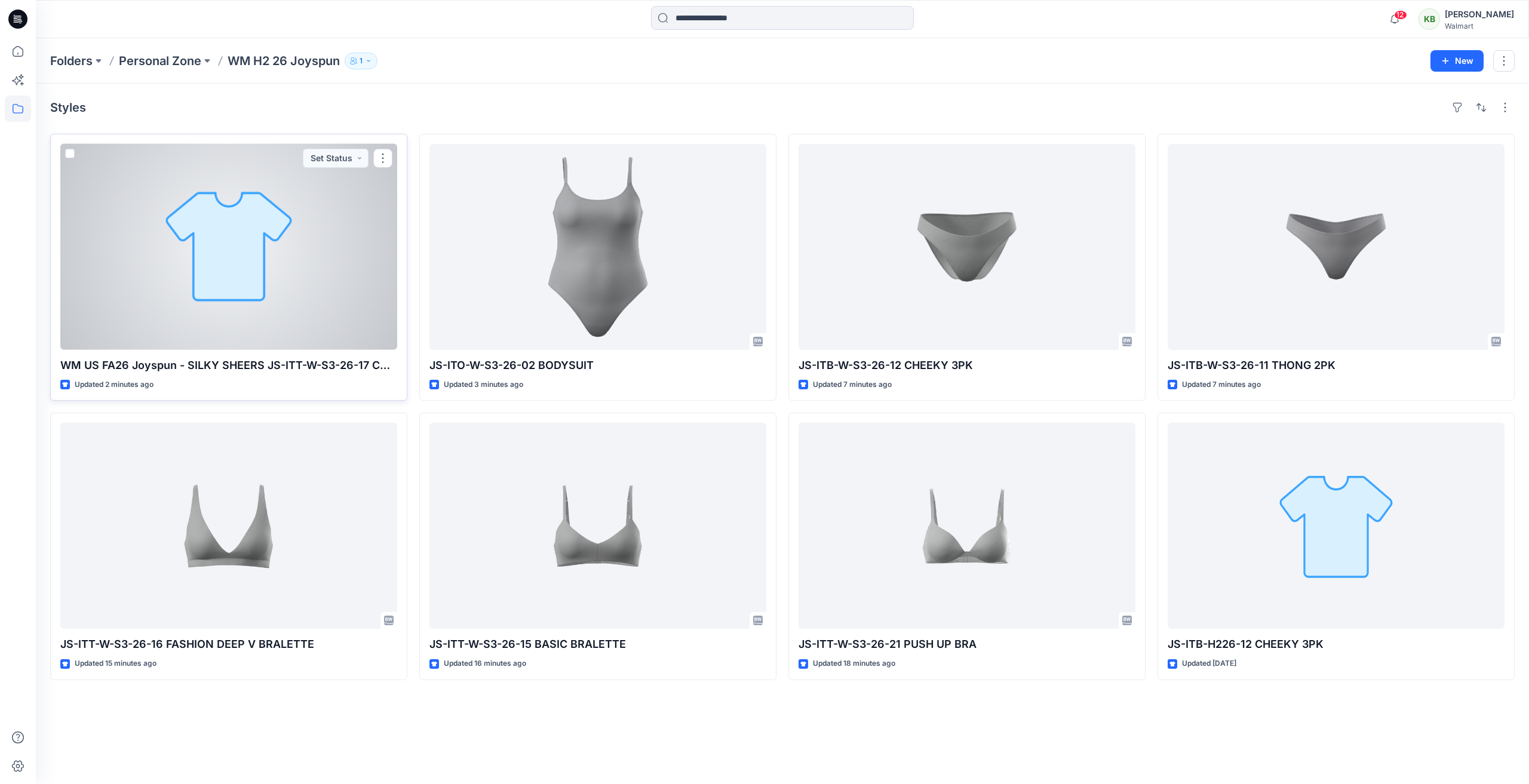
click at [291, 317] on div at bounding box center [228, 246] width 337 height 206
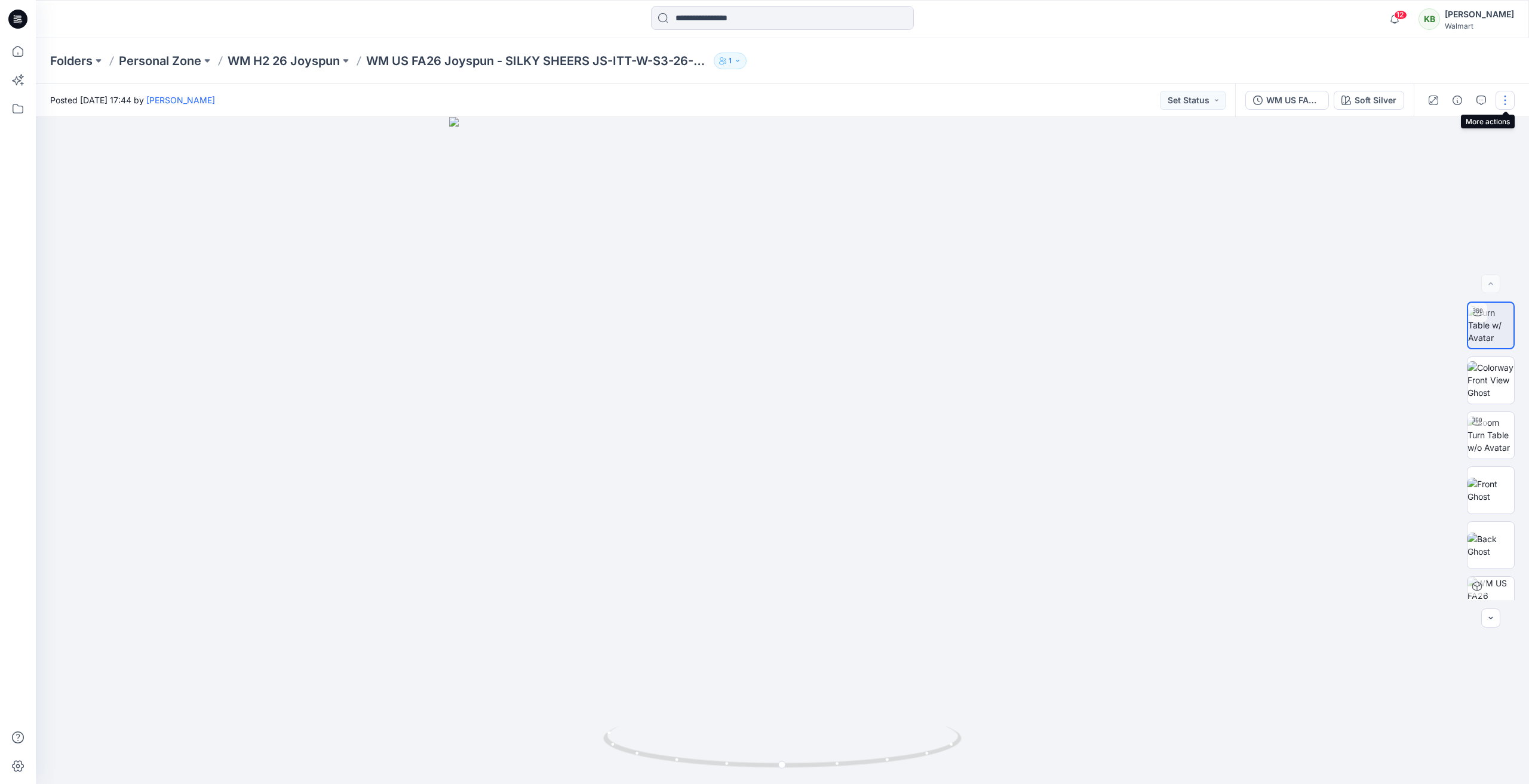
click at [1504, 99] on button "button" at bounding box center [1505, 100] width 19 height 19
click at [1436, 162] on button "Edit" at bounding box center [1455, 161] width 110 height 22
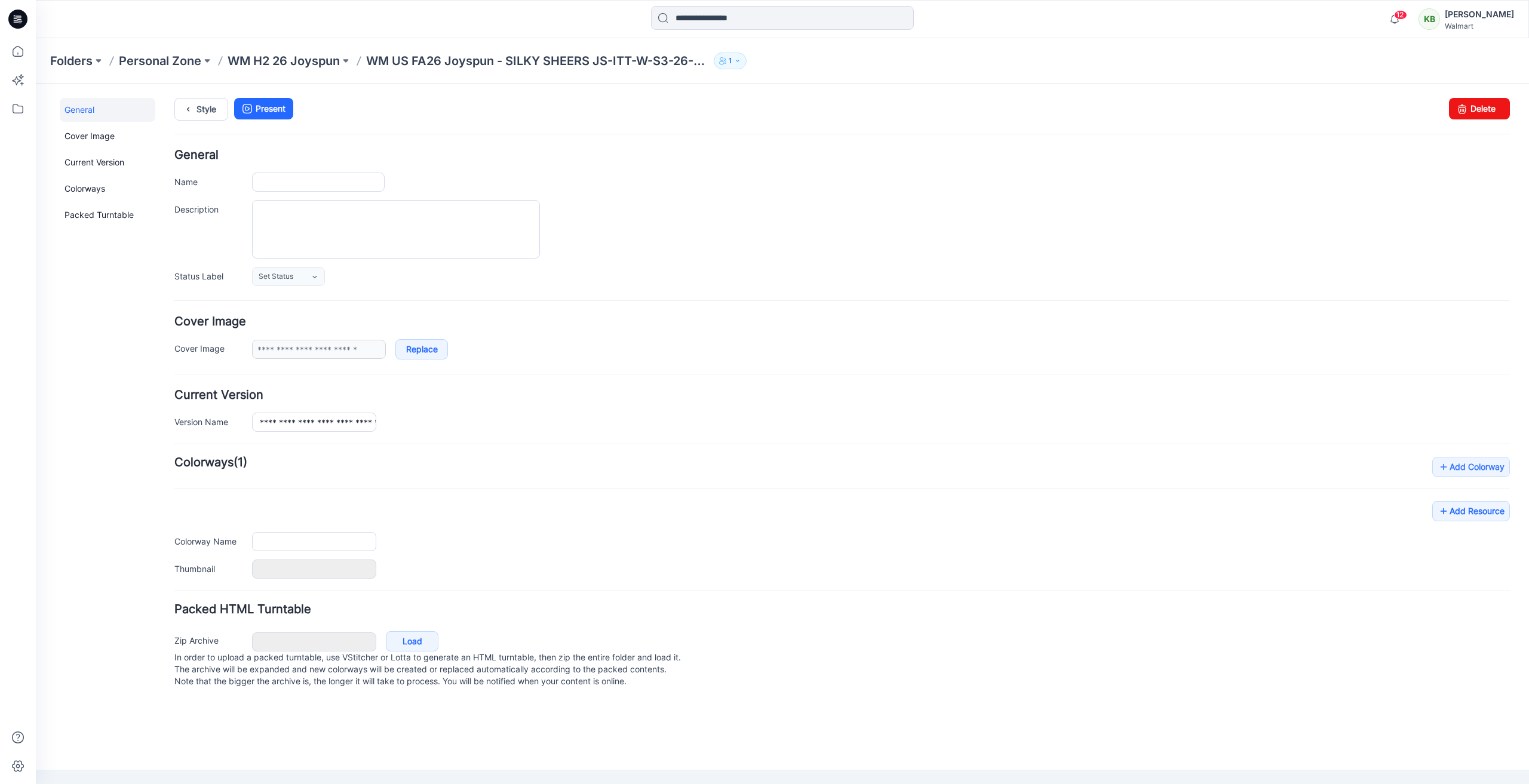
type input "**********"
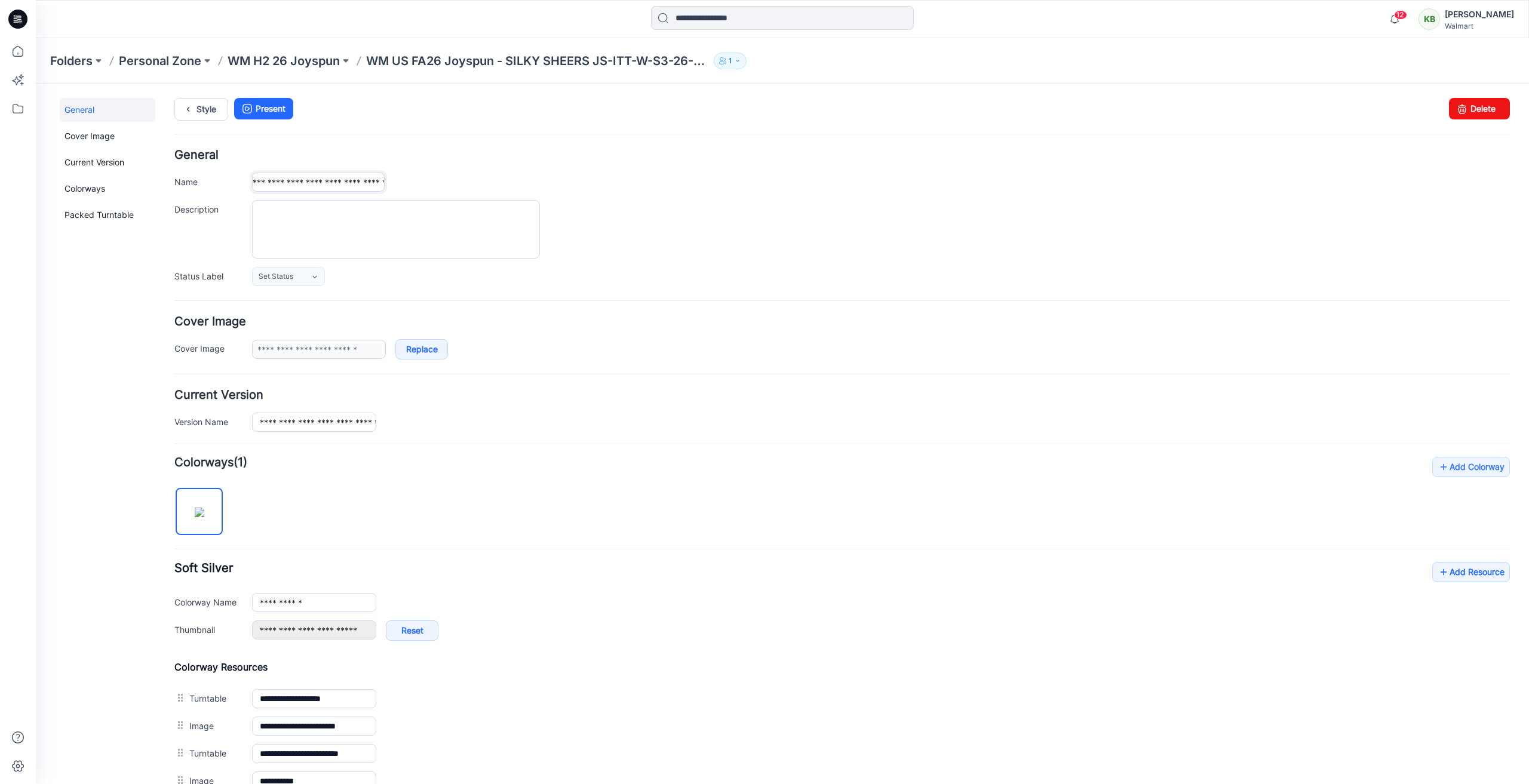
scroll to position [0, 133]
drag, startPoint x: 260, startPoint y: 183, endPoint x: 283, endPoint y: 181, distance: 23.1
click at [283, 181] on input "**********" at bounding box center [318, 181] width 132 height 19
type input "**********"
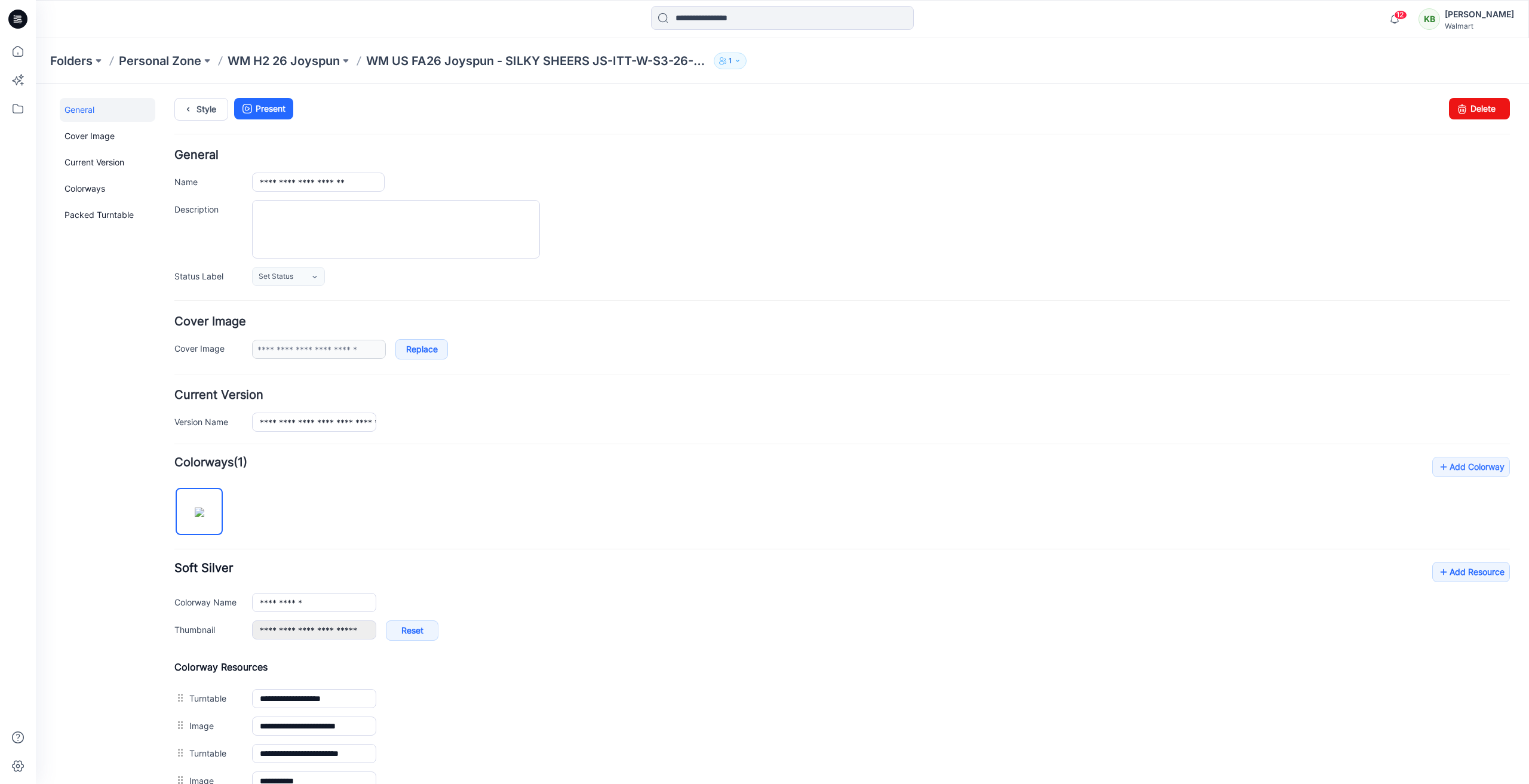
click at [750, 232] on div at bounding box center [881, 229] width 1258 height 58
click at [221, 107] on link "Style" at bounding box center [201, 110] width 54 height 23
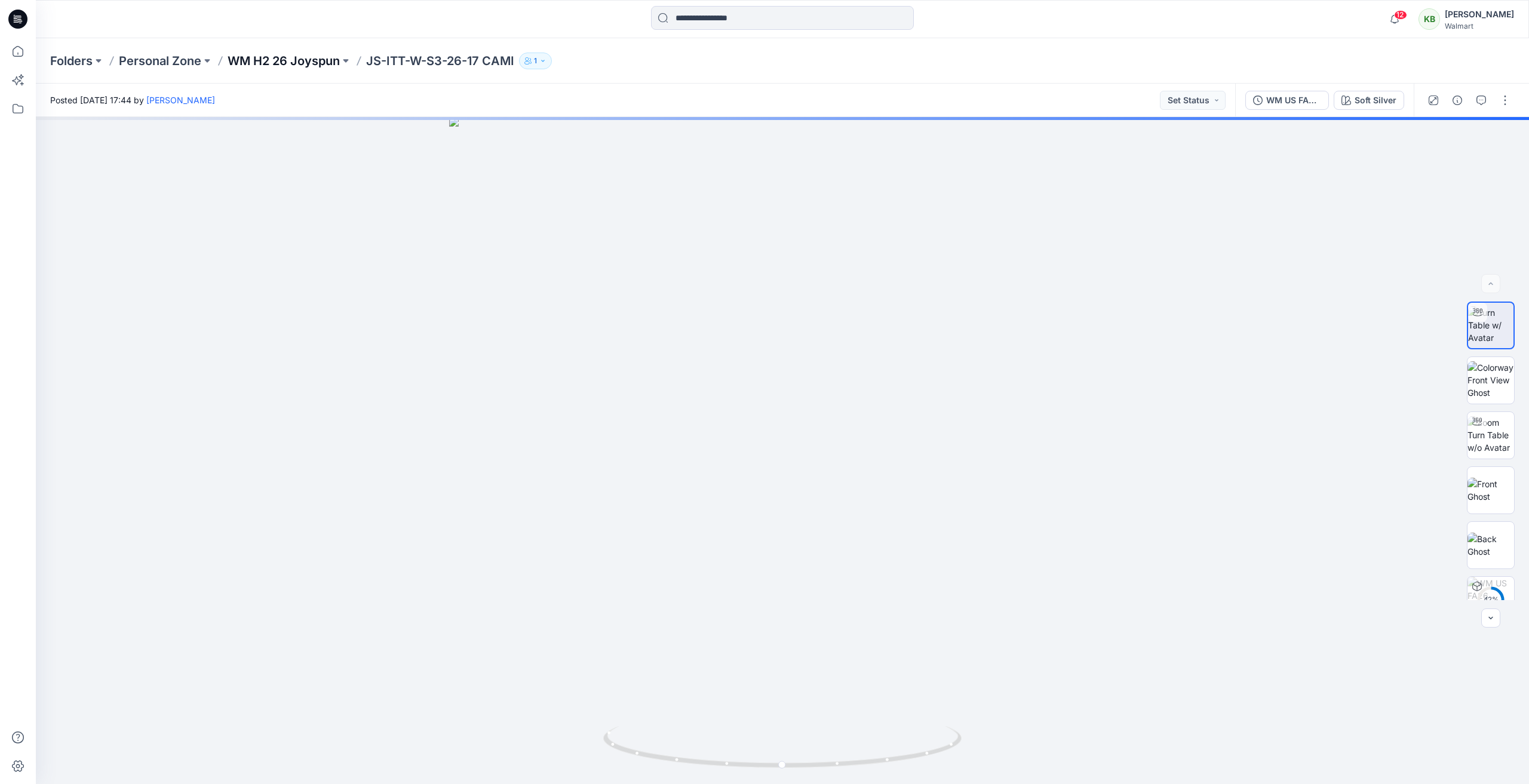
click at [313, 63] on p "WM H2 26 Joyspun" at bounding box center [284, 60] width 112 height 16
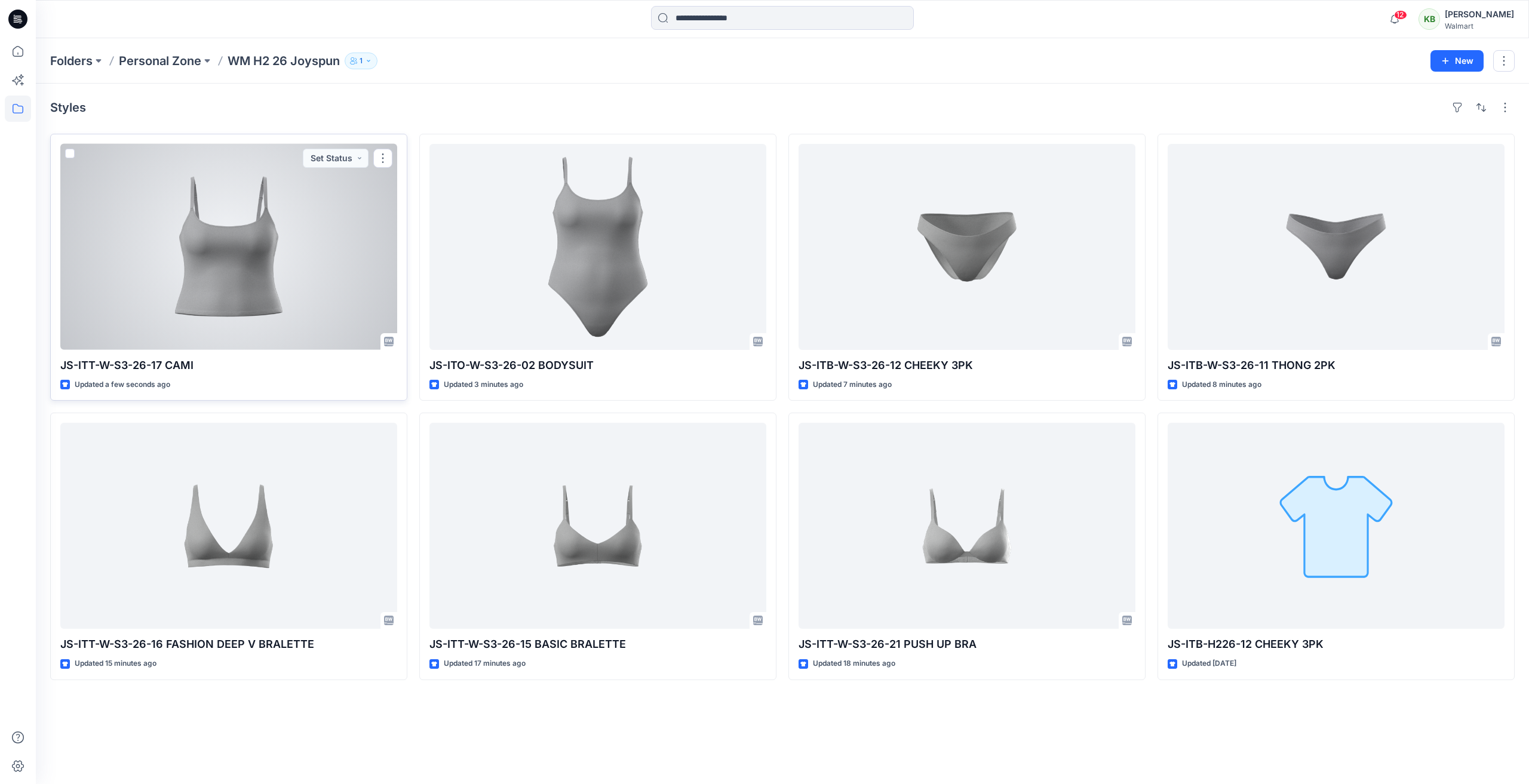
click at [317, 253] on div at bounding box center [228, 246] width 337 height 206
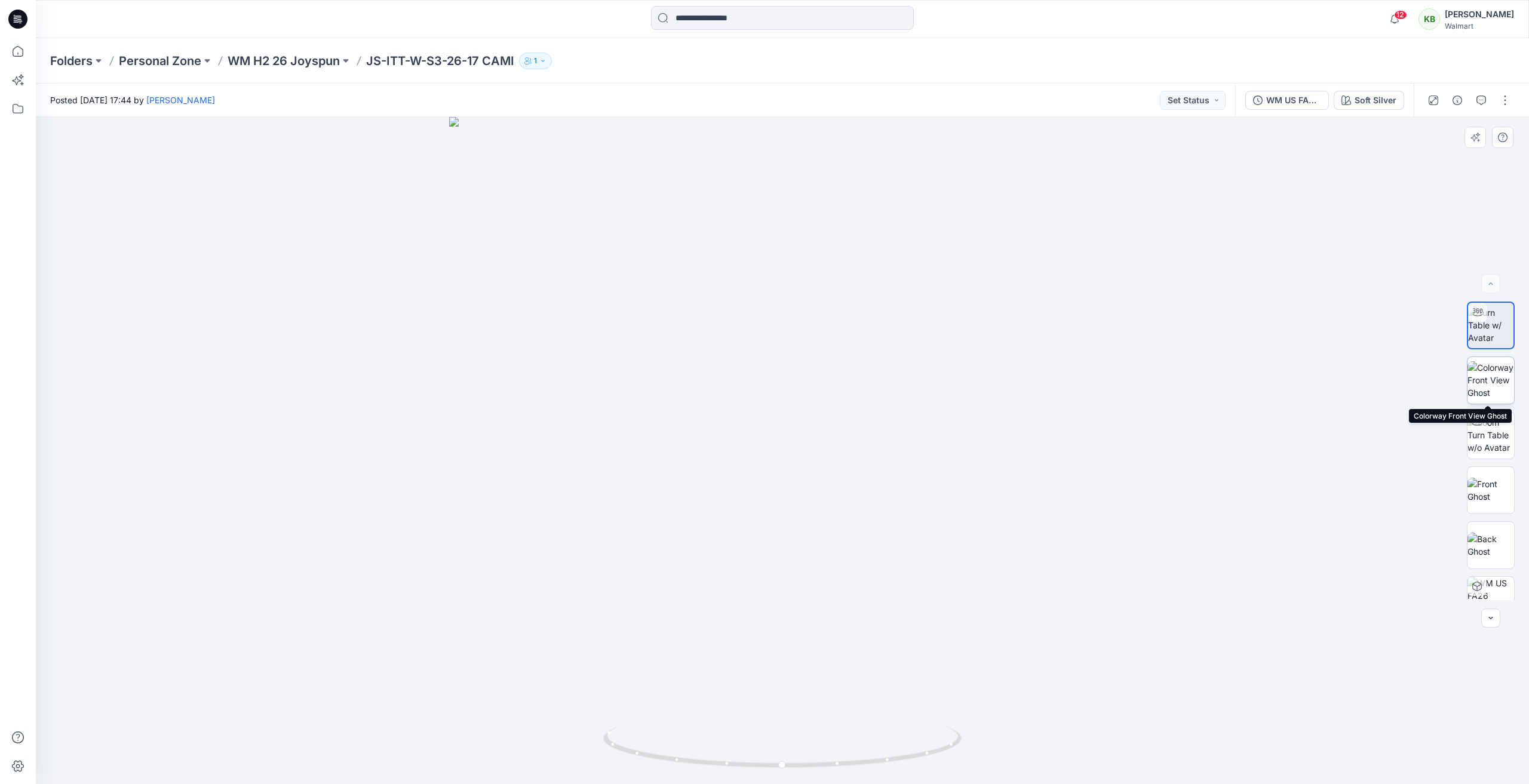
click at [1493, 387] on img at bounding box center [1490, 380] width 46 height 38
click at [1492, 484] on img at bounding box center [1490, 489] width 46 height 25
click at [1498, 543] on img at bounding box center [1490, 544] width 46 height 25
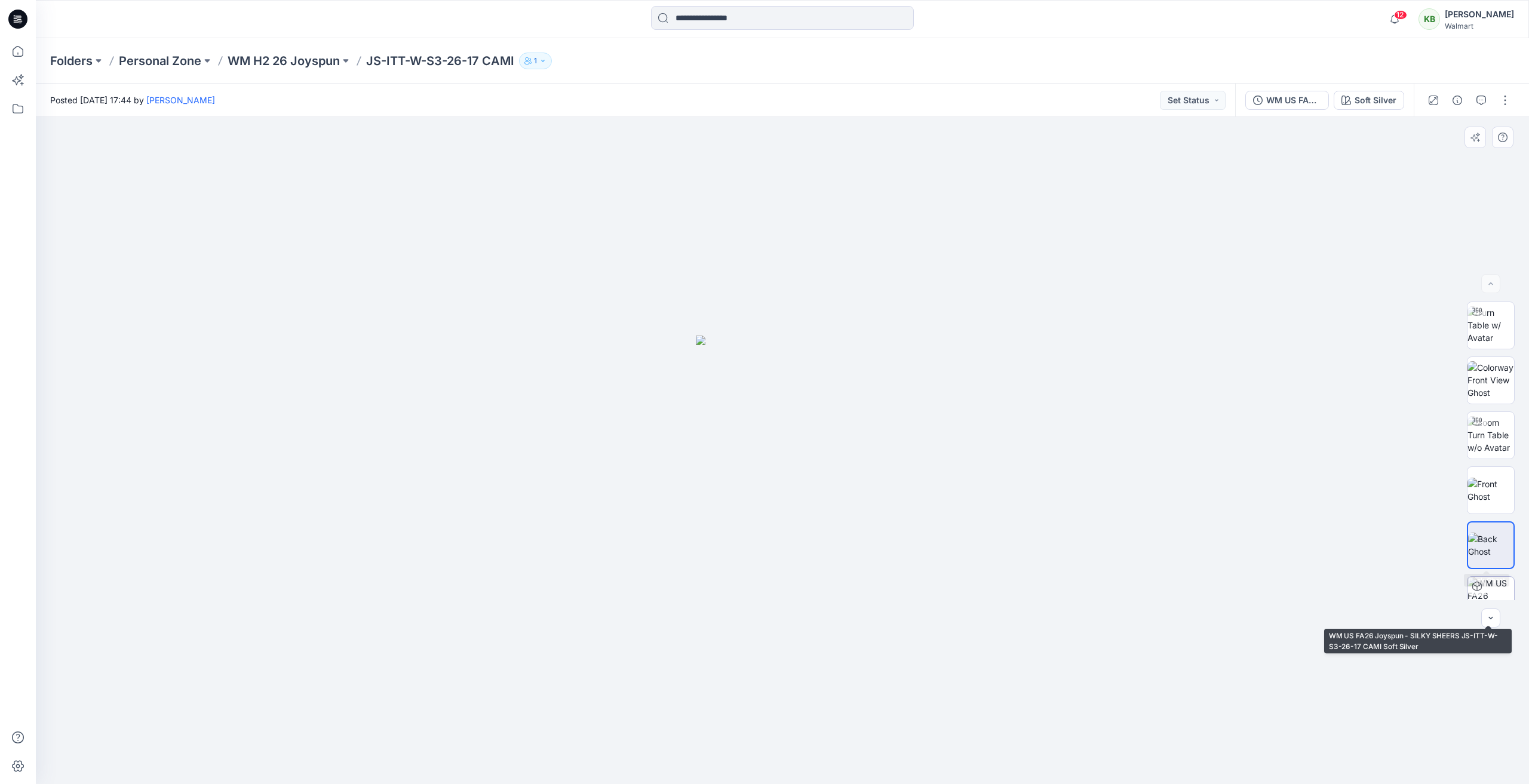
scroll to position [24, 0]
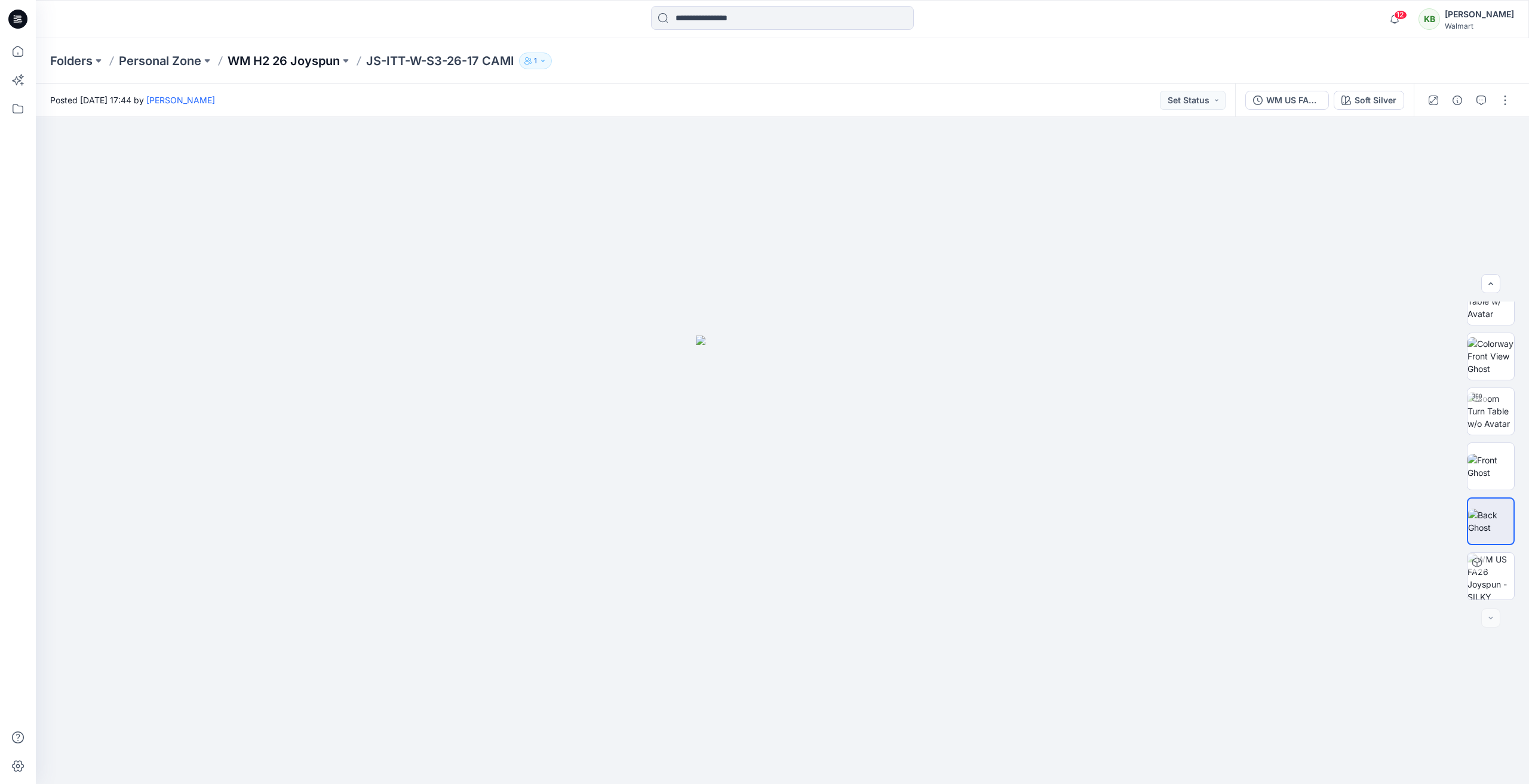
click at [322, 58] on p "WM H2 26 Joyspun" at bounding box center [284, 60] width 112 height 16
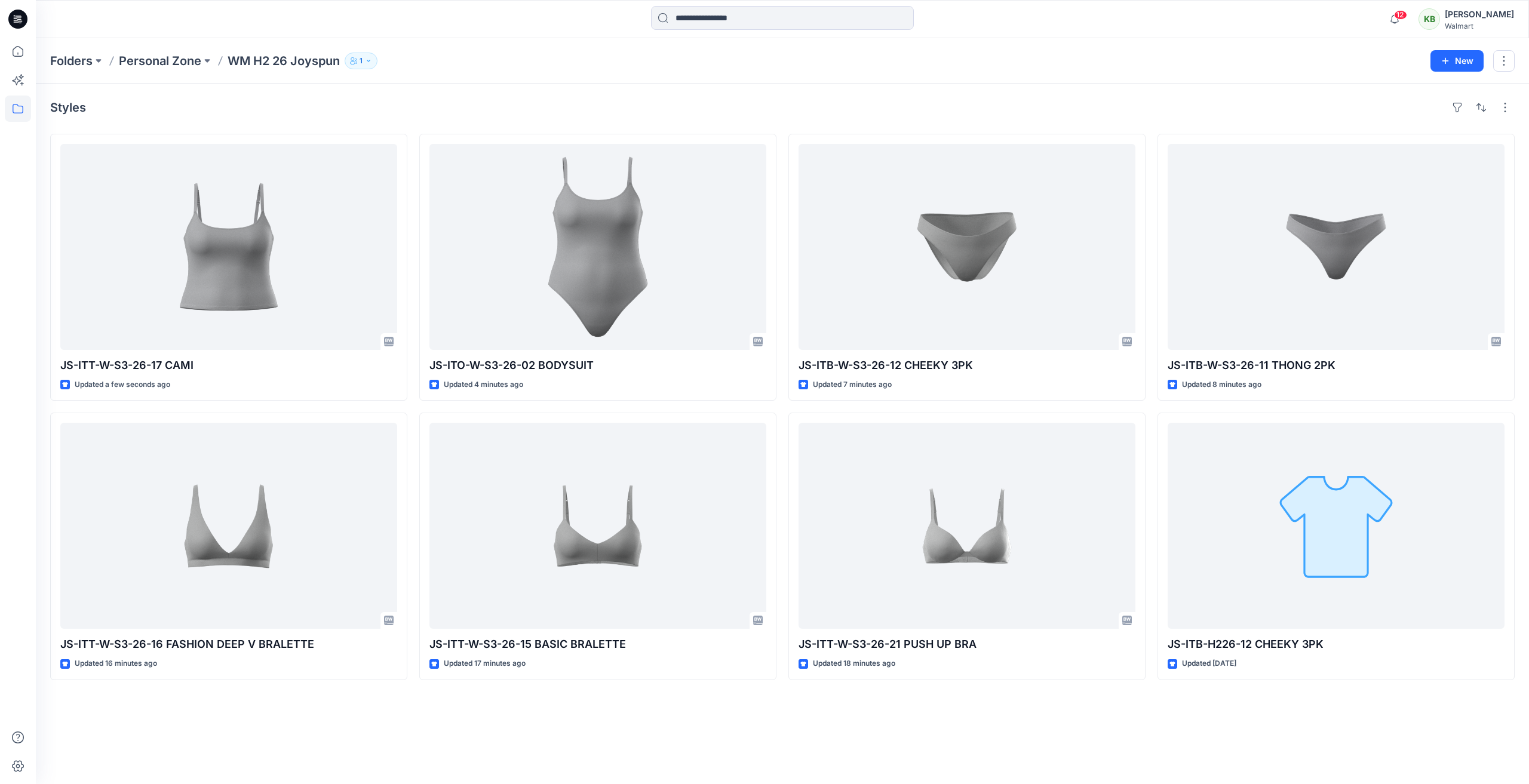
click at [1017, 18] on div at bounding box center [782, 18] width 747 height 26
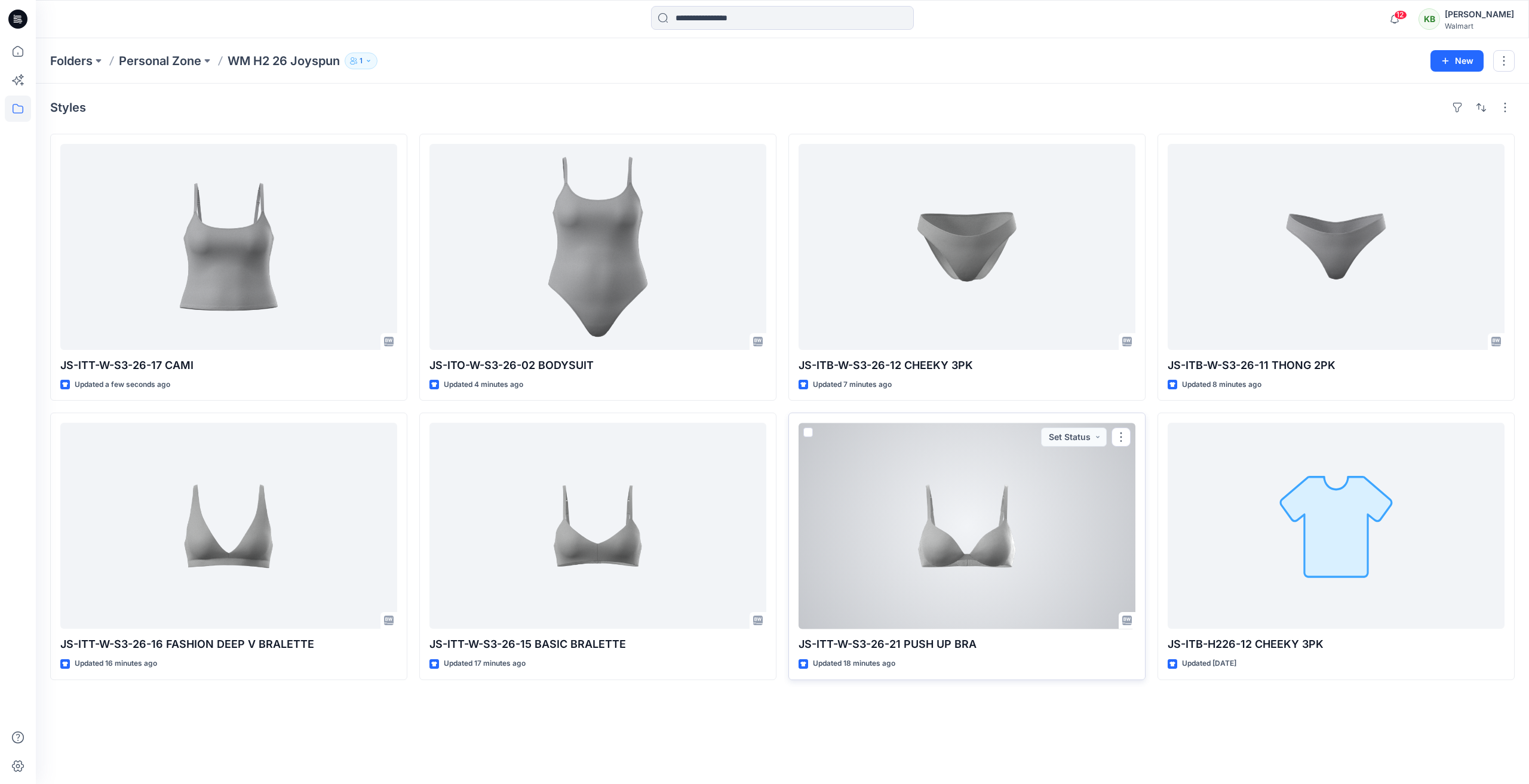
click at [989, 475] on div at bounding box center [967, 525] width 337 height 206
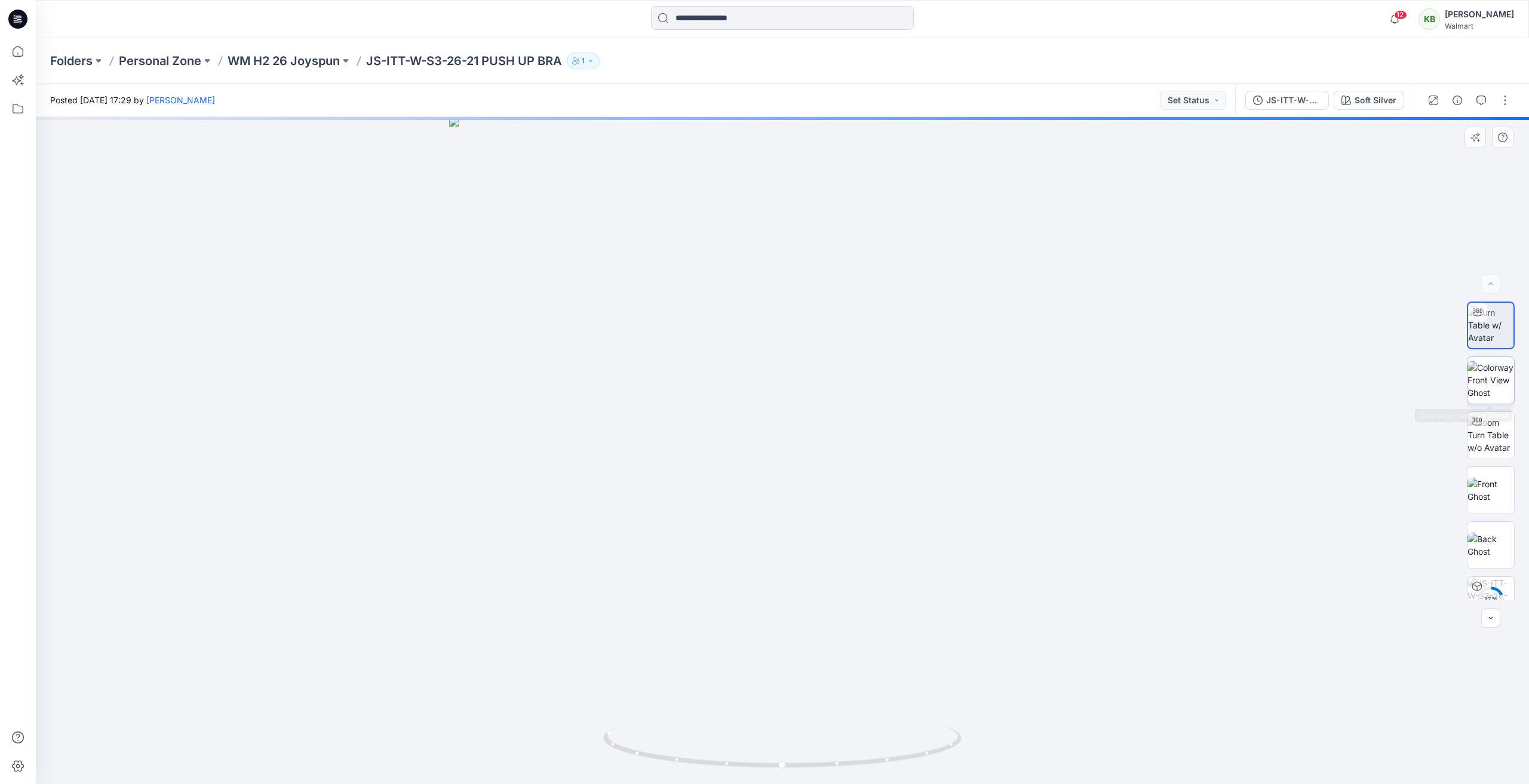
click at [1478, 386] on img at bounding box center [1490, 380] width 46 height 38
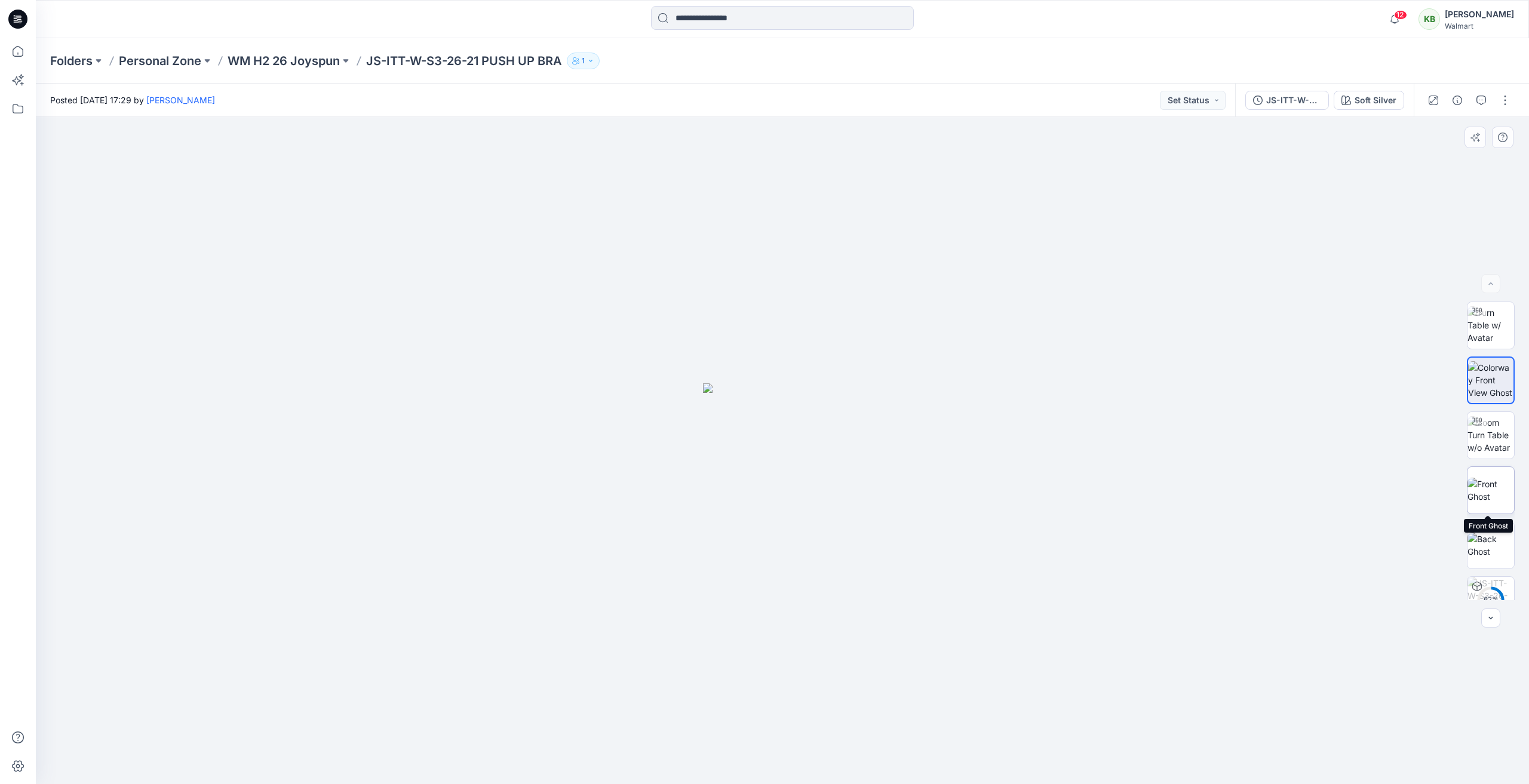
click at [1479, 487] on img at bounding box center [1490, 489] width 46 height 25
click at [295, 61] on p "WM H2 26 Joyspun" at bounding box center [284, 60] width 112 height 16
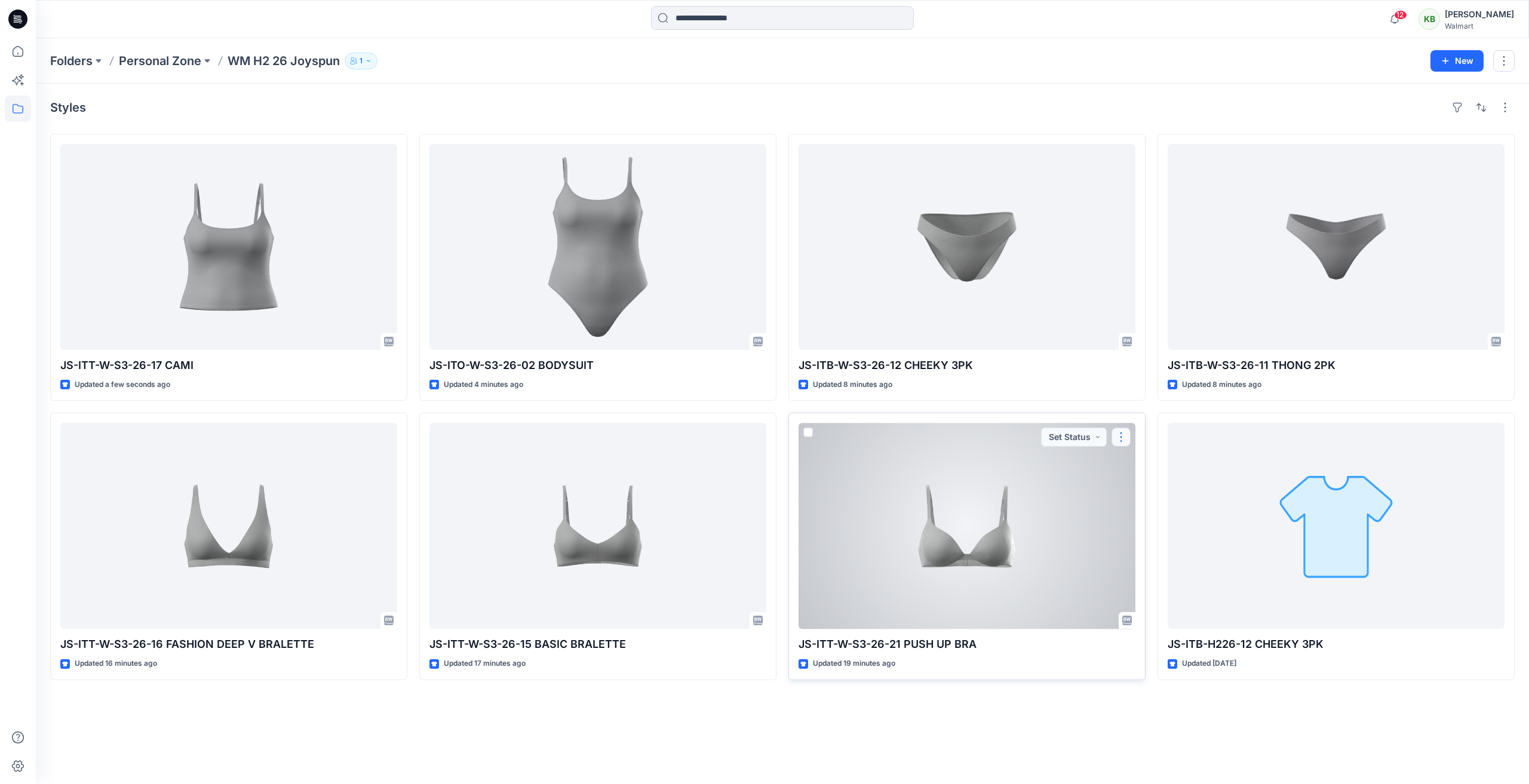
click at [1120, 443] on button "button" at bounding box center [1120, 437] width 19 height 19
click at [1141, 467] on p "Edit" at bounding box center [1142, 465] width 15 height 13
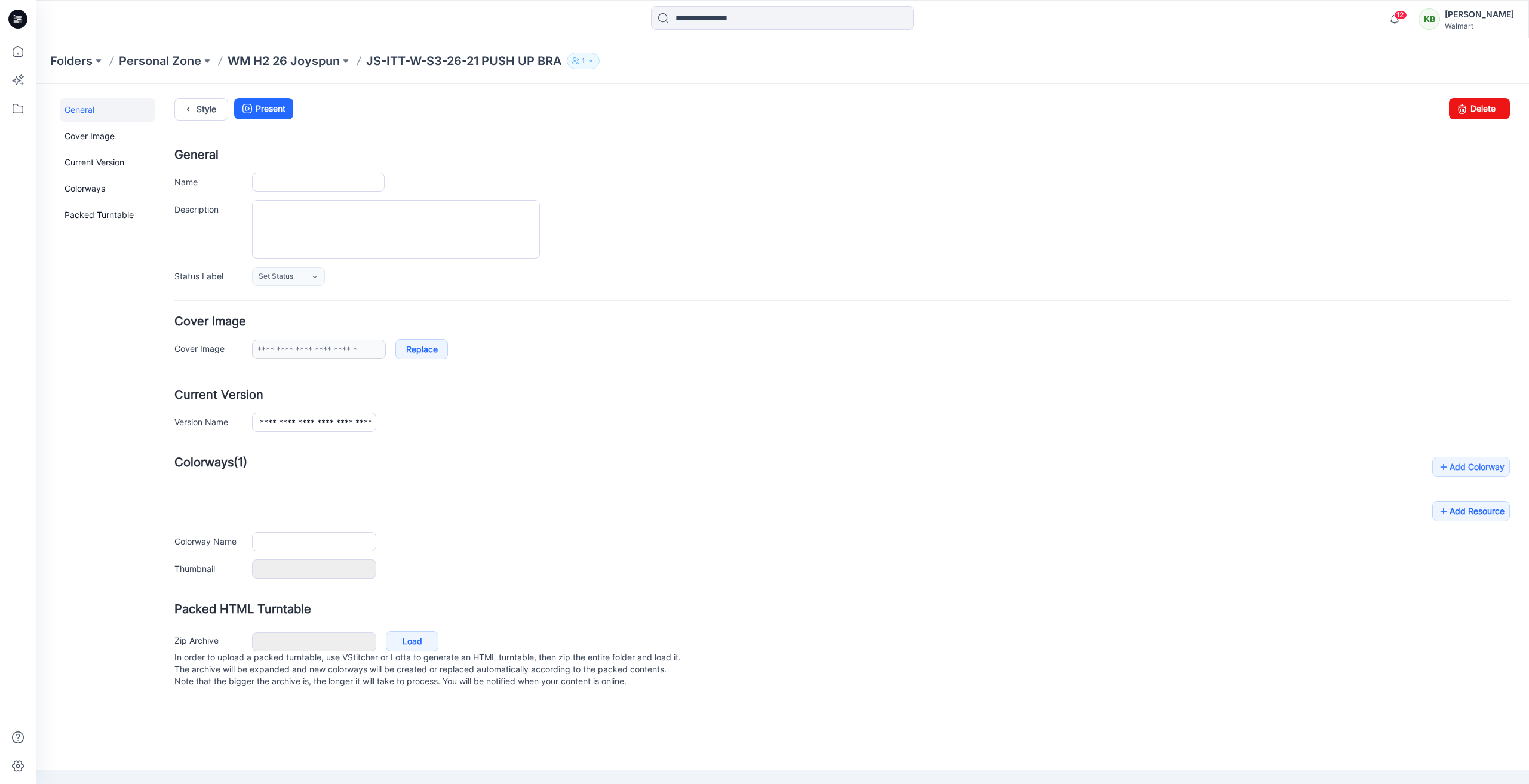
type input "**********"
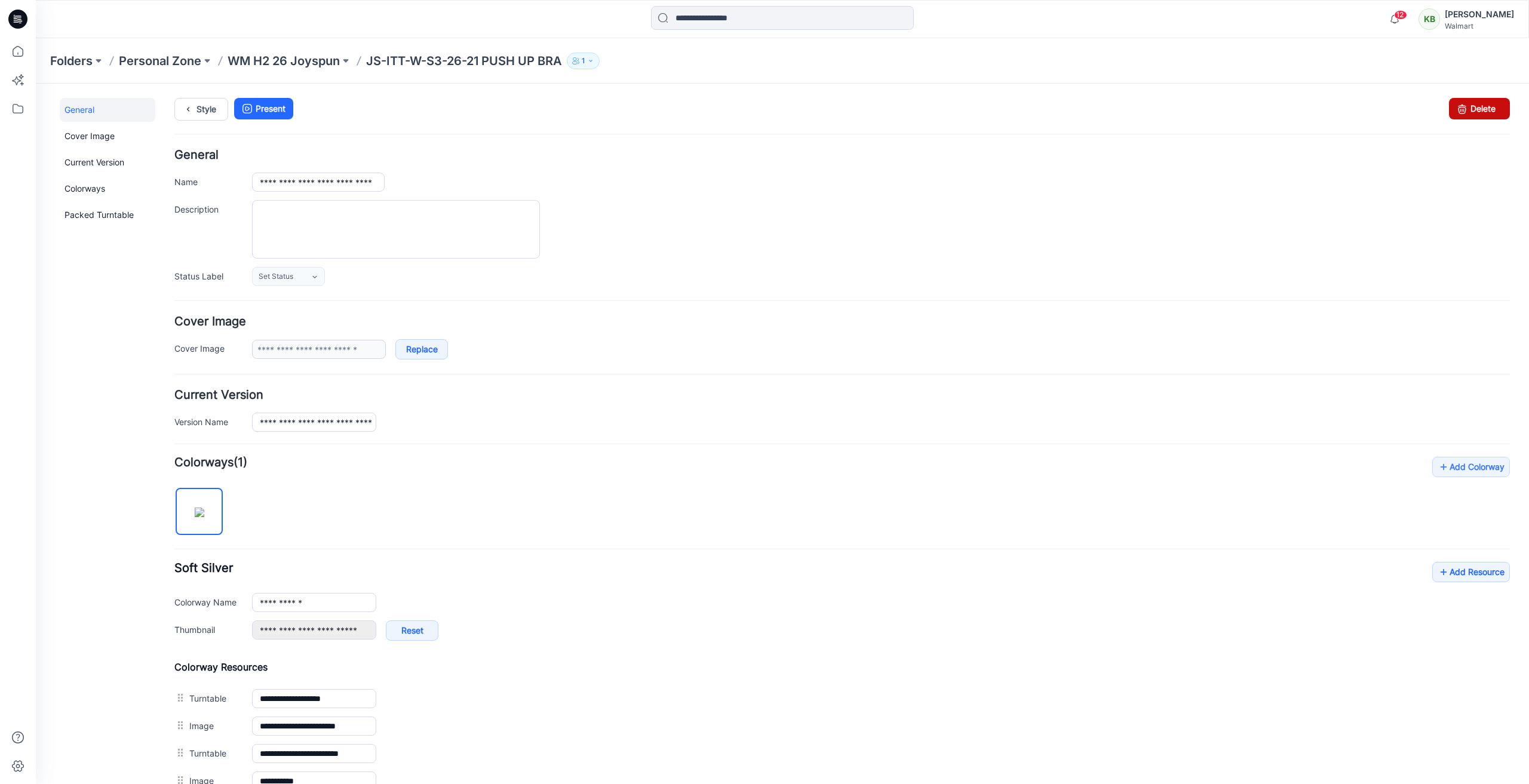
click at [1473, 109] on link "Delete" at bounding box center [1479, 109] width 61 height 21
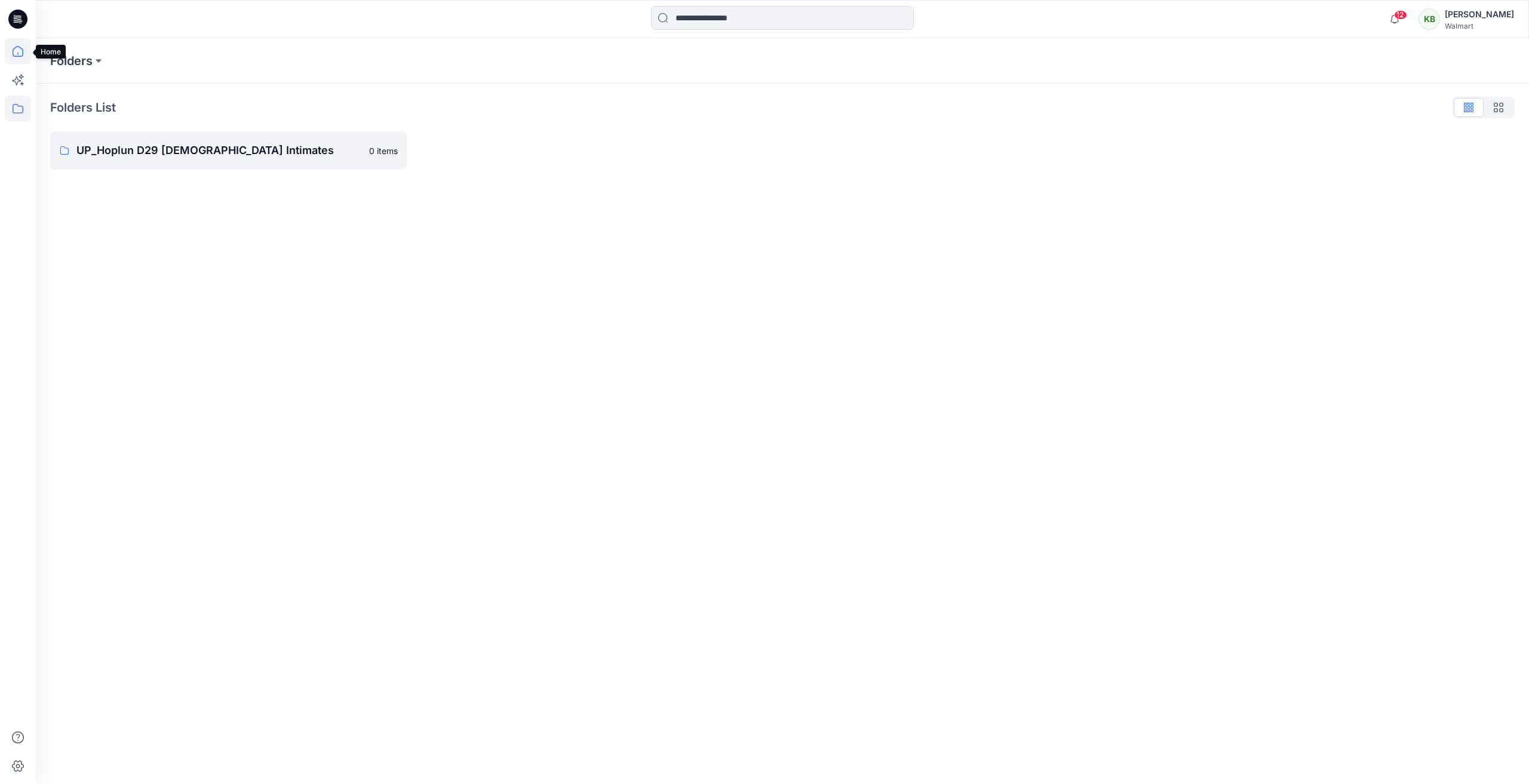
click at [9, 51] on icon at bounding box center [18, 51] width 26 height 26
